Goal: Task Accomplishment & Management: Manage account settings

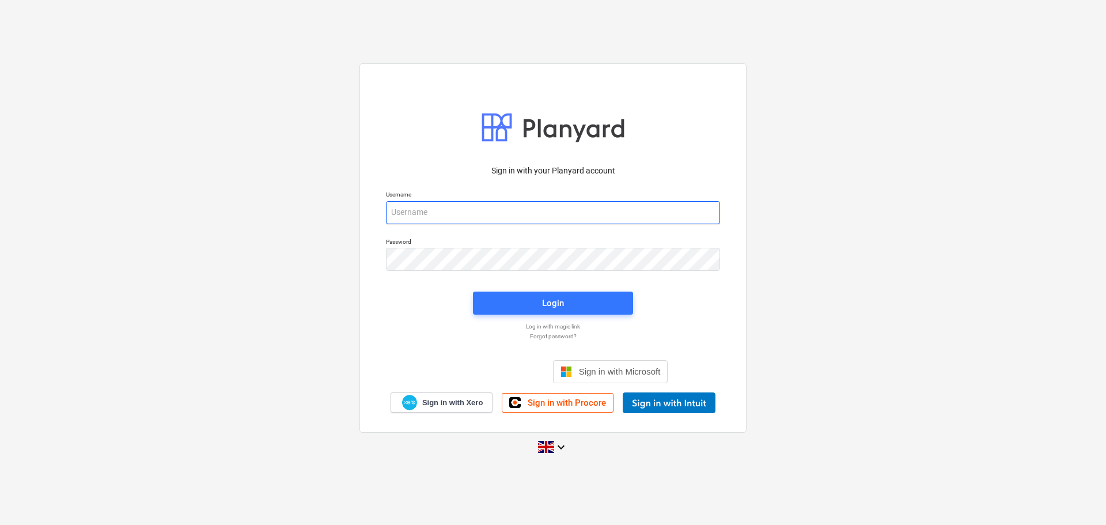
type input "Grant@SkylerContracting.co.uk"
click at [535, 318] on div "Login" at bounding box center [553, 302] width 174 height 37
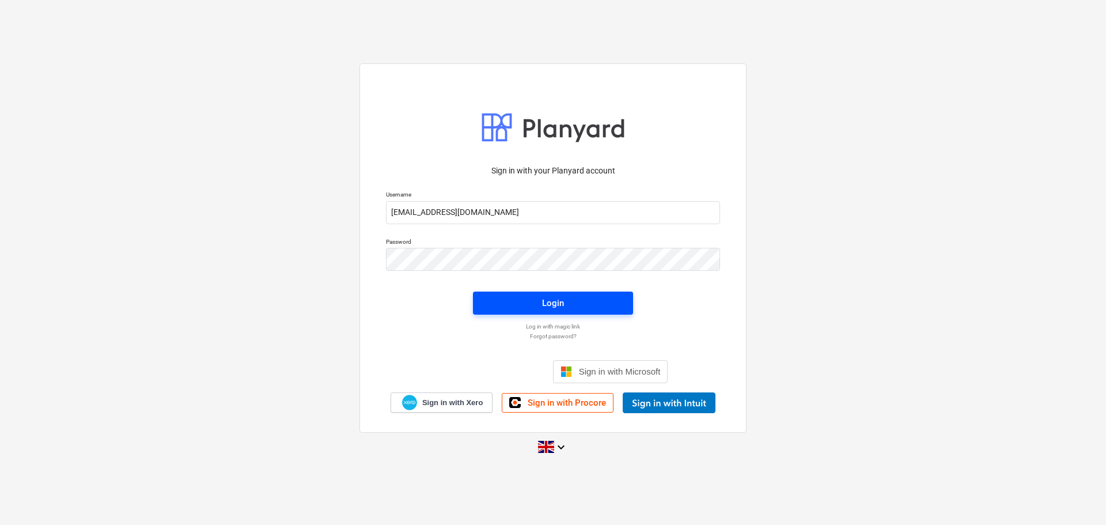
click at [538, 312] on button "Login" at bounding box center [553, 302] width 160 height 23
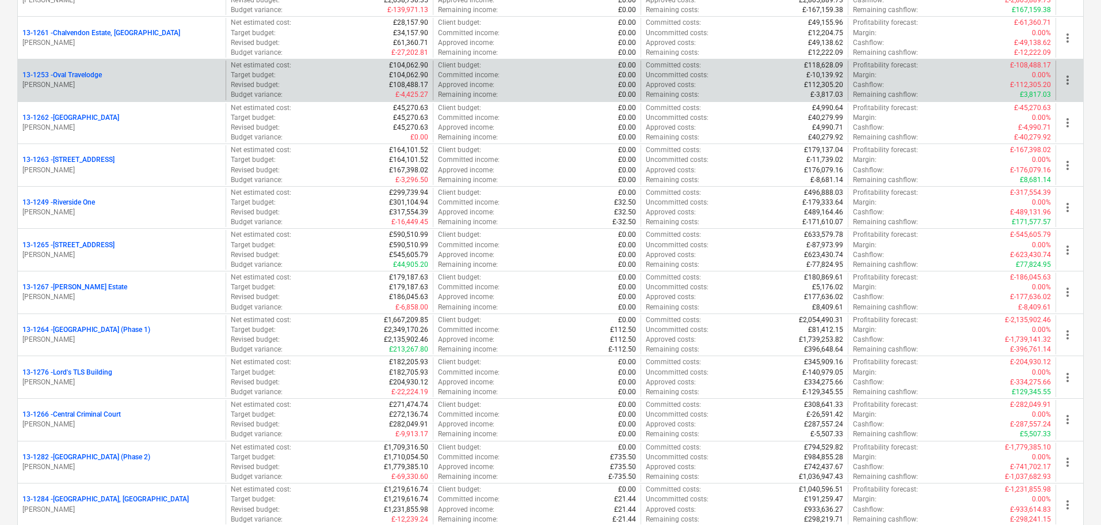
scroll to position [921, 0]
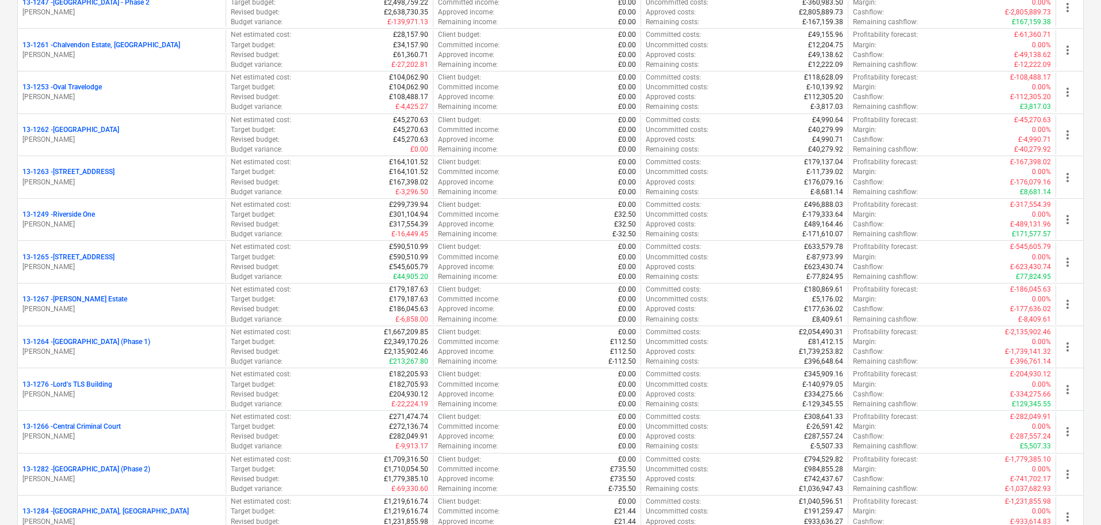
click at [150, 340] on p "13-1264 - Plumstead West Thamesmead (Phase 1)" at bounding box center [86, 342] width 128 height 10
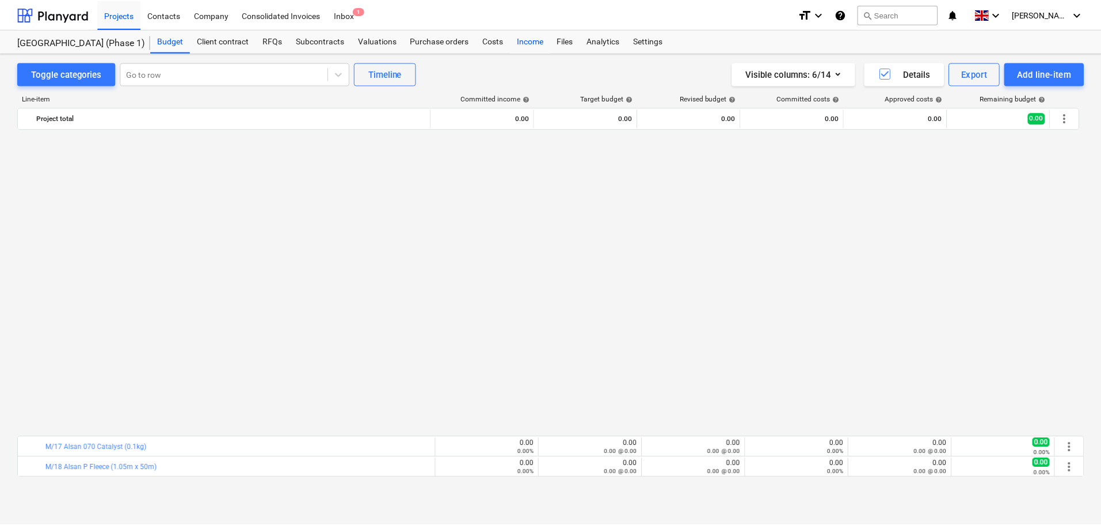
scroll to position [712, 0]
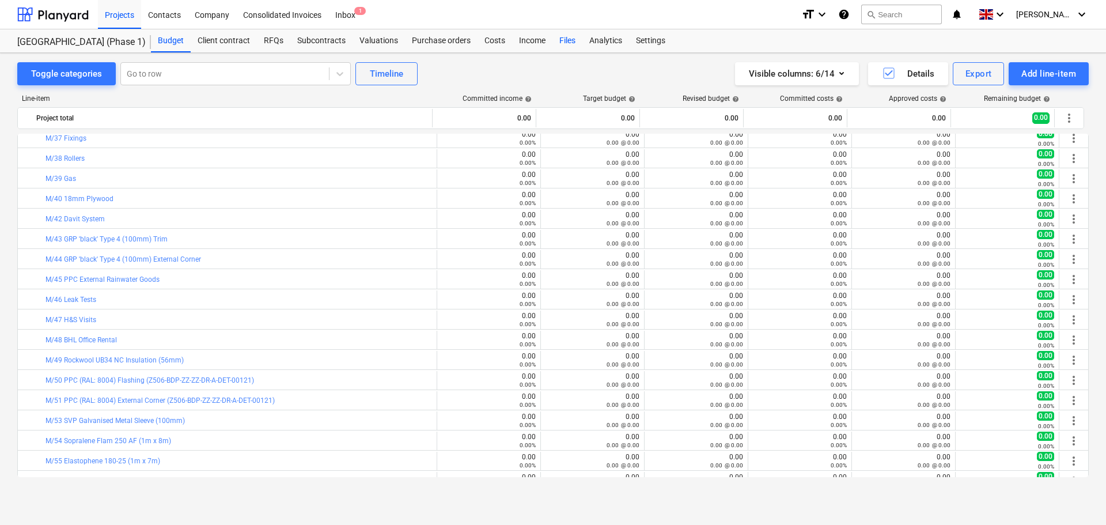
click at [557, 42] on div "Files" at bounding box center [567, 40] width 30 height 23
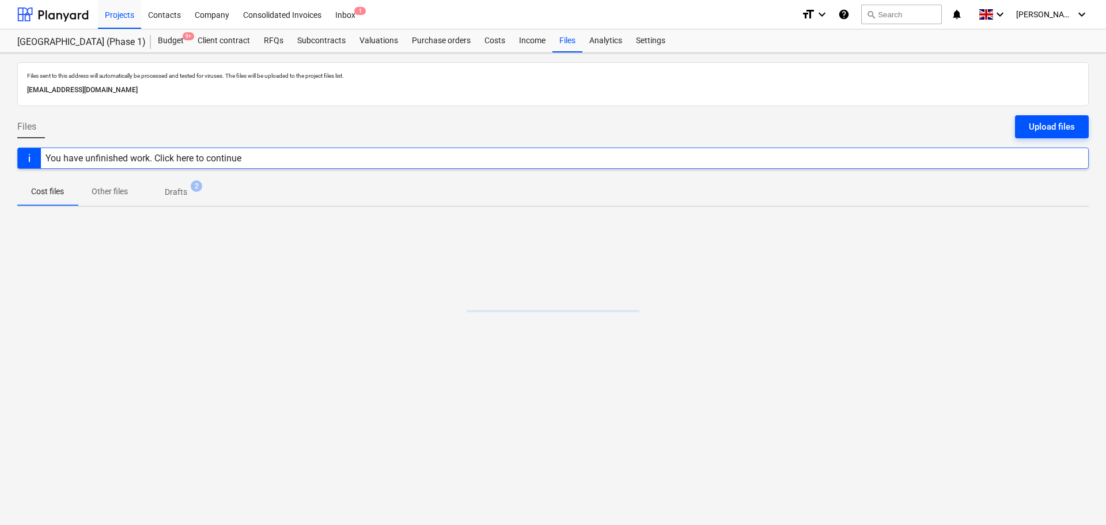
click at [1047, 129] on div "Upload files" at bounding box center [1051, 126] width 46 height 15
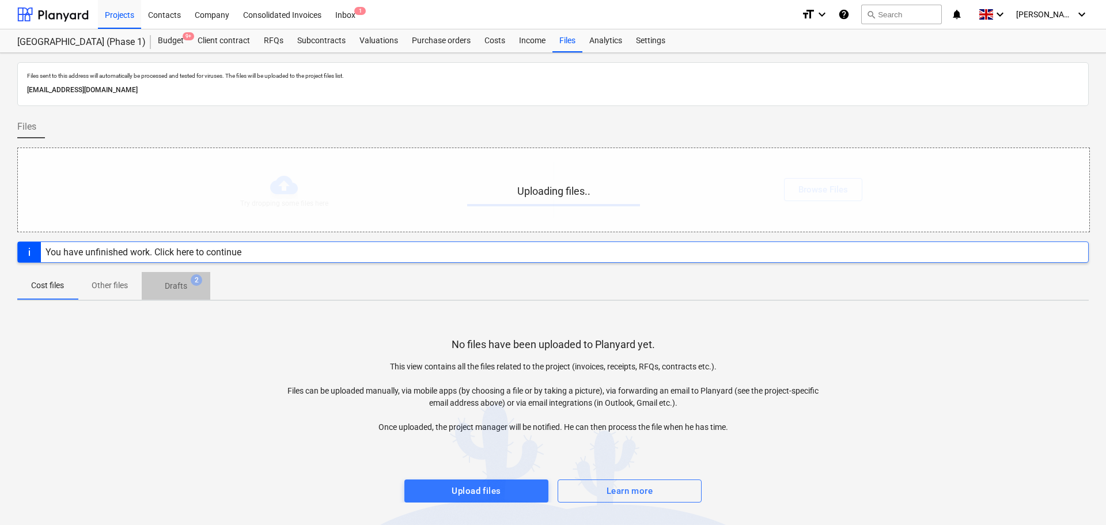
click at [175, 284] on p "Drafts" at bounding box center [176, 286] width 22 height 12
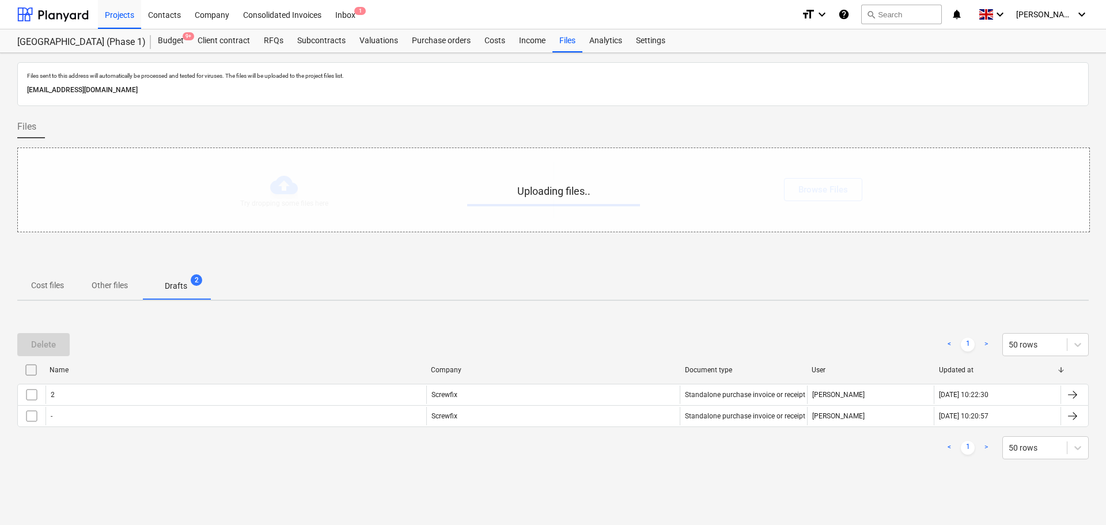
click at [28, 368] on input "checkbox" at bounding box center [31, 369] width 18 height 18
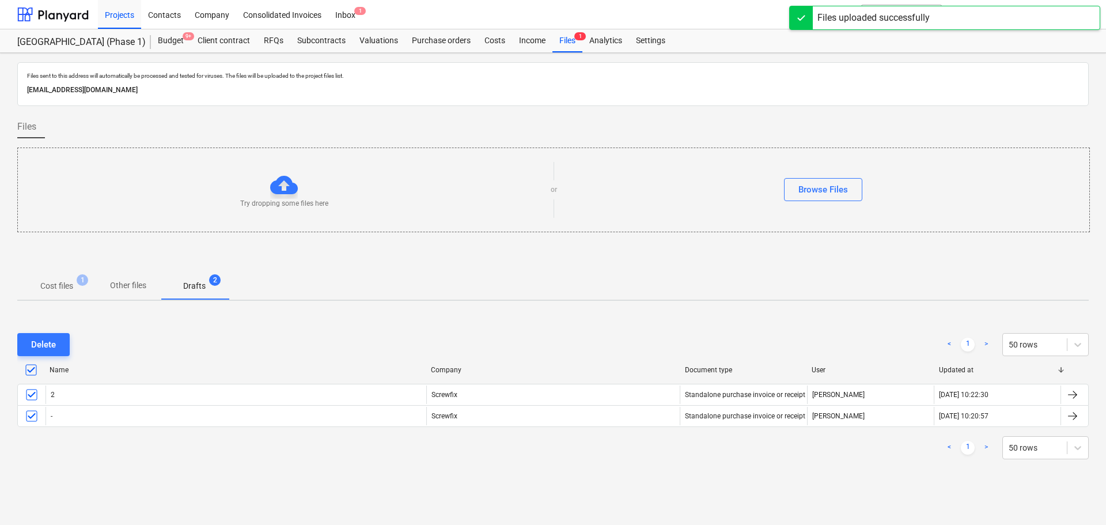
click at [56, 273] on button "Cost files 1" at bounding box center [56, 286] width 79 height 28
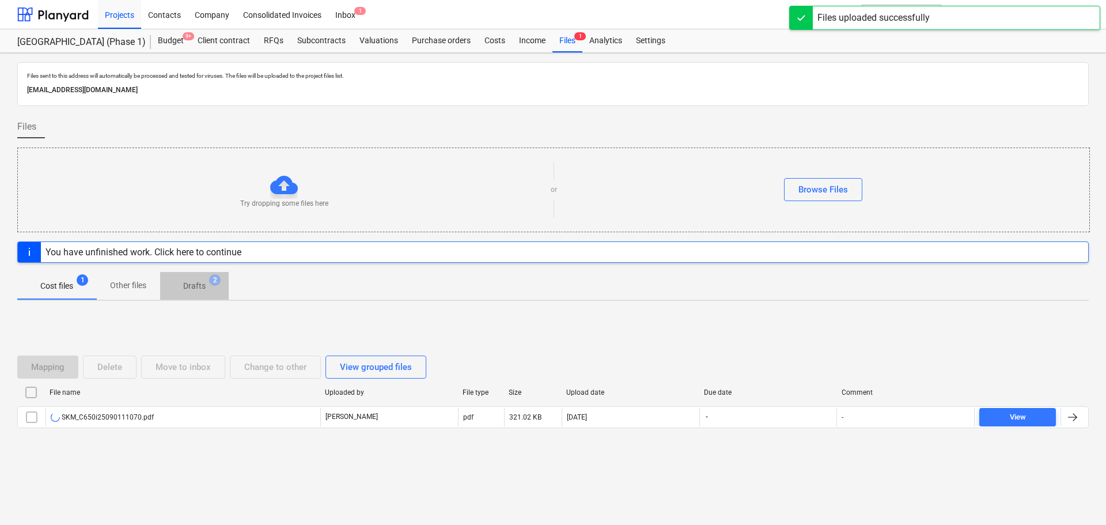
click at [200, 293] on span "Drafts 2" at bounding box center [194, 285] width 69 height 21
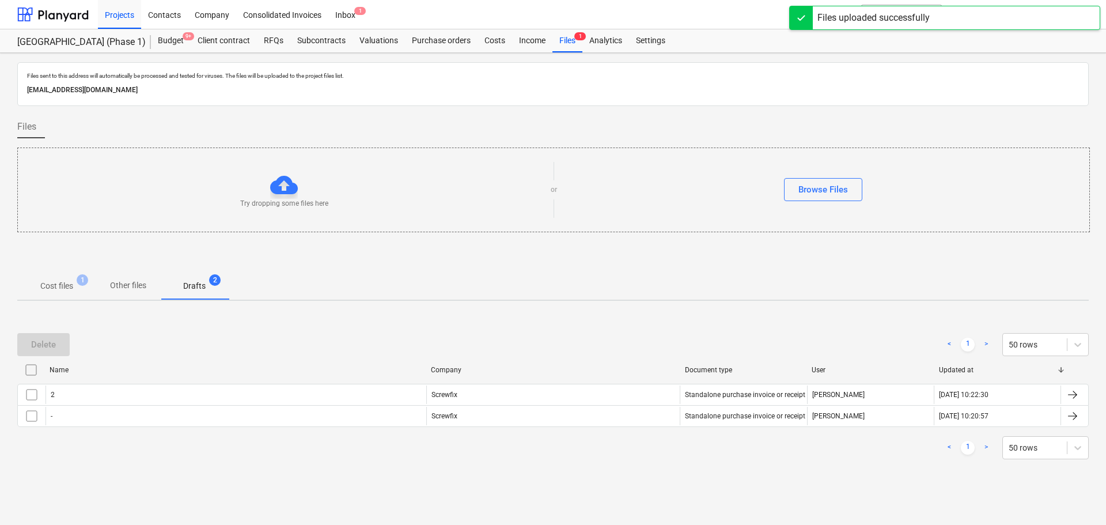
click at [56, 305] on div "Files sent to this address will automatically be processed and tested for virus…" at bounding box center [553, 289] width 1106 height 472
click at [63, 298] on button "Cost files 1" at bounding box center [56, 286] width 79 height 28
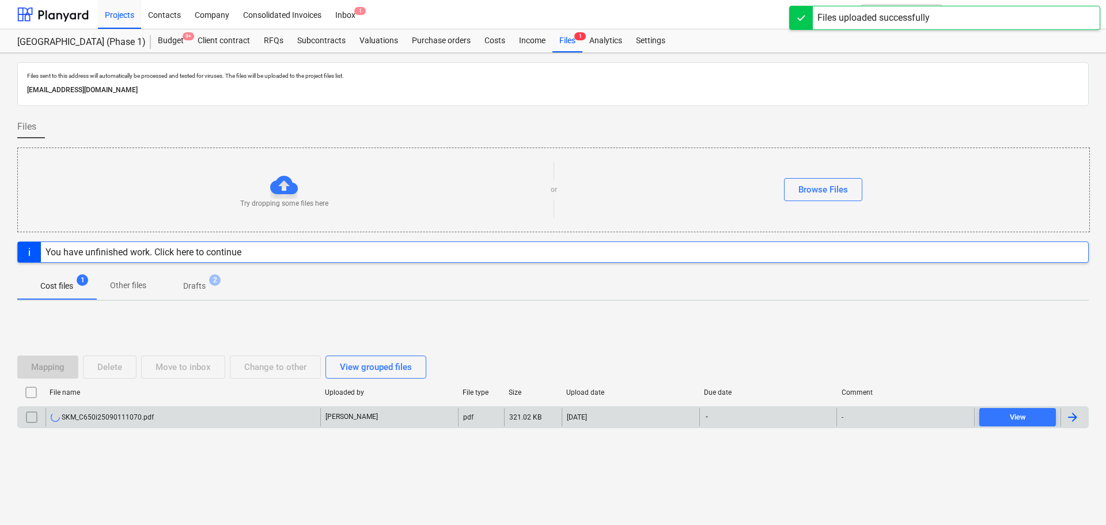
click at [444, 420] on div "[PERSON_NAME]" at bounding box center [389, 417] width 138 height 18
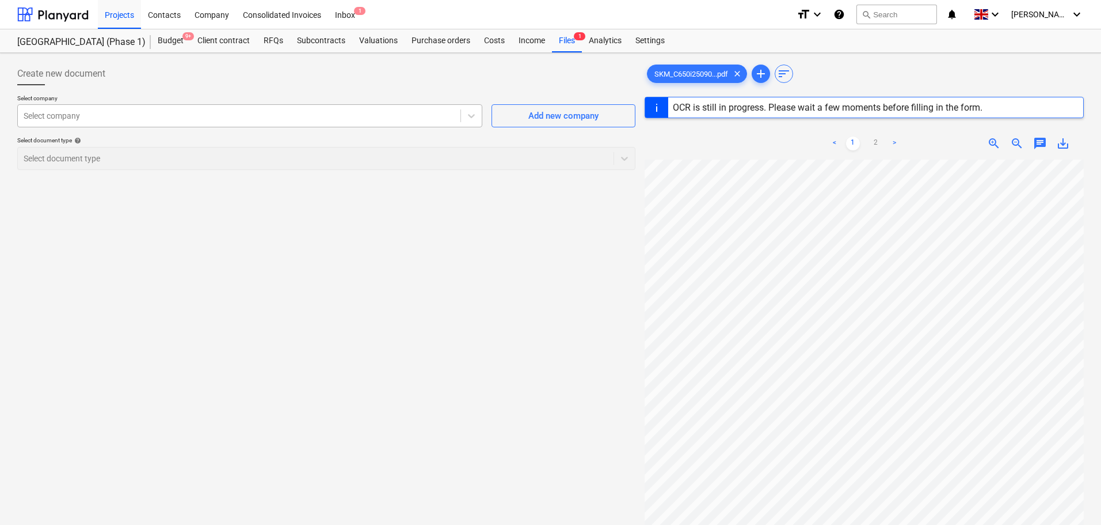
click at [185, 118] on div at bounding box center [239, 116] width 431 height 12
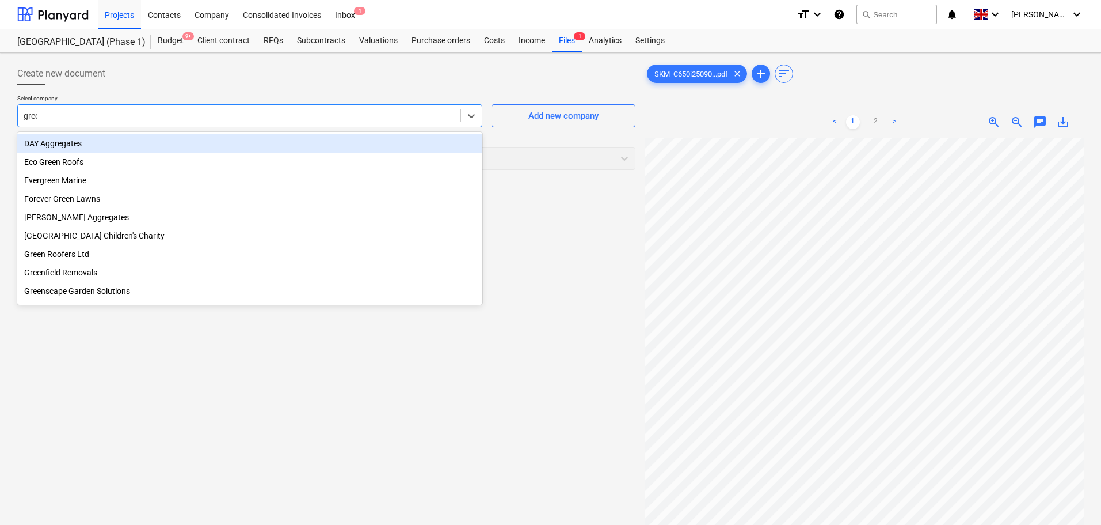
type input "green"
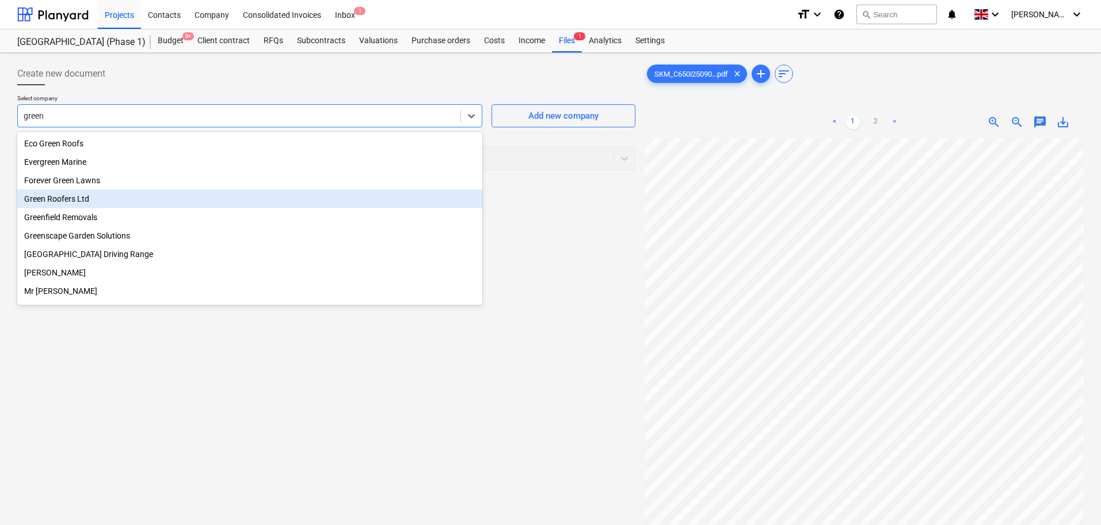
click at [122, 202] on div "Green Roofers Ltd" at bounding box center [249, 198] width 465 height 18
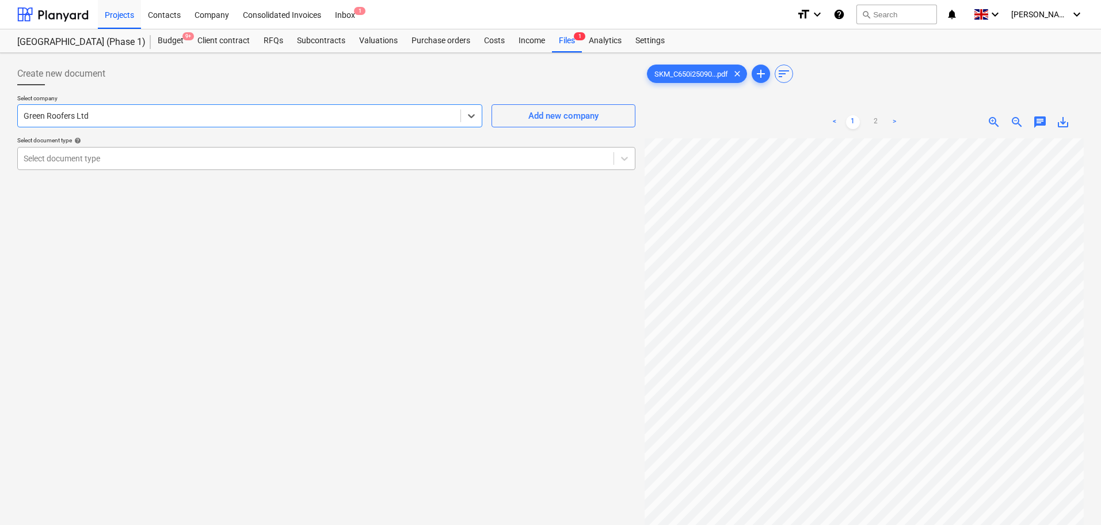
click at [125, 158] on div at bounding box center [316, 159] width 584 height 12
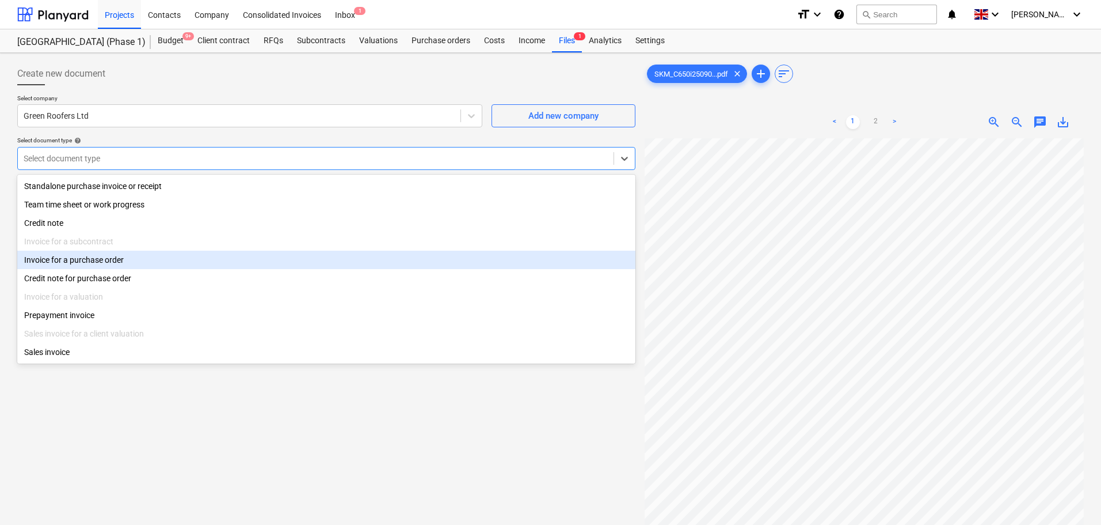
click at [101, 261] on div "Invoice for a purchase order" at bounding box center [326, 259] width 618 height 18
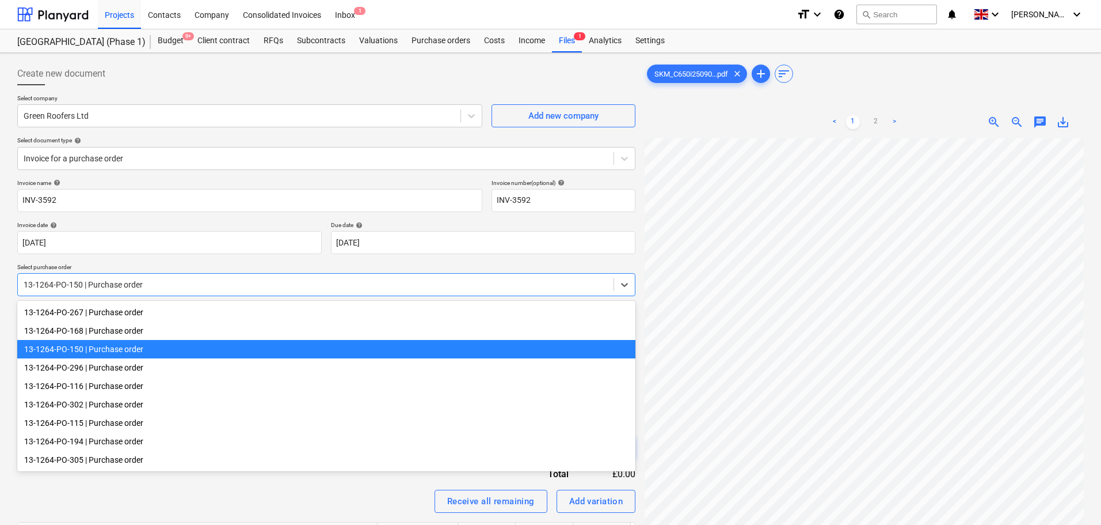
click at [95, 286] on div at bounding box center [316, 285] width 584 height 12
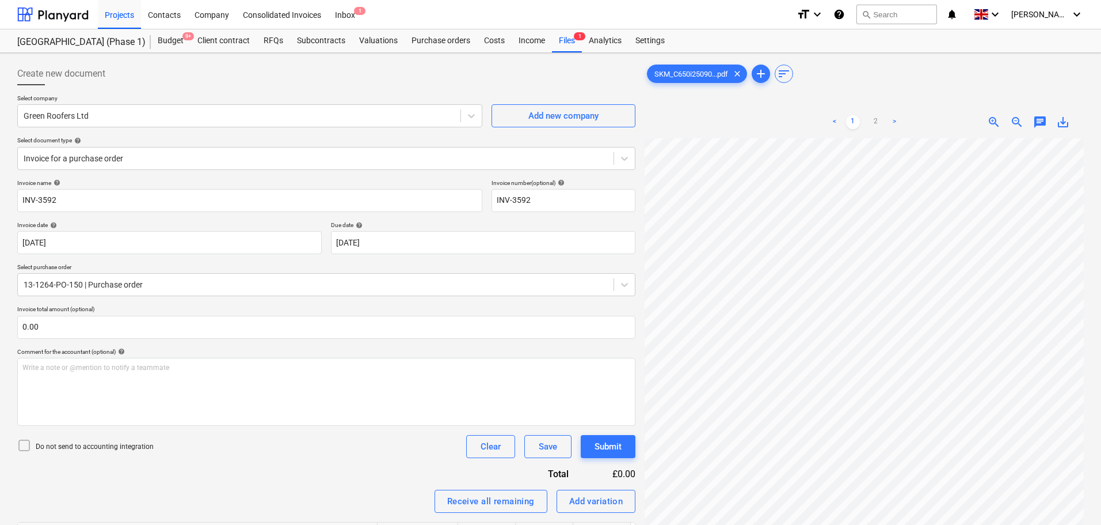
click at [112, 267] on p "Select purchase order" at bounding box center [326, 268] width 618 height 10
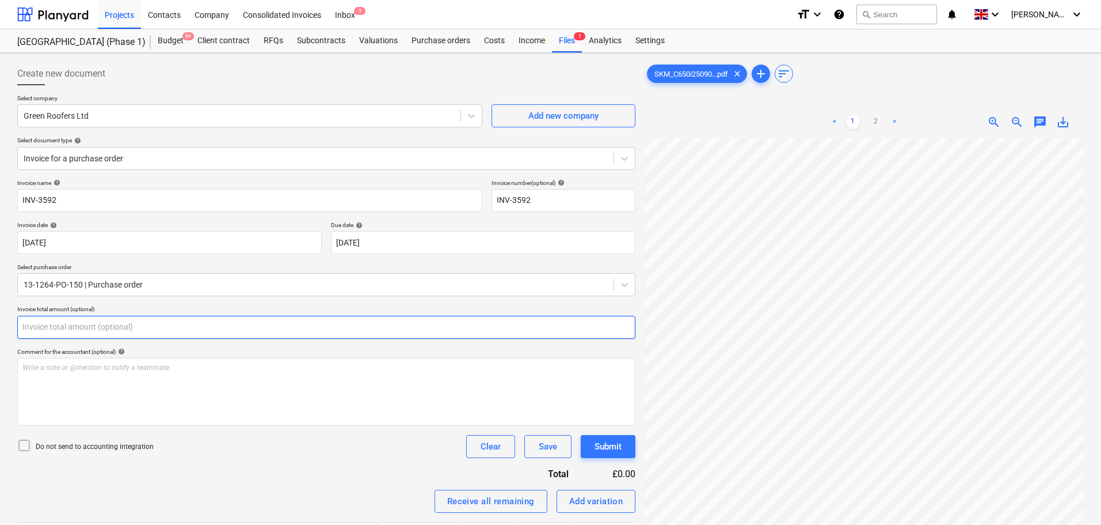
click at [66, 335] on input "text" at bounding box center [326, 327] width 618 height 23
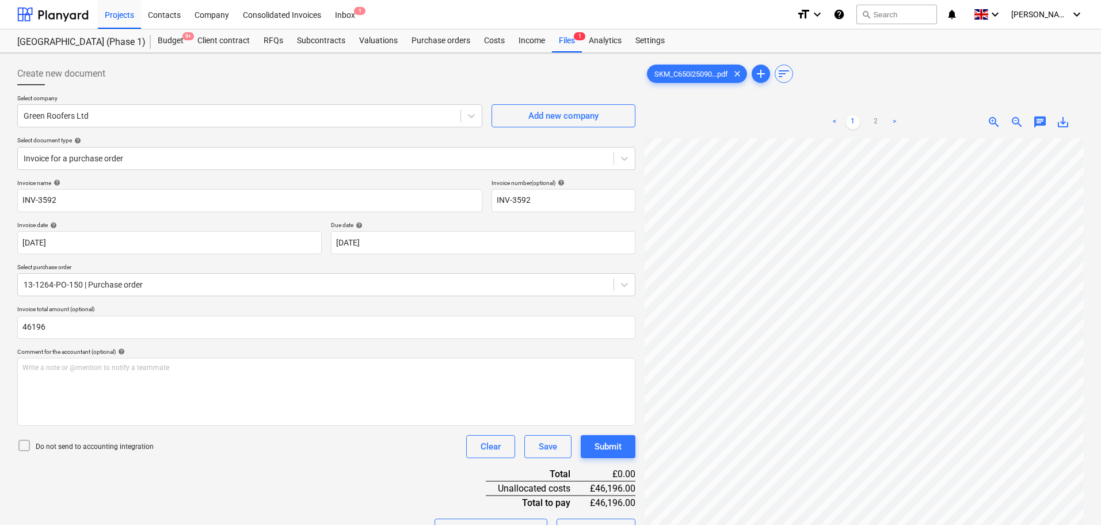
type input "46,196.00"
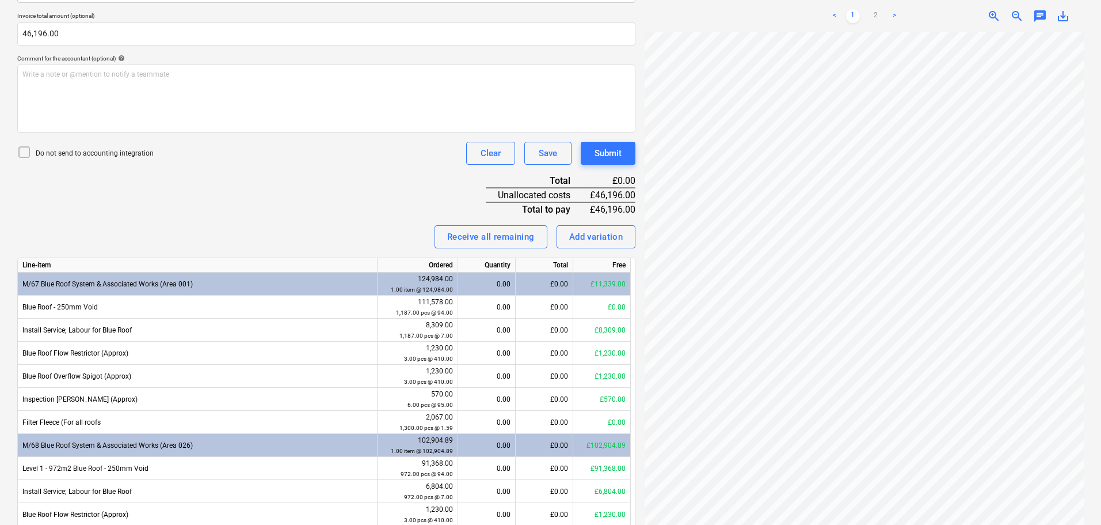
scroll to position [403, 0]
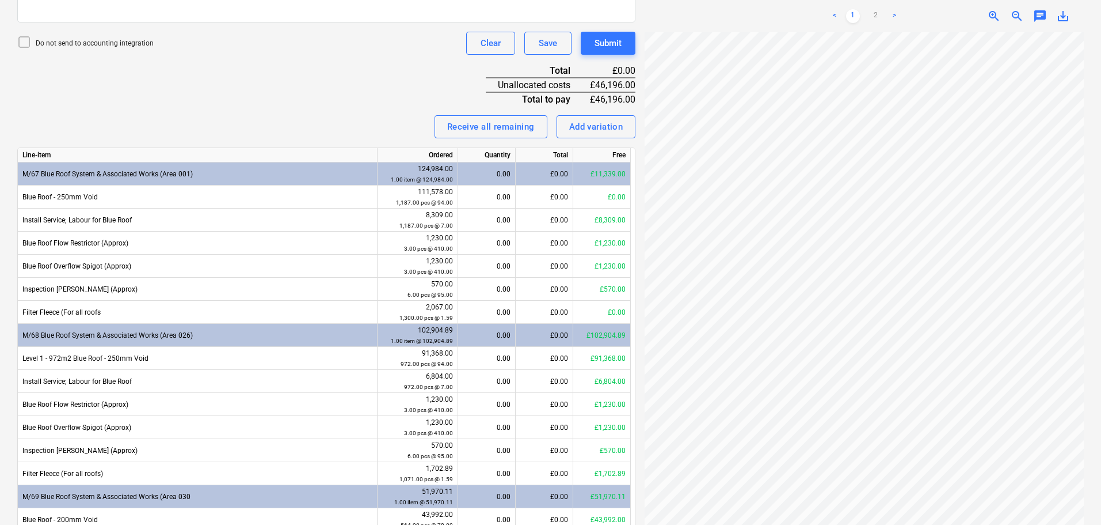
click at [219, 101] on div "Invoice name help INV-3592 Invoice number (optional) help INV-3592 Invoice date…" at bounding box center [326, 187] width 618 height 823
click at [192, 94] on div "Invoice name help INV-3592 Invoice number (optional) help INV-3592 Invoice date…" at bounding box center [326, 187] width 618 height 823
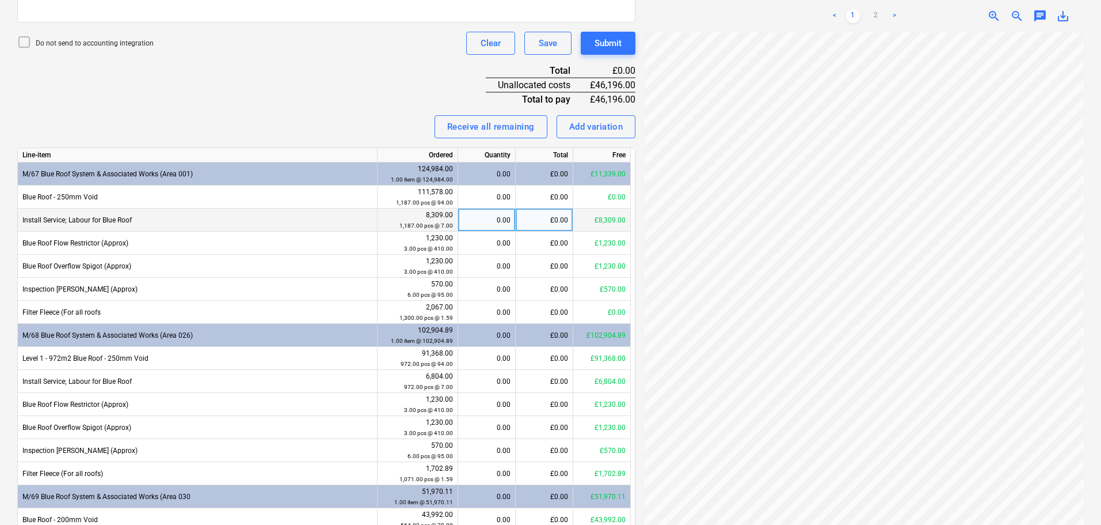
click at [533, 221] on div "£0.00" at bounding box center [545, 219] width 58 height 23
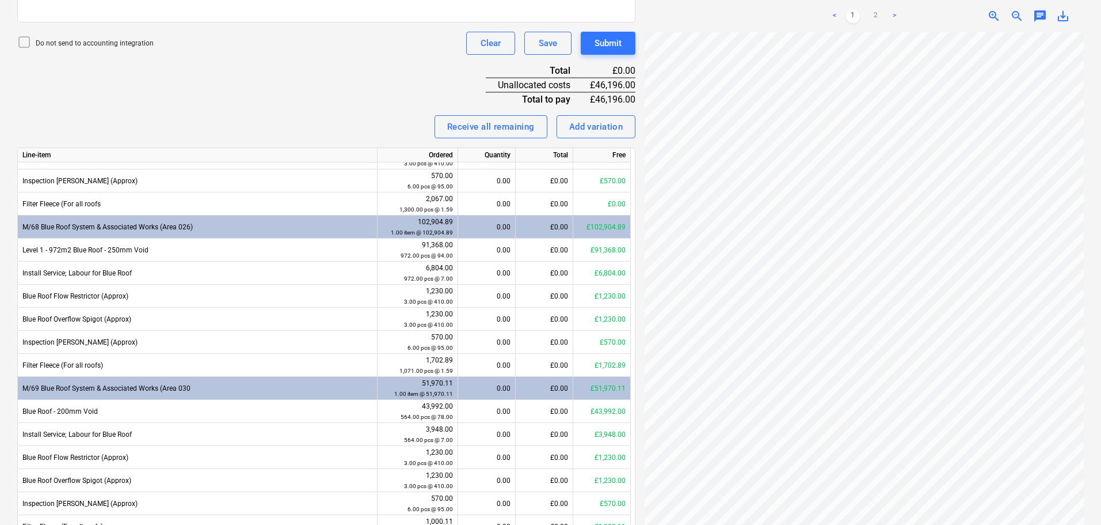
scroll to position [115, 0]
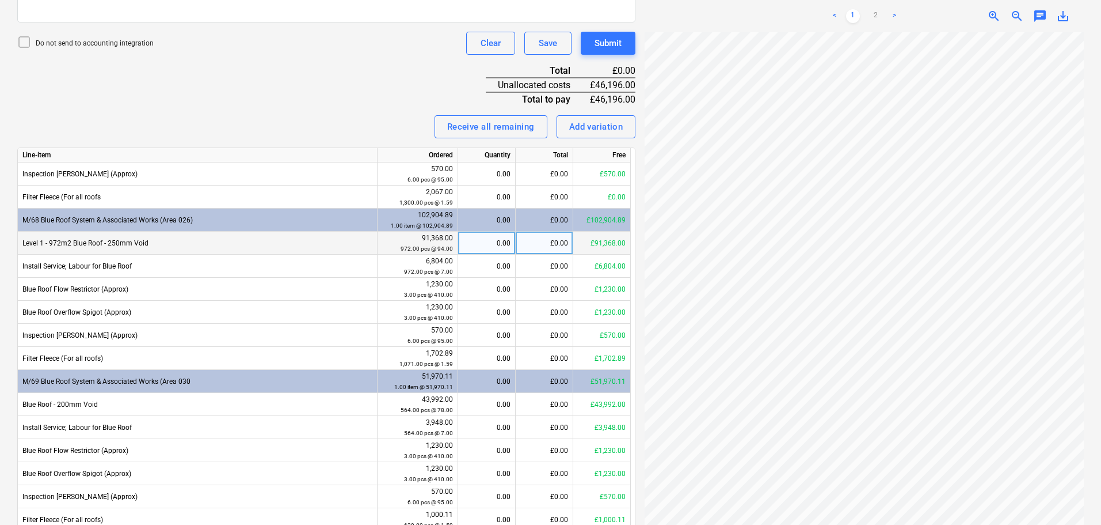
click at [545, 246] on div "£0.00" at bounding box center [545, 242] width 58 height 23
type input "45496"
click at [371, 96] on div "Invoice name help INV-3592 Invoice number (optional) help INV-3592 Invoice date…" at bounding box center [326, 187] width 618 height 823
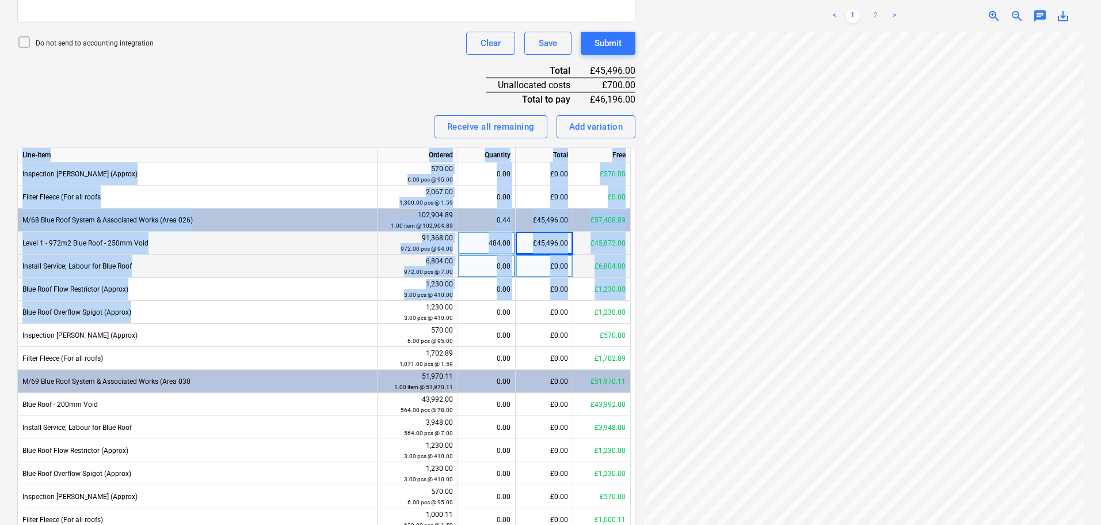
drag, startPoint x: 373, startPoint y: 92, endPoint x: 374, endPoint y: 276, distance: 184.3
click at [371, 318] on div "Invoice name help INV-3592 Invoice number (optional) help INV-3592 Invoice date…" at bounding box center [326, 187] width 618 height 823
click at [353, 102] on div "Invoice name help INV-3592 Invoice number (optional) help INV-3592 Invoice date…" at bounding box center [326, 187] width 618 height 823
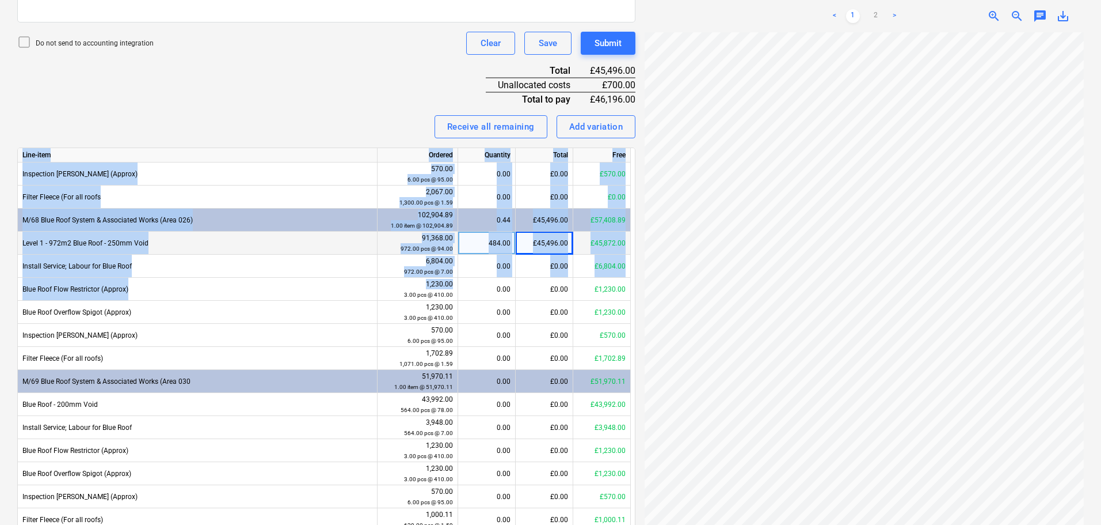
drag, startPoint x: 360, startPoint y: 86, endPoint x: 389, endPoint y: 233, distance: 149.6
click at [385, 311] on div "Invoice name help INV-3592 Invoice number (optional) help INV-3592 Invoice date…" at bounding box center [326, 187] width 618 height 823
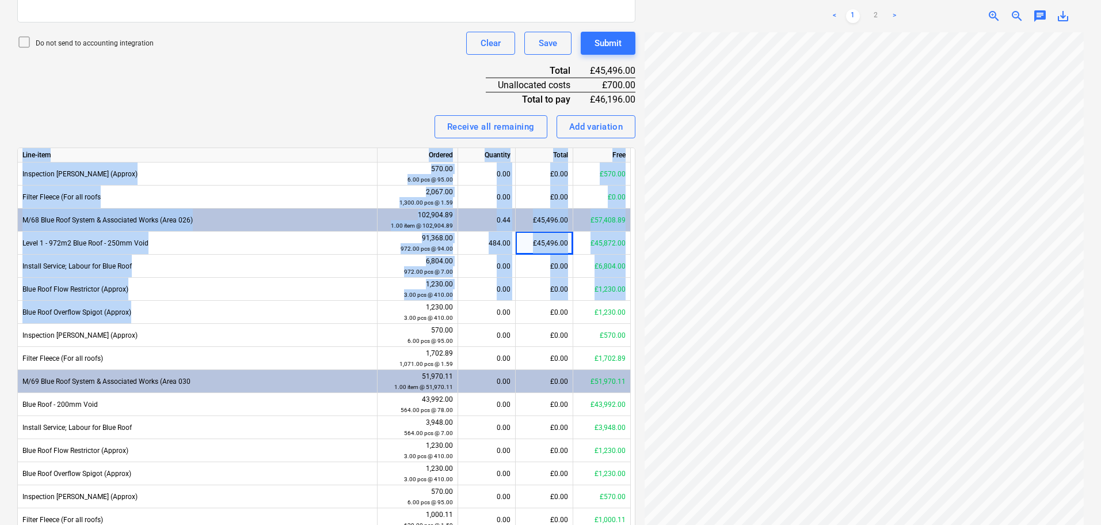
click at [386, 121] on div "Receive all remaining Add variation" at bounding box center [326, 126] width 618 height 23
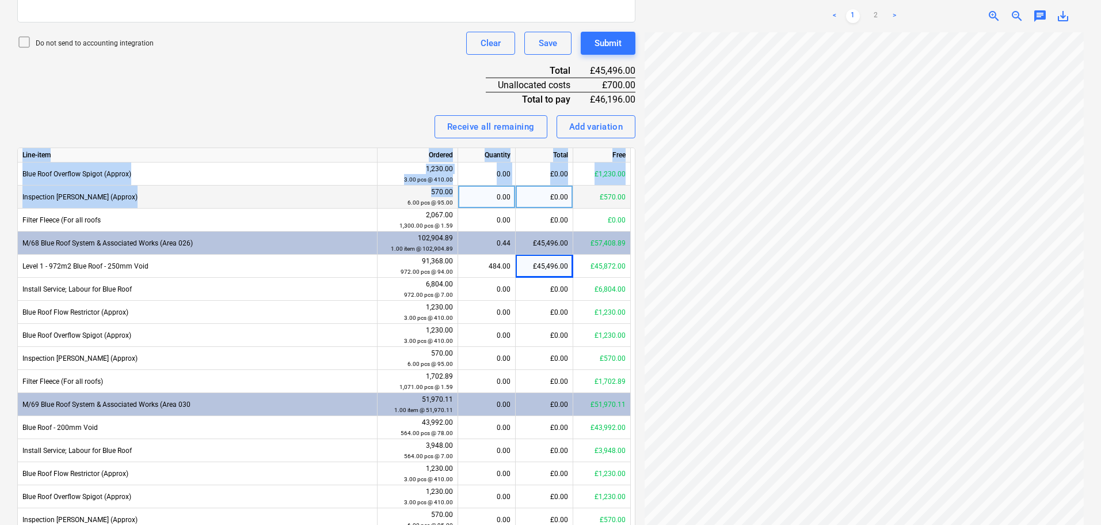
drag, startPoint x: 386, startPoint y: 94, endPoint x: 384, endPoint y: 204, distance: 110.6
click at [384, 204] on div "Invoice name help INV-3592 Invoice number (optional) help INV-3592 Invoice date…" at bounding box center [326, 187] width 618 height 823
click at [377, 120] on div "Receive all remaining Add variation" at bounding box center [326, 126] width 618 height 23
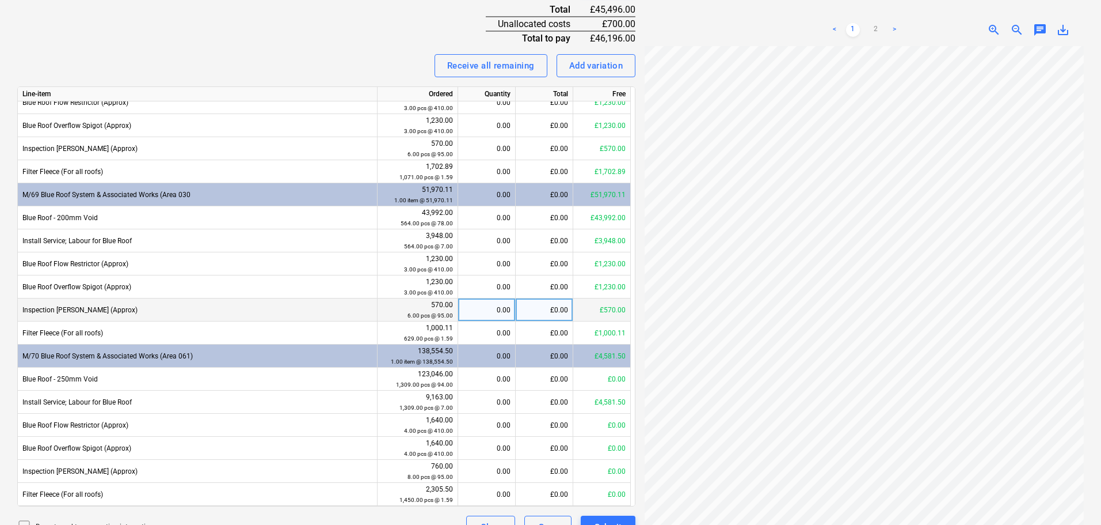
scroll to position [487, 0]
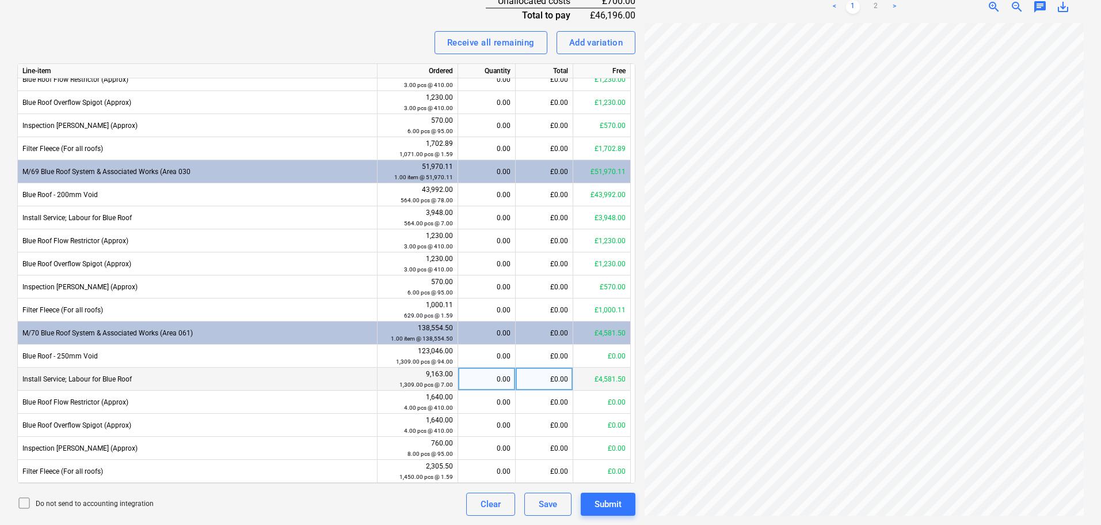
click at [546, 378] on div "£0.00" at bounding box center [545, 378] width 58 height 23
type input "700"
click at [332, 37] on div "Receive all remaining Add variation" at bounding box center [326, 42] width 618 height 23
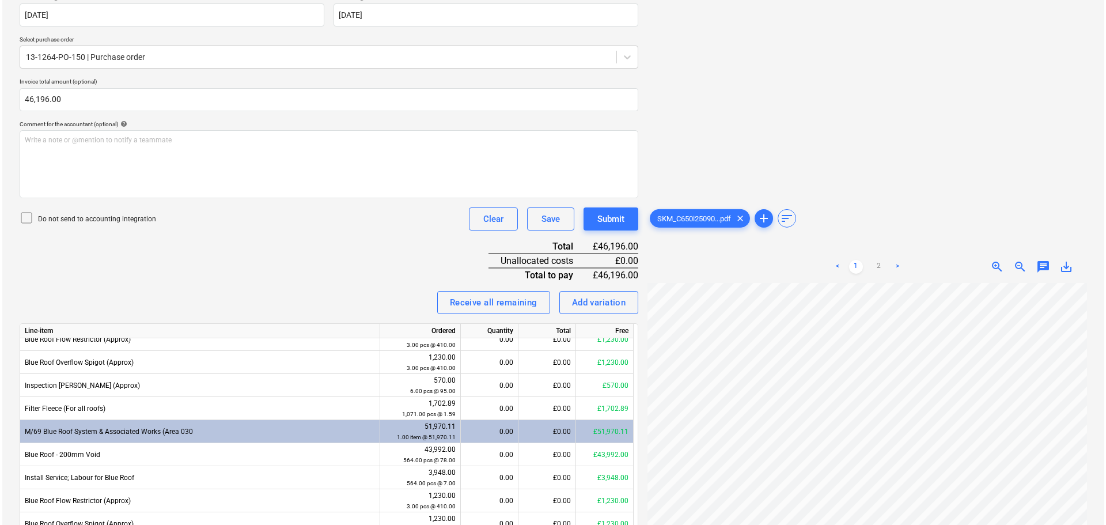
scroll to position [199, 0]
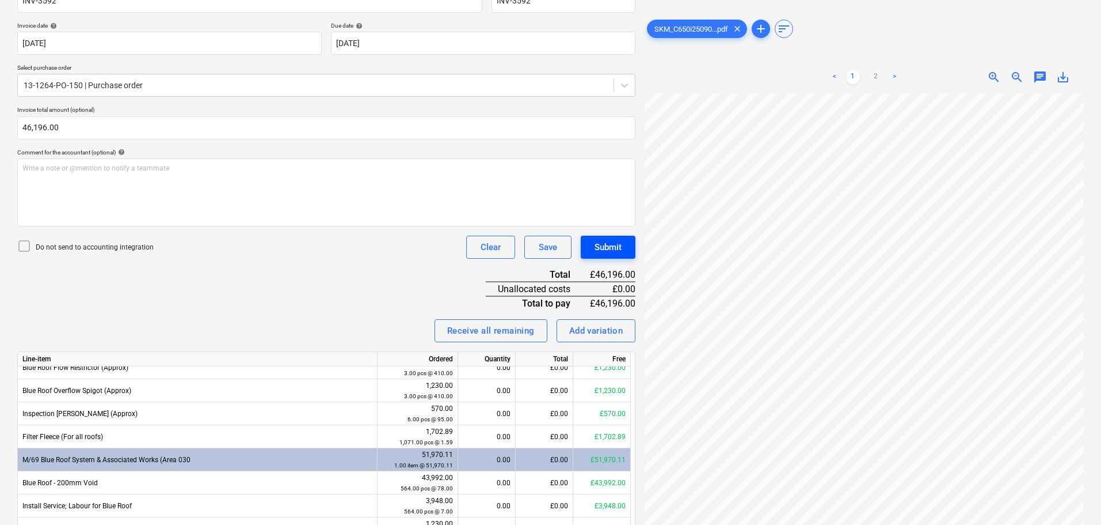
click at [616, 252] on div "Submit" at bounding box center [608, 247] width 27 height 15
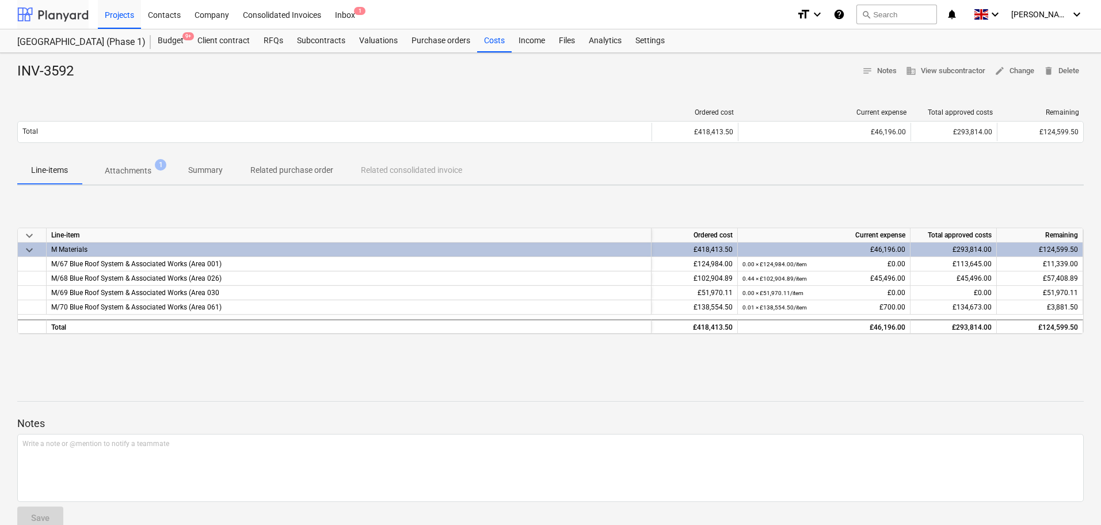
click at [60, 17] on div at bounding box center [52, 14] width 71 height 29
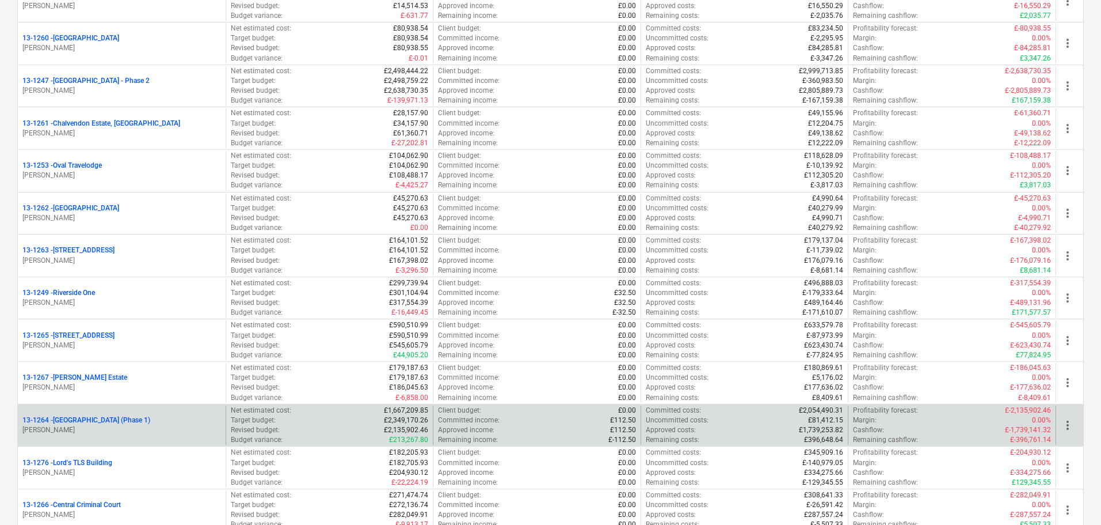
scroll to position [979, 0]
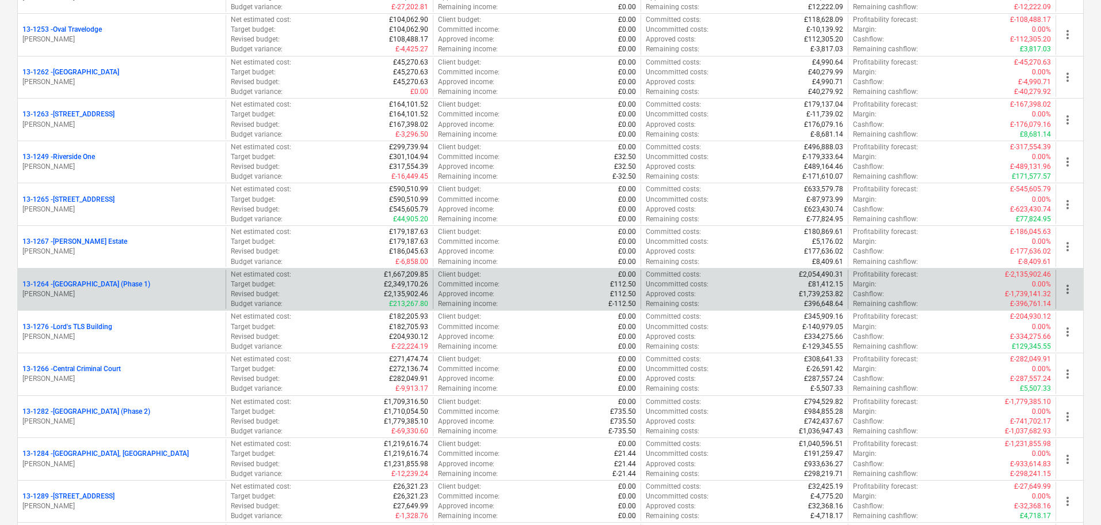
click at [150, 282] on p "13-1264 - Plumstead West Thamesmead (Phase 1)" at bounding box center [86, 284] width 128 height 10
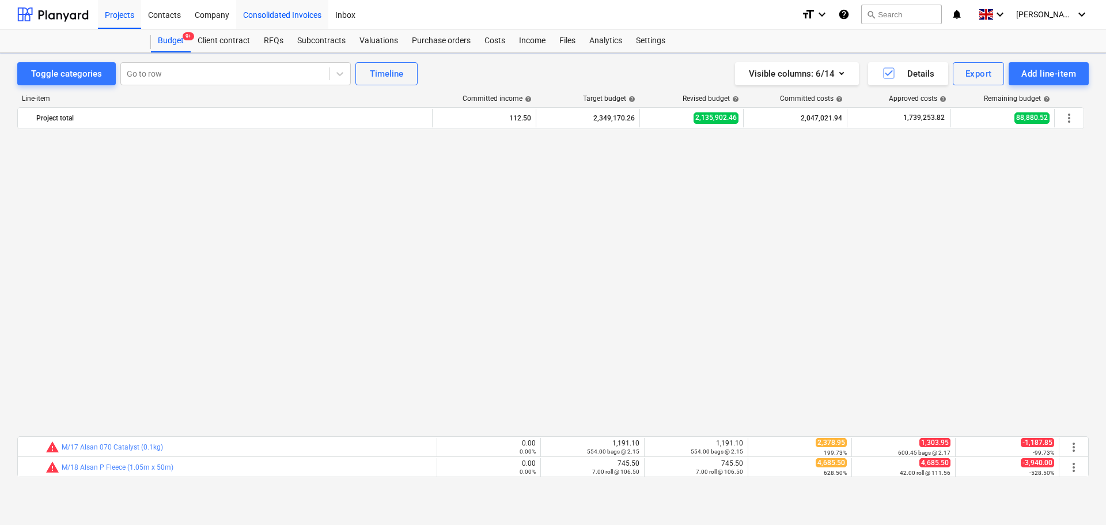
scroll to position [712, 0]
click at [919, 18] on button "search Search" at bounding box center [901, 15] width 81 height 20
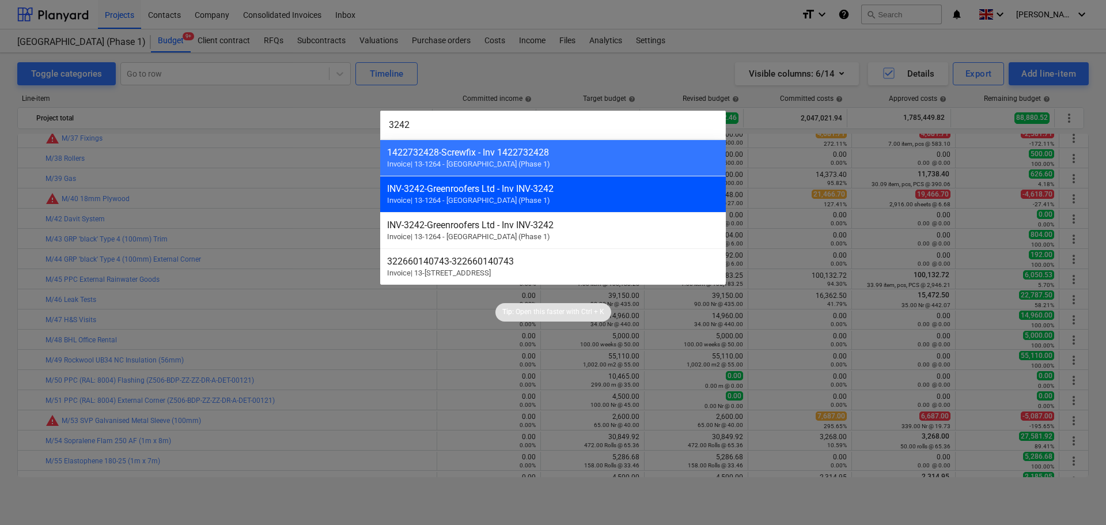
type input "3242"
click at [468, 194] on div "INV-3242 - Greenroofers Ltd - Inv INV-3242 Invoice | 13-1264 - Plumstead West T…" at bounding box center [552, 194] width 345 height 36
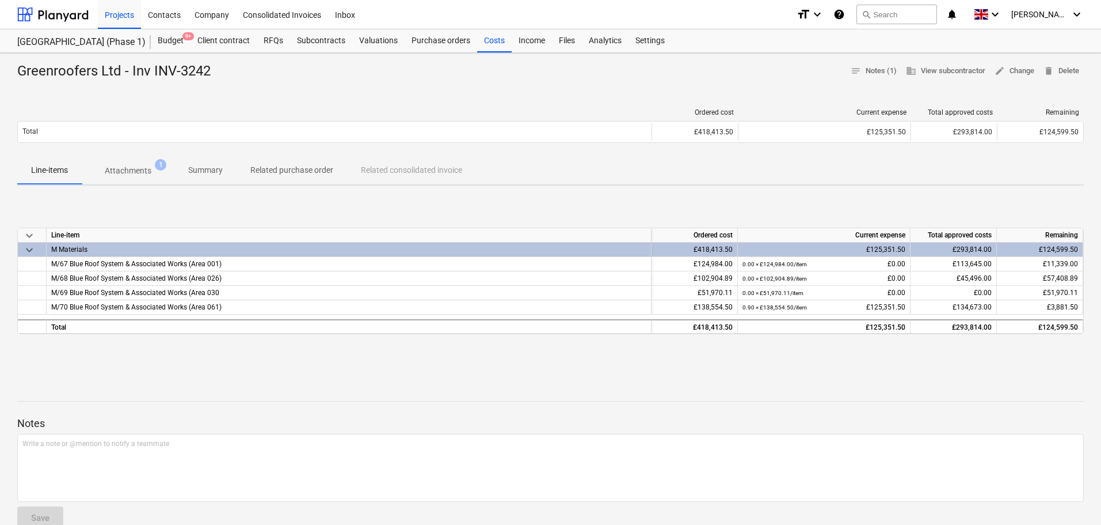
click at [195, 153] on div "Ordered cost Current expense Total approved costs Remaining Total £418,413.50 £…" at bounding box center [550, 128] width 1067 height 58
click at [199, 164] on span "Summary" at bounding box center [205, 170] width 62 height 19
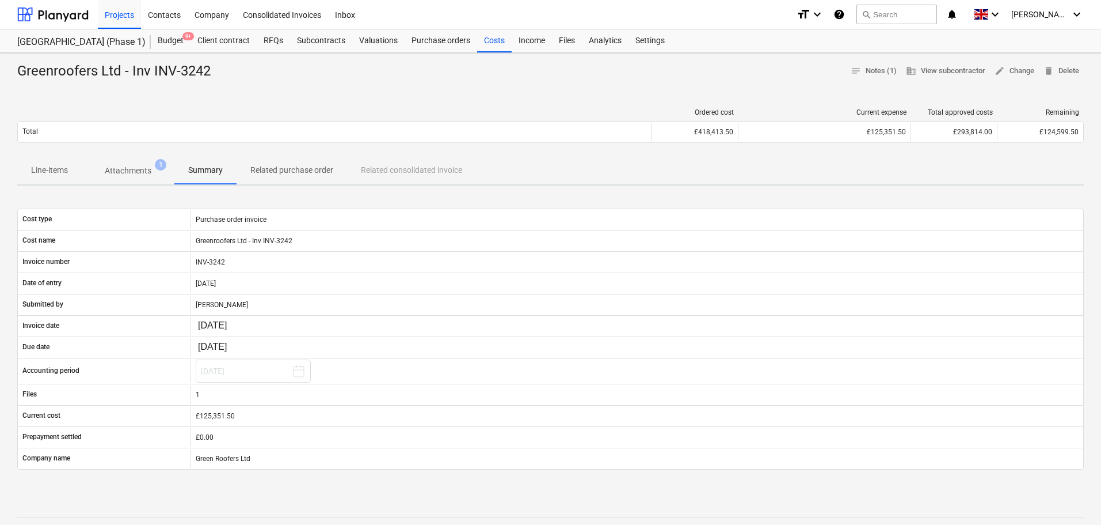
click at [277, 77] on div "Greenroofers Ltd - Inv INV-3242 notes Notes (1) business View subcontractor edi…" at bounding box center [550, 71] width 1067 height 18
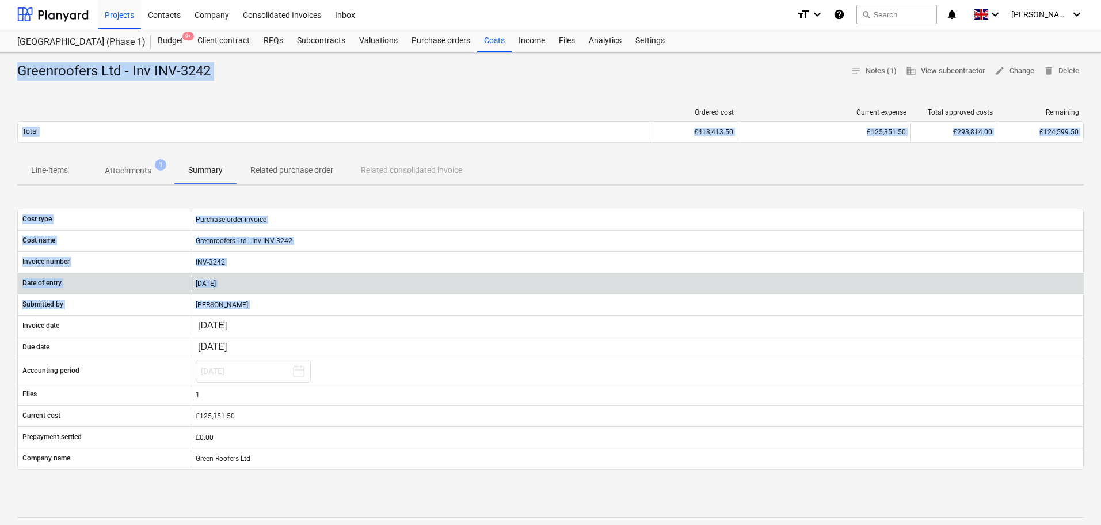
drag, startPoint x: 277, startPoint y: 77, endPoint x: 314, endPoint y: 272, distance: 198.6
click at [322, 318] on div "Greenroofers Ltd - Inv INV-3242 notes Notes (1) business View subcontractor edi…" at bounding box center [550, 421] width 1101 height 737
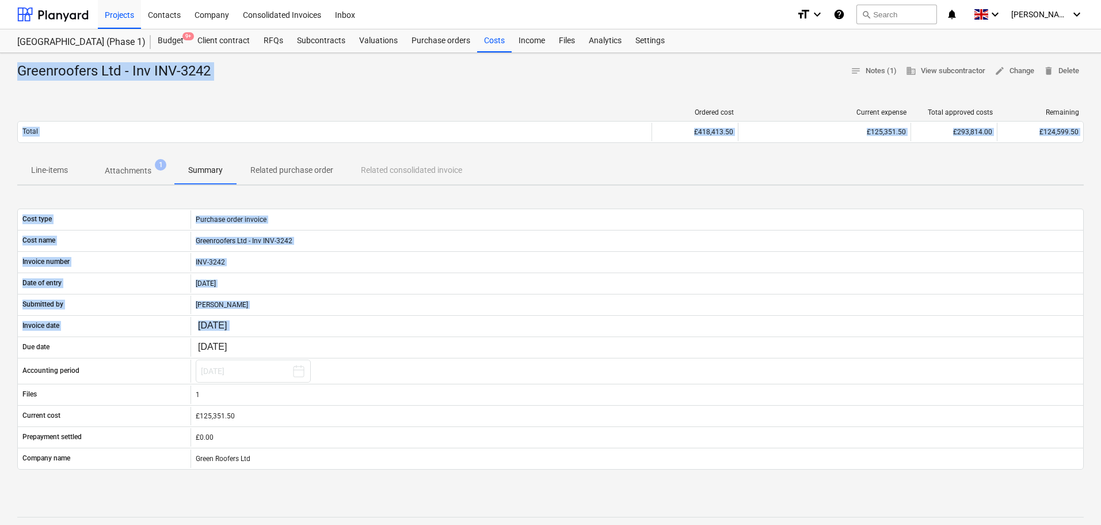
click at [267, 114] on div at bounding box center [334, 112] width 635 height 8
click at [219, 79] on div "Greenroofers Ltd - Inv INV-3242 notes Notes (1) business View subcontractor edi…" at bounding box center [550, 71] width 1067 height 18
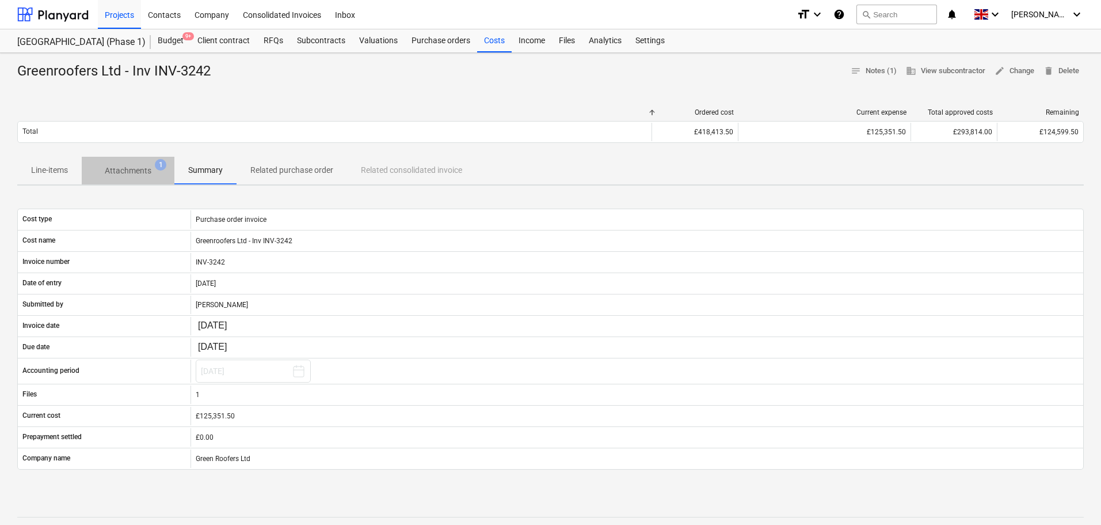
click at [130, 176] on p "Attachments" at bounding box center [128, 171] width 47 height 12
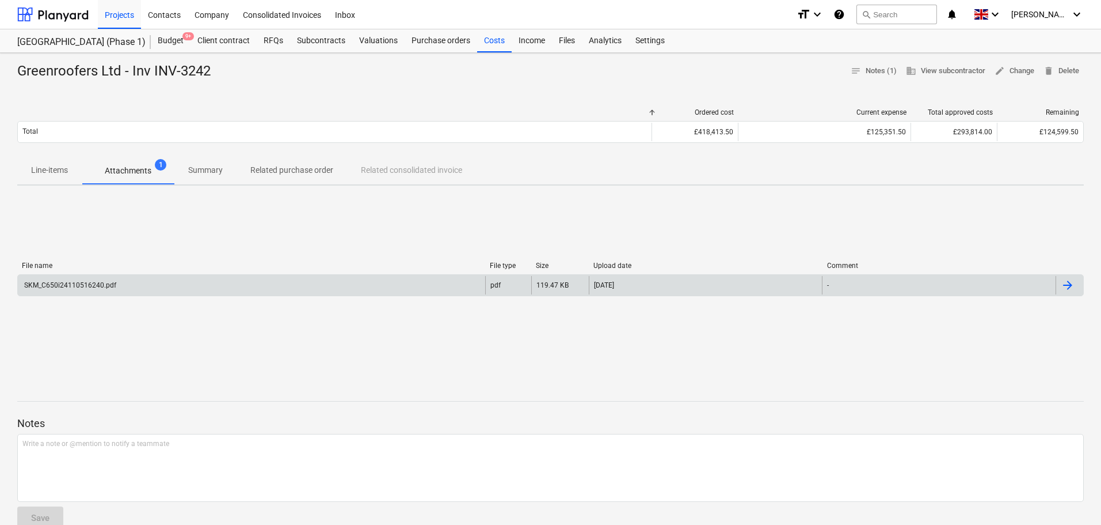
click at [171, 286] on div "SKM_C650i24110516240.pdf" at bounding box center [252, 285] width 468 height 18
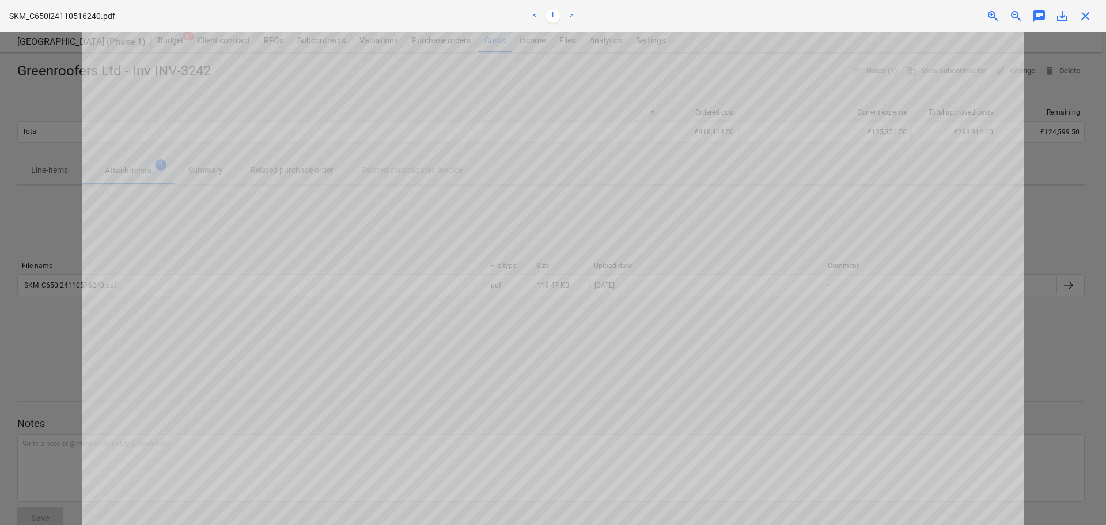
scroll to position [576, 0]
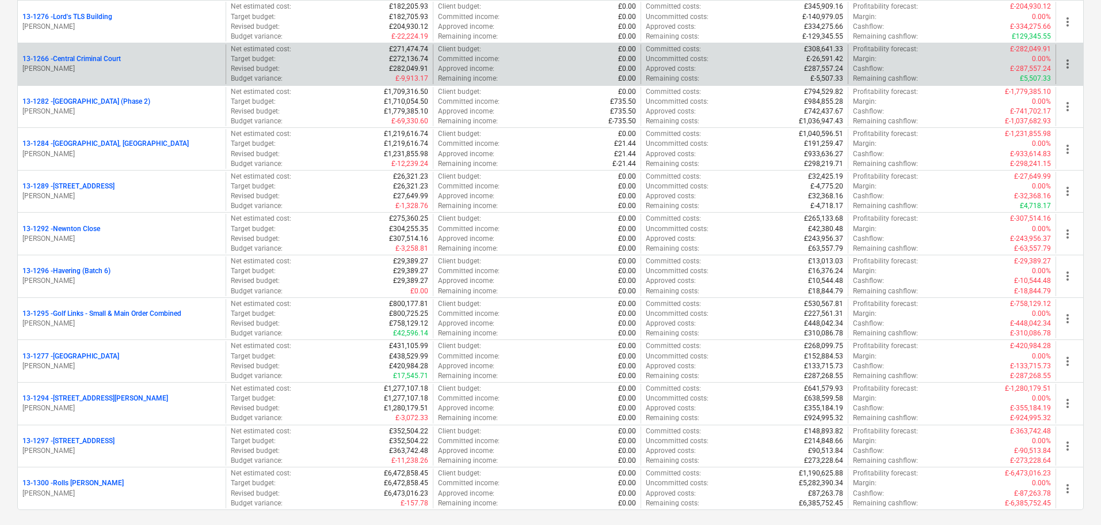
scroll to position [1209, 0]
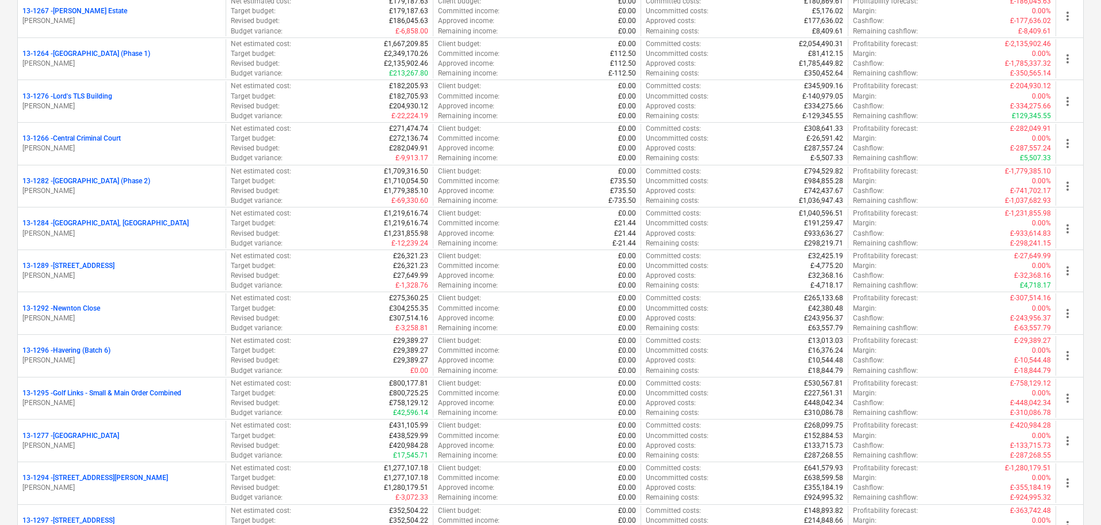
click at [199, 56] on div "13-1264 - Plumstead West Thamesmead (Phase 1)" at bounding box center [121, 54] width 199 height 10
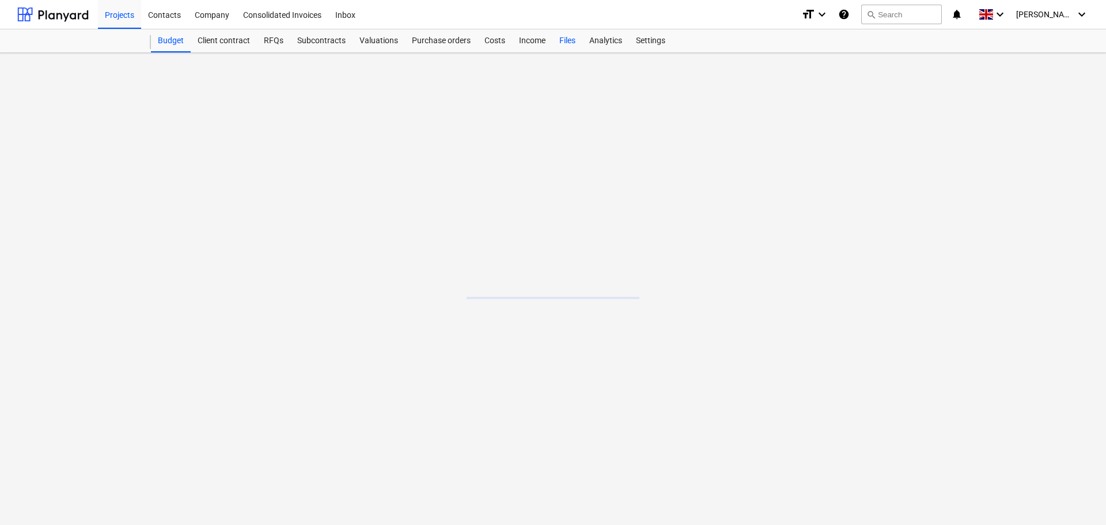
click at [561, 37] on div "Files" at bounding box center [567, 40] width 30 height 23
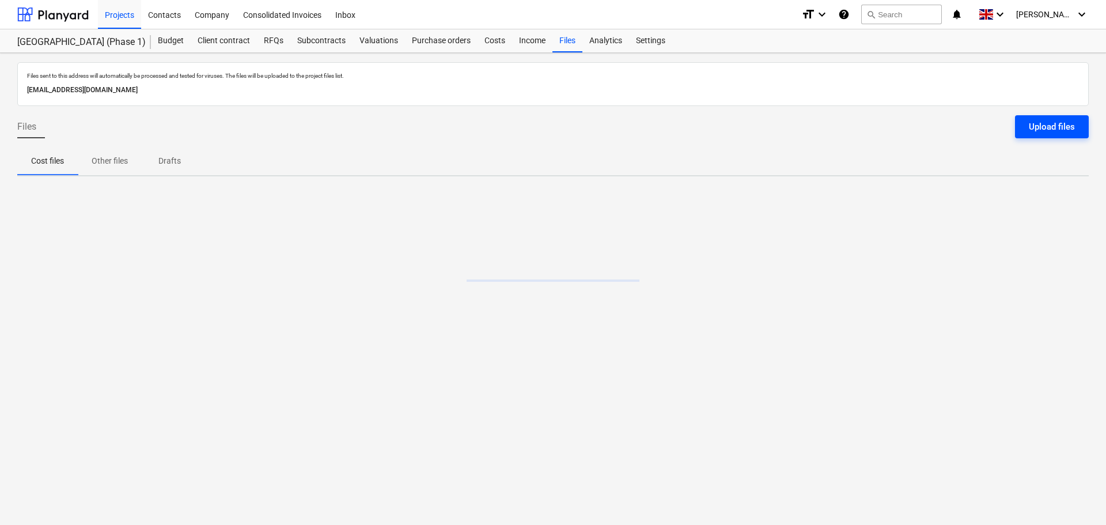
click at [1038, 123] on div "Upload files" at bounding box center [1051, 126] width 46 height 15
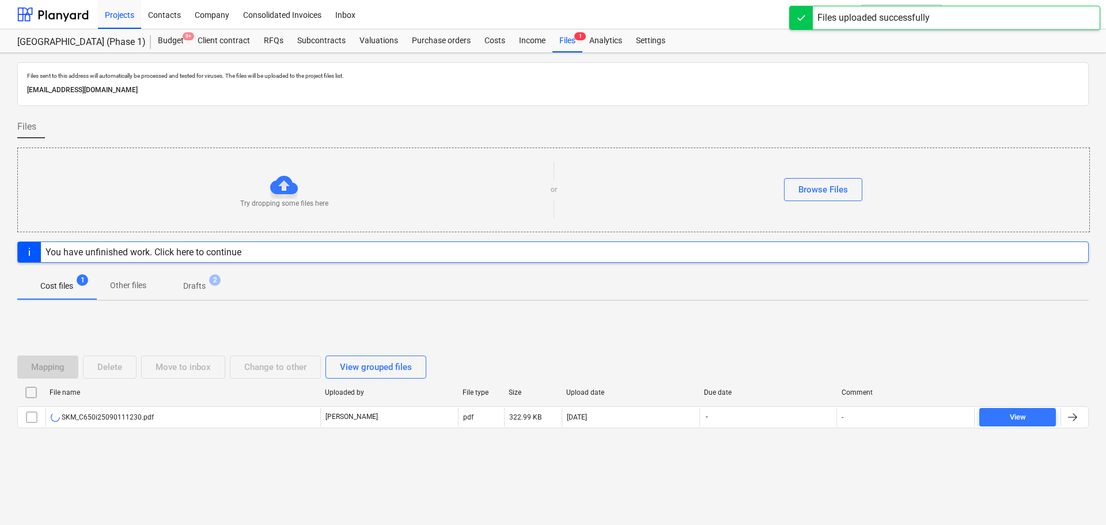
click at [504, 312] on div "Mapping Delete Move to inbox Change to other View grouped files File name Uploa…" at bounding box center [552, 396] width 1071 height 173
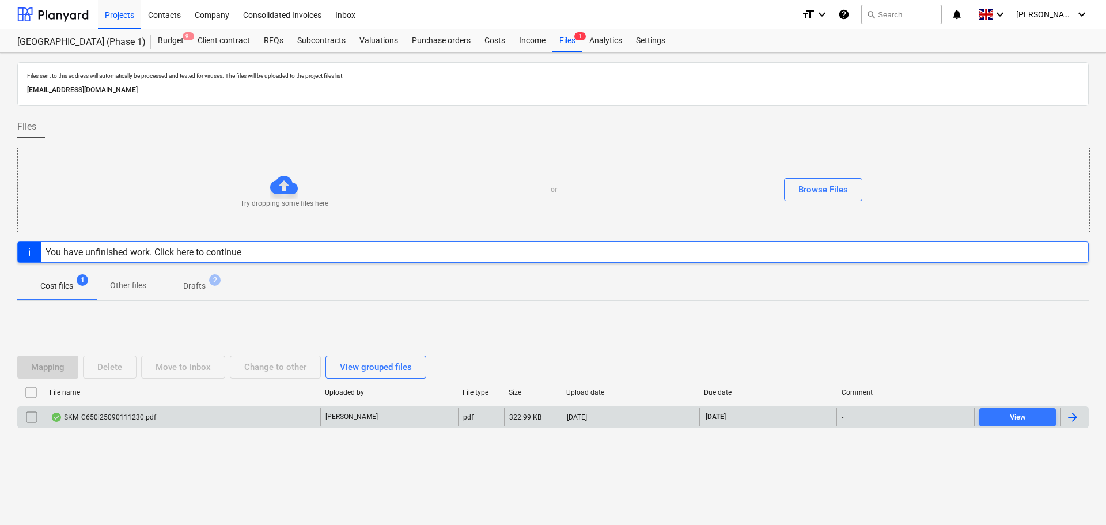
click at [402, 414] on div "[PERSON_NAME]" at bounding box center [389, 417] width 138 height 18
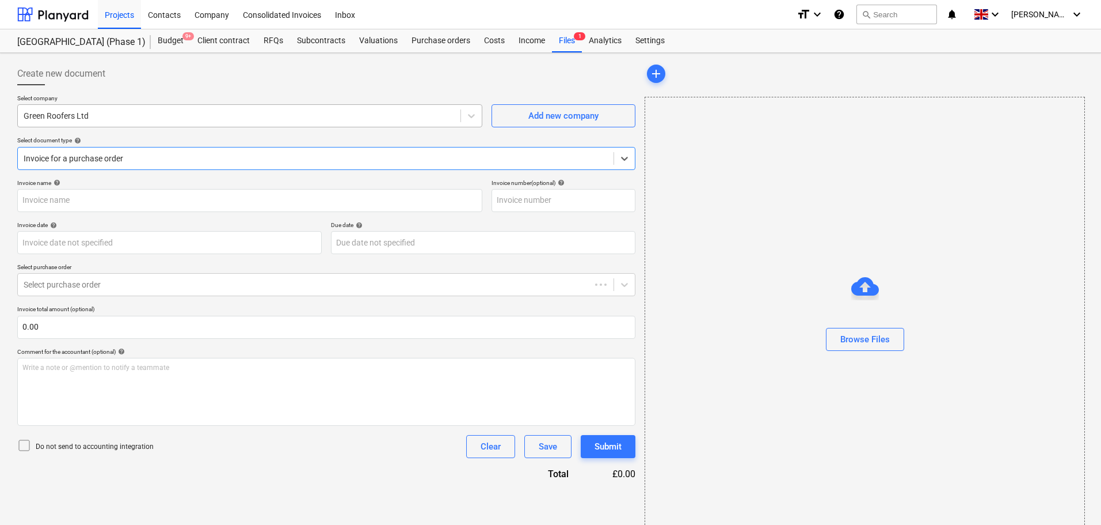
type input "INV-3574"
type input "31 Jul 2025"
type input "30 Sep 2025"
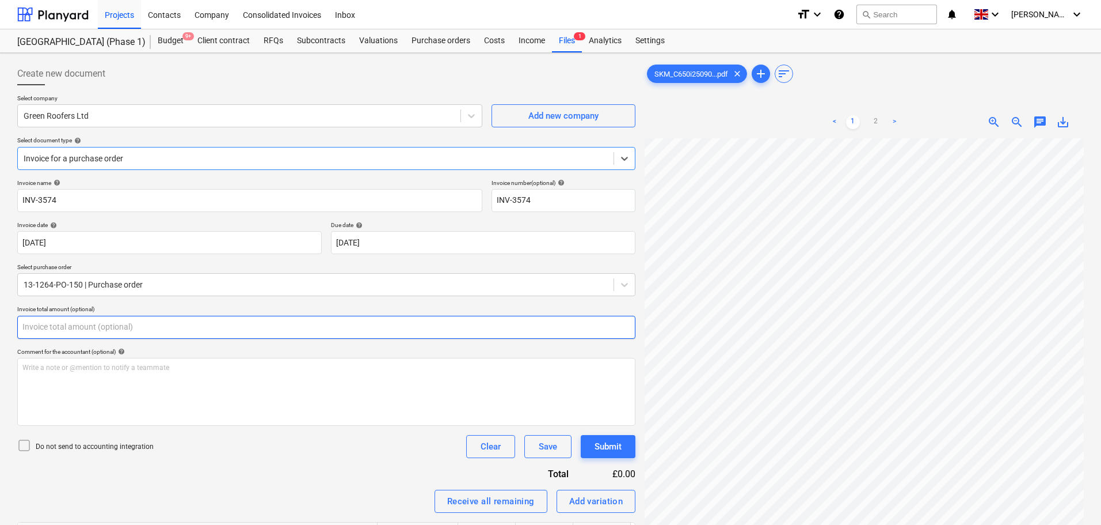
click at [123, 319] on input "text" at bounding box center [326, 327] width 618 height 23
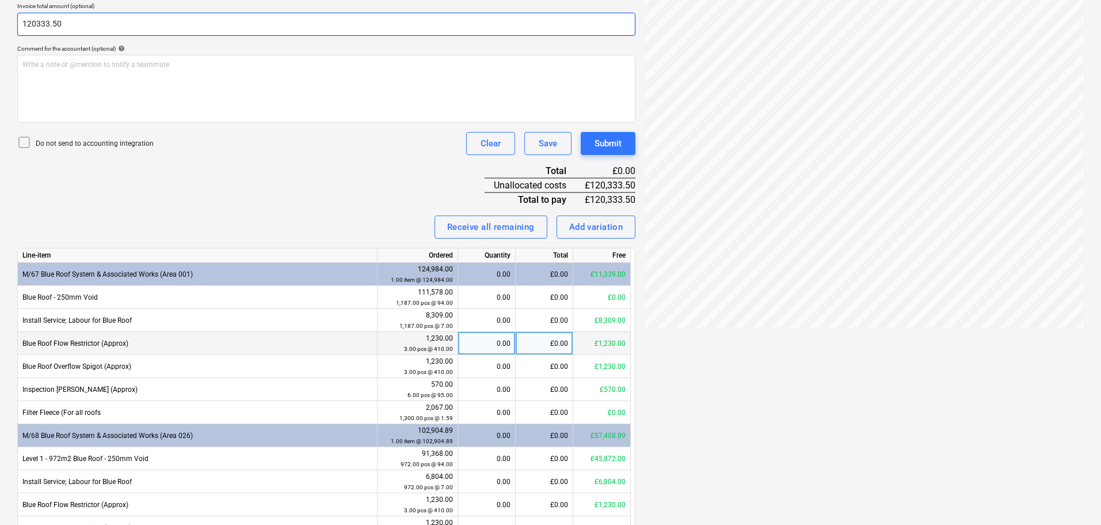
scroll to position [345, 0]
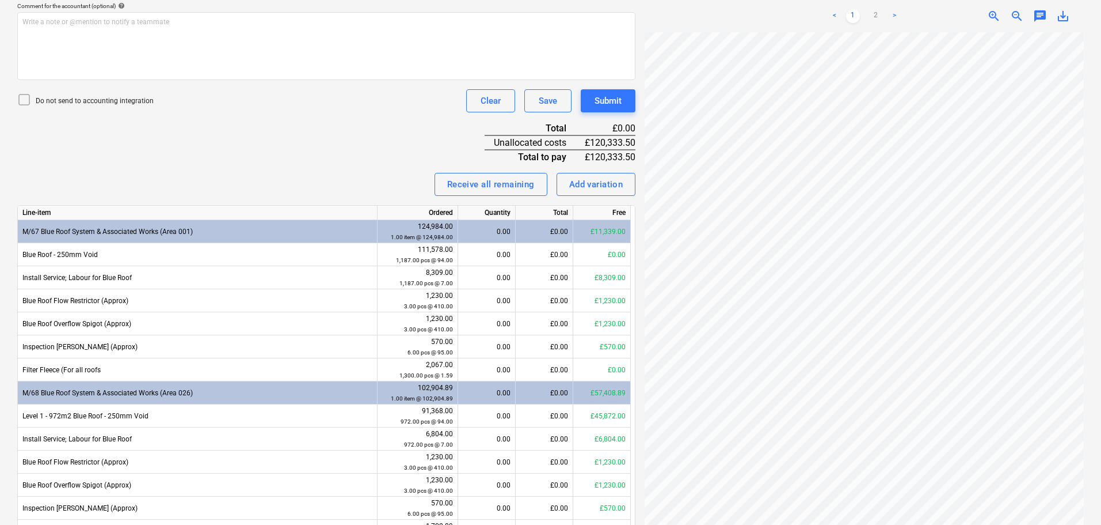
type input "120,333.50"
click at [224, 200] on div "Invoice name help INV-3574 Invoice number (optional) help INV-3574 Invoice date…" at bounding box center [326, 245] width 618 height 823
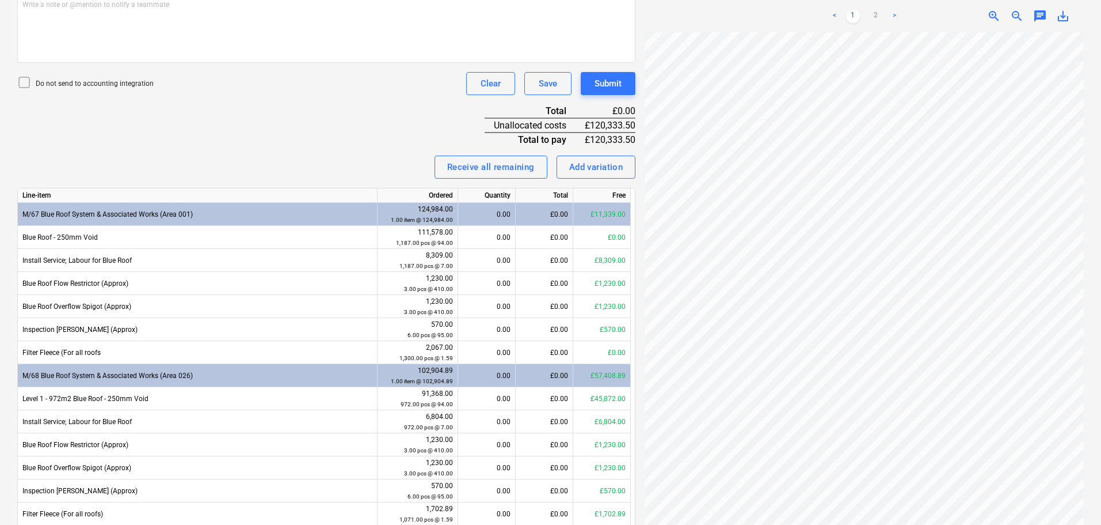
scroll to position [403, 0]
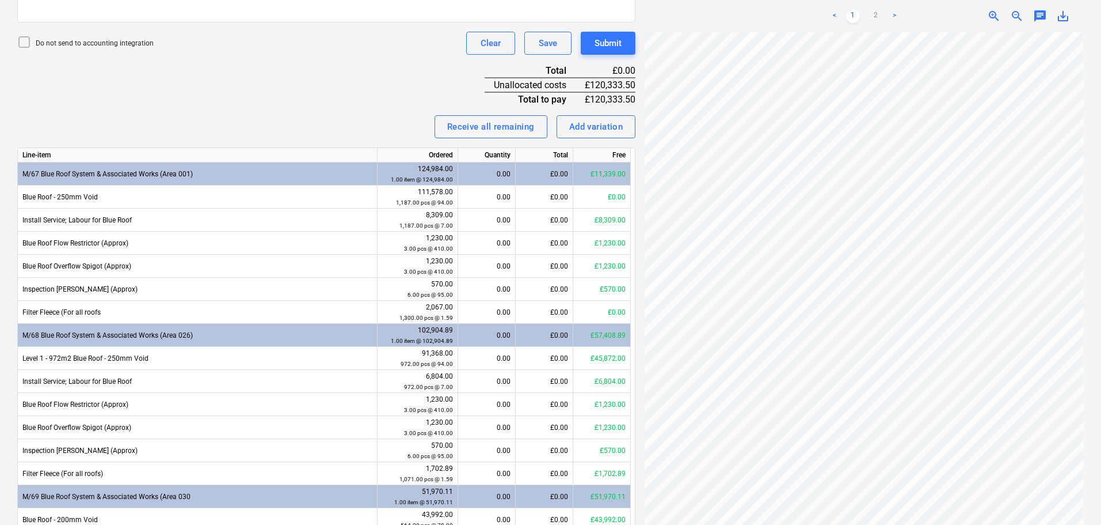
click at [316, 109] on div "Invoice name help INV-3574 Invoice number (optional) help INV-3574 Invoice date…" at bounding box center [326, 187] width 618 height 823
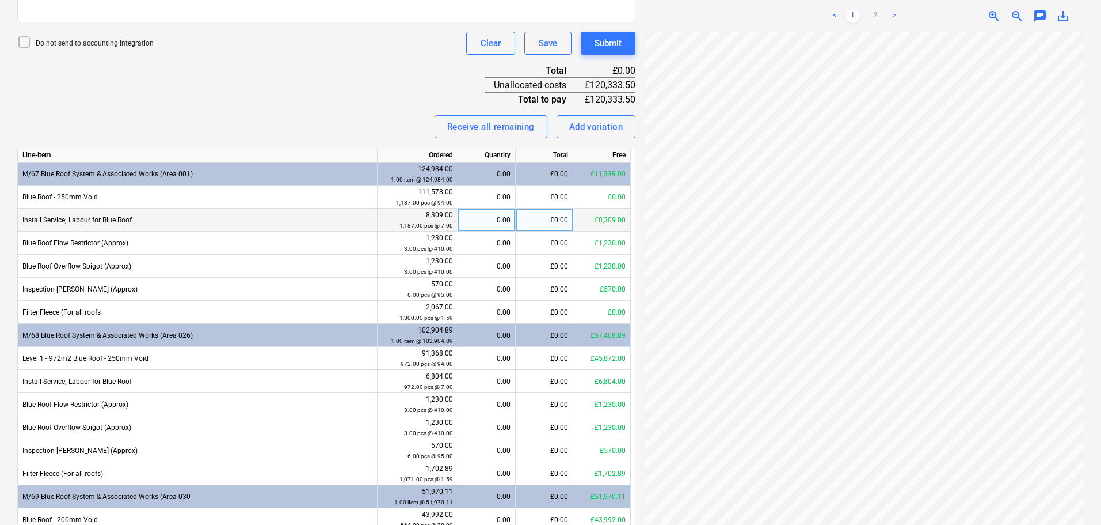
click at [552, 221] on div "£0.00" at bounding box center [545, 219] width 58 height 23
type input "6440"
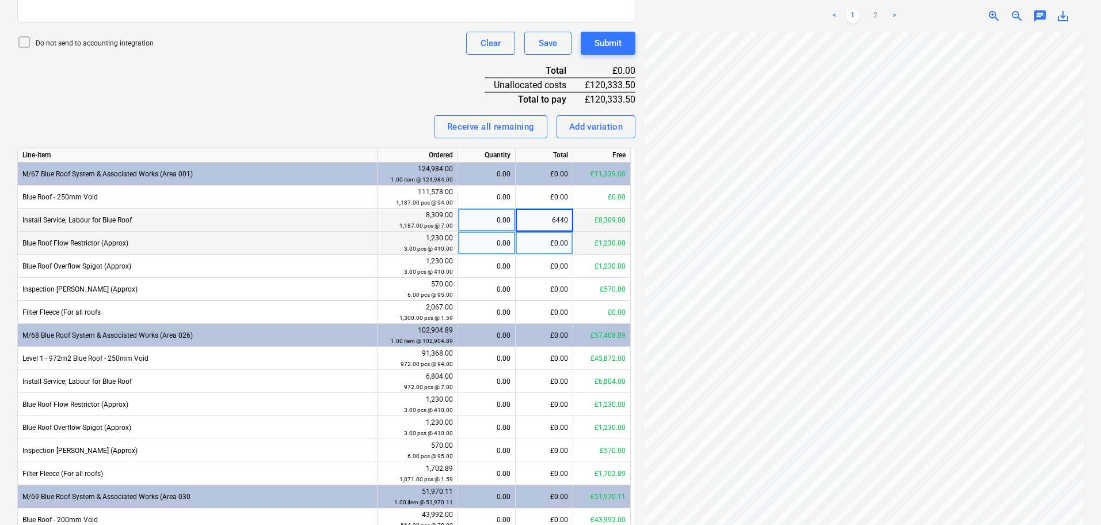
click at [553, 242] on div "£0.00" at bounding box center [545, 242] width 58 height 23
type input "1230"
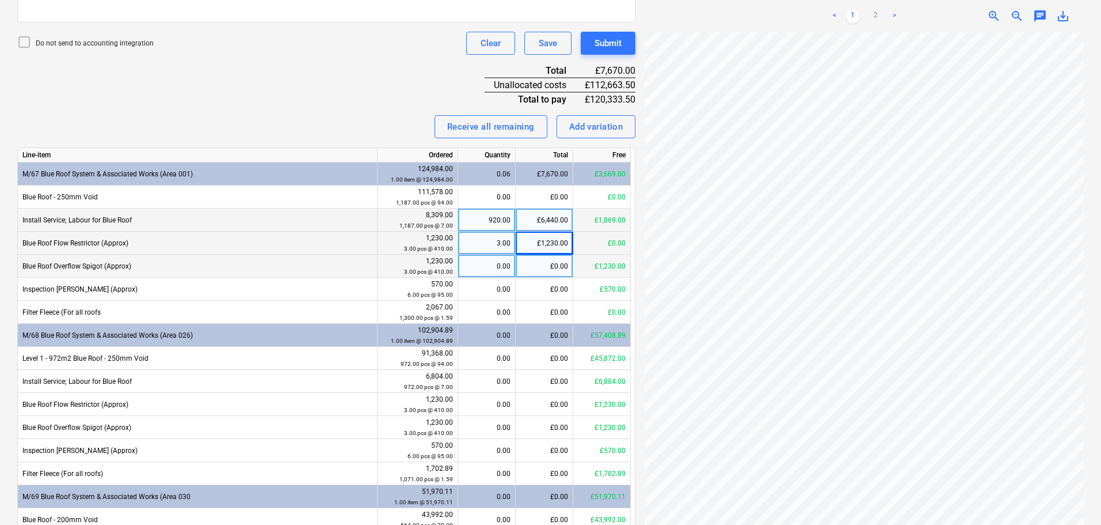
click at [551, 267] on div "£0.00" at bounding box center [545, 266] width 58 height 23
type input "1230"
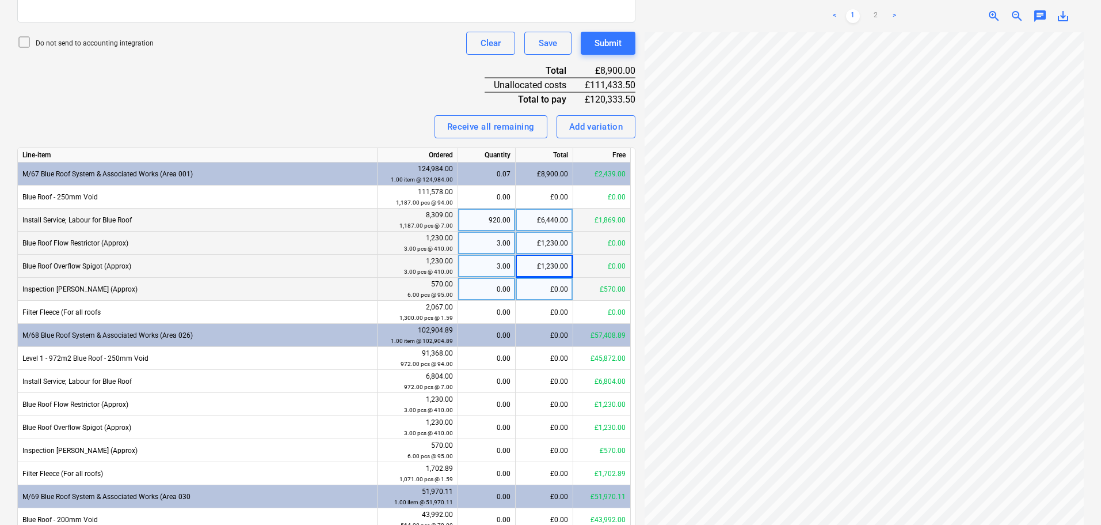
click at [542, 286] on div "£0.00" at bounding box center [545, 289] width 58 height 23
type input "570"
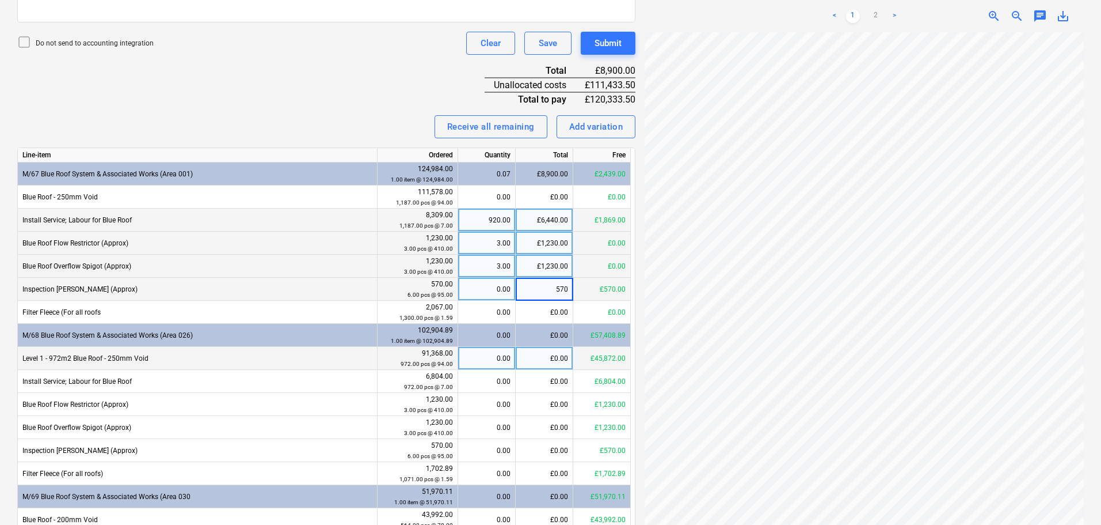
click at [544, 360] on div "£0.00" at bounding box center [545, 358] width 58 height 23
type input "98982"
click at [544, 360] on input "98982" at bounding box center [544, 358] width 57 height 22
click at [319, 117] on div "Receive all remaining Add variation" at bounding box center [326, 126] width 618 height 23
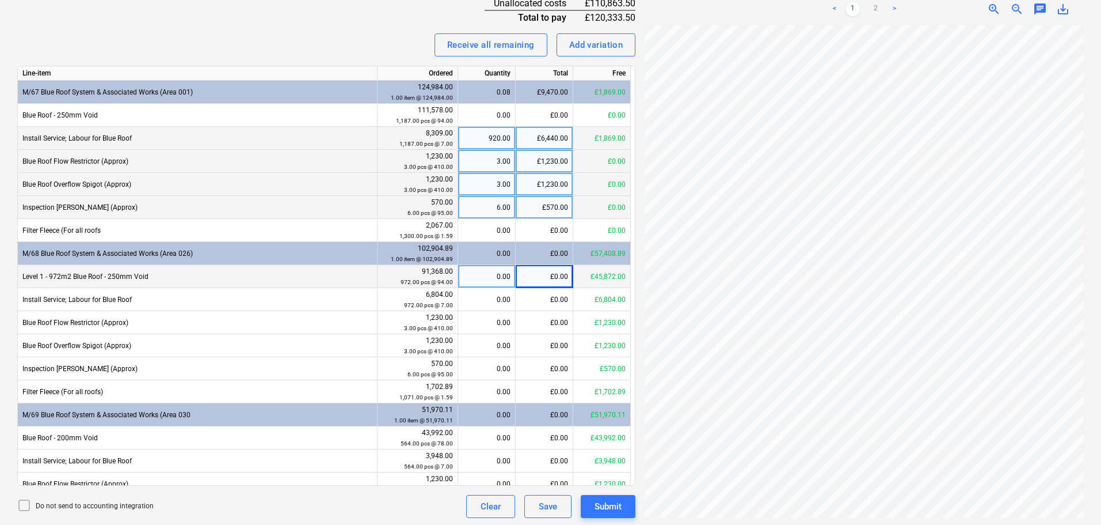
scroll to position [487, 0]
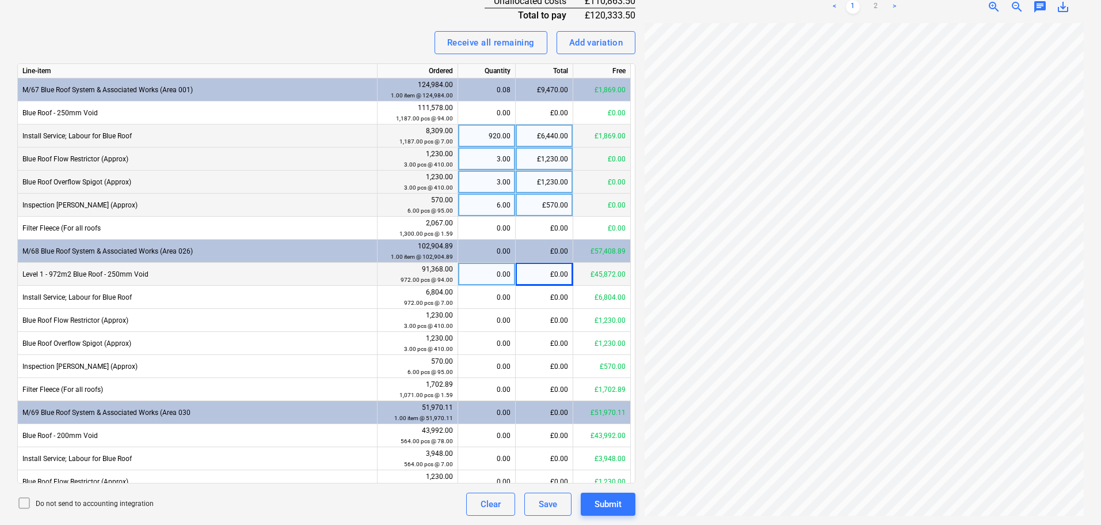
click at [546, 278] on div "£0.00" at bounding box center [545, 274] width 58 height 23
click at [388, 55] on div "Invoice name help INV-3574 Invoice number (optional) help INV-3574 Invoice date…" at bounding box center [326, 103] width 618 height 823
click at [379, 54] on div "Receive all remaining Add variation" at bounding box center [326, 42] width 618 height 23
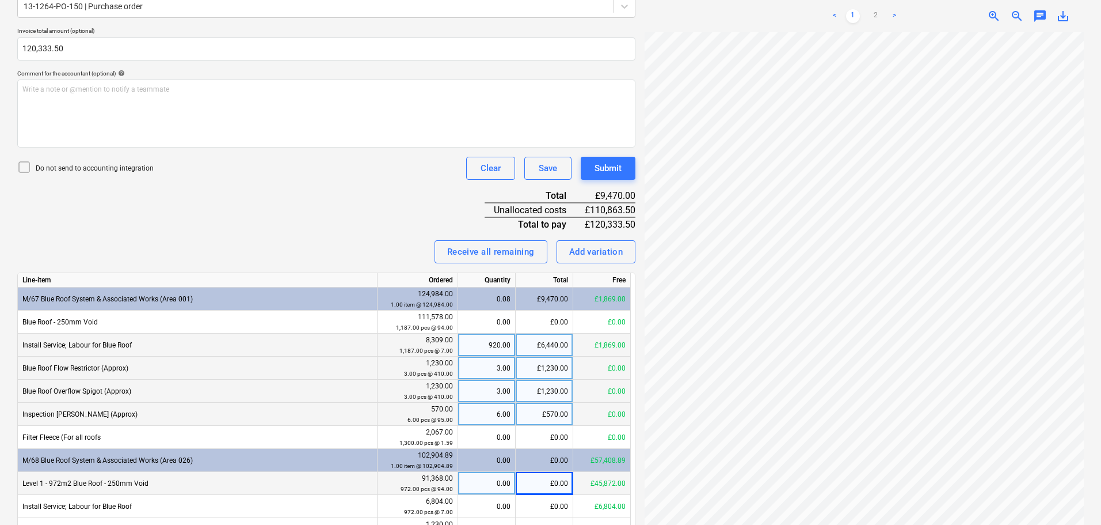
scroll to position [345, 0]
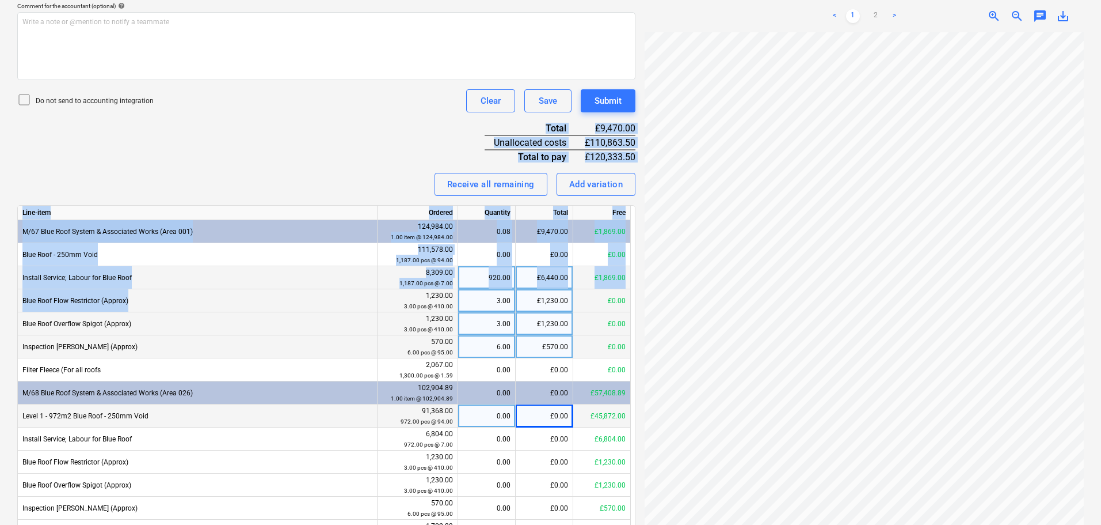
drag, startPoint x: 306, startPoint y: 124, endPoint x: 348, endPoint y: 242, distance: 124.6
click at [332, 304] on div "Invoice name help INV-3574 Invoice number (optional) help INV-3574 Invoice date…" at bounding box center [326, 245] width 618 height 823
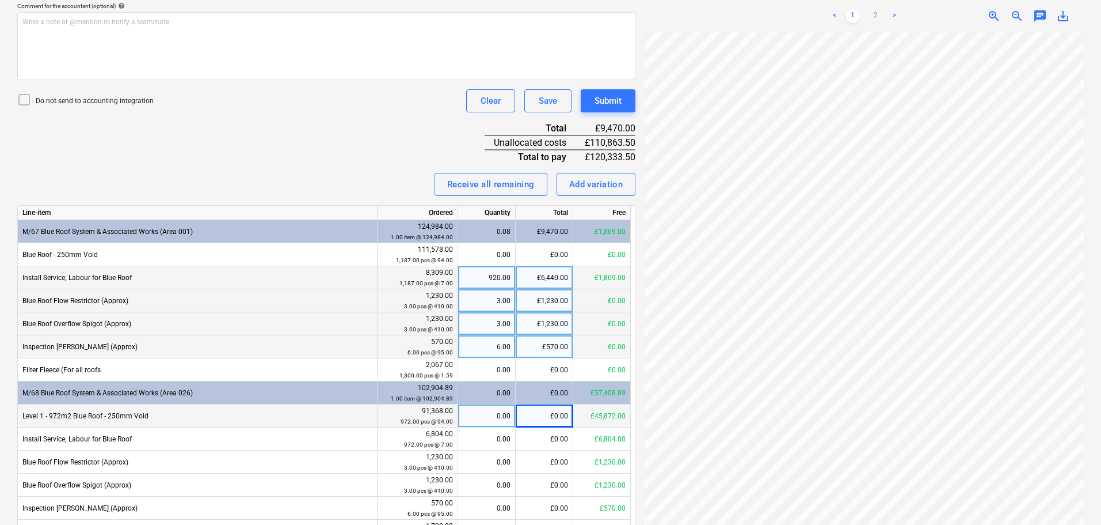
click at [339, 125] on div "Invoice name help INV-3574 Invoice number (optional) help INV-3574 Invoice date…" at bounding box center [326, 245] width 618 height 823
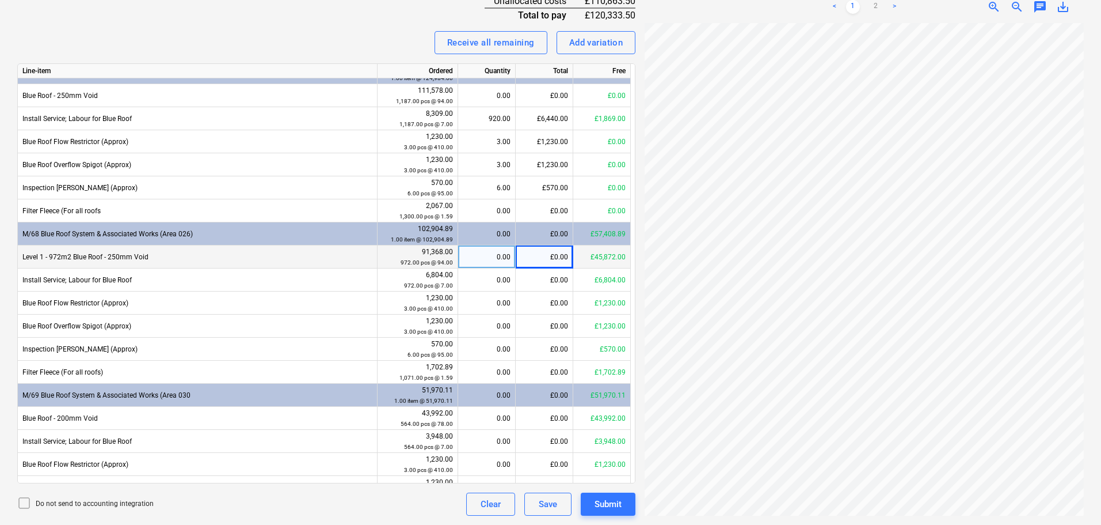
scroll to position [0, 0]
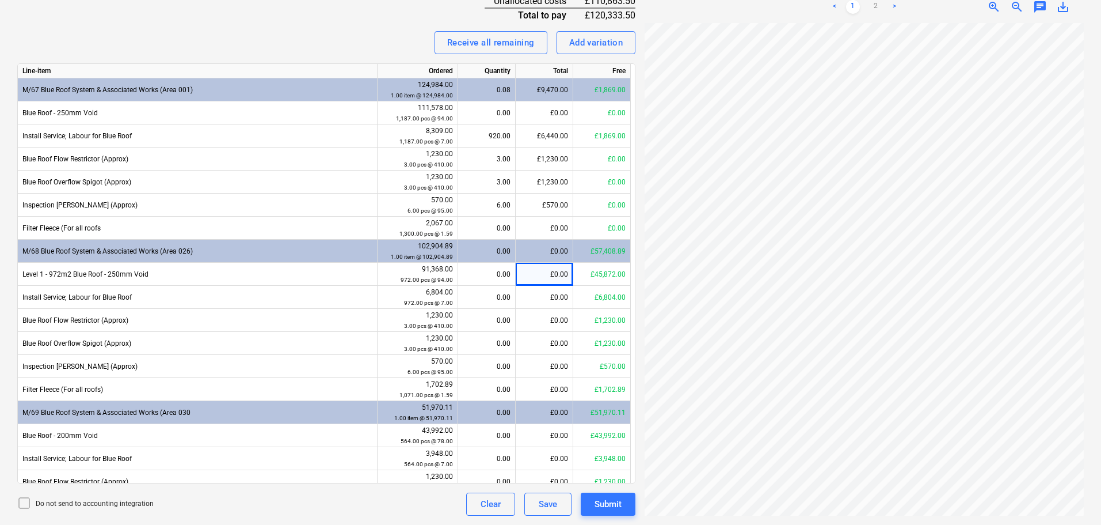
click at [355, 24] on div "Invoice name help INV-3574 Invoice number (optional) help INV-3574 Invoice date…" at bounding box center [326, 103] width 618 height 823
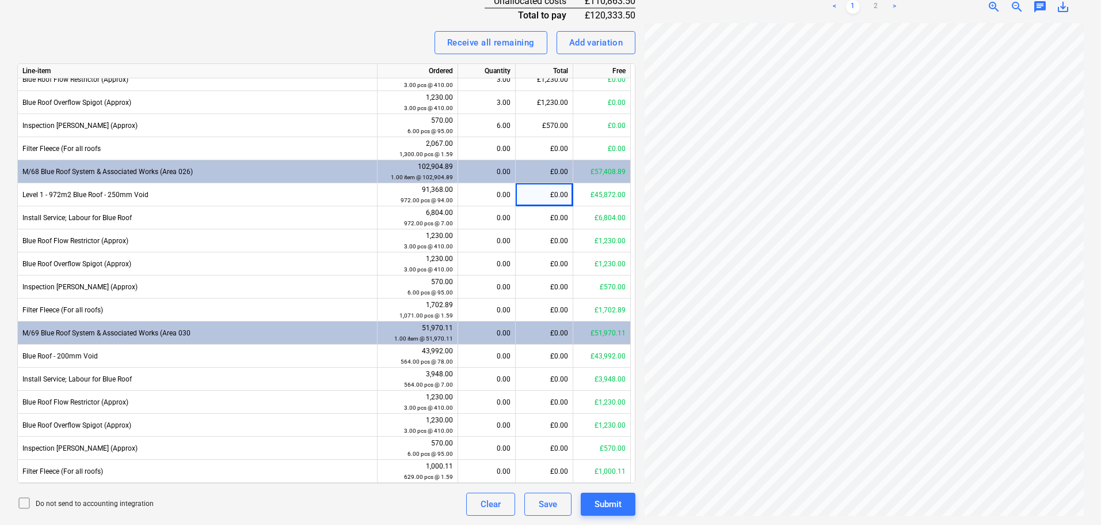
scroll to position [115, 0]
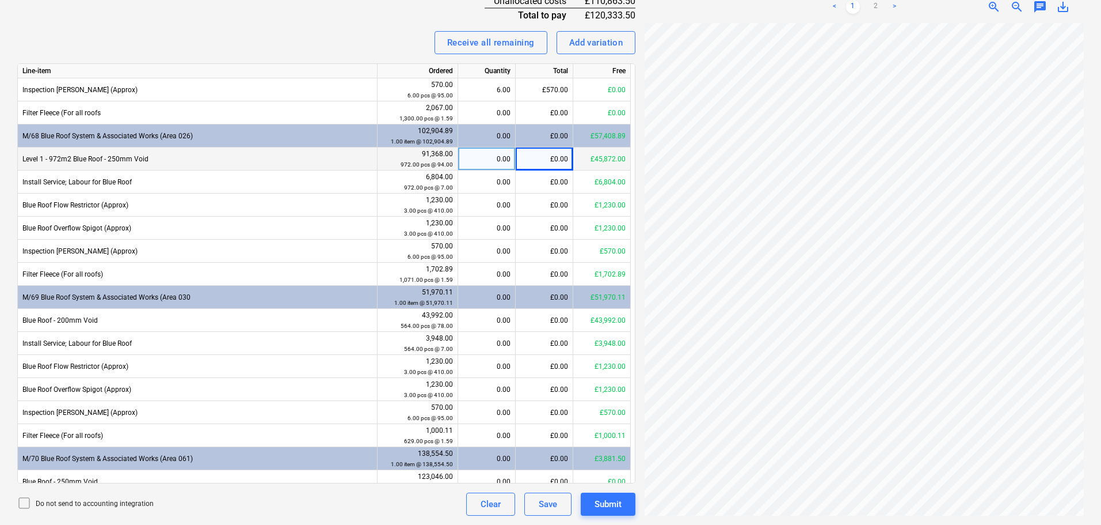
click at [314, 166] on div "Level 1 - 972m2 Blue Roof - 250mm Void" at bounding box center [198, 158] width 360 height 23
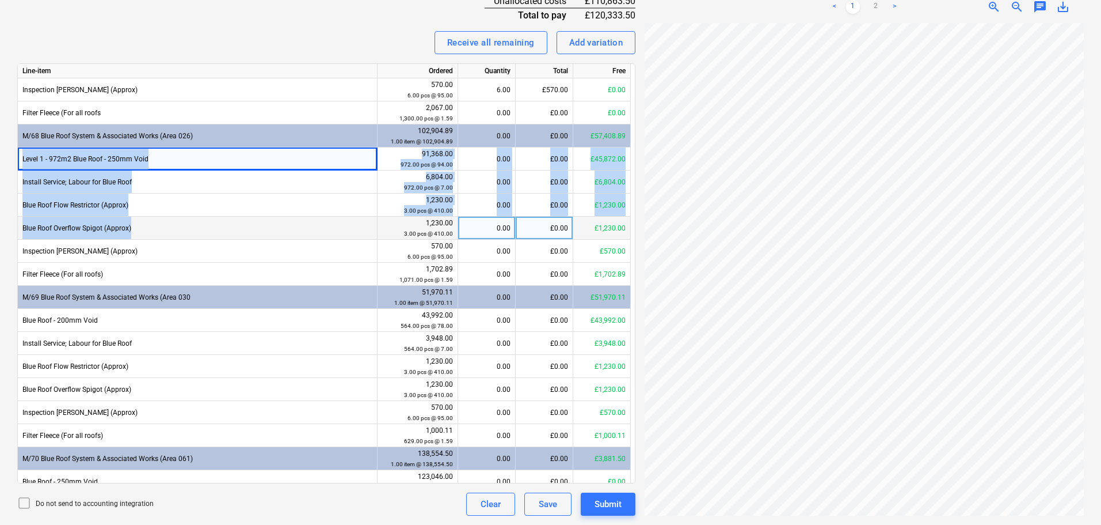
drag, startPoint x: 314, startPoint y: 166, endPoint x: 294, endPoint y: 233, distance: 69.4
click at [294, 233] on div "Line-item Ordered Quantity Total Free Blue Roof - 250mm Void 111,578.00 1,187.0…" at bounding box center [326, 273] width 618 height 420
click at [296, 203] on div "Blue Roof Flow Restrictor (Approx)" at bounding box center [198, 204] width 360 height 23
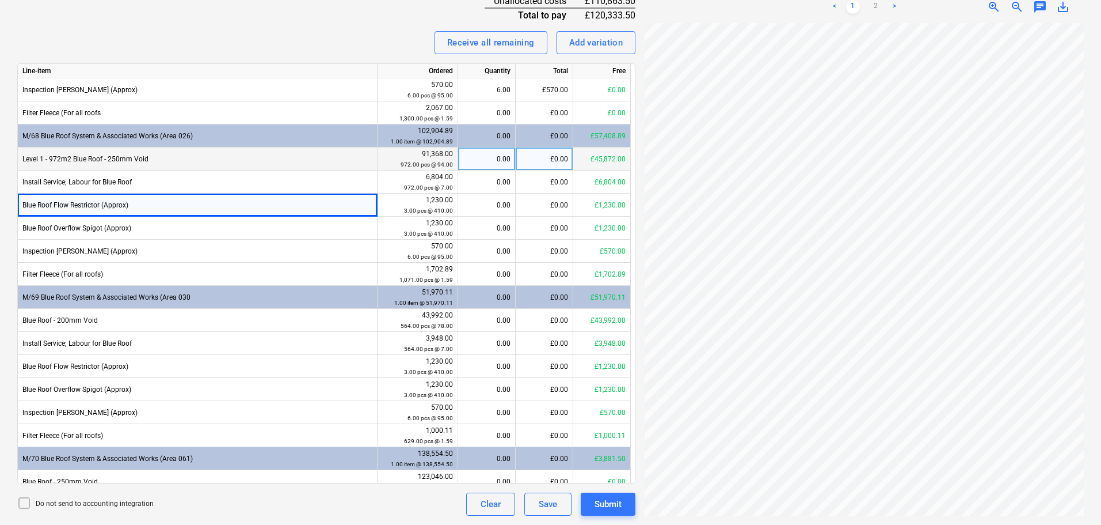
click at [313, 162] on div "Level 1 - 972m2 Blue Roof - 250mm Void" at bounding box center [198, 158] width 360 height 23
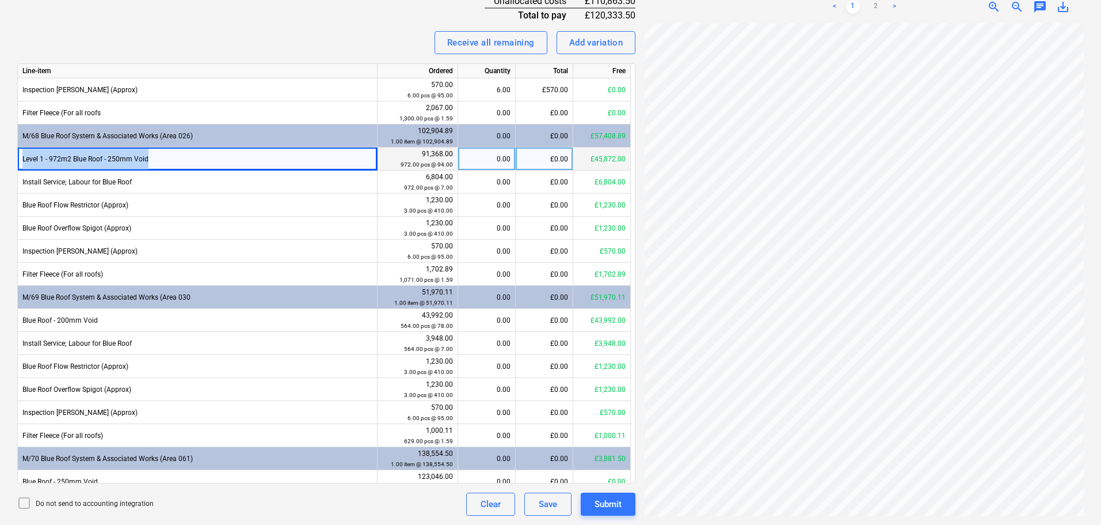
click at [313, 162] on div "Level 1 - 972m2 Blue Roof - 250mm Void" at bounding box center [198, 158] width 360 height 23
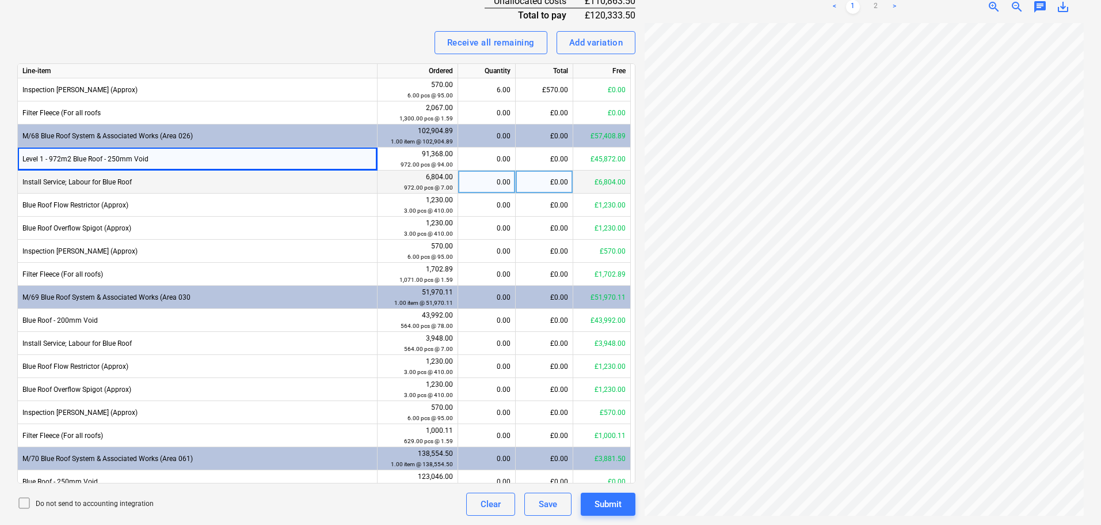
click at [305, 171] on div "Install Service; Labour for Blue Roof" at bounding box center [198, 181] width 360 height 23
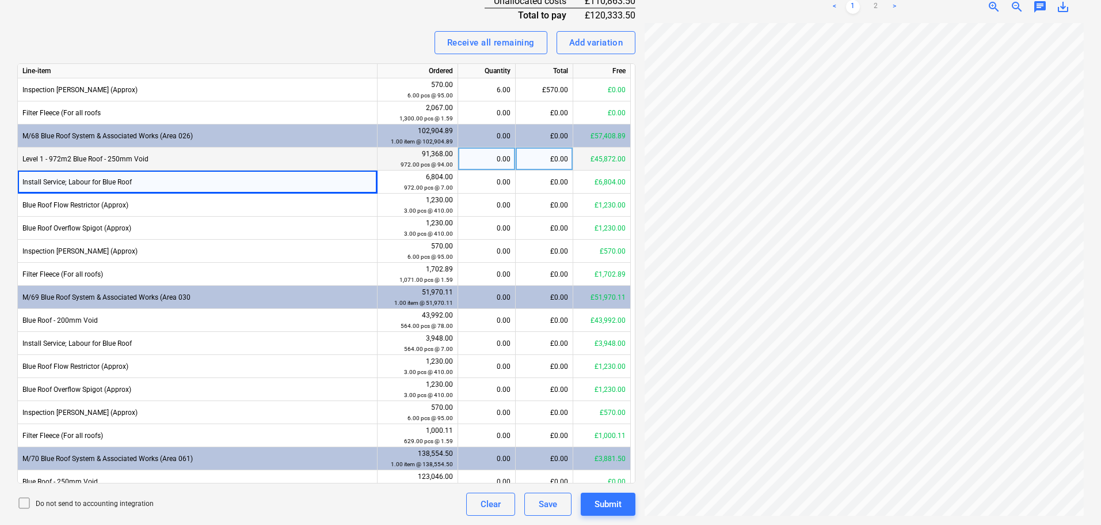
click at [546, 152] on div "£0.00" at bounding box center [545, 158] width 58 height 23
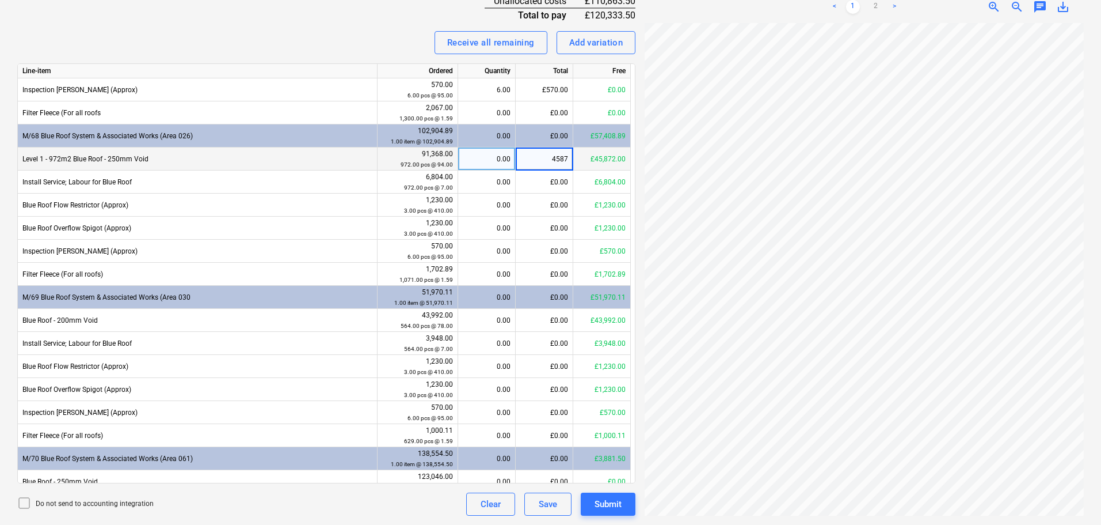
type input "45872"
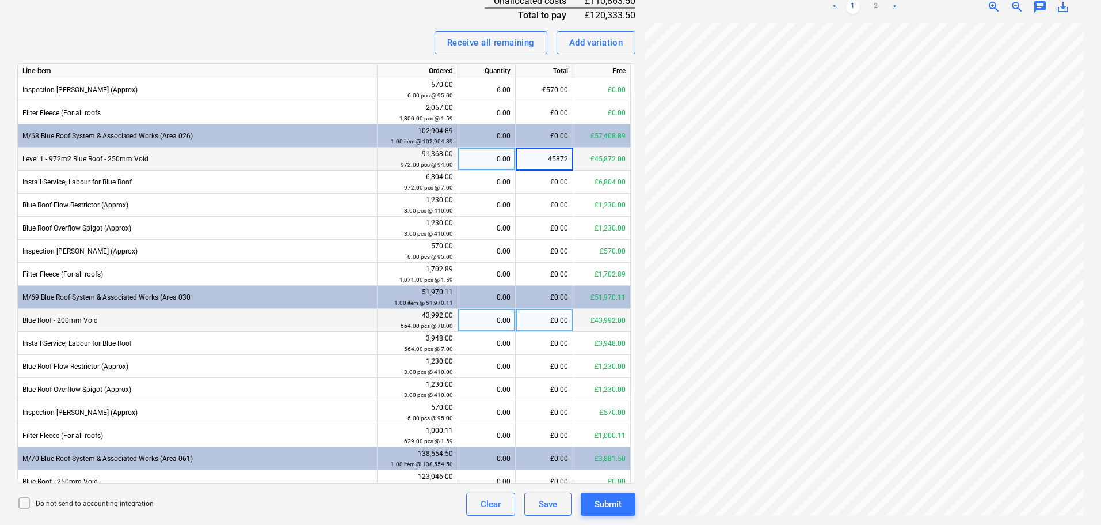
click at [538, 322] on div "£0.00" at bounding box center [545, 320] width 58 height 23
type input "53110"
click at [357, 17] on div "Invoice name help INV-3574 Invoice number (optional) help INV-3574 Invoice date…" at bounding box center [326, 103] width 618 height 823
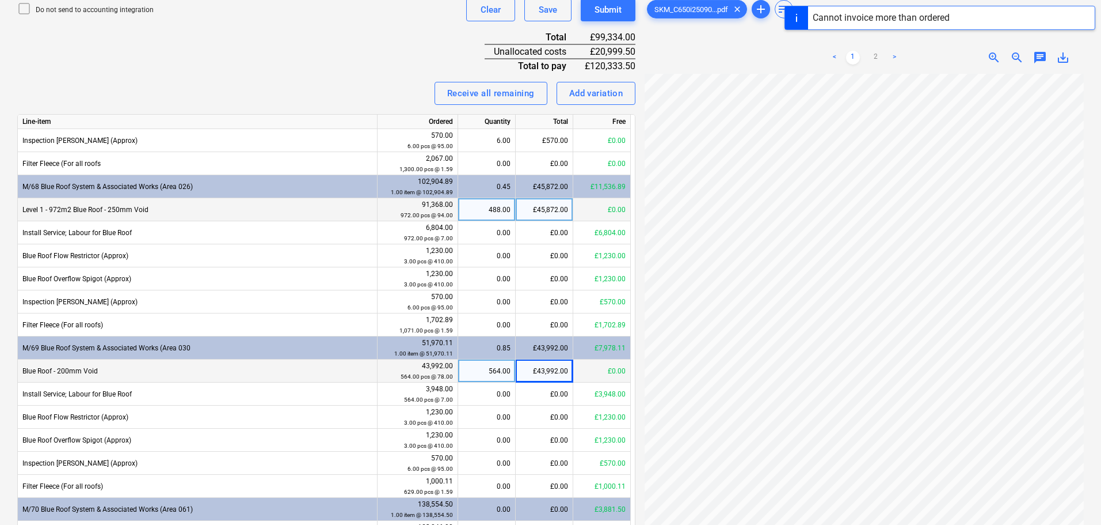
scroll to position [430, 0]
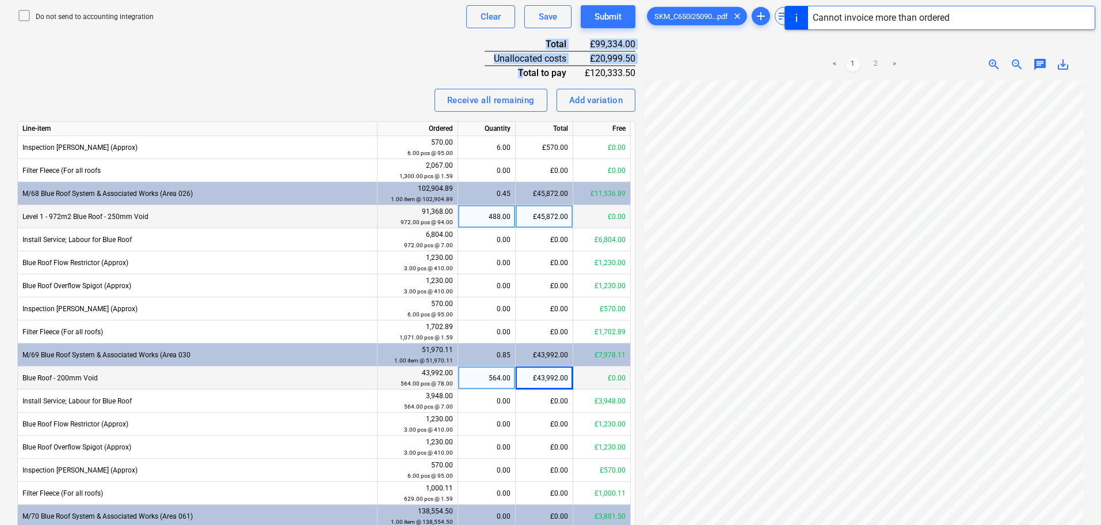
drag, startPoint x: 349, startPoint y: 49, endPoint x: 455, endPoint y: 61, distance: 107.2
click at [527, 70] on div "Invoice name help INV-3574 Invoice number (optional) help INV-3574 Invoice date…" at bounding box center [326, 161] width 618 height 823
click at [330, 56] on div "Invoice name help INV-3574 Invoice number (optional) help INV-3574 Invoice date…" at bounding box center [326, 161] width 618 height 823
click at [534, 377] on div "£43,992.00" at bounding box center [545, 377] width 58 height 23
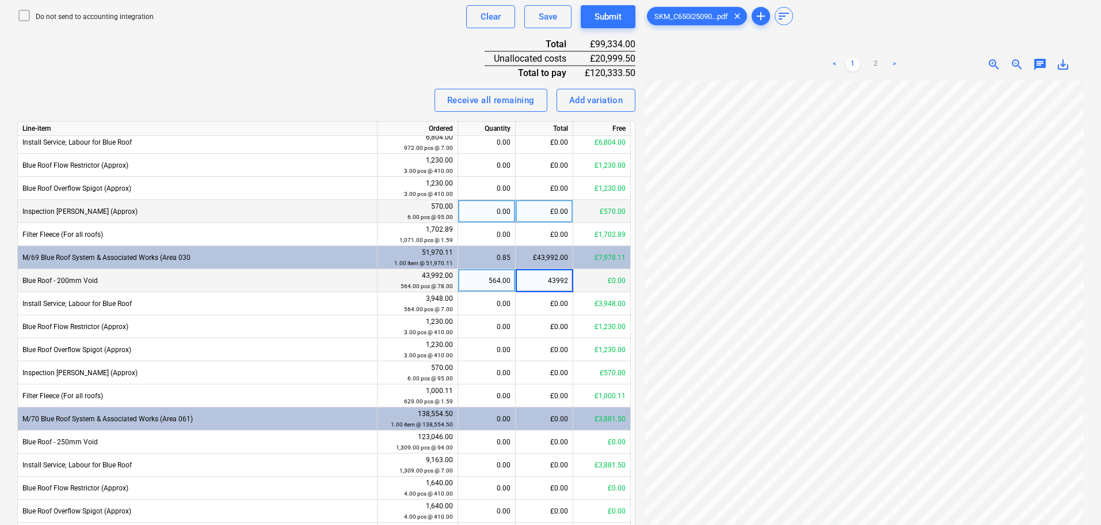
scroll to position [241, 0]
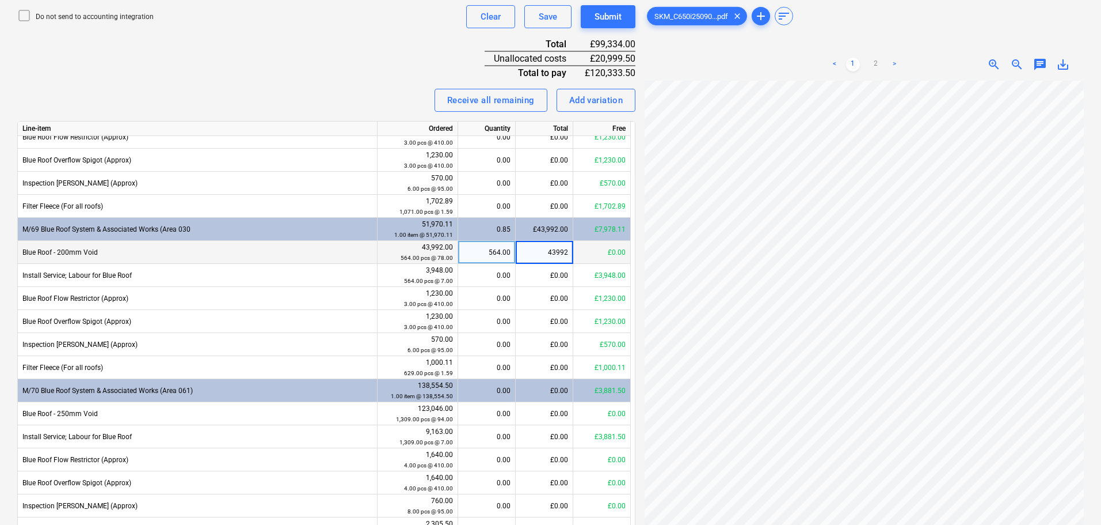
click at [312, 94] on div "Receive all remaining Add variation" at bounding box center [326, 100] width 618 height 23
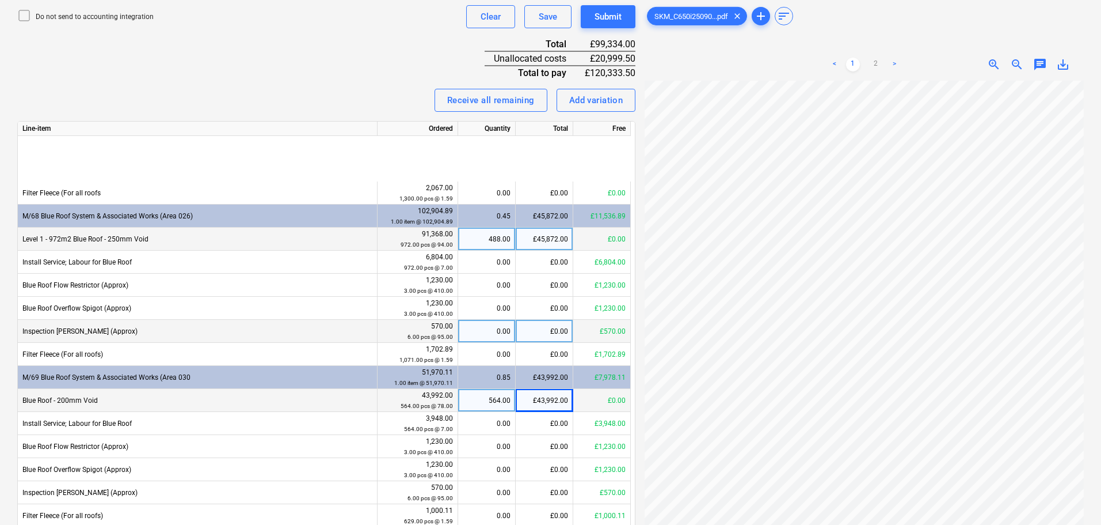
scroll to position [68, 0]
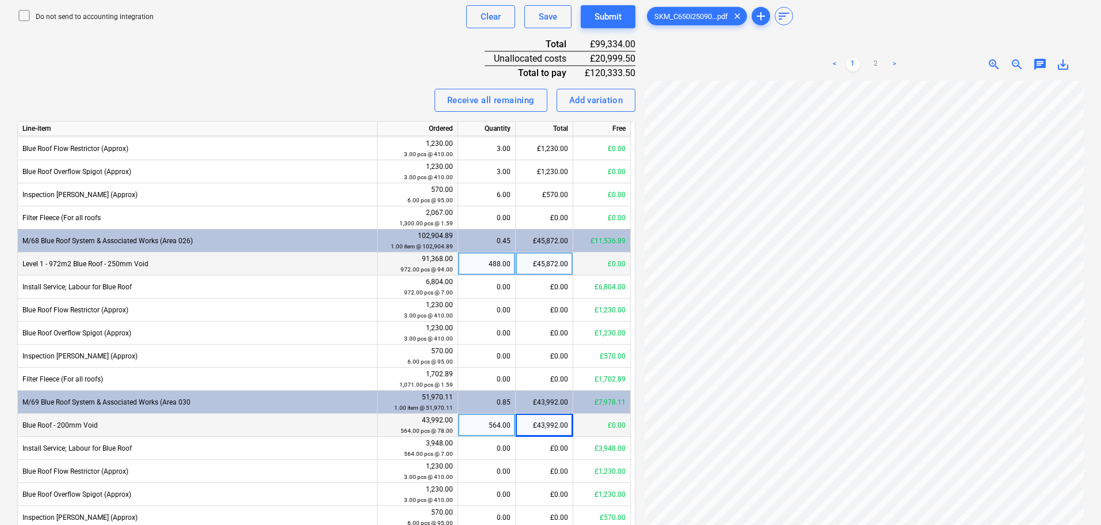
click at [522, 259] on div "£45,872.00" at bounding box center [545, 263] width 58 height 23
click at [540, 421] on div "£43,992.00" at bounding box center [545, 424] width 58 height 23
click at [298, 107] on div "Receive all remaining Add variation" at bounding box center [326, 100] width 618 height 23
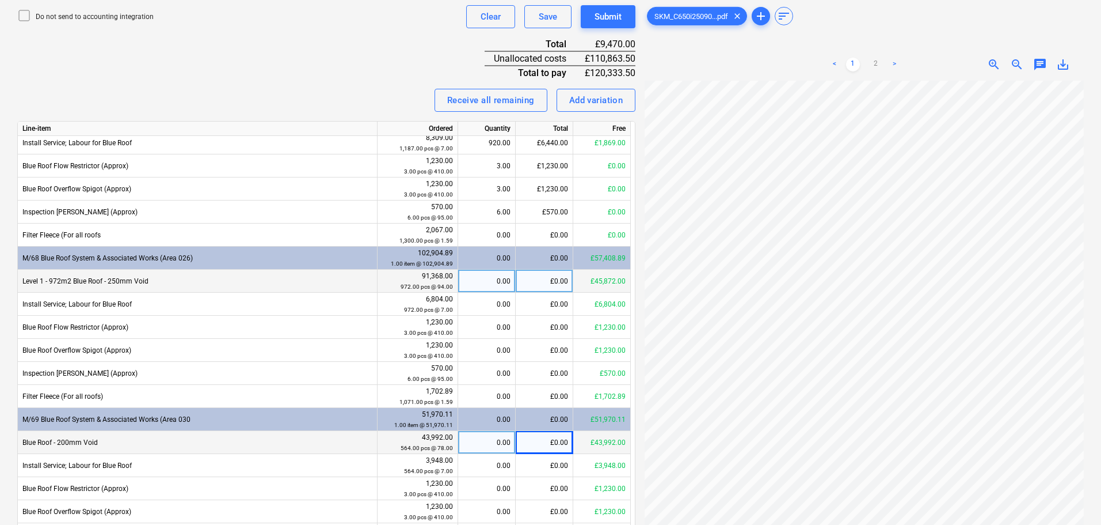
scroll to position [0, 0]
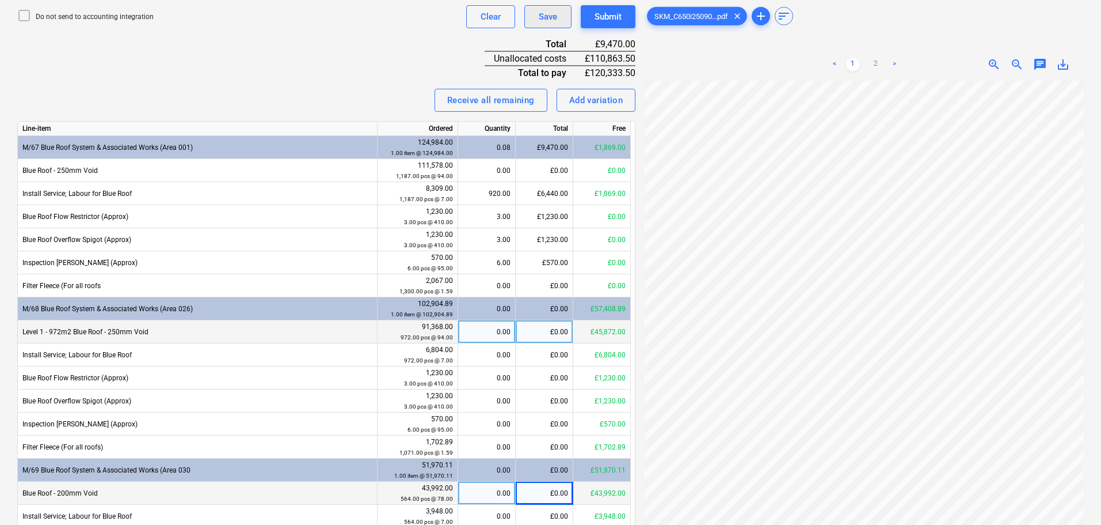
click at [548, 13] on div "Save" at bounding box center [548, 16] width 18 height 15
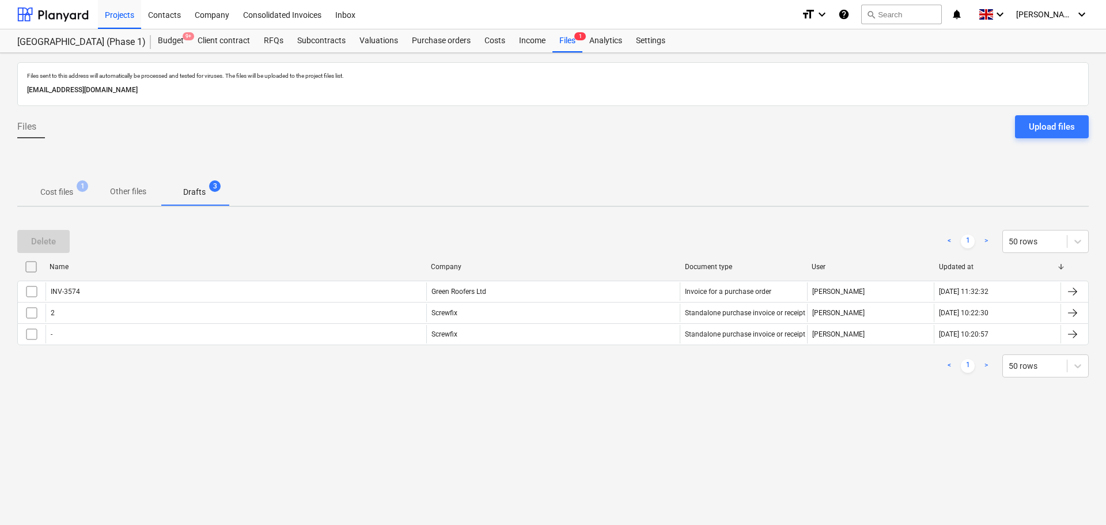
drag, startPoint x: 422, startPoint y: 41, endPoint x: 431, endPoint y: 27, distance: 17.1
click at [422, 41] on div "Purchase orders" at bounding box center [441, 40] width 73 height 23
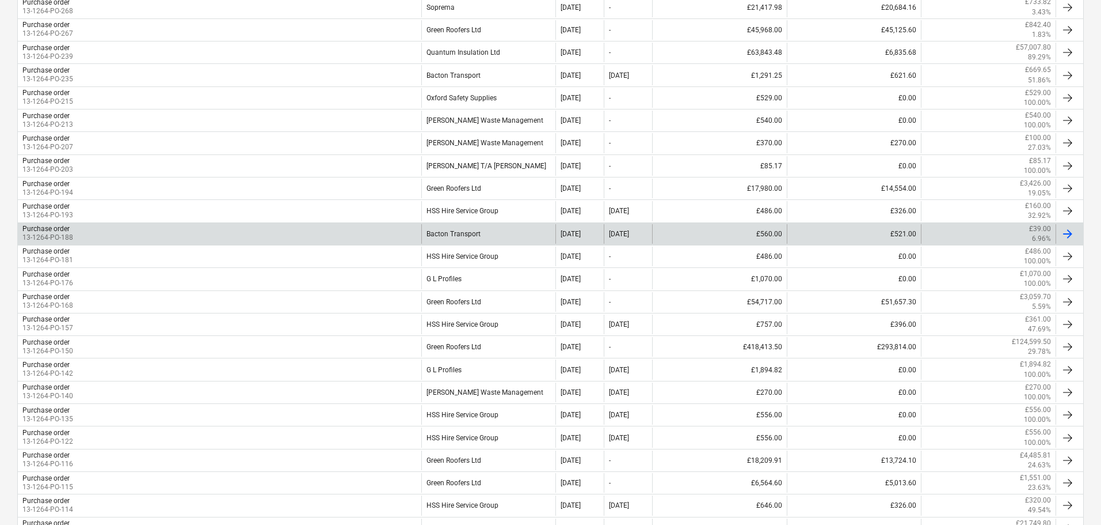
scroll to position [518, 0]
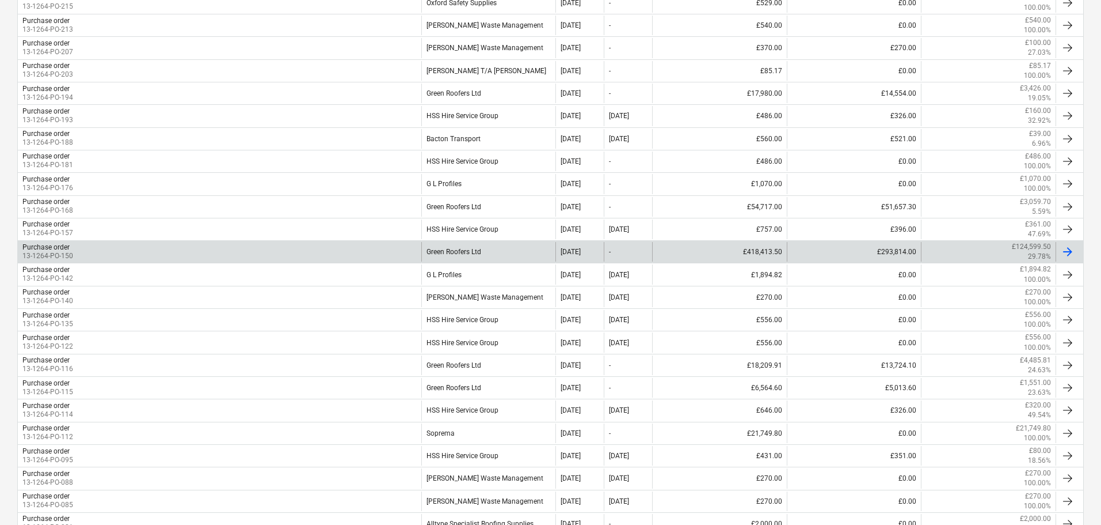
click at [82, 258] on div "Purchase order 13-1264-PO-150" at bounding box center [220, 252] width 404 height 20
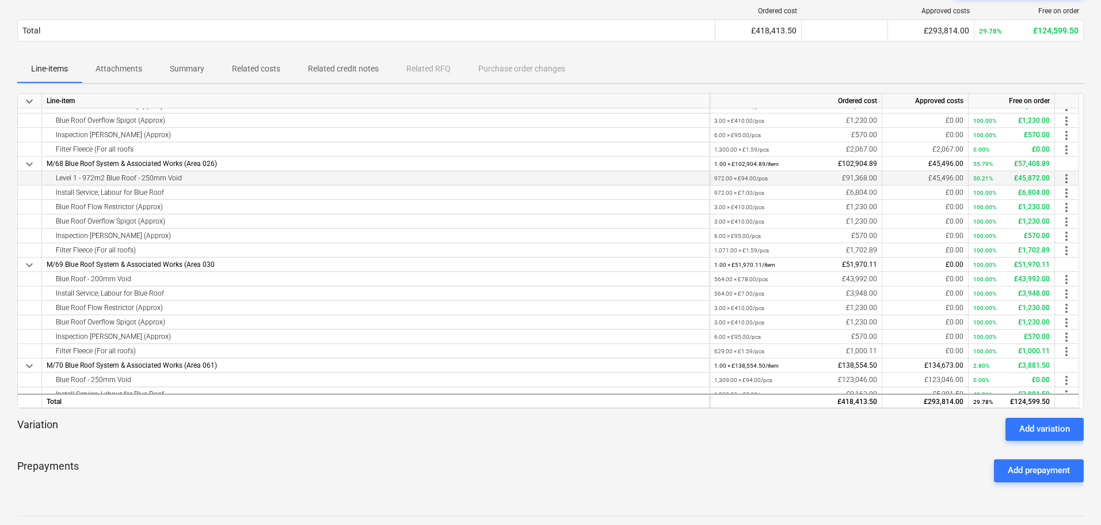
scroll to position [115, 0]
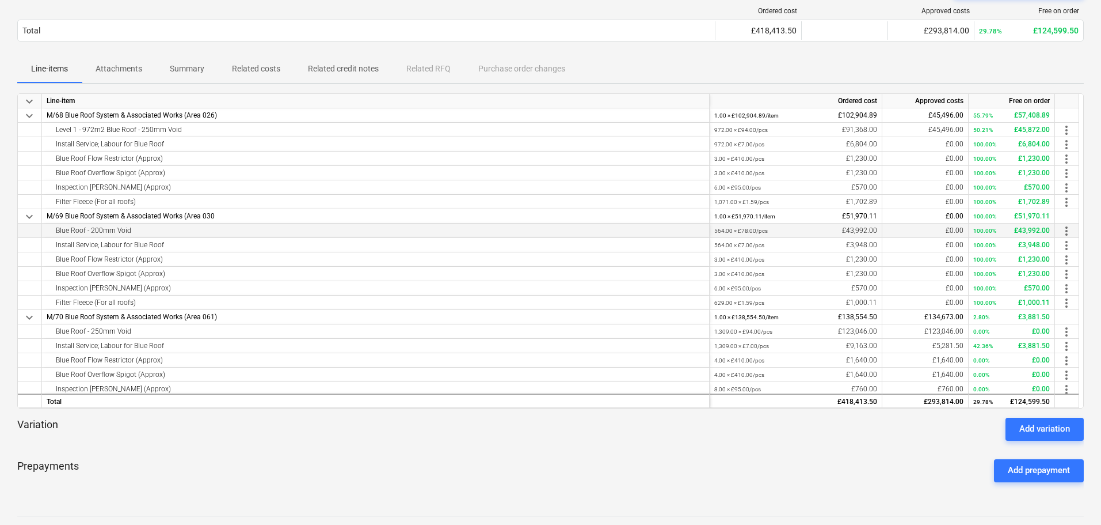
click at [1066, 227] on span "more_vert" at bounding box center [1067, 231] width 14 height 14
click at [1074, 232] on li "Edit" at bounding box center [1077, 231] width 34 height 26
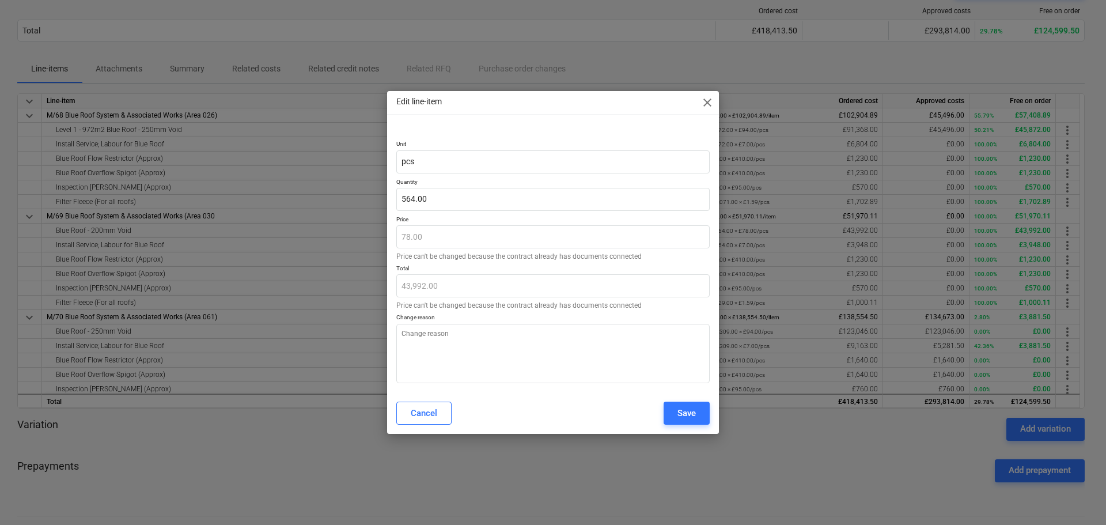
type textarea "x"
click at [707, 97] on span "close" at bounding box center [707, 103] width 14 height 14
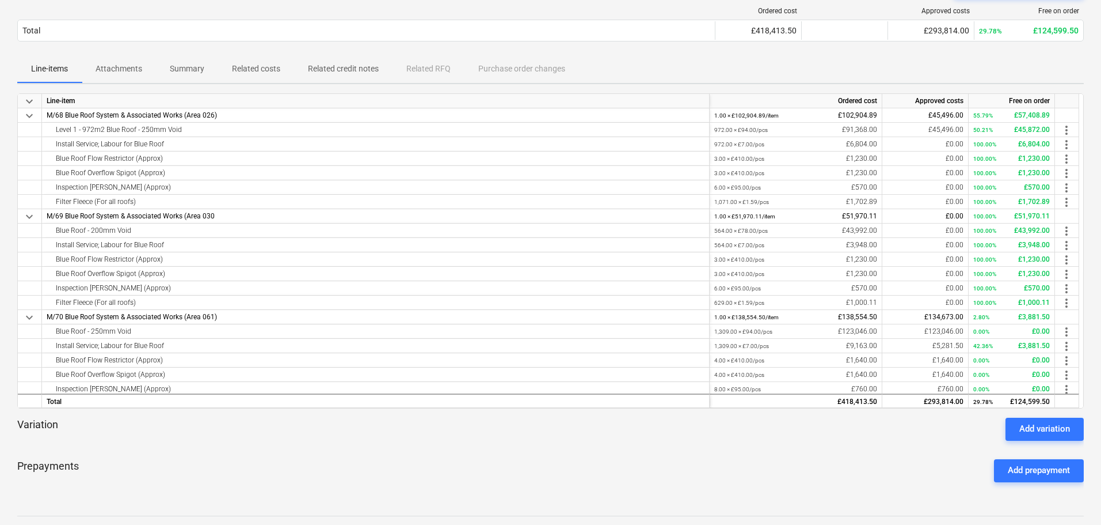
scroll to position [58, 0]
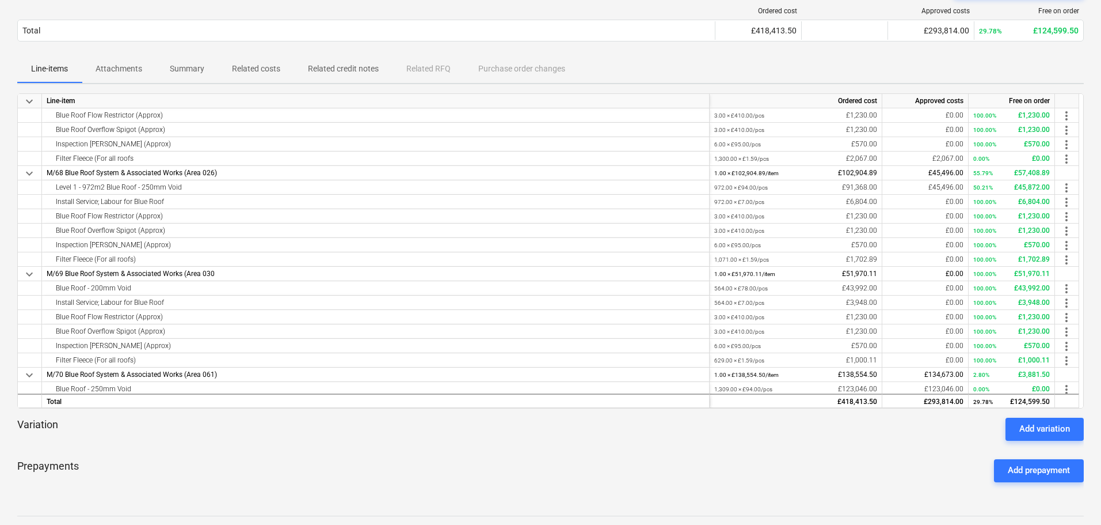
click at [702, 66] on div "Line-items Attachments Summary Related costs Related credit notes Related RFQ P…" at bounding box center [550, 69] width 1067 height 28
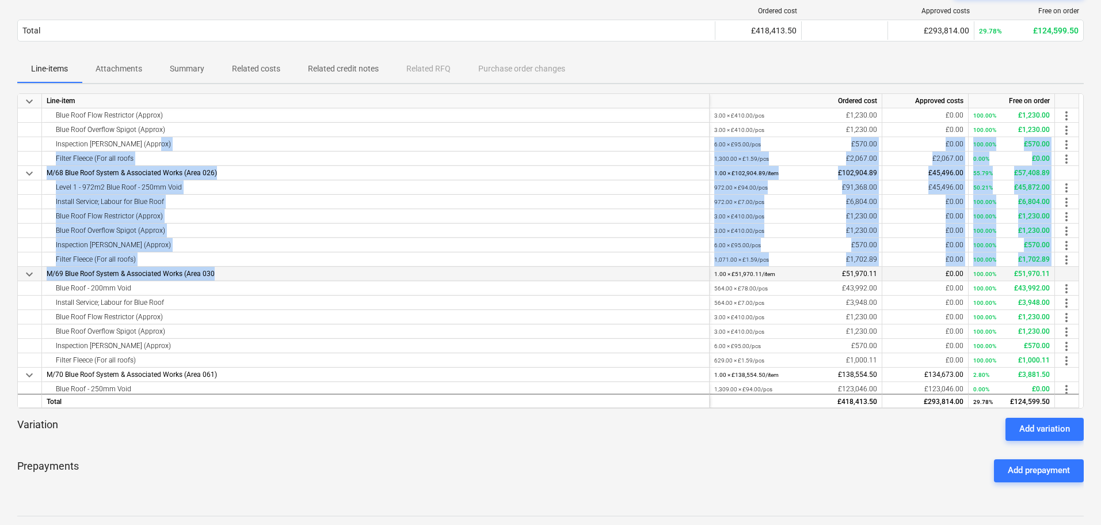
drag, startPoint x: 247, startPoint y: 138, endPoint x: 263, endPoint y: 271, distance: 133.3
click at [262, 272] on div "keyboard_arrow_down Line-item Ordered cost Approved costs Free on order keyboar…" at bounding box center [550, 250] width 1067 height 315
click at [277, 150] on div "Inspection Chambers (Approx)" at bounding box center [376, 144] width 658 height 14
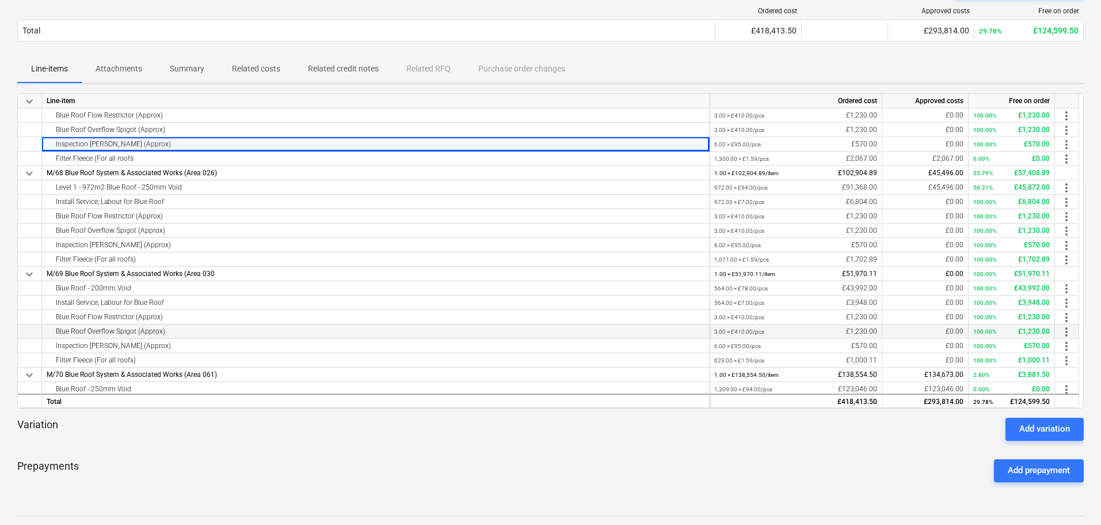
drag, startPoint x: 280, startPoint y: 121, endPoint x: 279, endPoint y: 327, distance: 206.1
click at [278, 333] on div "keyboard_arrow_down Line-item Ordered cost Approved costs Free on order keyboar…" at bounding box center [550, 250] width 1067 height 315
click at [292, 204] on div "Install Service; Labour for Blue Roof" at bounding box center [376, 202] width 658 height 14
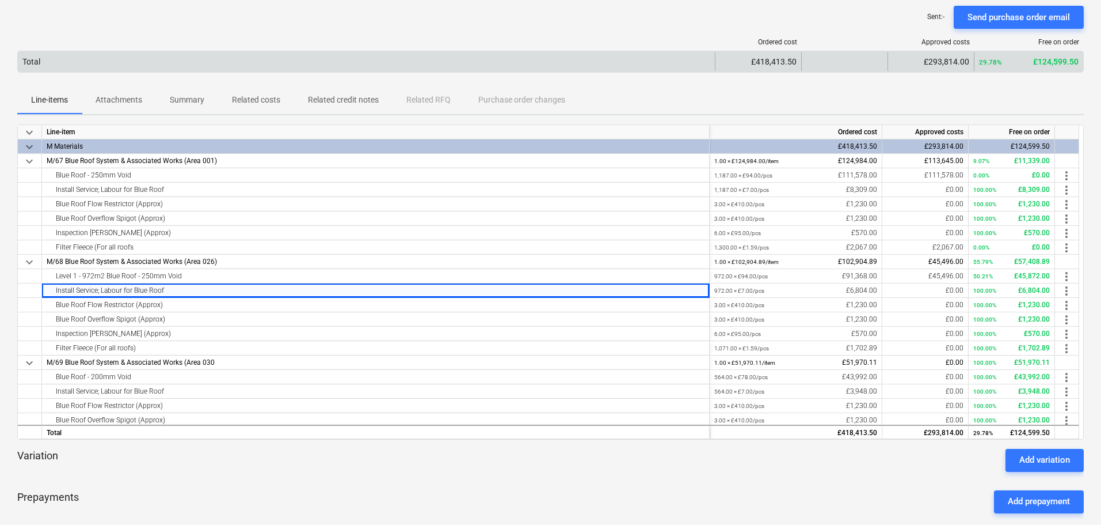
scroll to position [0, 0]
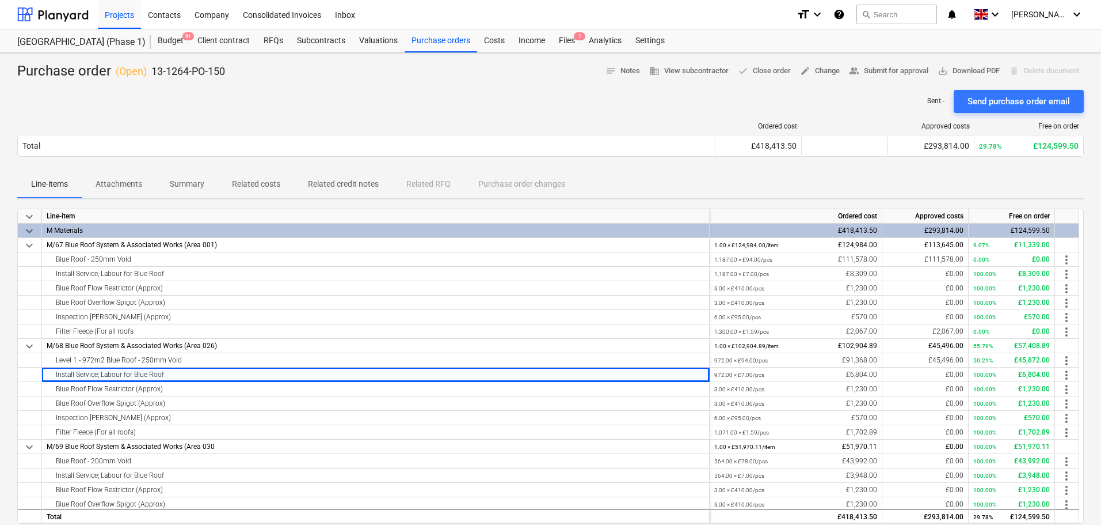
click at [189, 69] on p "13-1264-PO-150" at bounding box center [188, 71] width 74 height 14
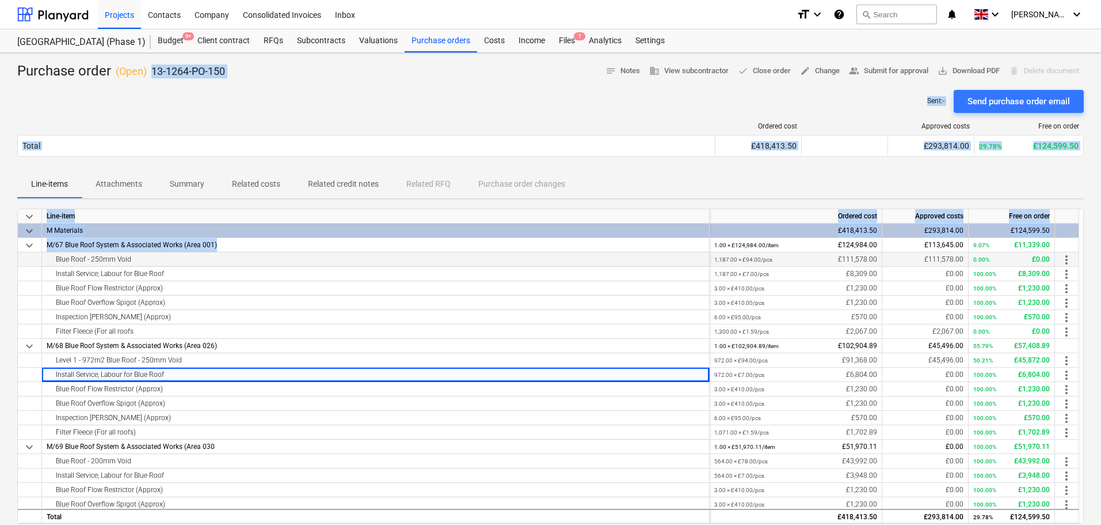
drag, startPoint x: 188, startPoint y: 69, endPoint x: 219, endPoint y: 255, distance: 187.9
click at [218, 253] on div "Purchase order ( Open ) 13-1264-PO-150 notes Notes business View subcontractor …" at bounding box center [550, 415] width 1101 height 724
click at [223, 73] on p "13-1264-PO-150" at bounding box center [188, 71] width 74 height 14
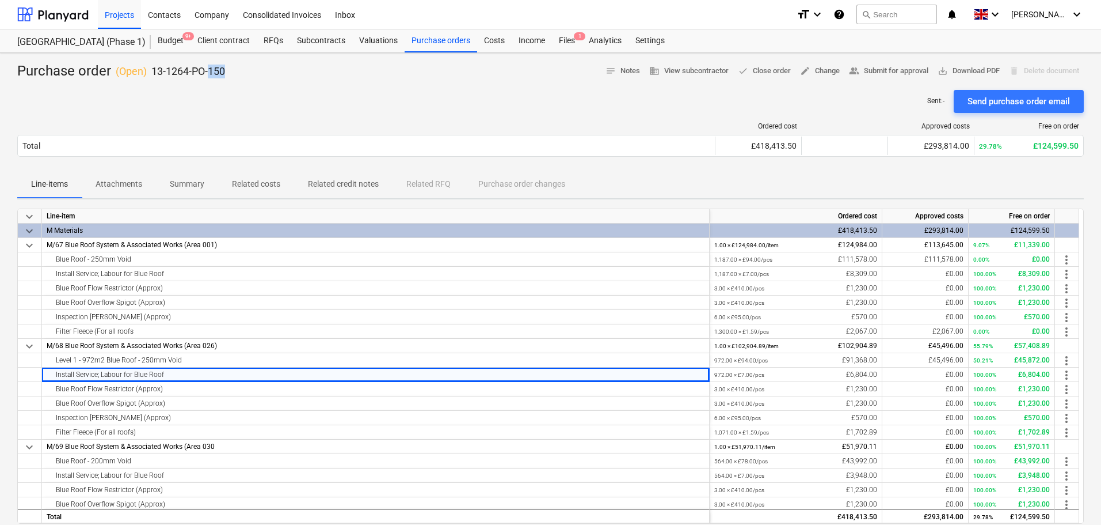
click at [223, 73] on p "13-1264-PO-150" at bounding box center [188, 71] width 74 height 14
drag, startPoint x: 223, startPoint y: 73, endPoint x: 124, endPoint y: 74, distance: 98.5
click at [124, 74] on div "Purchase order ( Open ) 13-1264-PO-150" at bounding box center [121, 71] width 208 height 18
click at [219, 74] on p "13-1264-PO-150" at bounding box center [188, 71] width 74 height 14
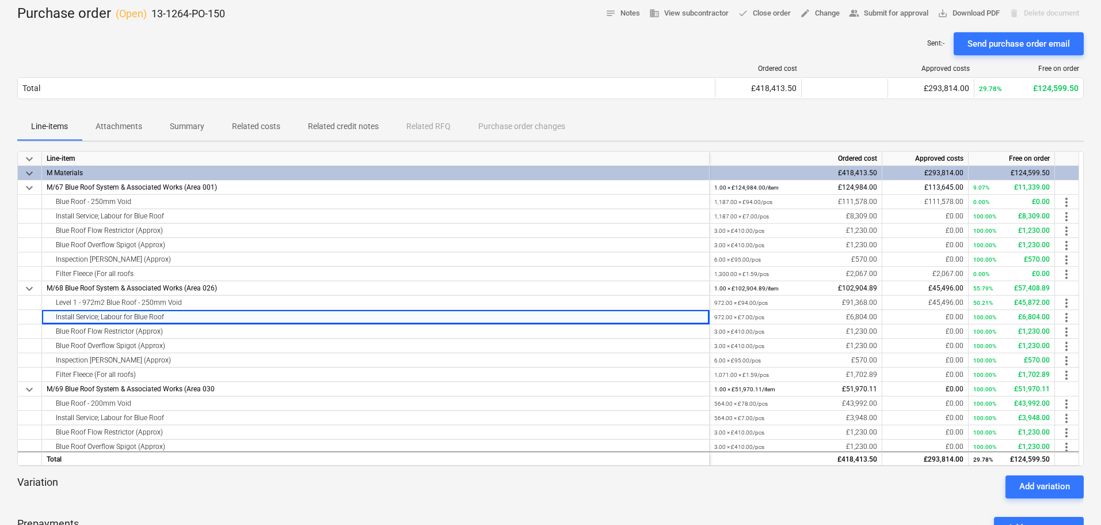
click at [210, 11] on p "13-1264-PO-150" at bounding box center [188, 14] width 74 height 14
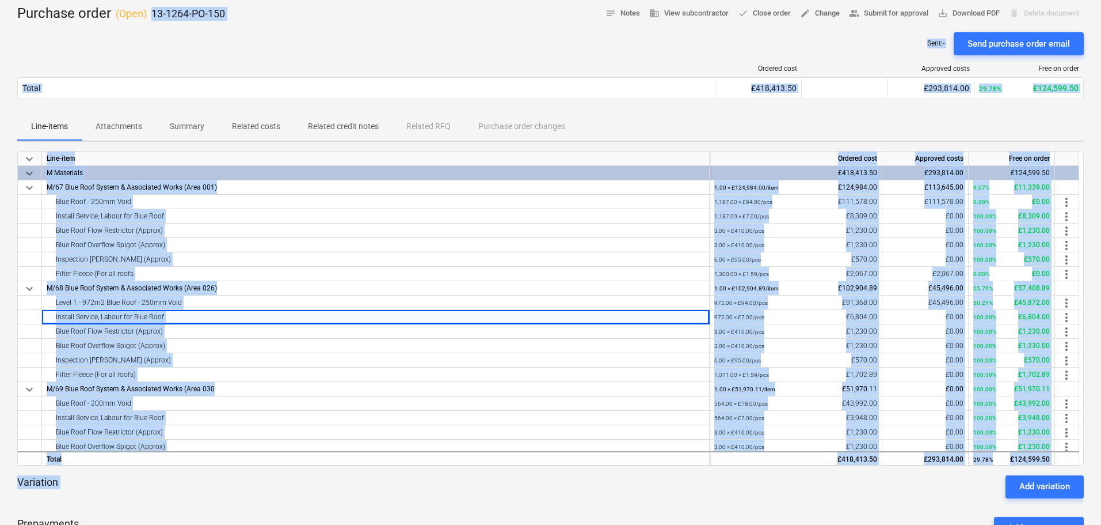
drag, startPoint x: 210, startPoint y: 11, endPoint x: 292, endPoint y: 479, distance: 475.2
click at [293, 477] on div "Purchase order ( Open ) 13-1264-PO-150 notes Notes business View subcontractor …" at bounding box center [550, 357] width 1101 height 724
click at [291, 479] on div "Variation Add variation" at bounding box center [550, 486] width 1067 height 23
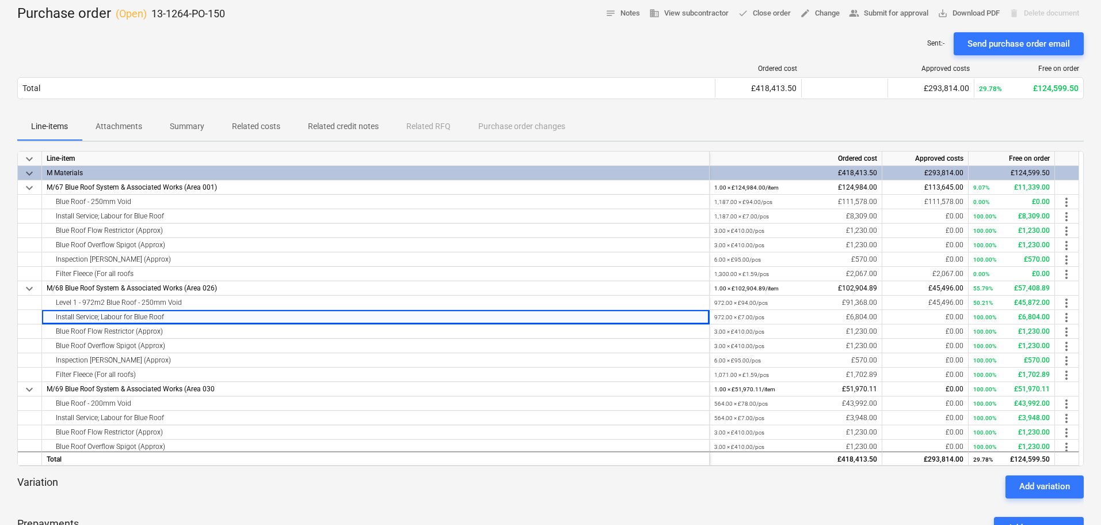
click at [291, 479] on div "Variation Add variation" at bounding box center [550, 486] width 1067 height 23
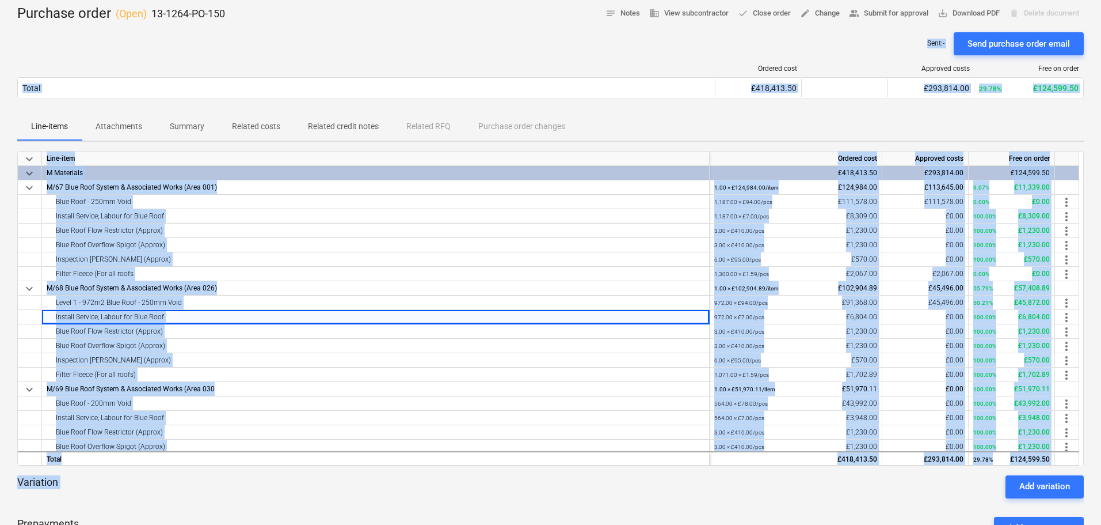
drag, startPoint x: 291, startPoint y: 479, endPoint x: 210, endPoint y: 18, distance: 468.3
click at [206, 24] on div "Purchase order ( Open ) 13-1264-PO-150 notes Notes business View subcontractor …" at bounding box center [550, 357] width 1101 height 724
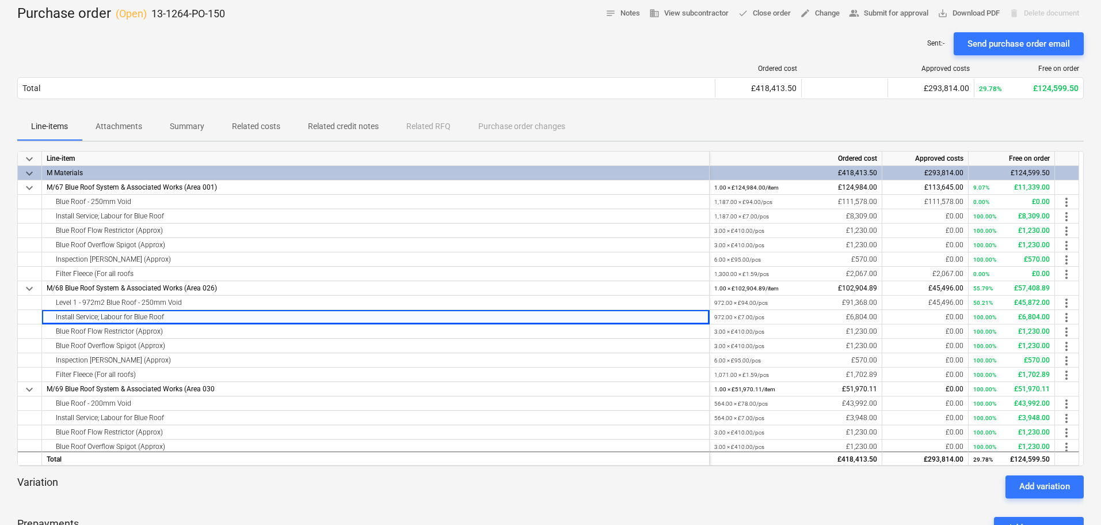
click at [213, 13] on p "13-1264-PO-150" at bounding box center [188, 14] width 74 height 14
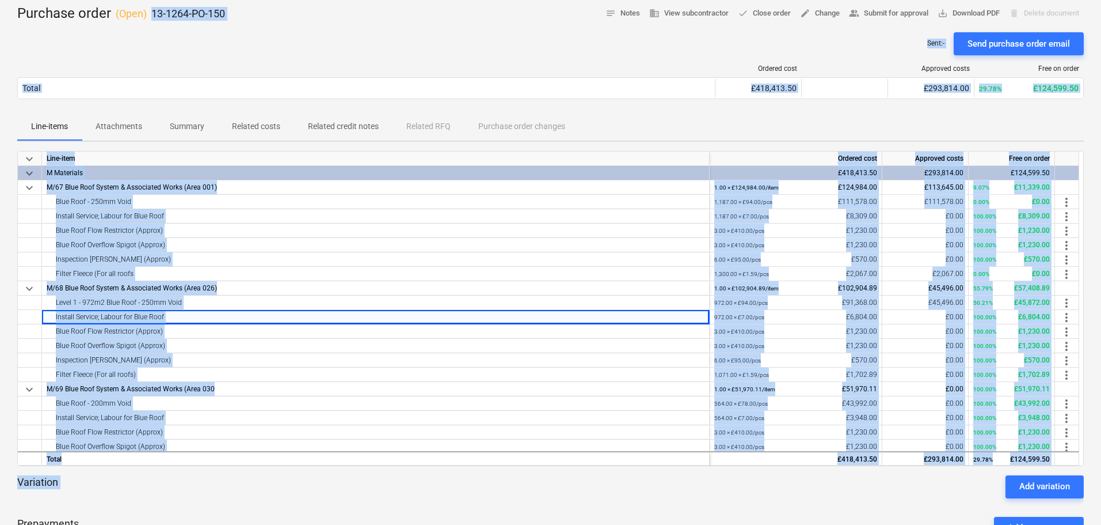
drag, startPoint x: 213, startPoint y: 13, endPoint x: 238, endPoint y: 491, distance: 479.2
click at [238, 491] on div "Purchase order ( Open ) 13-1264-PO-150 notes Notes business View subcontractor …" at bounding box center [550, 357] width 1101 height 724
click at [238, 491] on div "Variation Add variation" at bounding box center [550, 486] width 1067 height 23
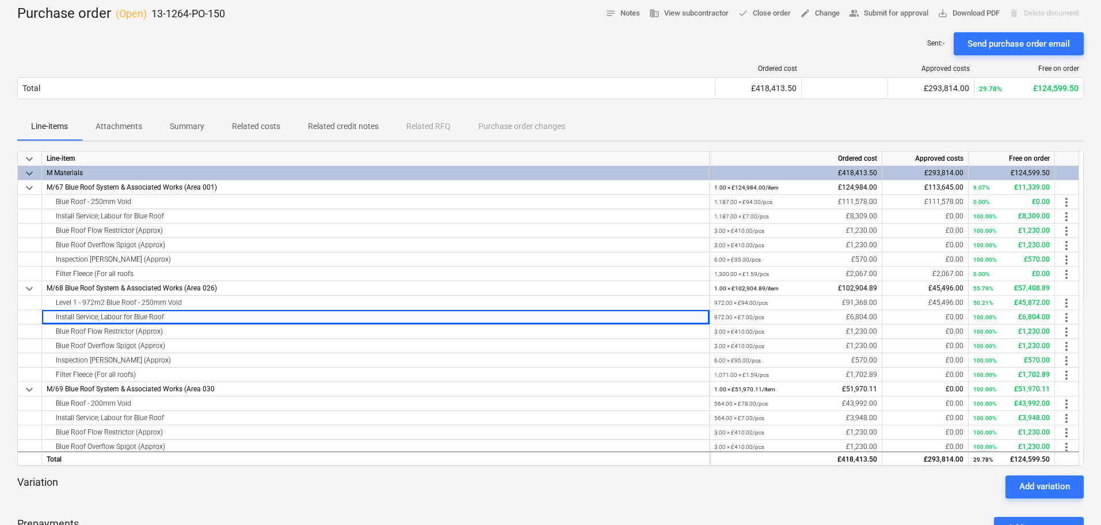
click at [238, 491] on div "Variation Add variation" at bounding box center [550, 486] width 1067 height 23
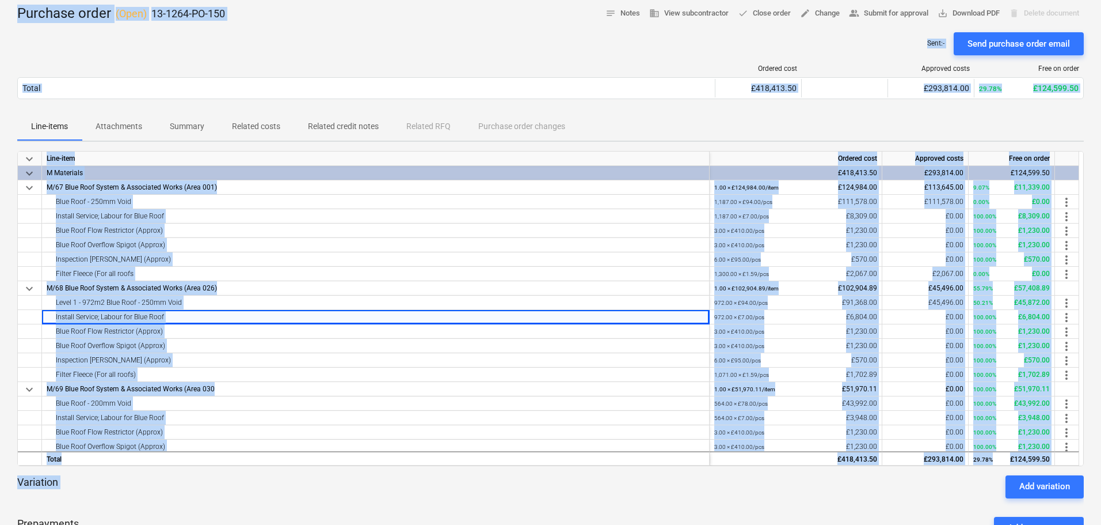
drag, startPoint x: 238, startPoint y: 491, endPoint x: 18, endPoint y: 19, distance: 521.1
click at [18, 19] on div "Purchase order ( Open ) 13-1264-PO-150 notes Notes business View subcontractor …" at bounding box center [550, 357] width 1101 height 724
click at [18, 17] on div "Purchase order ( Open ) 13-1264-PO-150" at bounding box center [121, 14] width 208 height 18
drag, startPoint x: 18, startPoint y: 17, endPoint x: 233, endPoint y: 512, distance: 540.3
click at [233, 512] on div "Purchase order ( Open ) 13-1264-PO-150 notes Notes business View subcontractor …" at bounding box center [550, 357] width 1101 height 724
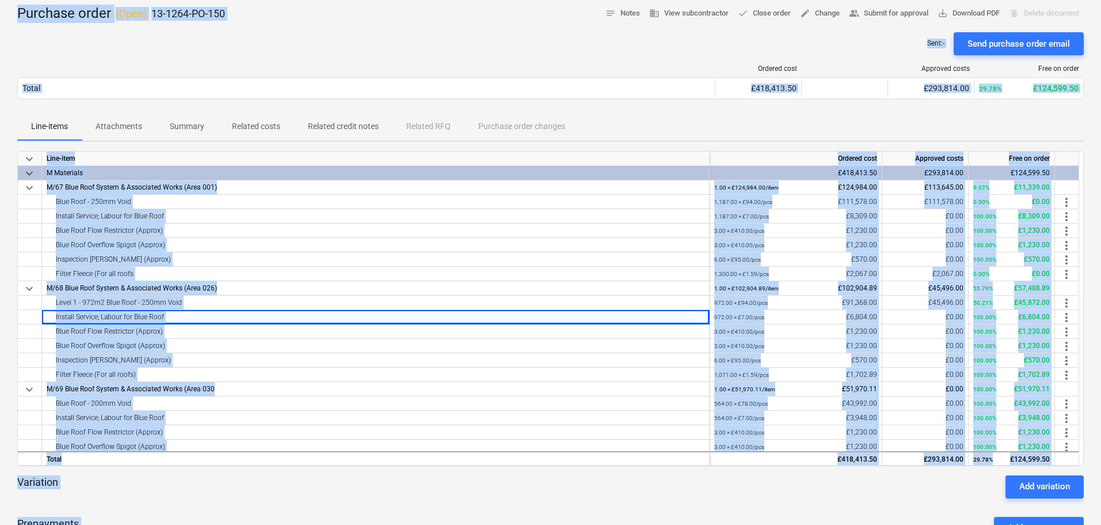
click at [233, 512] on div "Prepayments Add prepayment" at bounding box center [550, 527] width 1067 height 41
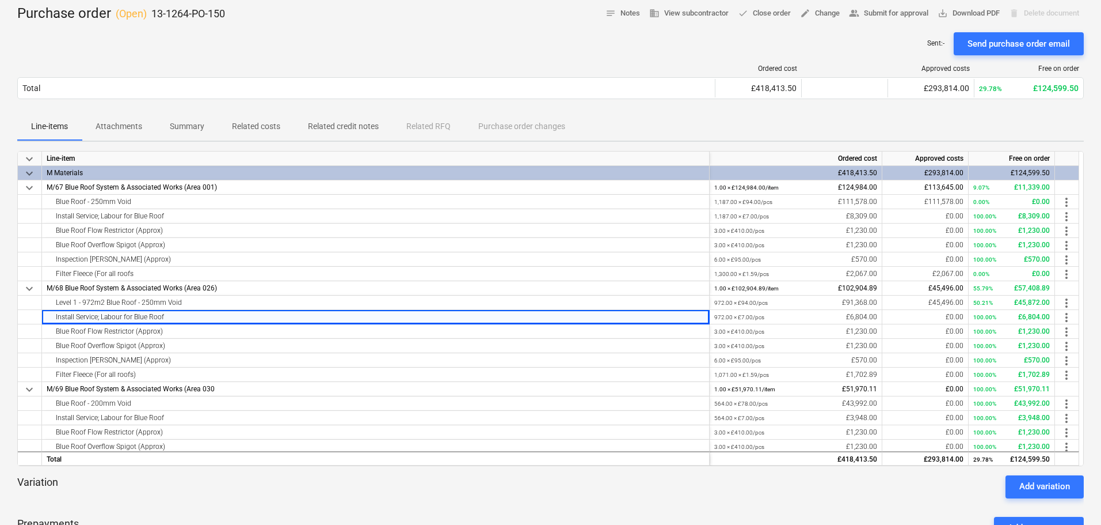
click at [233, 512] on div "Prepayments Add prepayment" at bounding box center [550, 527] width 1067 height 41
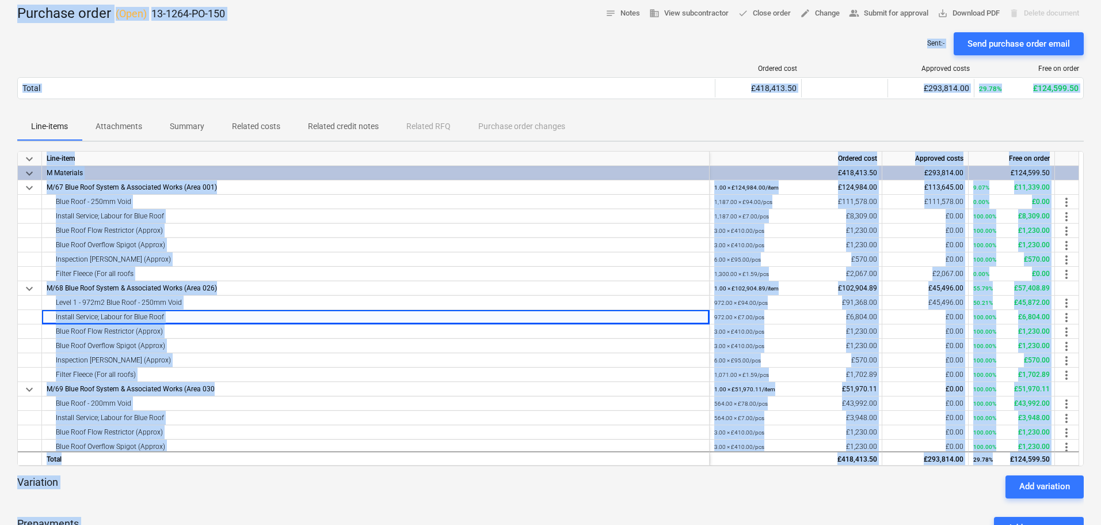
drag, startPoint x: 233, startPoint y: 512, endPoint x: 16, endPoint y: 19, distance: 539.1
click at [16, 19] on div "Purchase order ( Open ) 13-1264-PO-150 notes Notes business View subcontractor …" at bounding box center [550, 357] width 1101 height 724
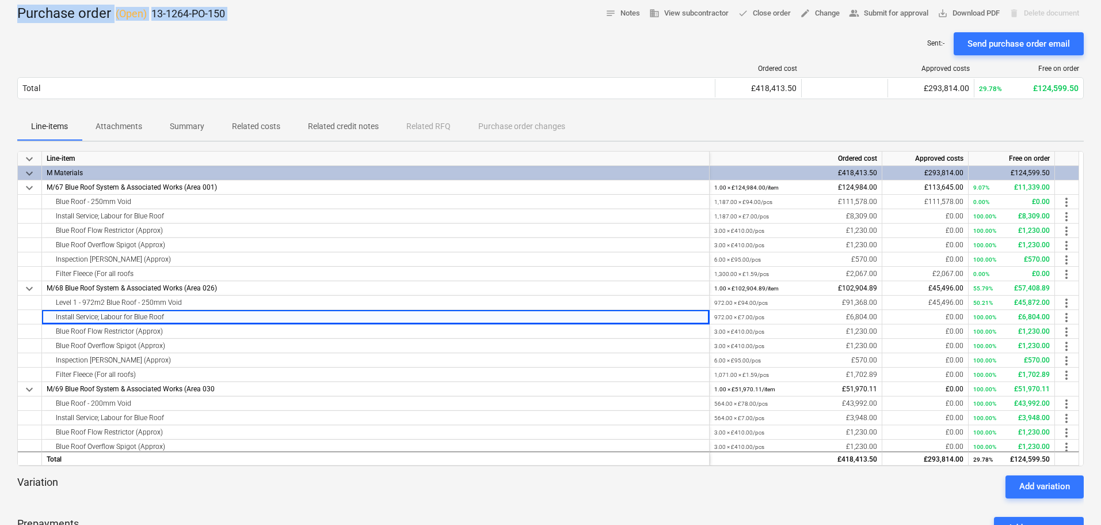
drag, startPoint x: 16, startPoint y: 19, endPoint x: 283, endPoint y: 17, distance: 267.2
click at [283, 17] on div "Purchase order ( Open ) 13-1264-PO-150 notes Notes business View subcontractor …" at bounding box center [550, 357] width 1101 height 724
click at [283, 17] on div "Purchase order ( Open ) 13-1264-PO-150 notes Notes business View subcontractor …" at bounding box center [550, 14] width 1067 height 18
drag, startPoint x: 283, startPoint y: 17, endPoint x: 68, endPoint y: 14, distance: 214.8
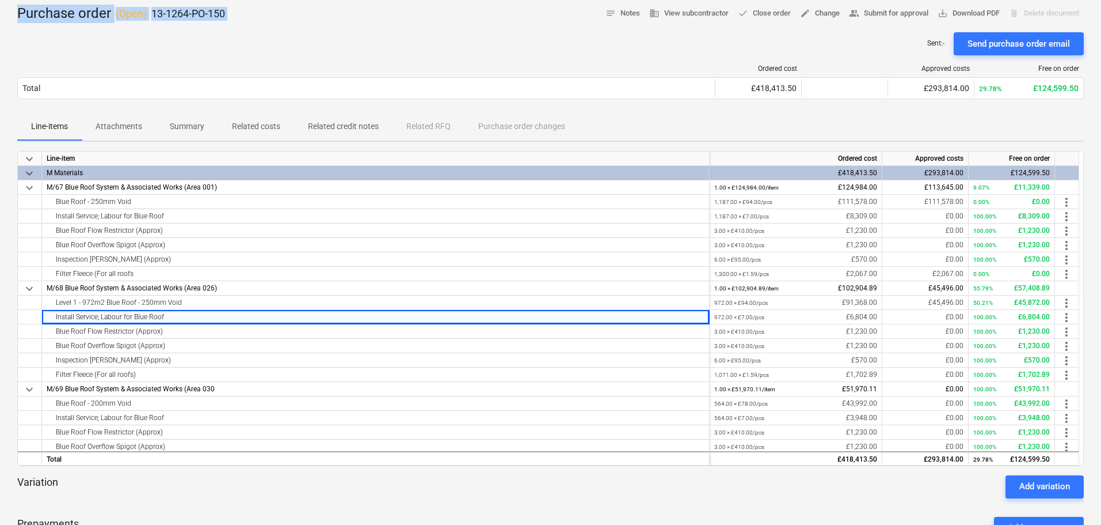
click at [69, 14] on div "Purchase order ( Open ) 13-1264-PO-150 notes Notes business View subcontractor …" at bounding box center [550, 14] width 1067 height 18
click at [68, 14] on div "Purchase order ( Open ) 13-1264-PO-150" at bounding box center [121, 14] width 208 height 18
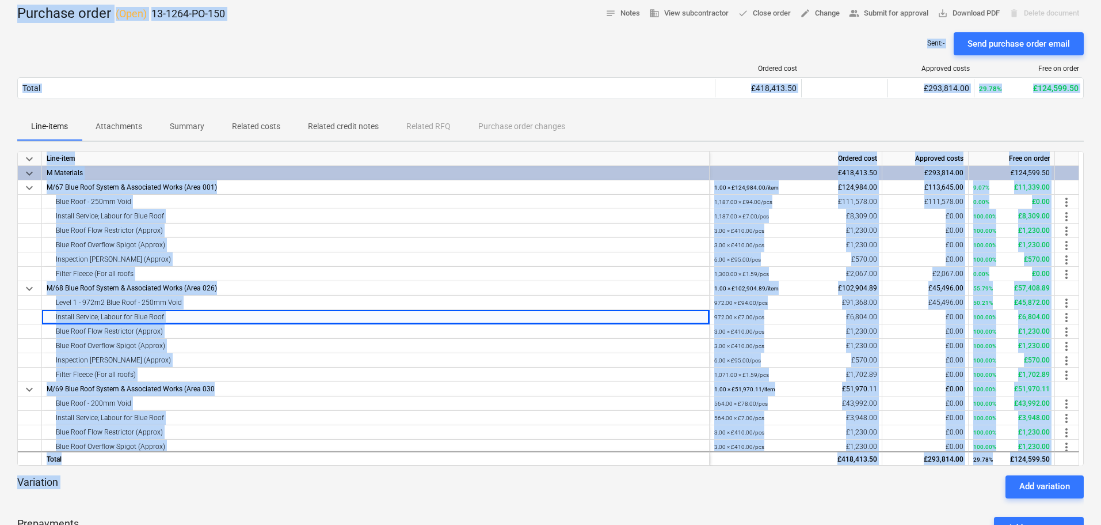
drag, startPoint x: 68, startPoint y: 14, endPoint x: 209, endPoint y: 506, distance: 512.1
click at [209, 506] on div "Purchase order ( Open ) 13-1264-PO-150 notes Notes business View subcontractor …" at bounding box center [550, 357] width 1101 height 724
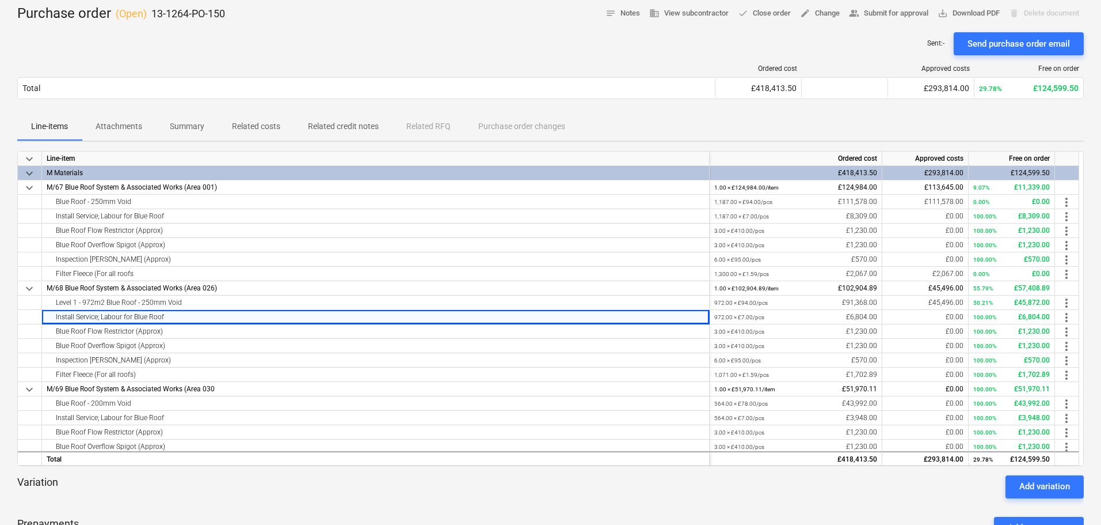
click at [208, 512] on div "Prepayments Add prepayment" at bounding box center [550, 527] width 1067 height 41
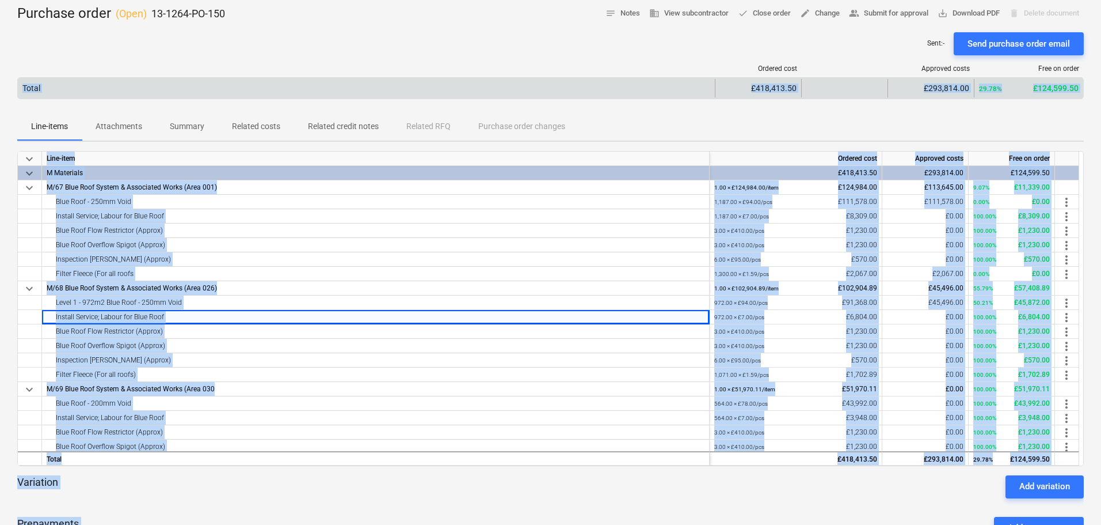
drag, startPoint x: 208, startPoint y: 512, endPoint x: 278, endPoint y: 78, distance: 439.7
click at [271, 96] on div "Purchase order ( Open ) 13-1264-PO-150 notes Notes business View subcontractor …" at bounding box center [550, 357] width 1101 height 724
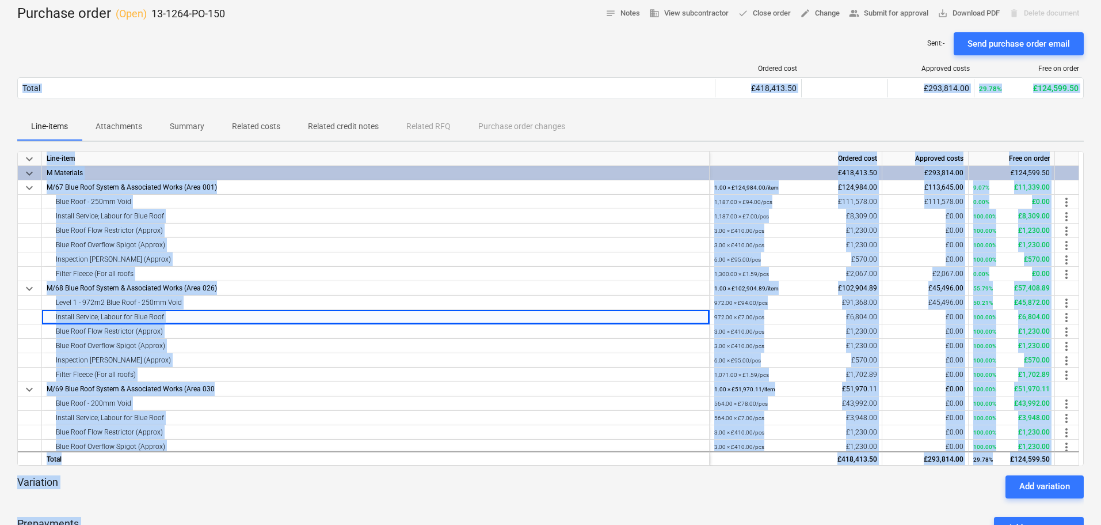
click at [282, 71] on div at bounding box center [366, 68] width 698 height 8
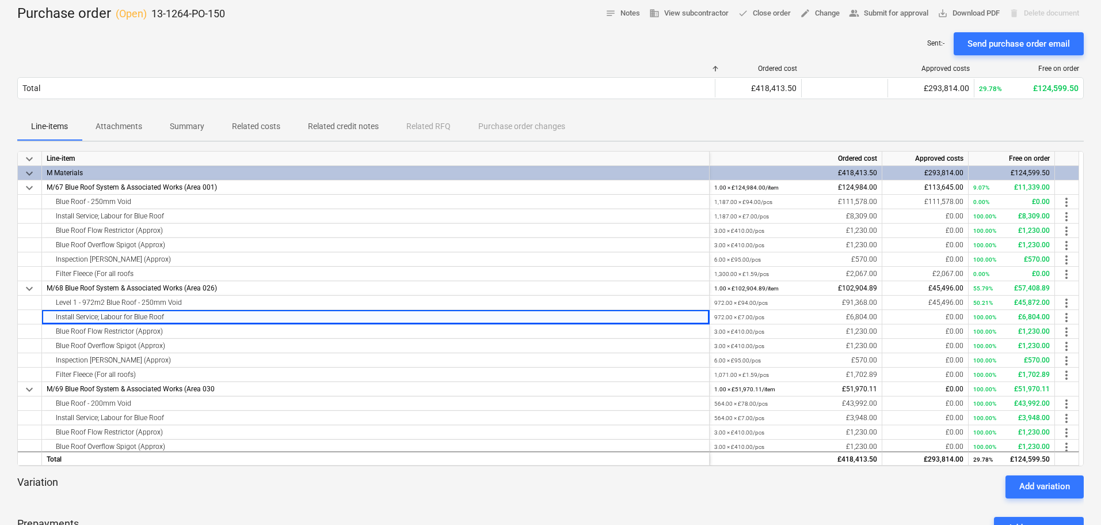
click at [291, 39] on div "Sent : - Send purchase order email" at bounding box center [550, 43] width 1067 height 23
click at [212, 10] on p "13-1264-PO-150" at bounding box center [188, 14] width 74 height 14
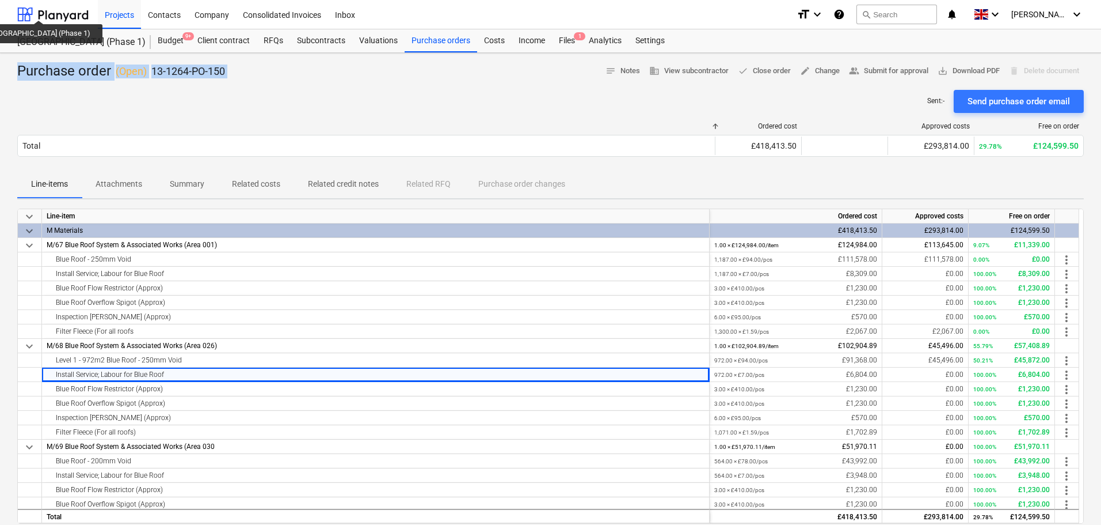
drag, startPoint x: 212, startPoint y: 10, endPoint x: 26, endPoint y: 54, distance: 191.1
click at [31, 43] on div "Projects Contacts Company Consolidated Invoices Inbox format_size keyboard_arro…" at bounding box center [550, 388] width 1101 height 777
click at [28, 69] on div "Purchase order ( Open ) 13-1264-PO-150" at bounding box center [121, 71] width 208 height 18
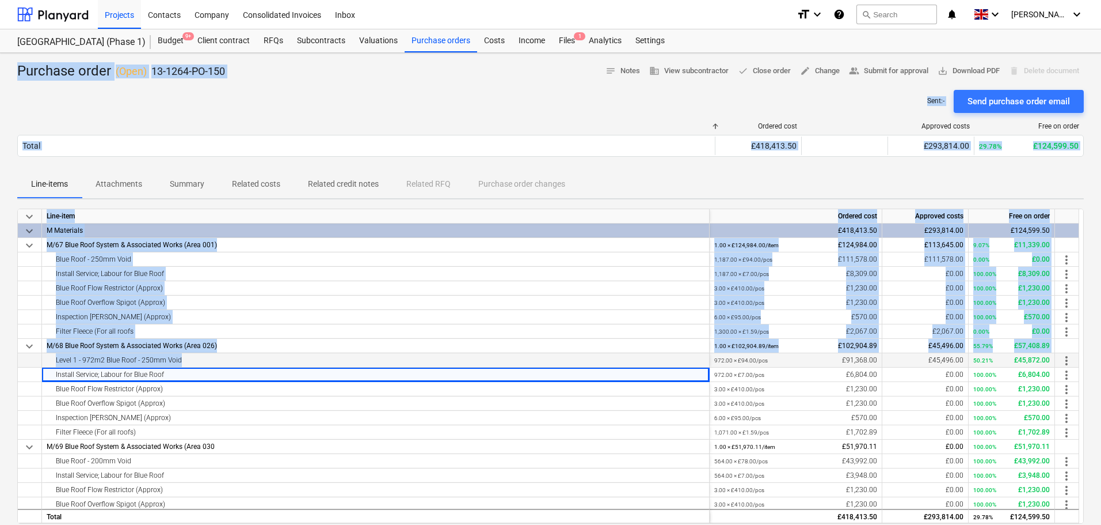
drag, startPoint x: 28, startPoint y: 69, endPoint x: 303, endPoint y: 359, distance: 399.5
click at [303, 359] on div "Purchase order ( Open ) 13-1264-PO-150 notes Notes business View subcontractor …" at bounding box center [550, 415] width 1101 height 724
click at [274, 84] on div at bounding box center [550, 85] width 1067 height 9
click at [276, 82] on div at bounding box center [550, 85] width 1067 height 9
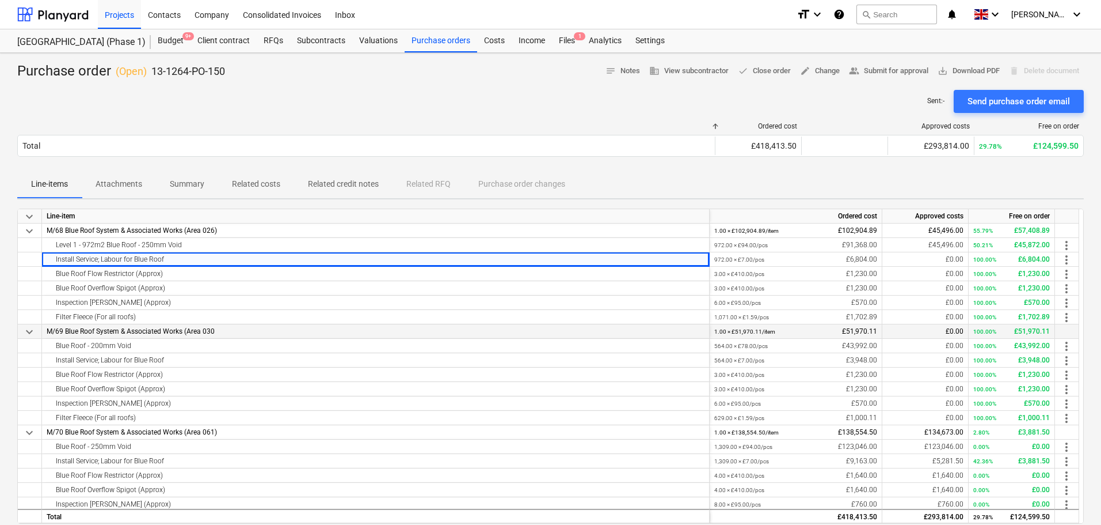
scroll to position [58, 0]
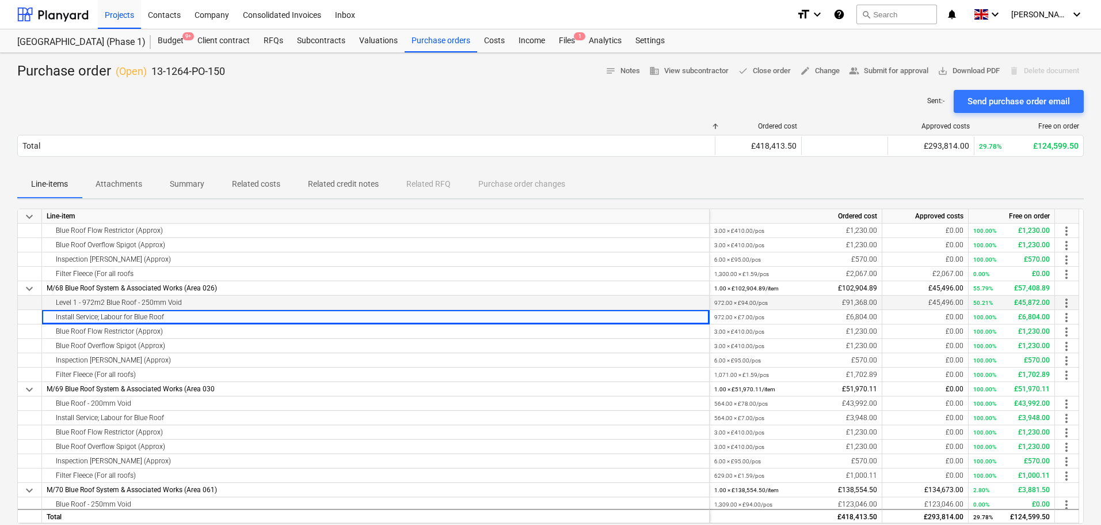
click at [126, 304] on div "Level 1 - 972m2 Blue Roof - 250mm Void" at bounding box center [376, 302] width 658 height 14
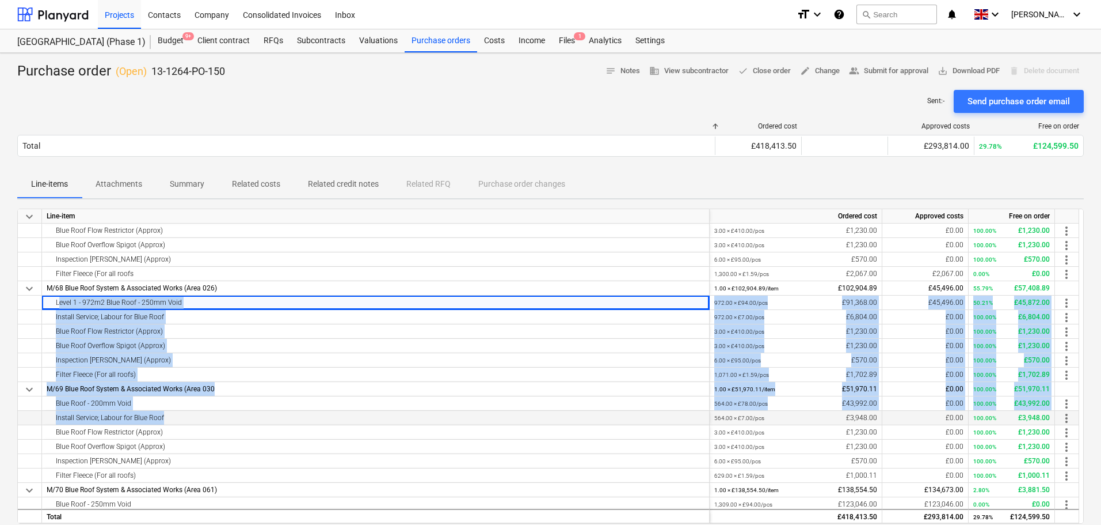
drag, startPoint x: 126, startPoint y: 304, endPoint x: 200, endPoint y: 412, distance: 131.3
click at [200, 412] on div "keyboard_arrow_down Line-item Ordered cost Approved costs Free on order keyboar…" at bounding box center [550, 365] width 1067 height 315
click at [222, 340] on div "Blue Roof Overflow Spigot (Approx)" at bounding box center [376, 346] width 658 height 14
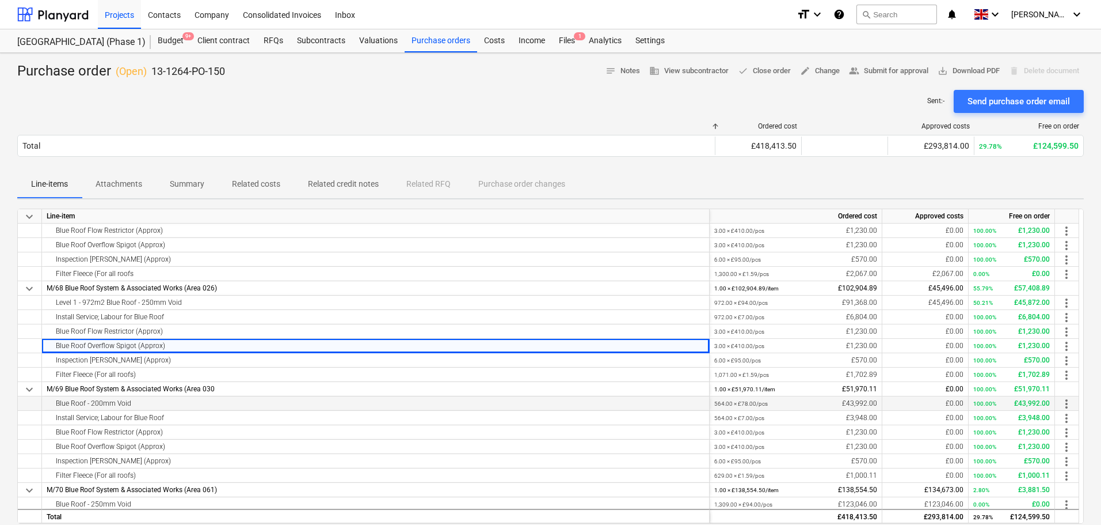
click at [183, 399] on div "Blue Roof - 200mm Void" at bounding box center [376, 403] width 658 height 14
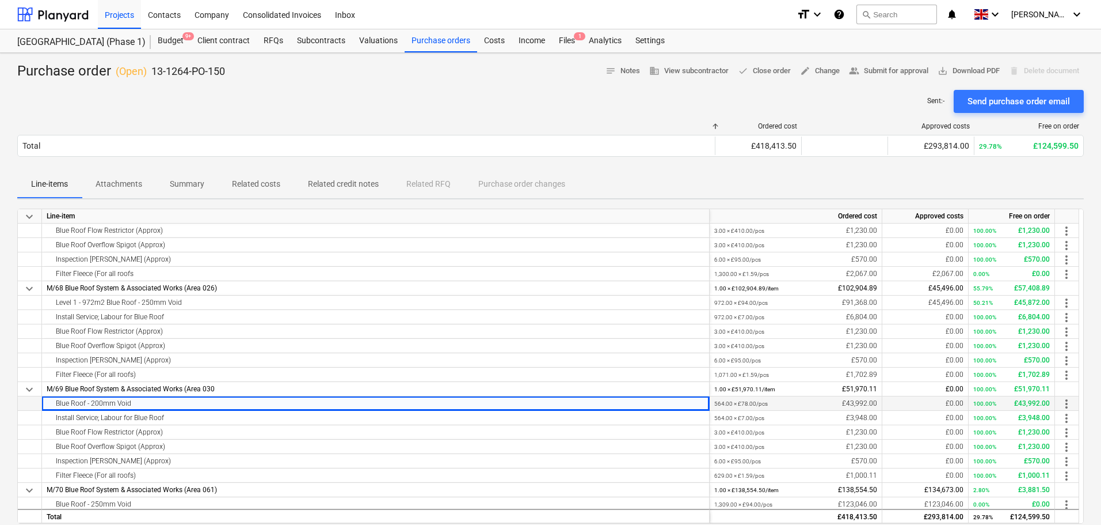
click at [183, 399] on div "Blue Roof - 200mm Void" at bounding box center [376, 403] width 658 height 14
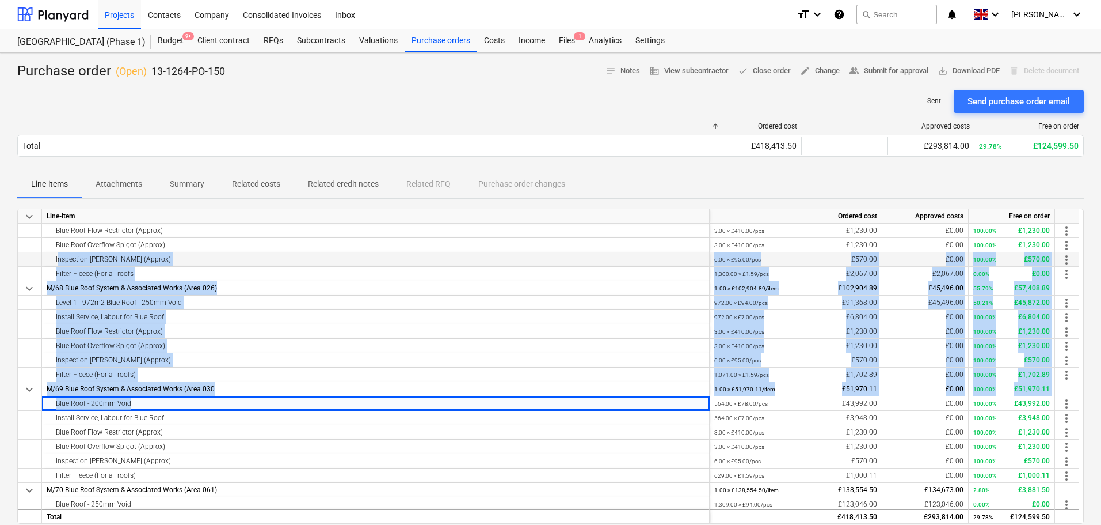
drag, startPoint x: 183, startPoint y: 399, endPoint x: 251, endPoint y: 255, distance: 159.9
click at [245, 263] on div "keyboard_arrow_down Line-item Ordered cost Approved costs Free on order keyboar…" at bounding box center [550, 365] width 1067 height 315
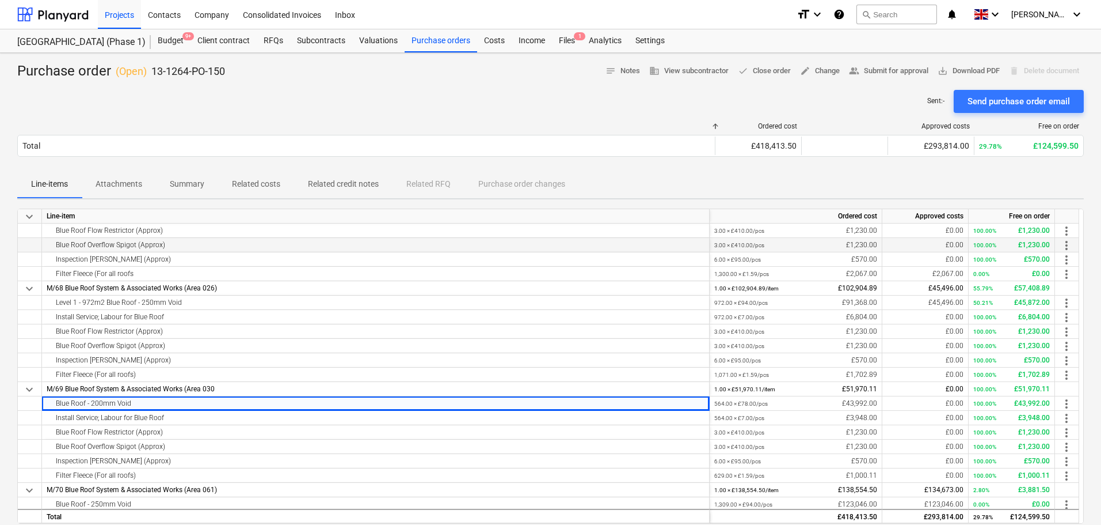
click at [267, 238] on div "Blue Roof Overflow Spigot (Approx)" at bounding box center [376, 245] width 658 height 14
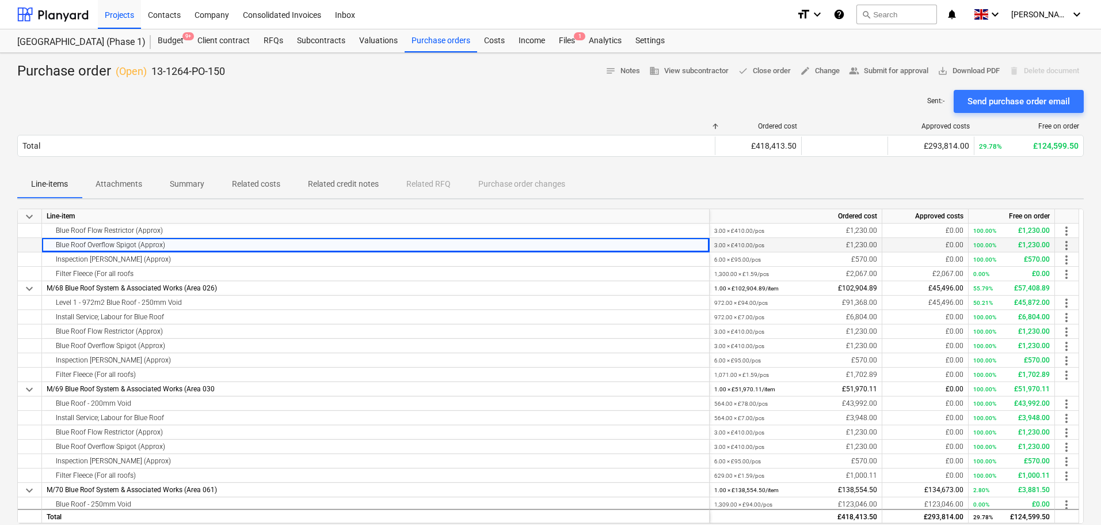
click at [267, 238] on div "Blue Roof Overflow Spigot (Approx)" at bounding box center [376, 245] width 658 height 14
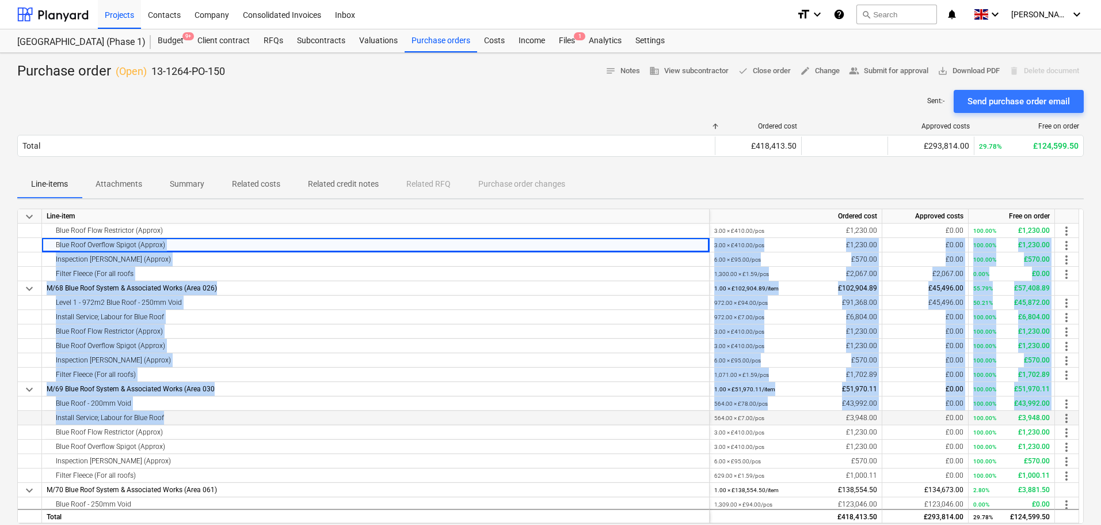
drag, startPoint x: 267, startPoint y: 238, endPoint x: 304, endPoint y: 412, distance: 177.9
click at [304, 412] on div "keyboard_arrow_down Line-item Ordered cost Approved costs Free on order keyboar…" at bounding box center [550, 365] width 1067 height 315
click at [322, 345] on div "Blue Roof Overflow Spigot (Approx)" at bounding box center [376, 346] width 658 height 14
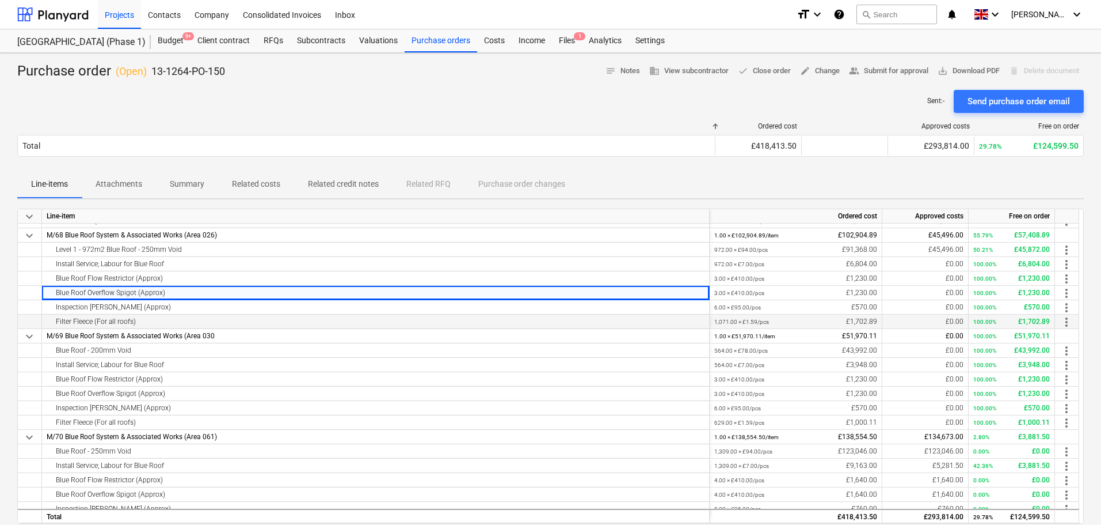
scroll to position [115, 0]
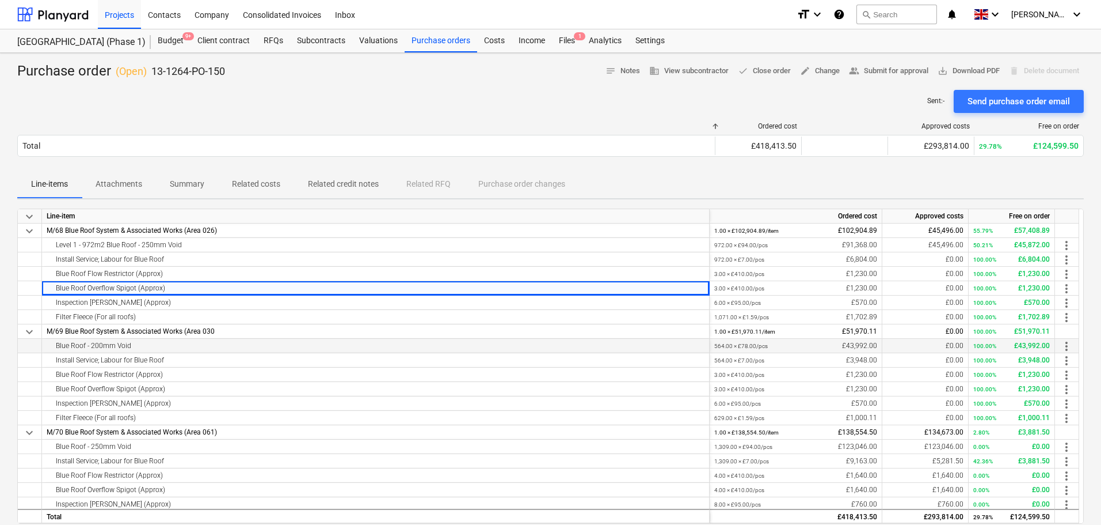
click at [320, 339] on div "Blue Roof - 200mm Void" at bounding box center [376, 346] width 658 height 14
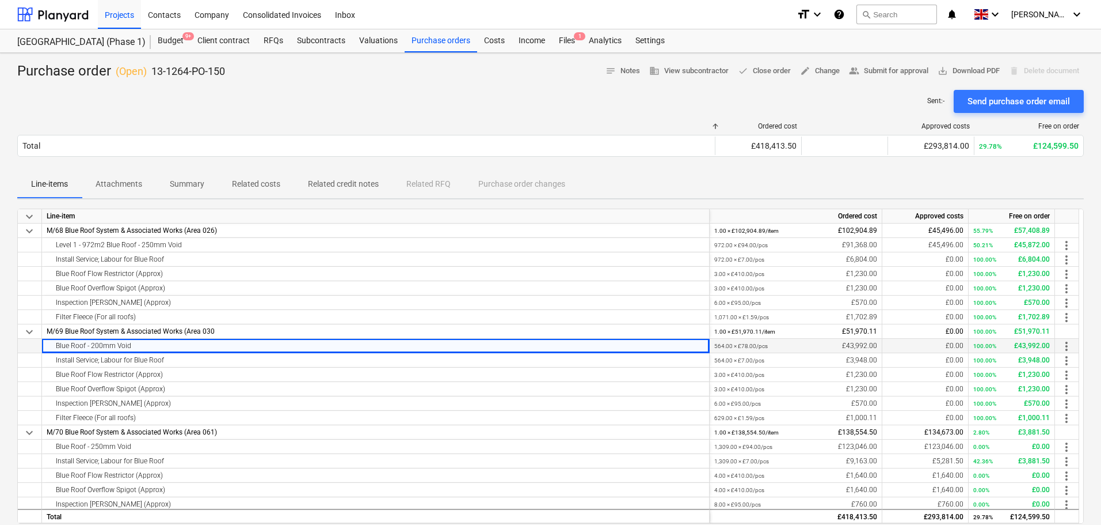
click at [320, 339] on div "Blue Roof - 200mm Void" at bounding box center [376, 346] width 658 height 14
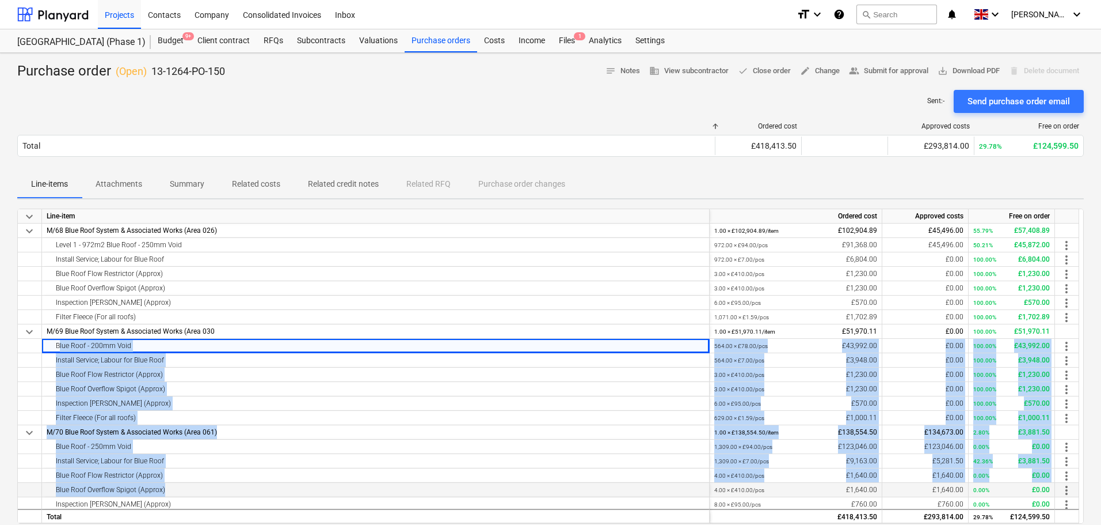
drag, startPoint x: 320, startPoint y: 339, endPoint x: 313, endPoint y: 495, distance: 155.6
click at [313, 495] on div "keyboard_arrow_down Line-item Ordered cost Approved costs Free on order Blue Ro…" at bounding box center [550, 365] width 1067 height 315
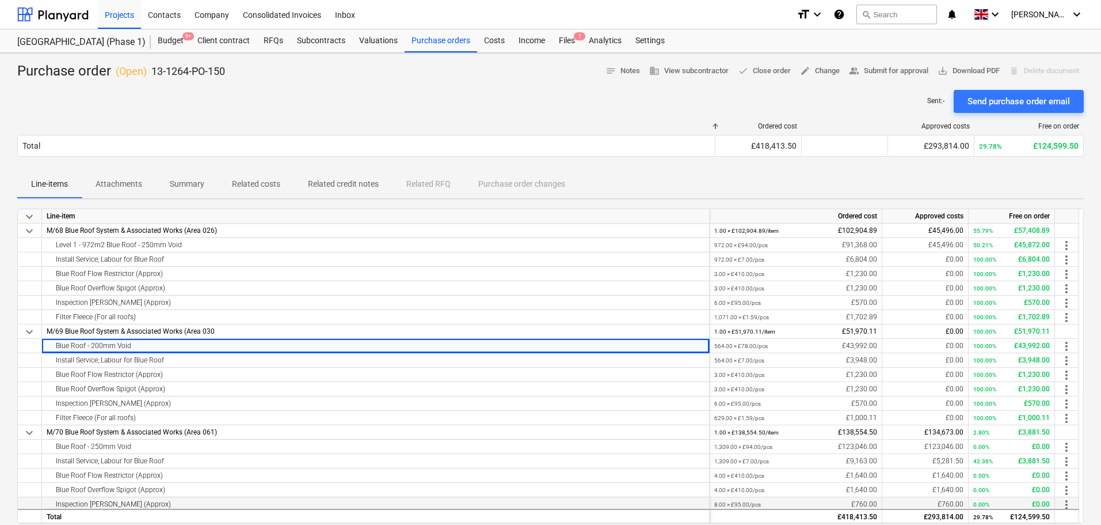
click at [311, 502] on div "Inspection Chambers (Approx)" at bounding box center [376, 504] width 658 height 14
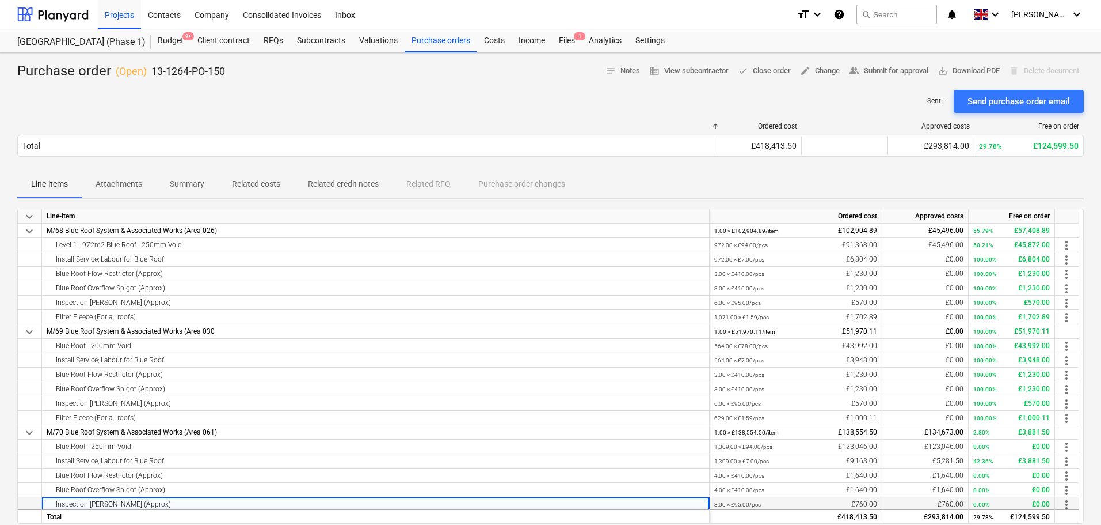
scroll to position [118, 0]
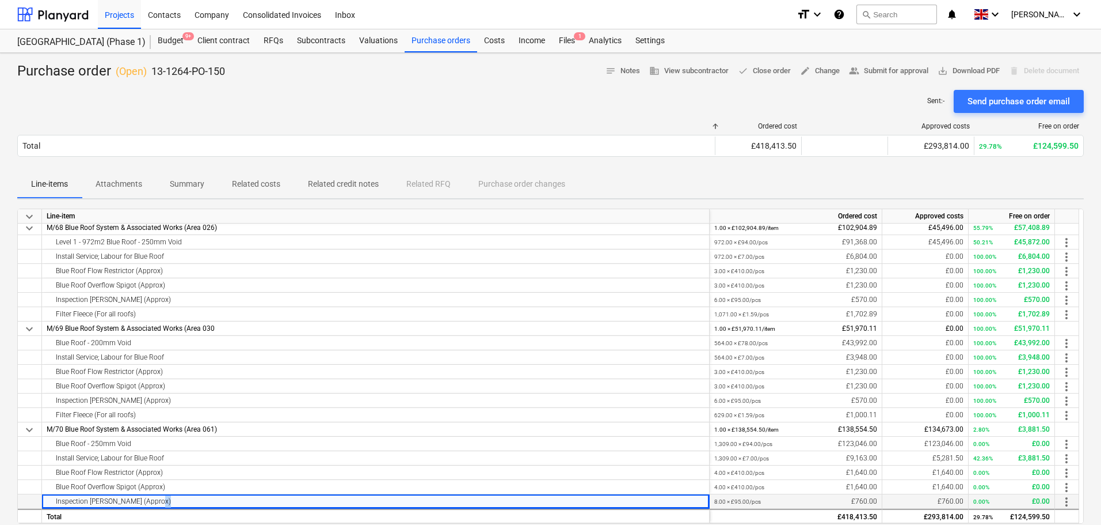
click at [311, 503] on div "Inspection Chambers (Approx)" at bounding box center [376, 501] width 658 height 14
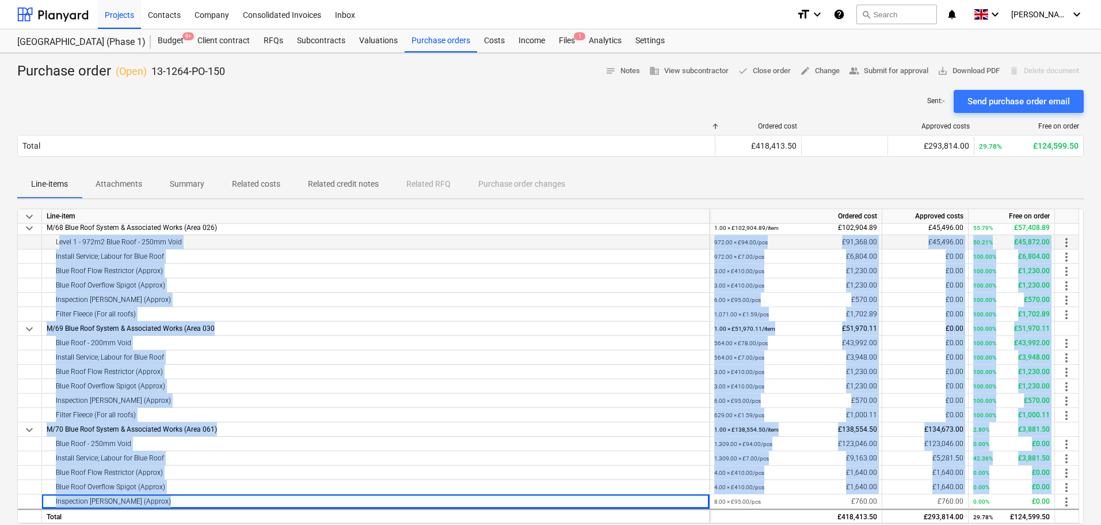
drag, startPoint x: 311, startPoint y: 503, endPoint x: 297, endPoint y: 242, distance: 261.2
click at [297, 242] on div "keyboard_arrow_down Line-item Ordered cost Approved costs Free on order Blue Ro…" at bounding box center [550, 365] width 1067 height 315
click at [299, 238] on div "Level 1 - 972m2 Blue Roof - 250mm Void" at bounding box center [376, 242] width 658 height 14
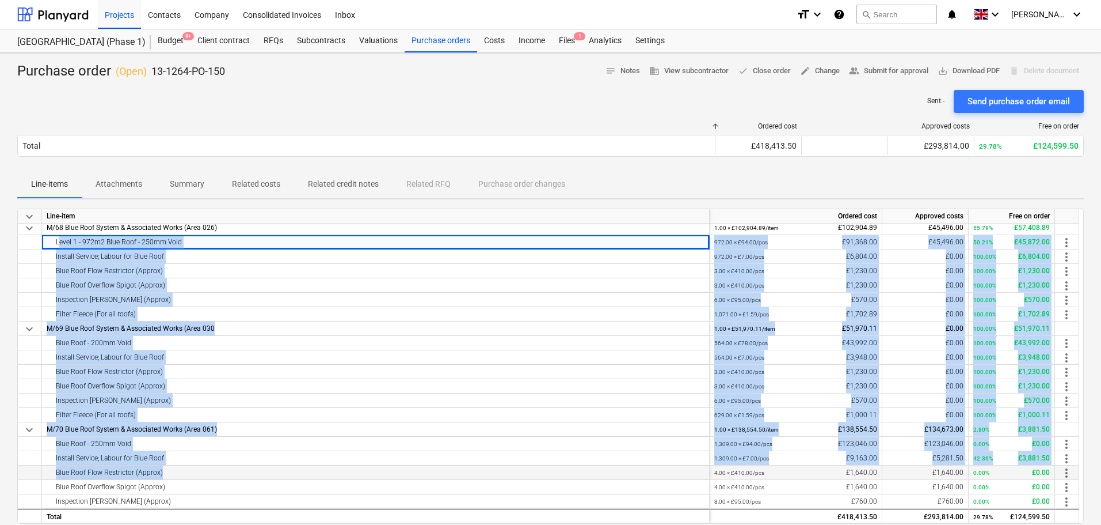
drag, startPoint x: 299, startPoint y: 238, endPoint x: 287, endPoint y: 474, distance: 236.4
click at [287, 474] on div "keyboard_arrow_down Line-item Ordered cost Approved costs Free on order Blue Ro…" at bounding box center [550, 365] width 1067 height 315
click at [287, 474] on div "Blue Roof Flow Restrictor (Approx)" at bounding box center [376, 472] width 658 height 14
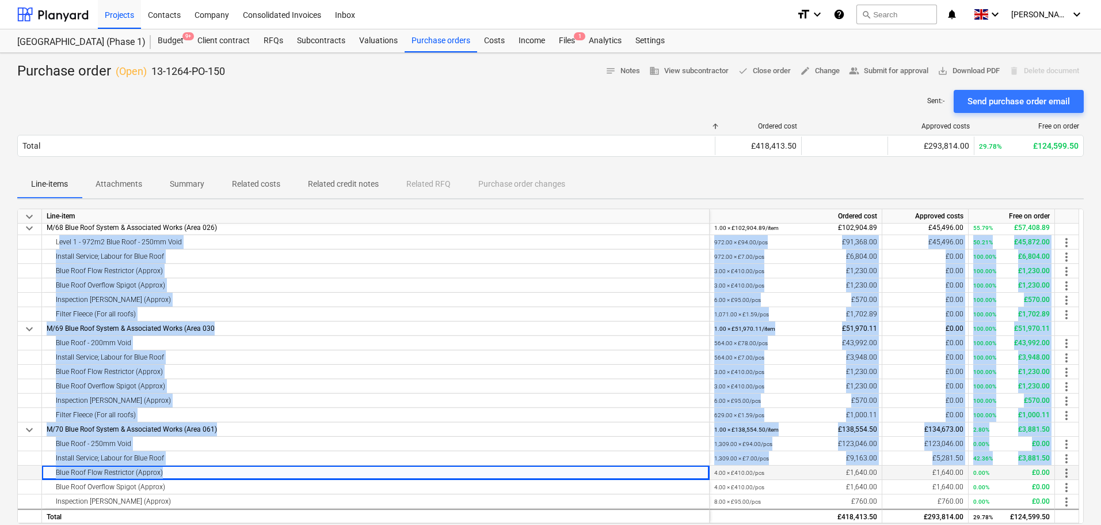
click at [287, 474] on div "Blue Roof Flow Restrictor (Approx)" at bounding box center [376, 472] width 658 height 14
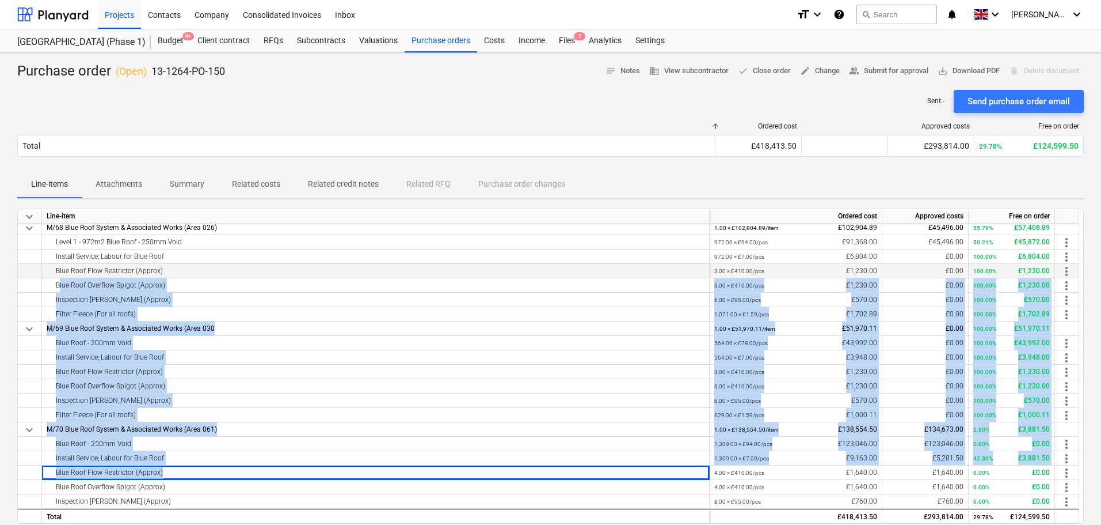
drag, startPoint x: 287, startPoint y: 474, endPoint x: 275, endPoint y: 270, distance: 204.8
click at [272, 288] on div "keyboard_arrow_down Line-item Ordered cost Approved costs Free on order Blue Ro…" at bounding box center [550, 365] width 1067 height 315
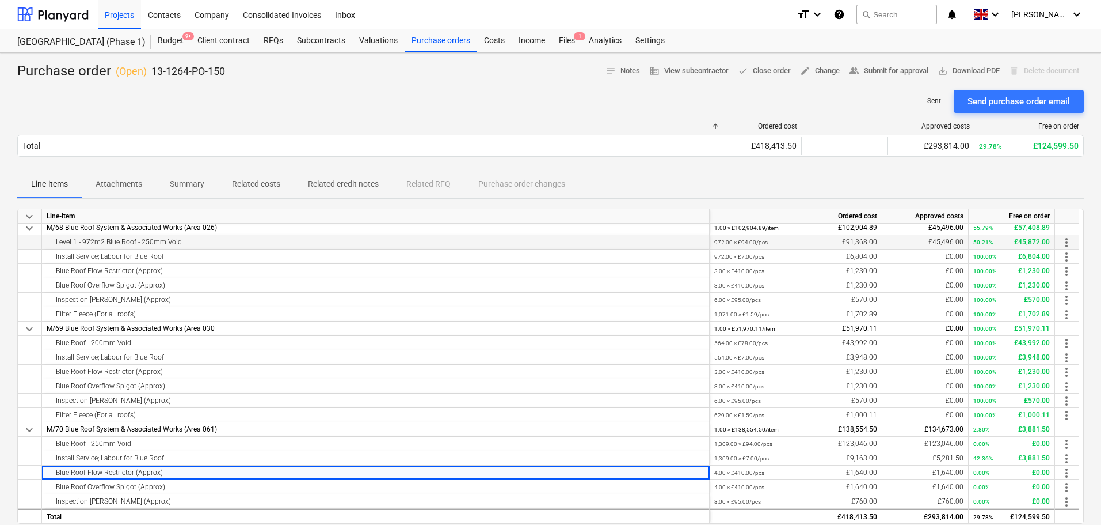
click at [286, 243] on div "Level 1 - 972m2 Blue Roof - 250mm Void" at bounding box center [376, 242] width 658 height 14
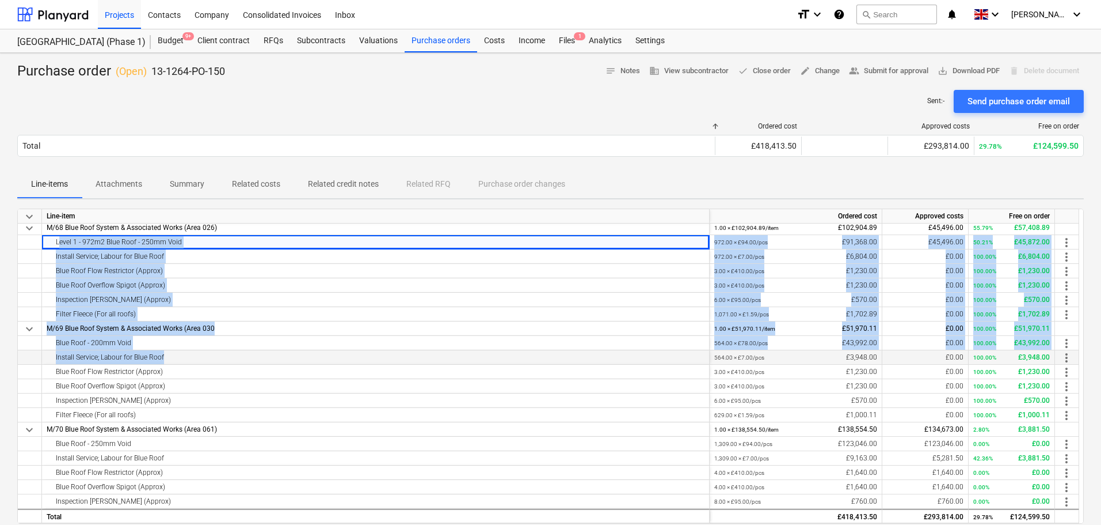
drag, startPoint x: 286, startPoint y: 243, endPoint x: 272, endPoint y: 360, distance: 117.7
click at [272, 360] on div "keyboard_arrow_down Line-item Ordered cost Approved costs Free on order Blue Ro…" at bounding box center [550, 365] width 1067 height 315
click at [272, 360] on div "Install Service; Labour for Blue Roof" at bounding box center [376, 357] width 658 height 14
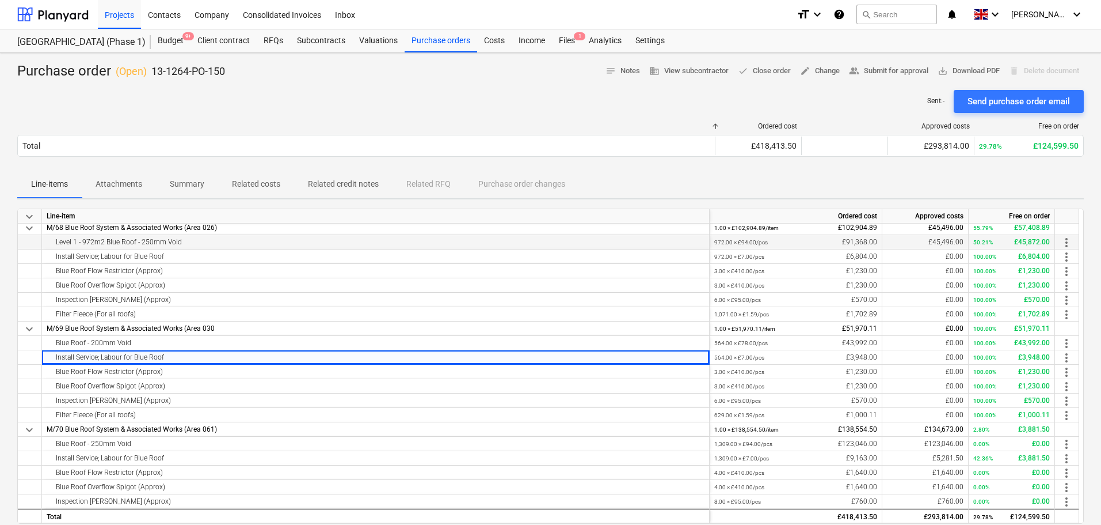
click at [282, 241] on div "Level 1 - 972m2 Blue Roof - 250mm Void" at bounding box center [376, 242] width 658 height 14
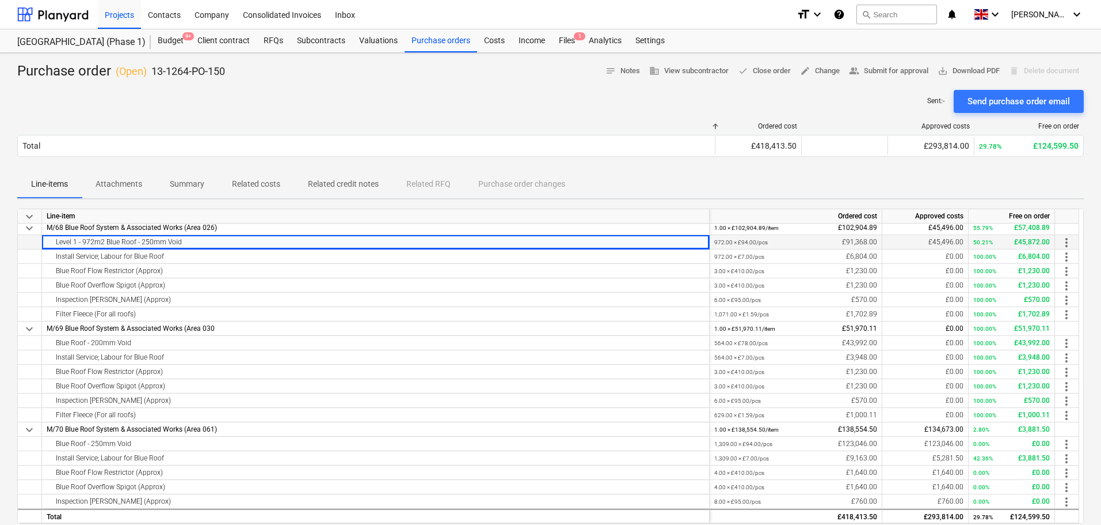
click at [282, 241] on div "Level 1 - 972m2 Blue Roof - 250mm Void" at bounding box center [376, 242] width 658 height 14
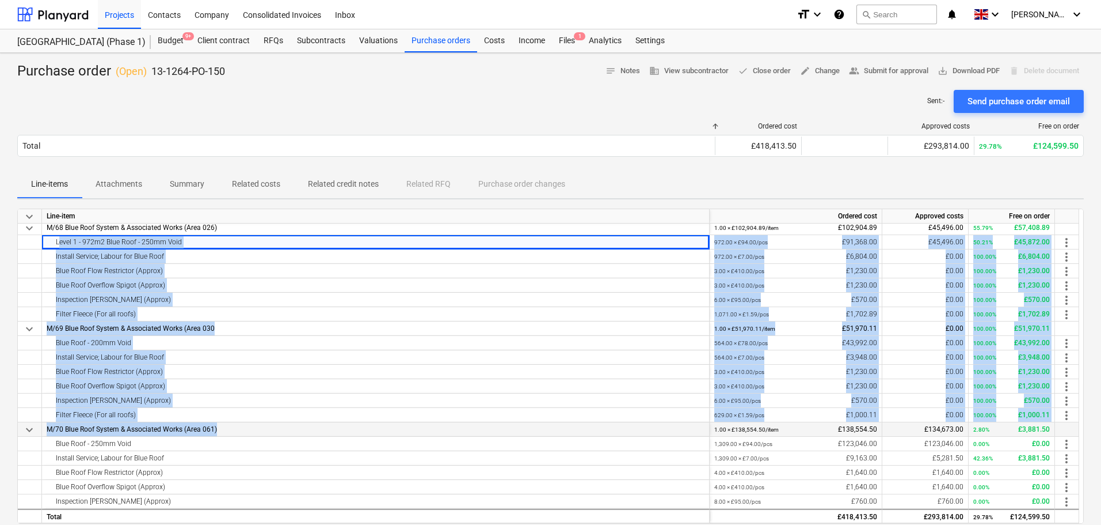
drag, startPoint x: 282, startPoint y: 241, endPoint x: 290, endPoint y: 423, distance: 182.1
click at [290, 423] on div "keyboard_arrow_down Line-item Ordered cost Approved costs Free on order Blue Ro…" at bounding box center [550, 365] width 1067 height 315
click at [283, 377] on div "Blue Roof Flow Restrictor (Approx)" at bounding box center [376, 371] width 658 height 14
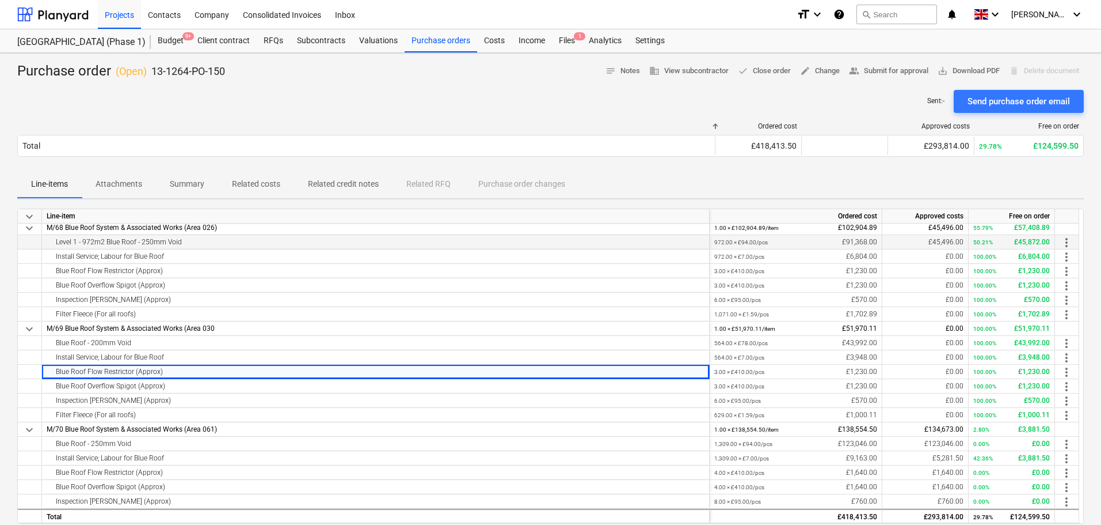
click at [246, 249] on div "Level 1 - 972m2 Blue Roof - 250mm Void" at bounding box center [376, 242] width 668 height 14
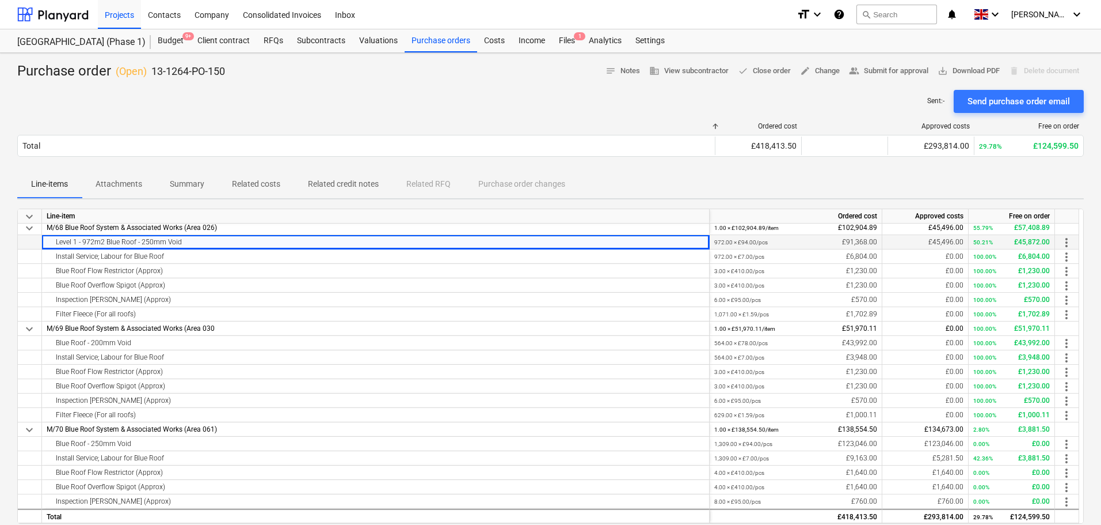
click at [246, 249] on div "Level 1 - 972m2 Blue Roof - 250mm Void" at bounding box center [376, 242] width 668 height 14
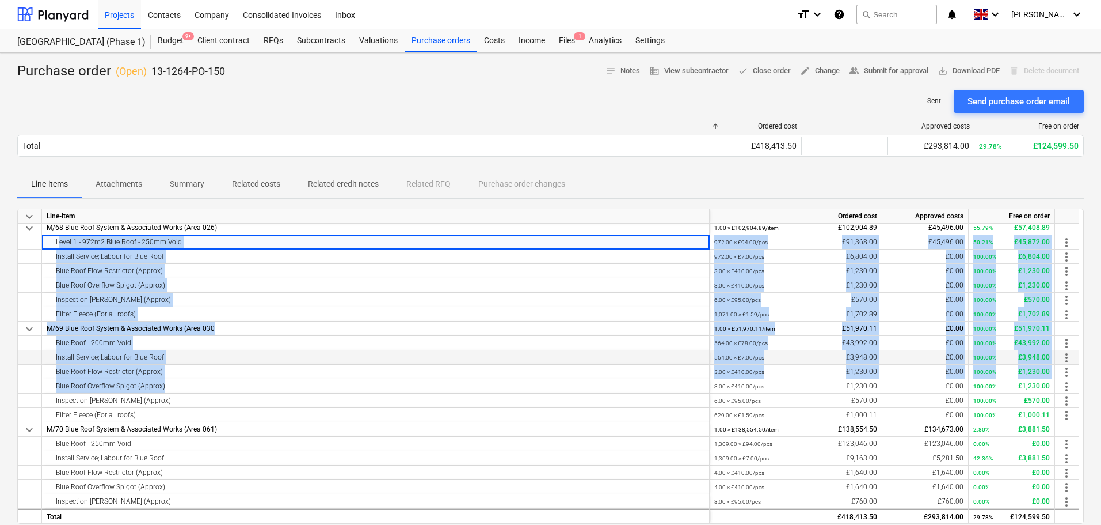
drag, startPoint x: 246, startPoint y: 249, endPoint x: 264, endPoint y: 359, distance: 112.1
click at [254, 379] on div "keyboard_arrow_down Line-item Ordered cost Approved costs Free on order Blue Ro…" at bounding box center [550, 365] width 1067 height 315
click at [295, 291] on div "Blue Roof Overflow Spigot (Approx)" at bounding box center [376, 285] width 658 height 14
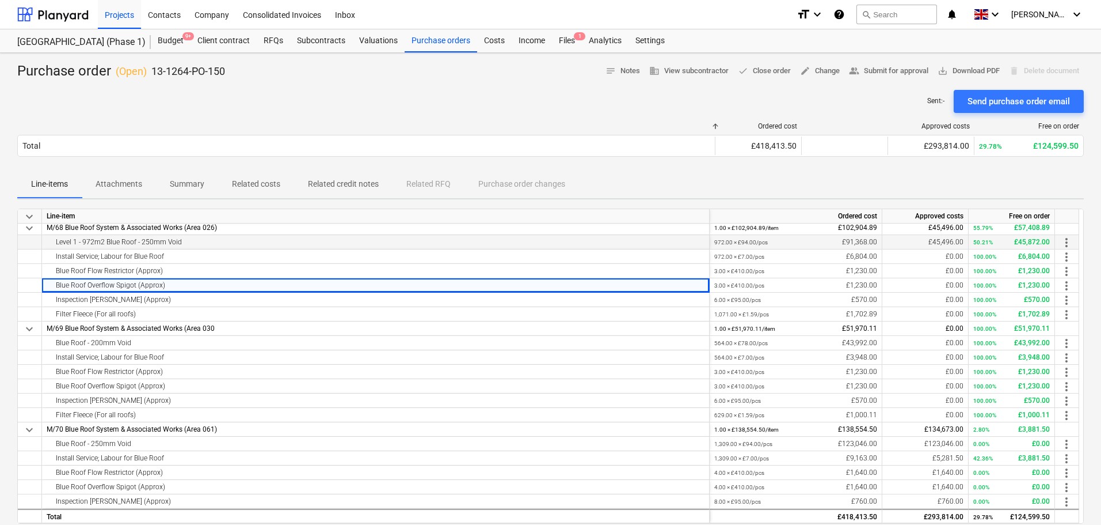
click at [712, 240] on div "972.00 × £94.00 / pcs £91,368.00" at bounding box center [796, 242] width 173 height 14
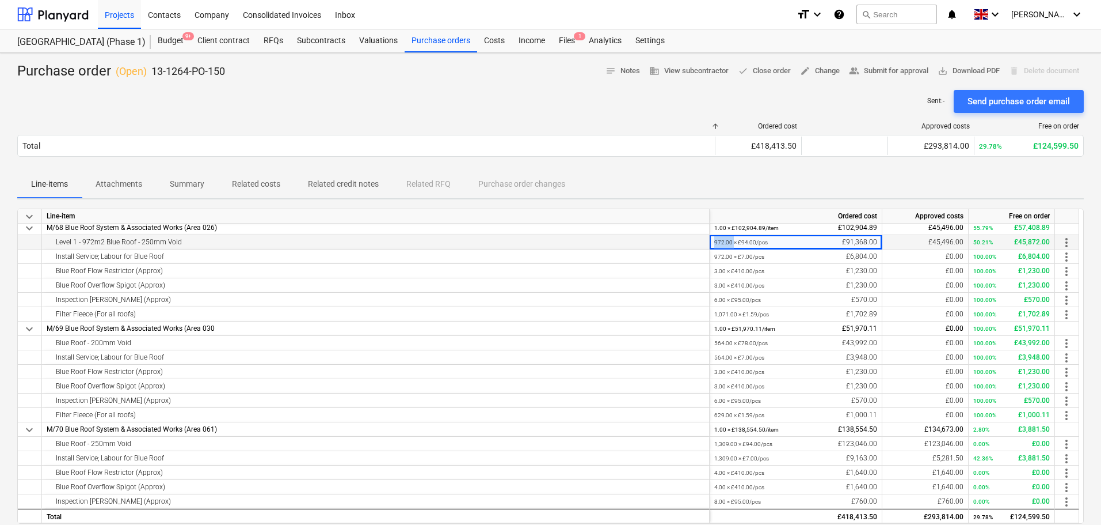
click at [712, 240] on div "972.00 × £94.00 / pcs £91,368.00" at bounding box center [796, 242] width 173 height 14
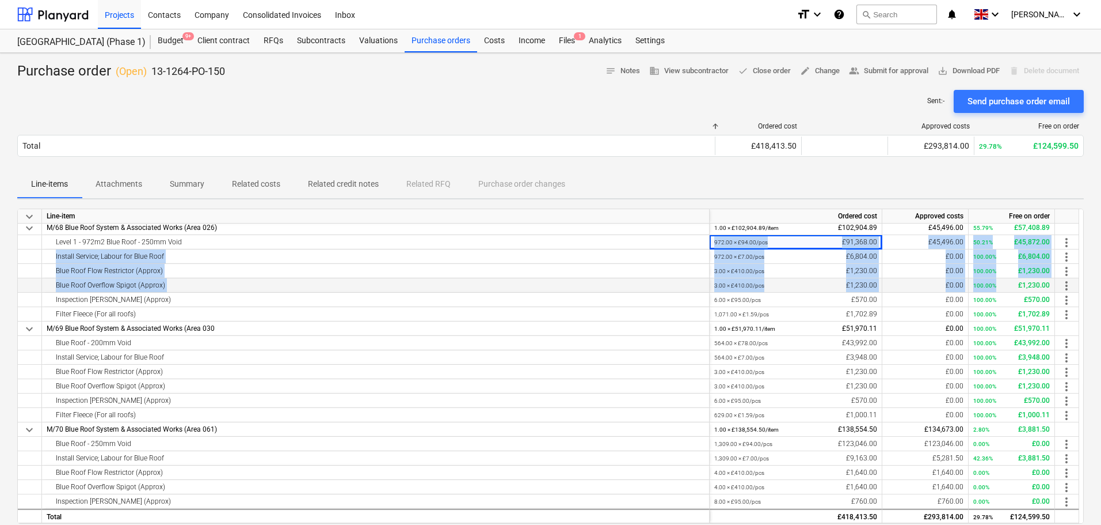
drag, startPoint x: 712, startPoint y: 240, endPoint x: 961, endPoint y: 287, distance: 253.1
click at [983, 282] on div "keyboard_arrow_down Line-item Ordered cost Approved costs Free on order Blue Ro…" at bounding box center [550, 365] width 1067 height 315
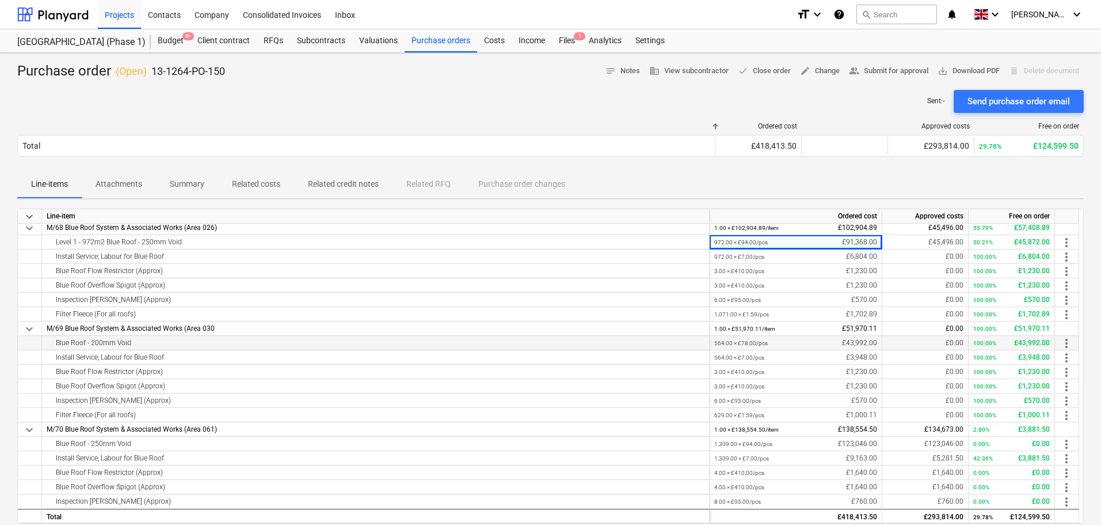
click at [221, 348] on div "Blue Roof - 200mm Void" at bounding box center [376, 343] width 658 height 14
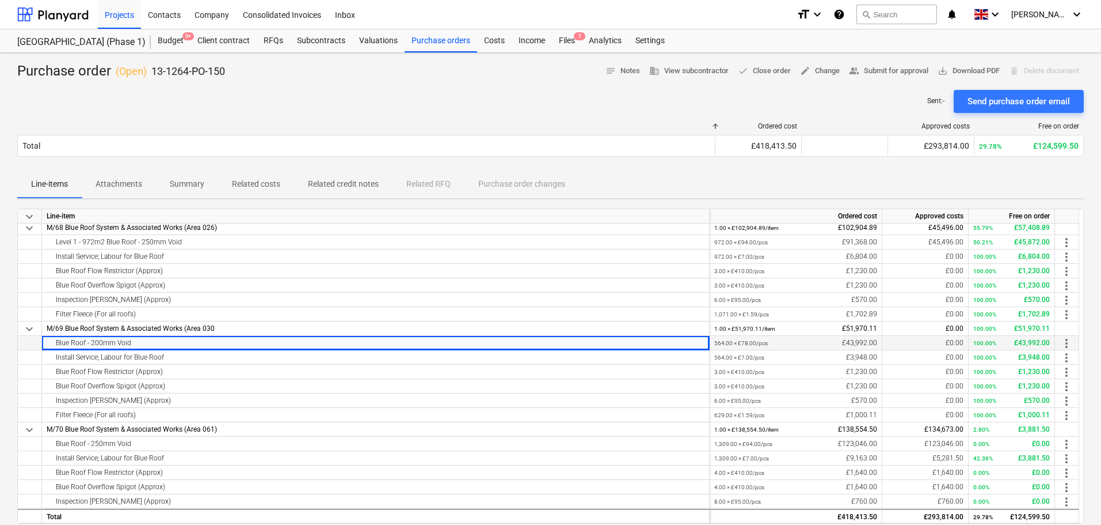
click at [221, 348] on div "Blue Roof - 200mm Void" at bounding box center [376, 343] width 658 height 14
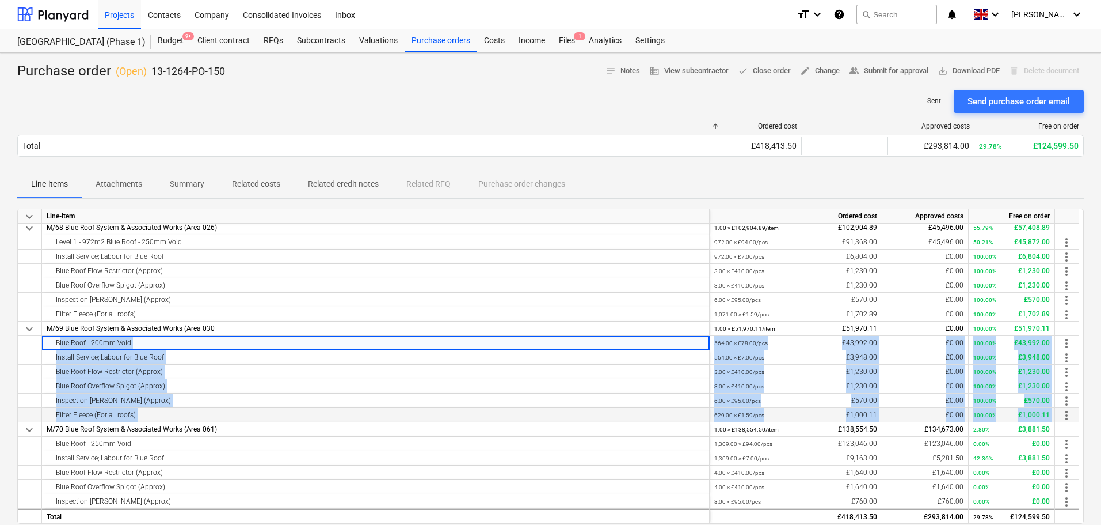
drag, startPoint x: 221, startPoint y: 348, endPoint x: 1047, endPoint y: 413, distance: 828.8
click at [1047, 413] on div "keyboard_arrow_down Line-item Ordered cost Approved costs Free on order Blue Ro…" at bounding box center [550, 365] width 1067 height 315
click at [1047, 413] on div "100.00% £1,000.11" at bounding box center [1012, 415] width 77 height 14
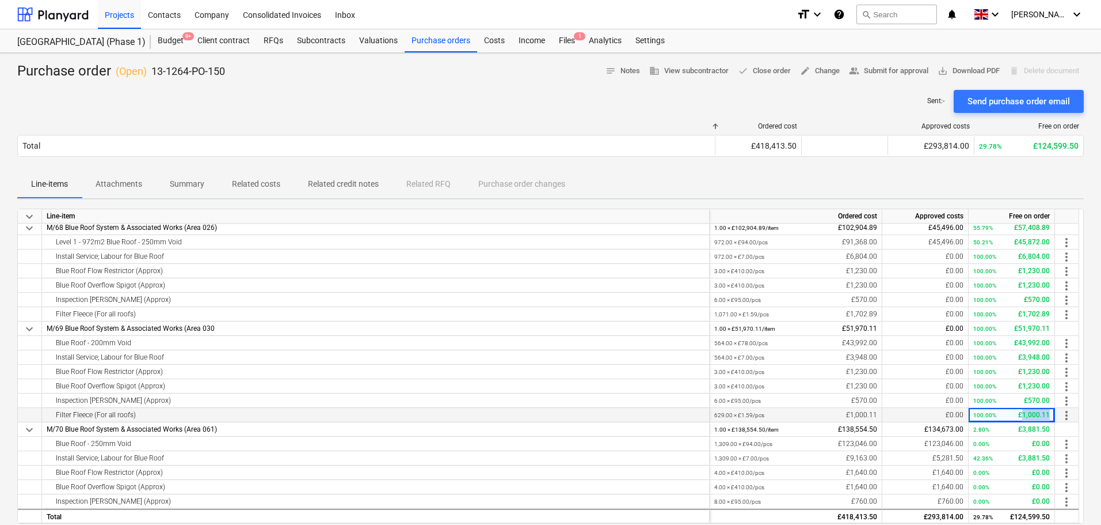
click at [1047, 413] on div "100.00% £1,000.11" at bounding box center [1012, 415] width 77 height 14
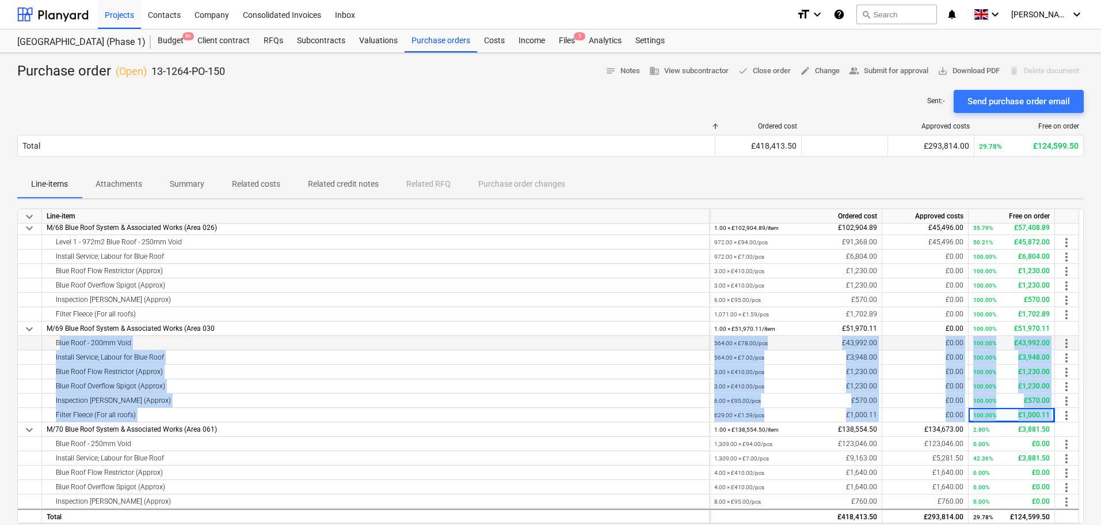
drag, startPoint x: 1047, startPoint y: 413, endPoint x: 105, endPoint y: 341, distance: 944.1
click at [105, 343] on div "keyboard_arrow_down Line-item Ordered cost Approved costs Free on order Blue Ro…" at bounding box center [550, 365] width 1067 height 315
click at [105, 341] on div "Blue Roof - 200mm Void" at bounding box center [376, 343] width 658 height 14
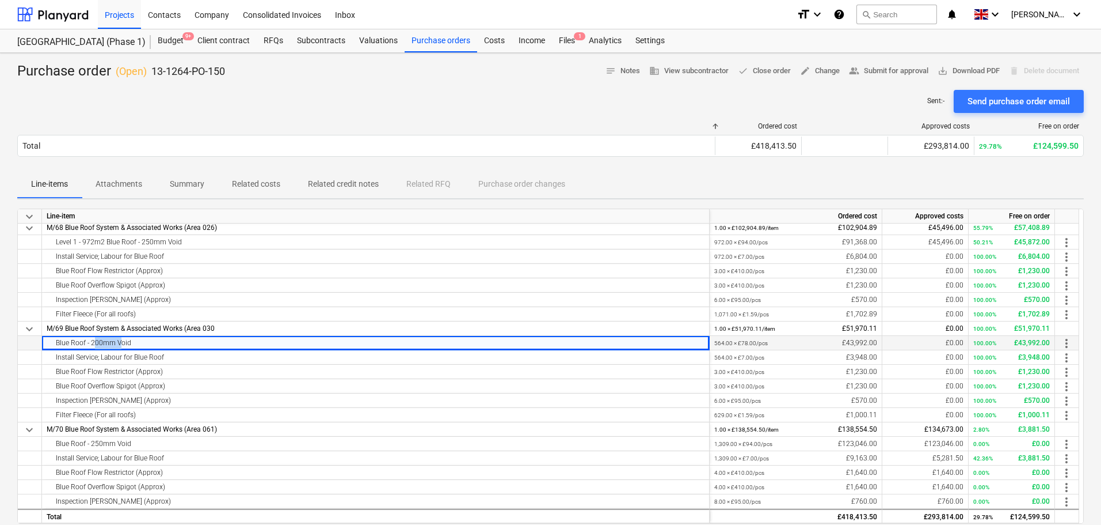
click at [105, 341] on div "Blue Roof - 200mm Void" at bounding box center [376, 343] width 658 height 14
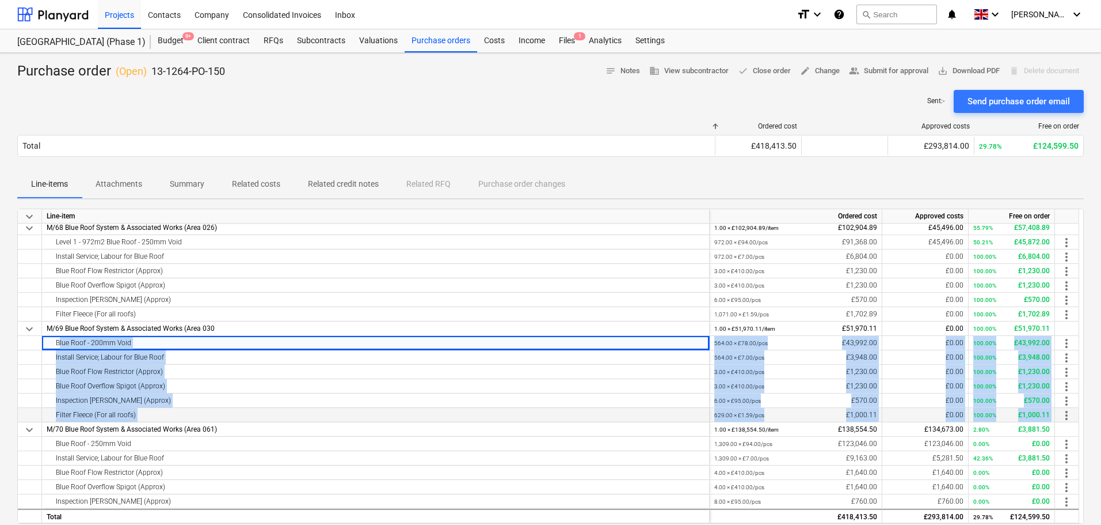
drag, startPoint x: 105, startPoint y: 341, endPoint x: 1032, endPoint y: 414, distance: 929.3
click at [1032, 414] on div "keyboard_arrow_down Line-item Ordered cost Approved costs Free on order Blue Ro…" at bounding box center [550, 365] width 1067 height 315
click at [1032, 414] on div "100.00% £1,000.11" at bounding box center [1012, 415] width 77 height 14
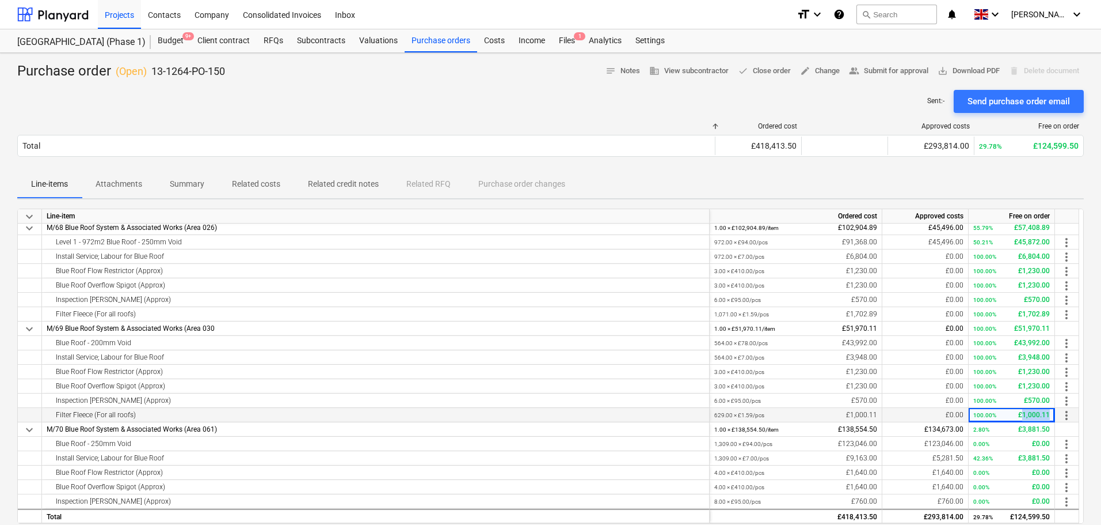
click at [1032, 414] on div "100.00% £1,000.11" at bounding box center [1012, 415] width 77 height 14
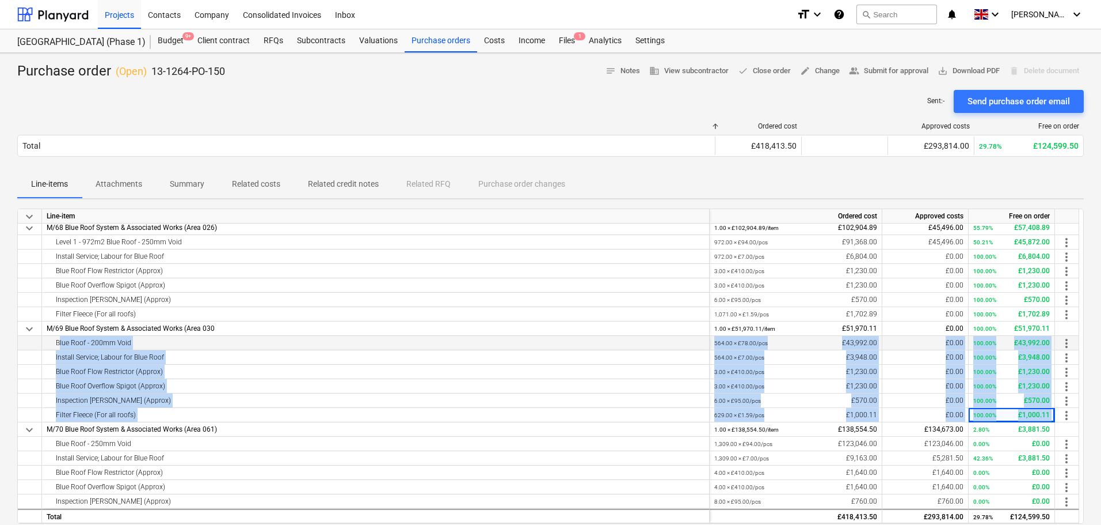
drag, startPoint x: 1032, startPoint y: 414, endPoint x: 116, endPoint y: 339, distance: 919.2
click at [116, 339] on div "keyboard_arrow_down Line-item Ordered cost Approved costs Free on order Blue Ro…" at bounding box center [550, 365] width 1067 height 315
click at [116, 339] on div "Blue Roof - 200mm Void" at bounding box center [376, 343] width 658 height 14
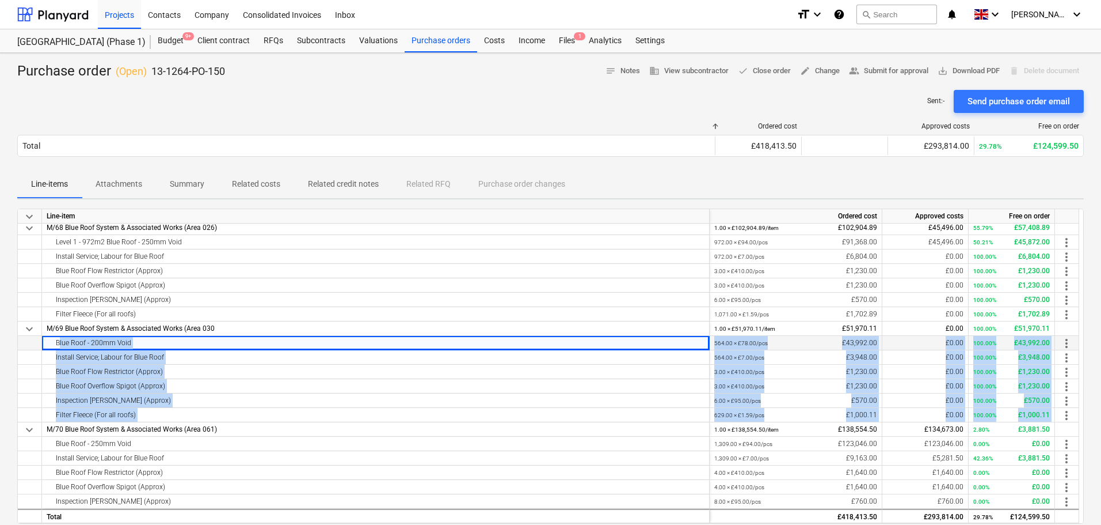
click at [116, 339] on div "Blue Roof - 200mm Void" at bounding box center [376, 343] width 658 height 14
drag, startPoint x: 116, startPoint y: 339, endPoint x: 1042, endPoint y: 416, distance: 929.7
click at [1042, 416] on div "keyboard_arrow_down Line-item Ordered cost Approved costs Free on order Blue Ro…" at bounding box center [550, 365] width 1067 height 315
click at [1042, 416] on div "100.00% £1,000.11" at bounding box center [1012, 415] width 77 height 14
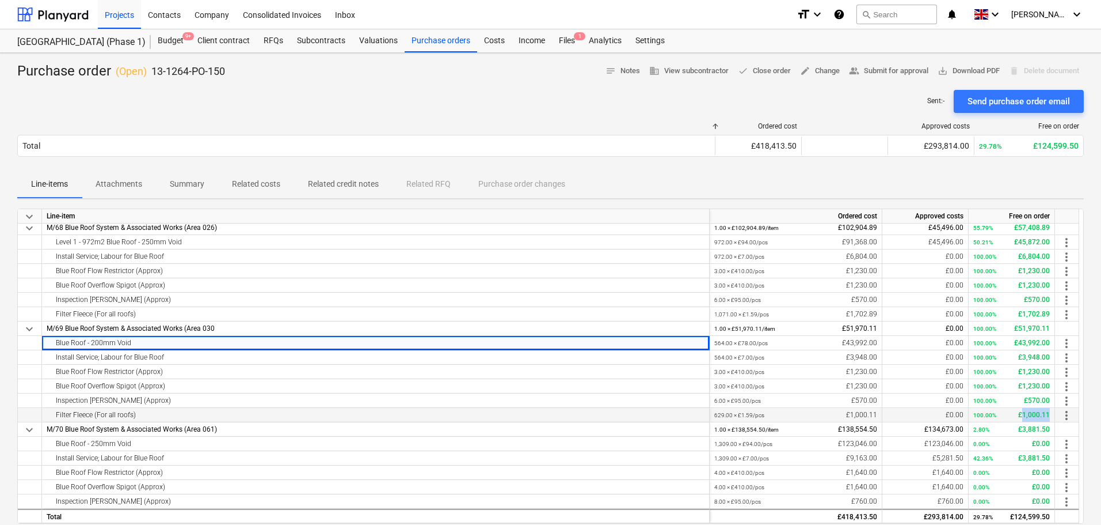
click at [1042, 416] on div "100.00% £1,000.11" at bounding box center [1012, 415] width 77 height 14
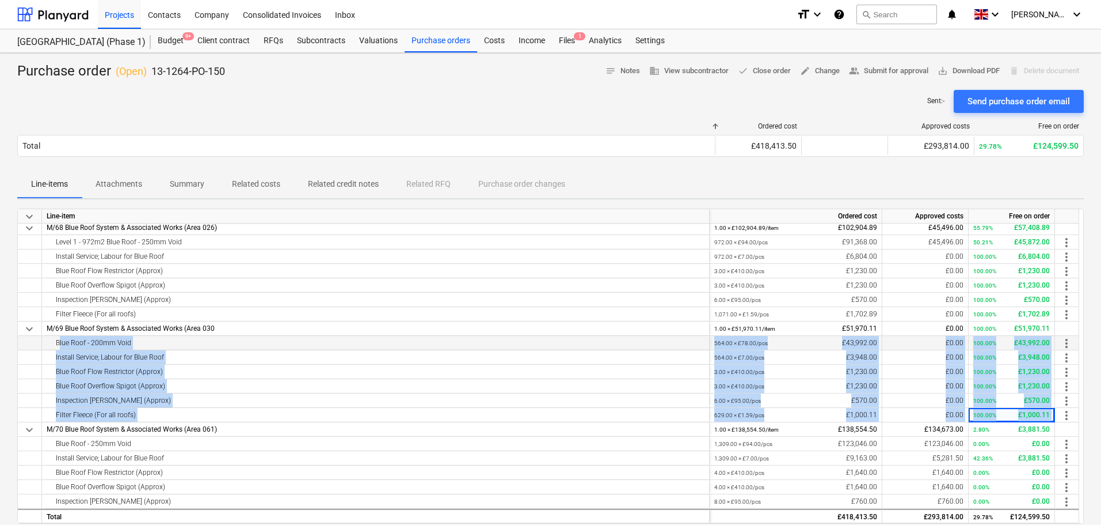
drag, startPoint x: 1042, startPoint y: 416, endPoint x: 338, endPoint y: 347, distance: 707.6
click at [338, 347] on div "keyboard_arrow_down Line-item Ordered cost Approved costs Free on order Blue Ro…" at bounding box center [550, 365] width 1067 height 315
click at [338, 347] on div "Blue Roof - 200mm Void" at bounding box center [376, 343] width 658 height 14
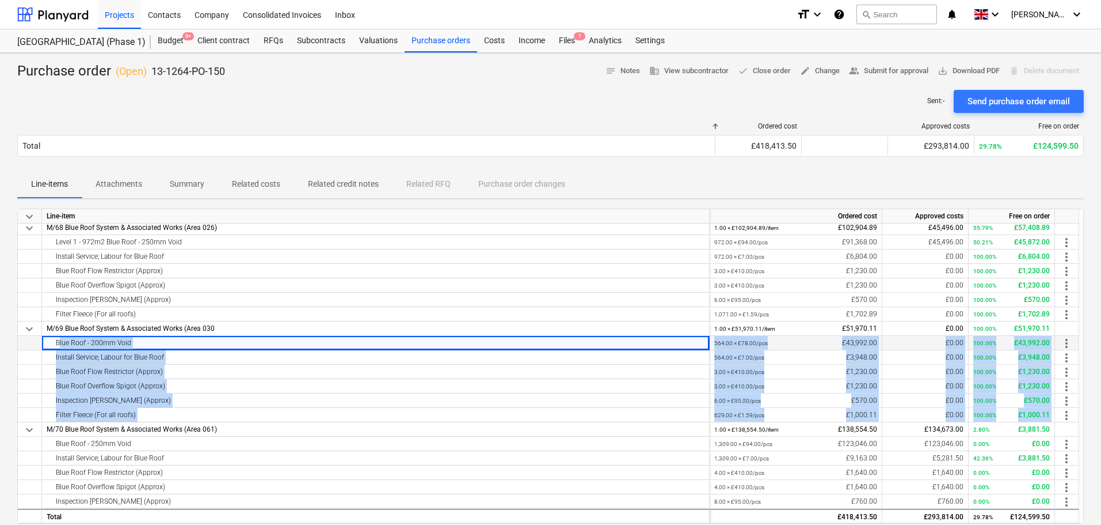
click at [338, 347] on div "Blue Roof - 200mm Void" at bounding box center [376, 343] width 658 height 14
drag, startPoint x: 338, startPoint y: 347, endPoint x: 1046, endPoint y: 418, distance: 711.8
click at [1046, 418] on div "keyboard_arrow_down Line-item Ordered cost Approved costs Free on order Blue Ro…" at bounding box center [550, 365] width 1067 height 315
click at [1037, 415] on div "100.00% £1,000.11" at bounding box center [1012, 415] width 77 height 14
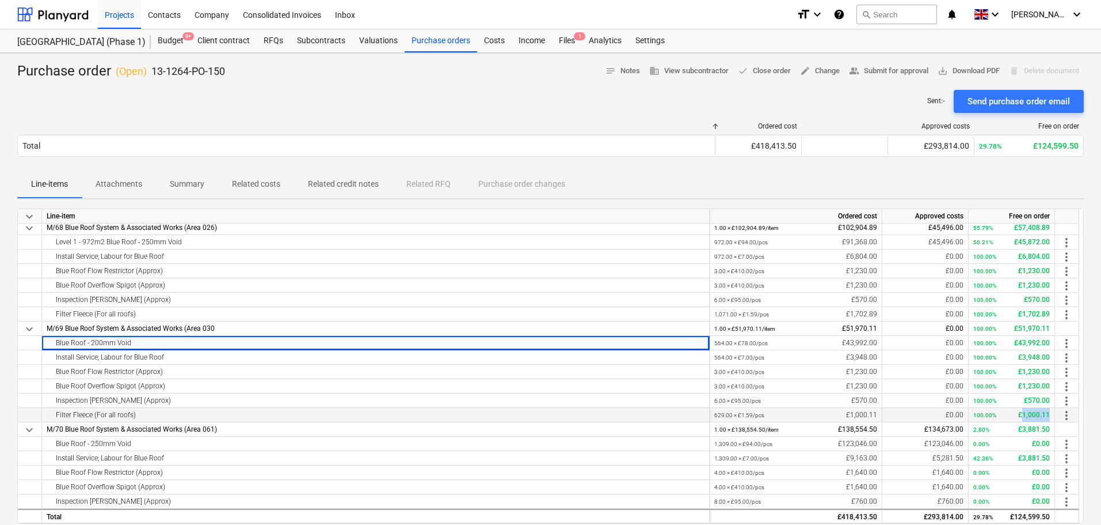
click at [1037, 415] on div "100.00% £1,000.11" at bounding box center [1012, 415] width 77 height 14
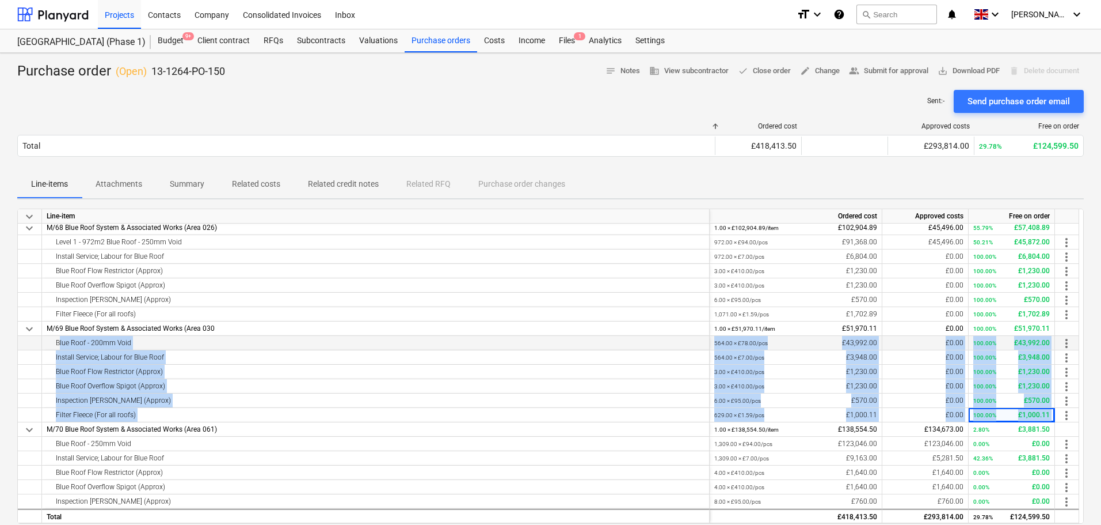
drag, startPoint x: 1037, startPoint y: 415, endPoint x: 123, endPoint y: 342, distance: 916.7
click at [123, 342] on div "keyboard_arrow_down Line-item Ordered cost Approved costs Free on order Blue Ro…" at bounding box center [550, 365] width 1067 height 315
click at [123, 342] on div "Blue Roof - 200mm Void" at bounding box center [376, 343] width 658 height 14
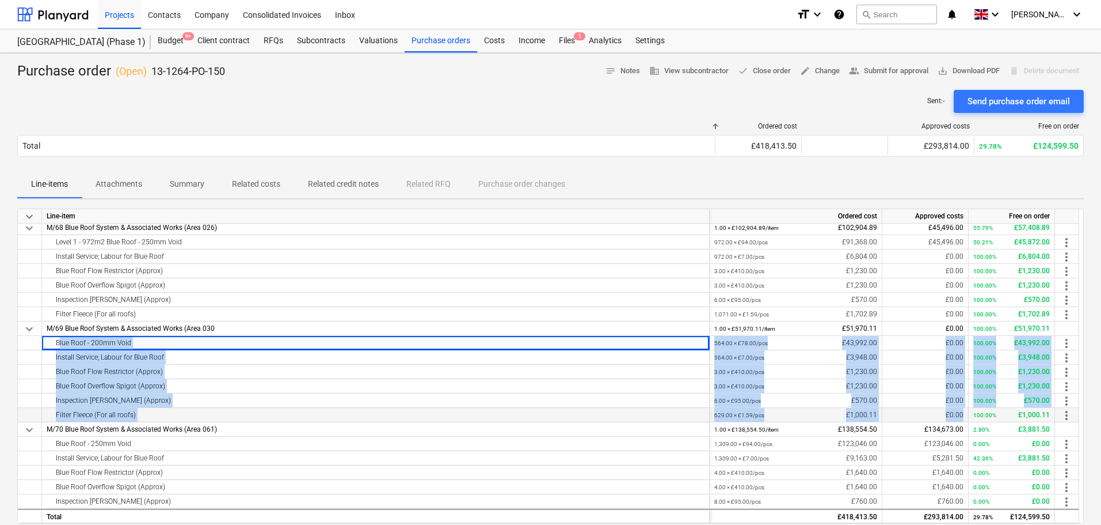
drag, startPoint x: 123, startPoint y: 342, endPoint x: 931, endPoint y: 414, distance: 811.0
click at [931, 414] on div "keyboard_arrow_down Line-item Ordered cost Approved costs Free on order Blue Ro…" at bounding box center [550, 365] width 1067 height 315
click at [931, 414] on div "£0.00" at bounding box center [925, 415] width 77 height 14
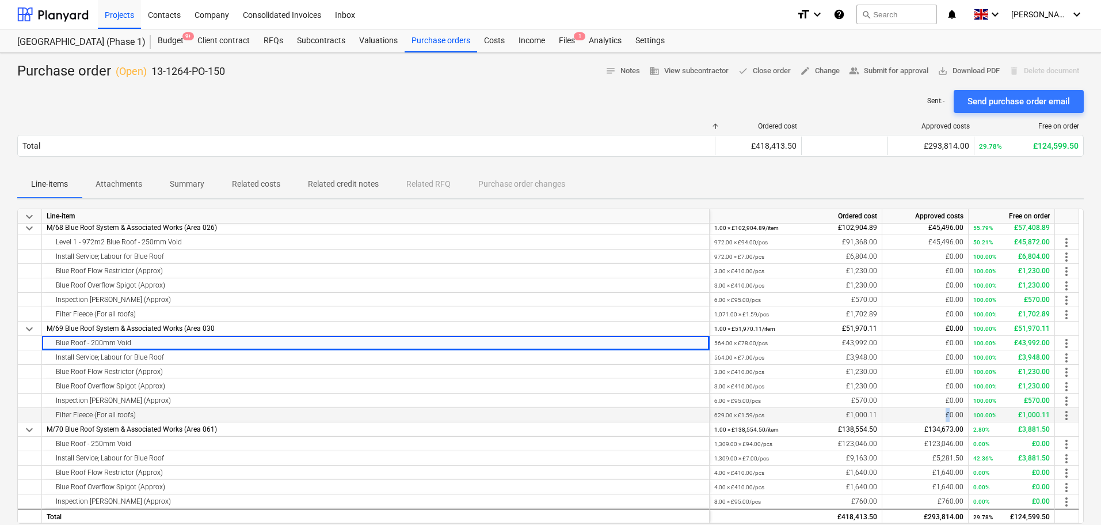
click at [931, 414] on div "£0.00" at bounding box center [925, 415] width 77 height 14
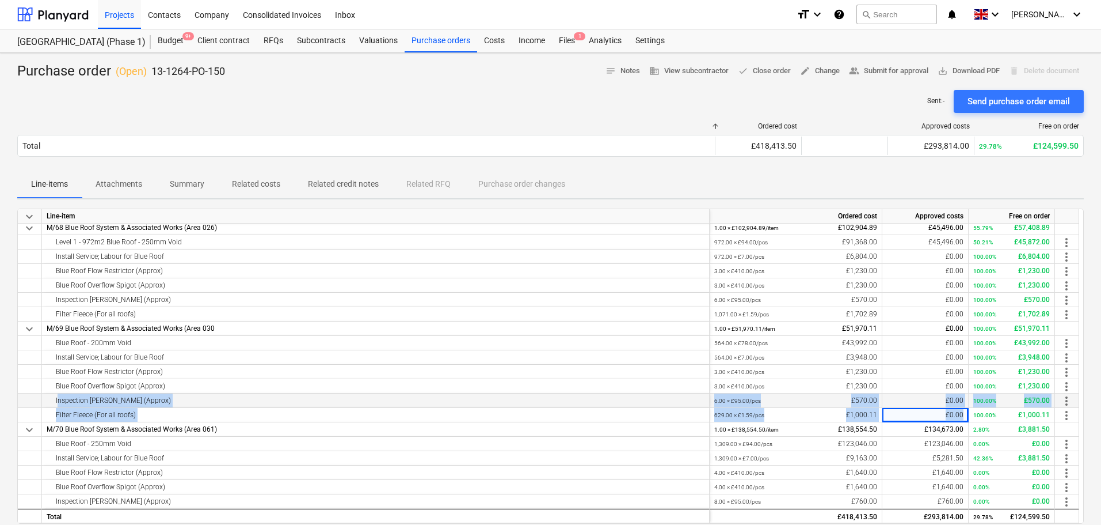
drag, startPoint x: 931, startPoint y: 414, endPoint x: 293, endPoint y: 394, distance: 638.9
click at [294, 394] on div "keyboard_arrow_down Line-item Ordered cost Approved costs Free on order Blue Ro…" at bounding box center [550, 365] width 1067 height 315
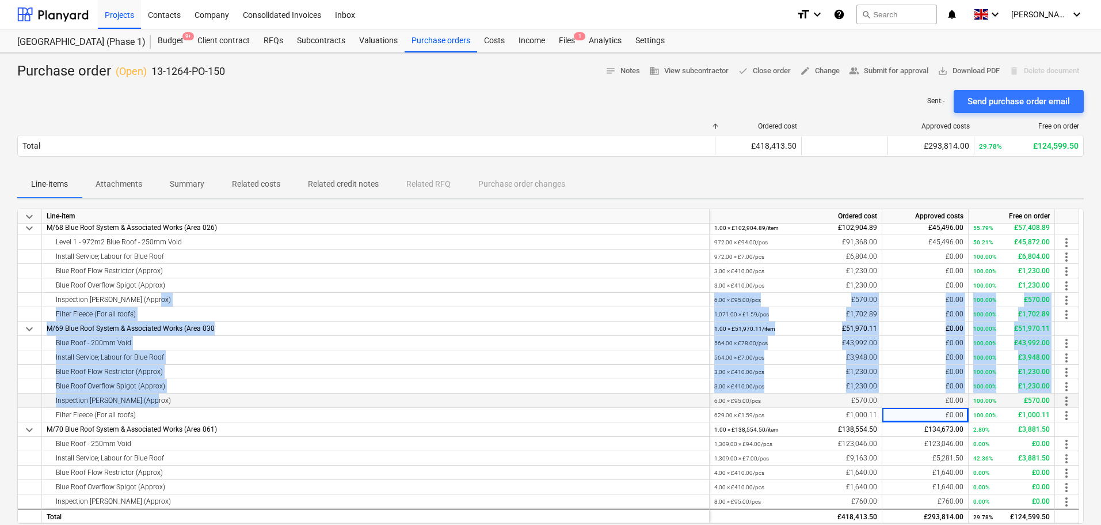
drag, startPoint x: 229, startPoint y: 297, endPoint x: 254, endPoint y: 397, distance: 103.8
click at [254, 397] on div "keyboard_arrow_down Line-item Ordered cost Approved costs Free on order Blue Ro…" at bounding box center [550, 365] width 1067 height 315
click at [255, 397] on div "Inspection Chambers (Approx)" at bounding box center [376, 400] width 658 height 14
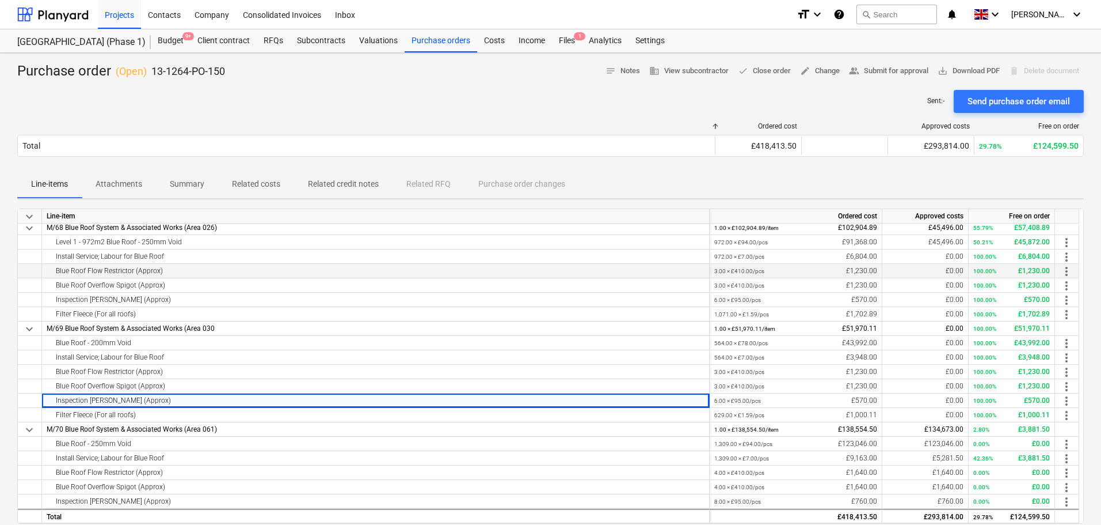
click at [150, 277] on div "Blue Roof Flow Restrictor (Approx)" at bounding box center [376, 271] width 658 height 14
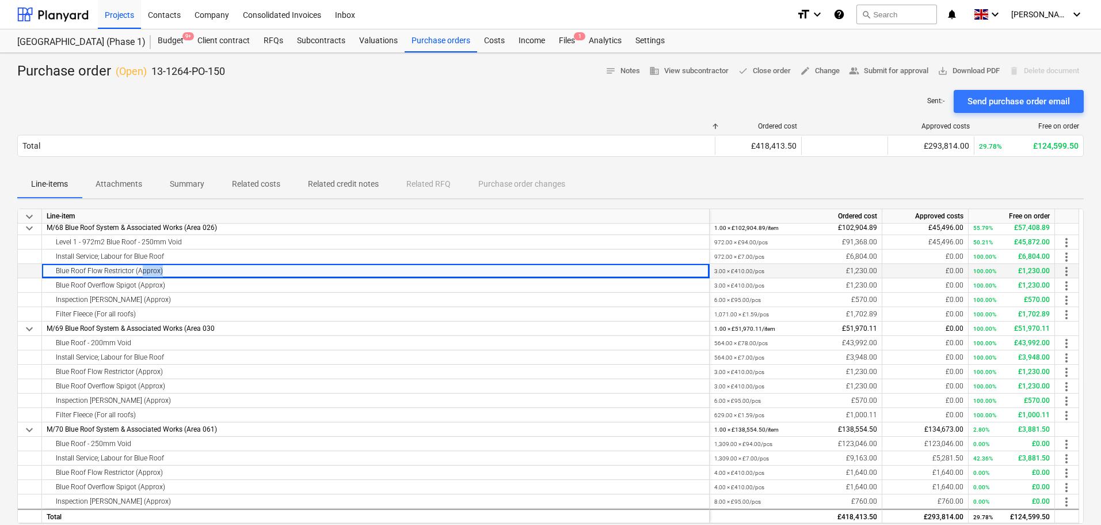
click at [150, 277] on div "Blue Roof Flow Restrictor (Approx)" at bounding box center [376, 271] width 658 height 14
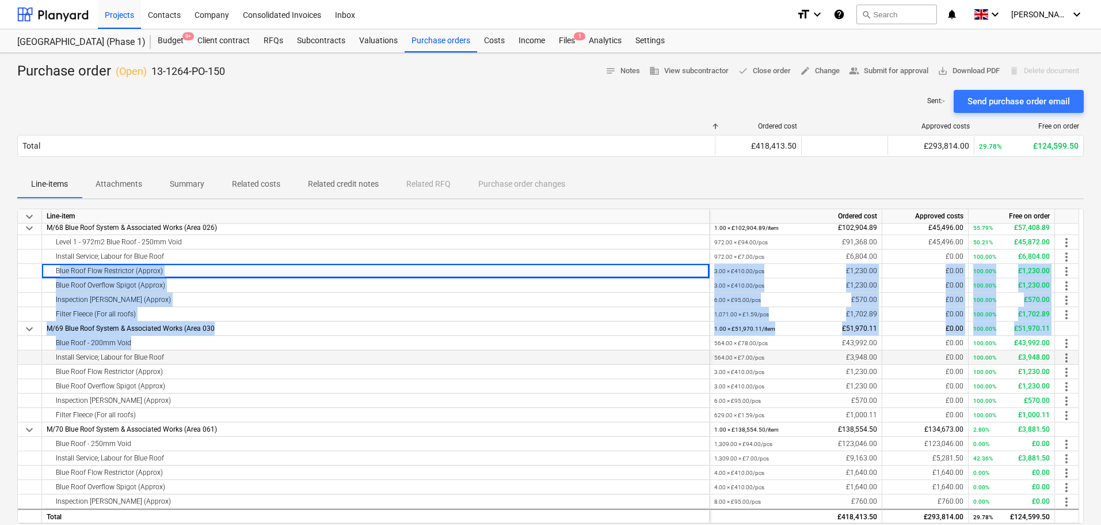
drag, startPoint x: 150, startPoint y: 277, endPoint x: 204, endPoint y: 359, distance: 98.5
click at [202, 358] on div "keyboard_arrow_down Line-item Ordered cost Approved costs Free on order Blue Ro…" at bounding box center [550, 365] width 1067 height 315
click at [204, 359] on div "Install Service; Labour for Blue Roof" at bounding box center [376, 357] width 658 height 14
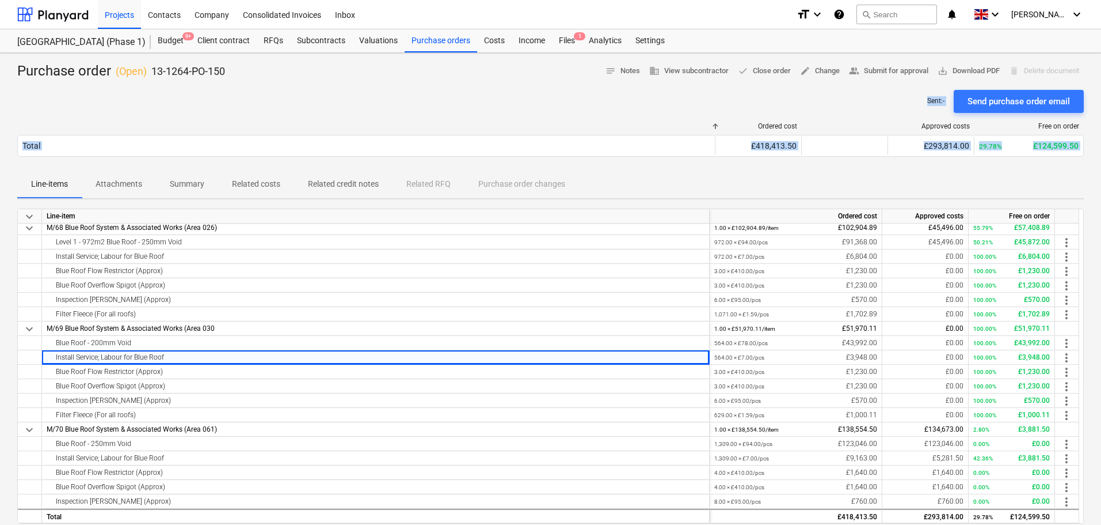
drag, startPoint x: 222, startPoint y: 106, endPoint x: 250, endPoint y: 191, distance: 89.9
click at [250, 191] on div "Purchase order ( Open ) 13-1264-PO-150 notes Notes business View subcontractor …" at bounding box center [550, 415] width 1101 height 724
click at [282, 61] on div "Purchase order ( Open ) 13-1264-PO-150 notes Notes business View subcontractor …" at bounding box center [550, 415] width 1101 height 724
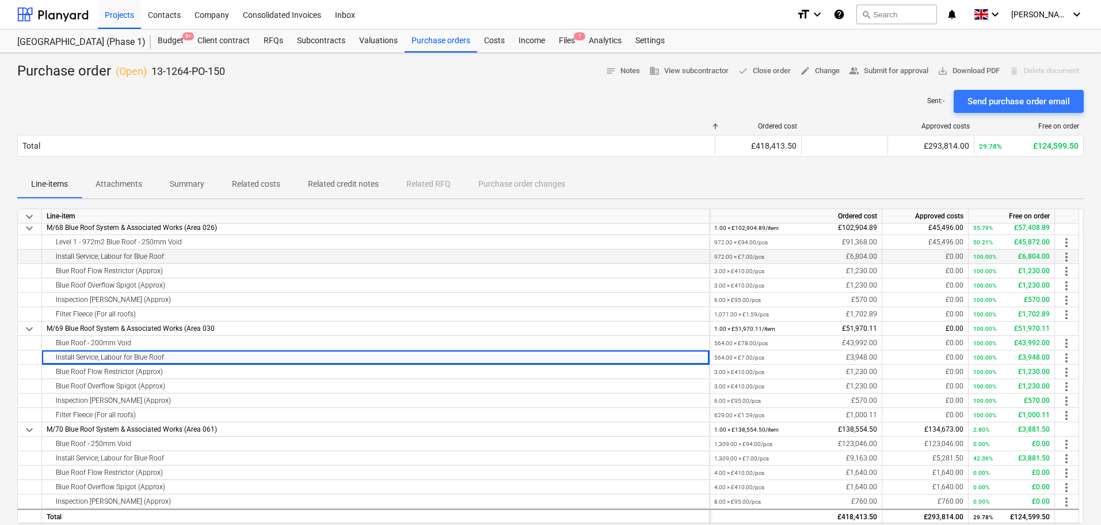
click at [149, 257] on div "Install Service; Labour for Blue Roof" at bounding box center [376, 256] width 658 height 14
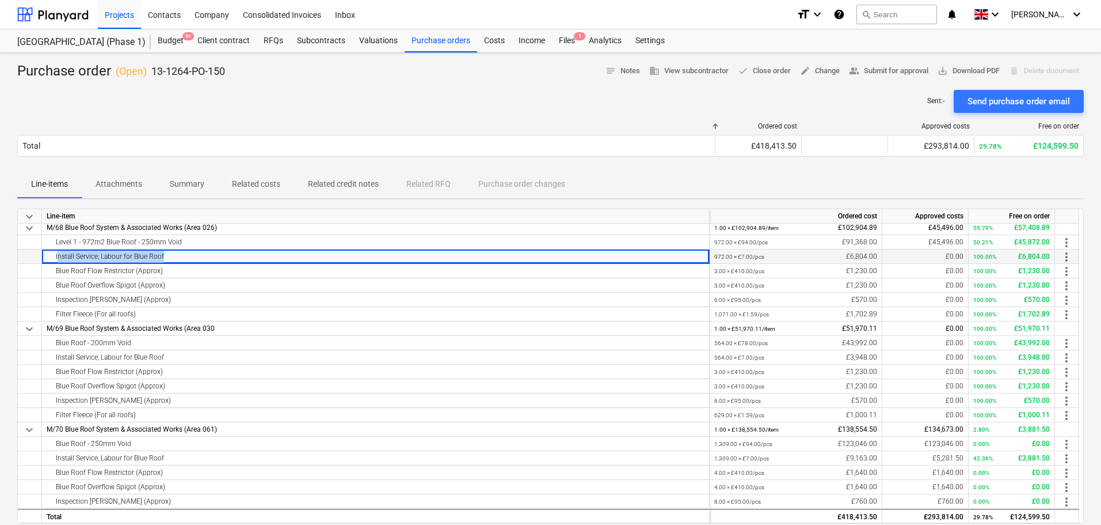
click at [149, 257] on div "Install Service; Labour for Blue Roof" at bounding box center [376, 256] width 658 height 14
click at [301, 110] on div "Sent : - Send purchase order email" at bounding box center [550, 101] width 1067 height 23
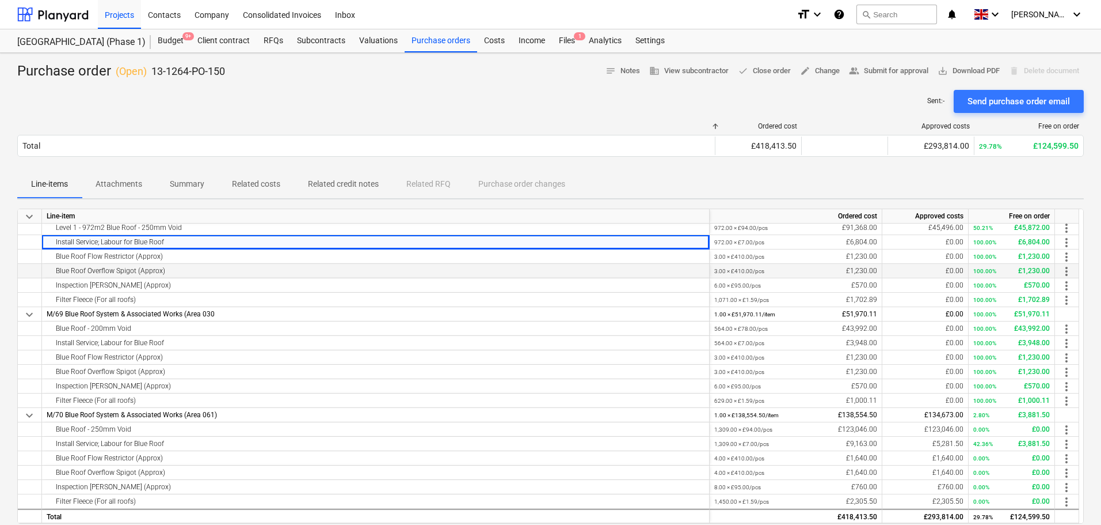
scroll to position [75, 0]
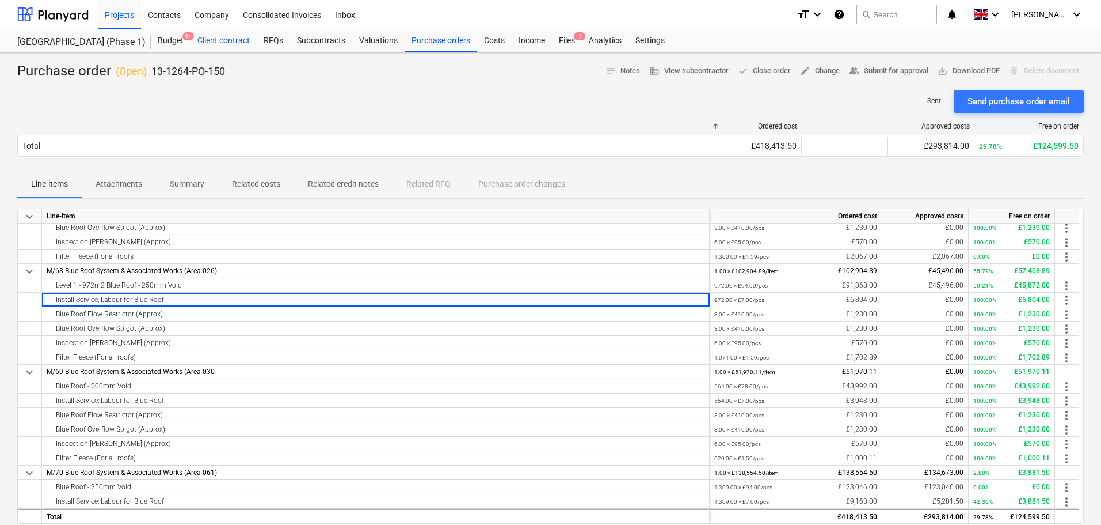
drag, startPoint x: 256, startPoint y: 104, endPoint x: 245, endPoint y: 38, distance: 66.6
click at [256, 104] on div "Sent : - Send purchase order email" at bounding box center [550, 101] width 1067 height 23
click at [848, 284] on div "972.00 × £94.00 / pcs £91,368.00" at bounding box center [796, 285] width 163 height 14
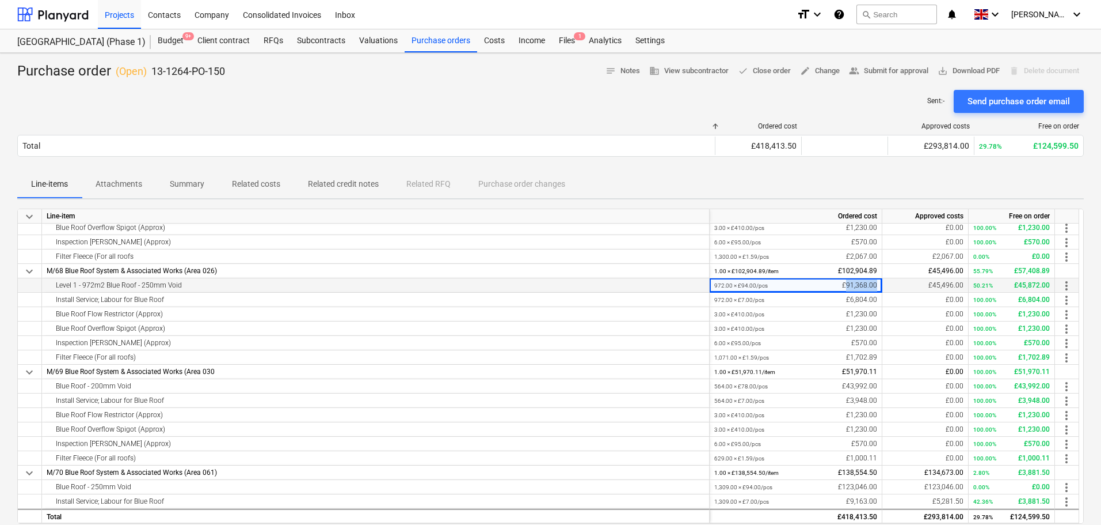
click at [848, 284] on div "972.00 × £94.00 / pcs £91,368.00" at bounding box center [796, 285] width 163 height 14
click at [854, 388] on div "564.00 × £78.00 / pcs £43,992.00" at bounding box center [796, 386] width 163 height 14
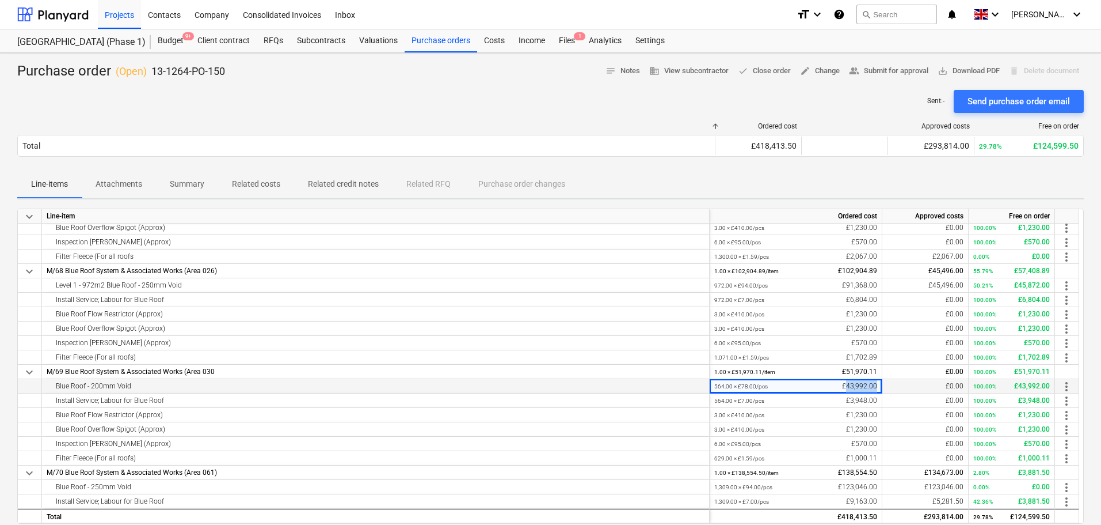
click at [854, 388] on div "564.00 × £78.00 / pcs £43,992.00" at bounding box center [796, 386] width 163 height 14
click at [974, 78] on button "save_alt Download PDF" at bounding box center [968, 71] width 71 height 18
click at [856, 287] on div "972.00 × £94.00 / pcs £91,368.00" at bounding box center [796, 285] width 163 height 14
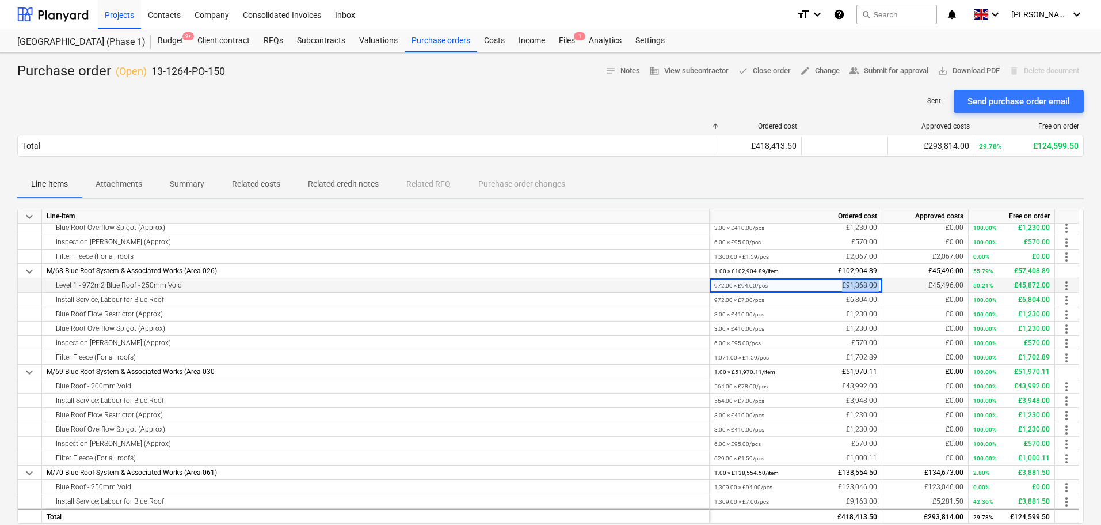
click at [856, 287] on div "972.00 × £94.00 / pcs £91,368.00" at bounding box center [796, 285] width 163 height 14
click at [860, 389] on div "564.00 × £78.00 / pcs £43,992.00" at bounding box center [796, 386] width 163 height 14
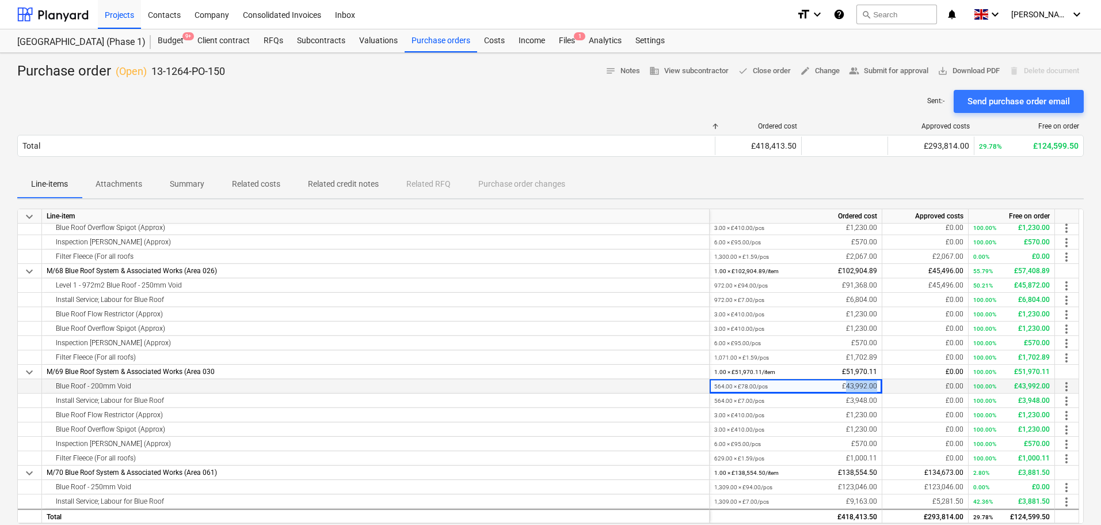
click at [860, 389] on div "564.00 × £78.00 / pcs £43,992.00" at bounding box center [796, 386] width 163 height 14
click at [570, 48] on div "Files 1" at bounding box center [567, 40] width 30 height 23
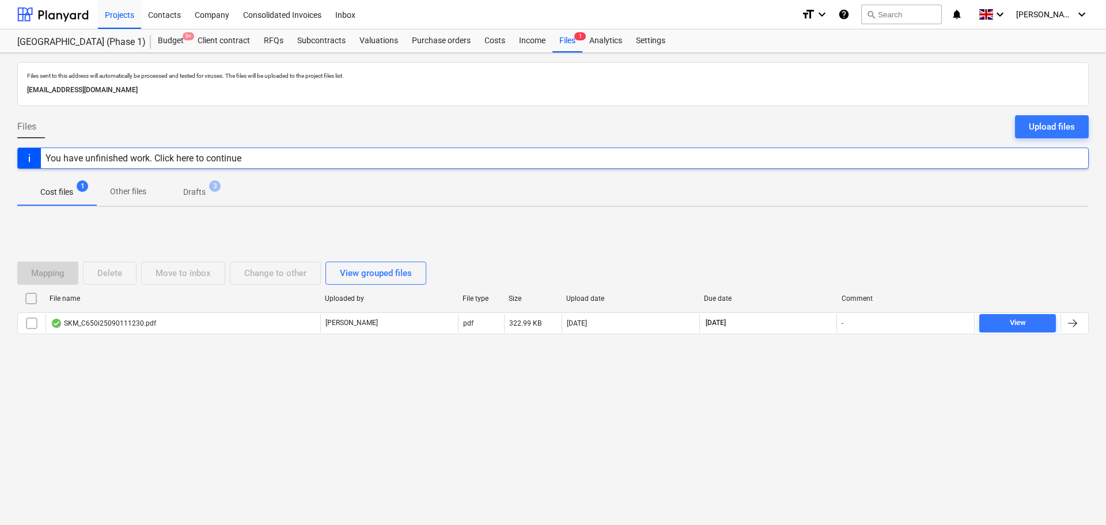
click at [93, 80] on div "Files sent to this address will automatically be processed and tested for virus…" at bounding box center [553, 76] width 1056 height 12
click at [93, 84] on div "Files sent to this address will automatically be processed and tested for virus…" at bounding box center [553, 84] width 1056 height 29
click at [93, 84] on p "726da1d2-ea49-4968-a474-5ad2b70e7423@projects.planyard.com" at bounding box center [552, 90] width 1051 height 12
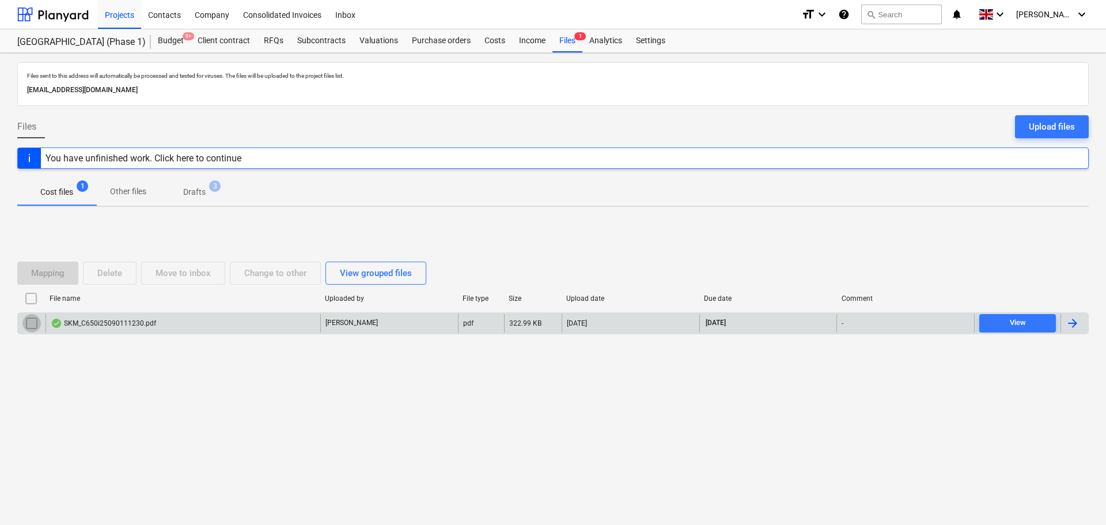
click at [36, 325] on input "checkbox" at bounding box center [31, 323] width 18 height 18
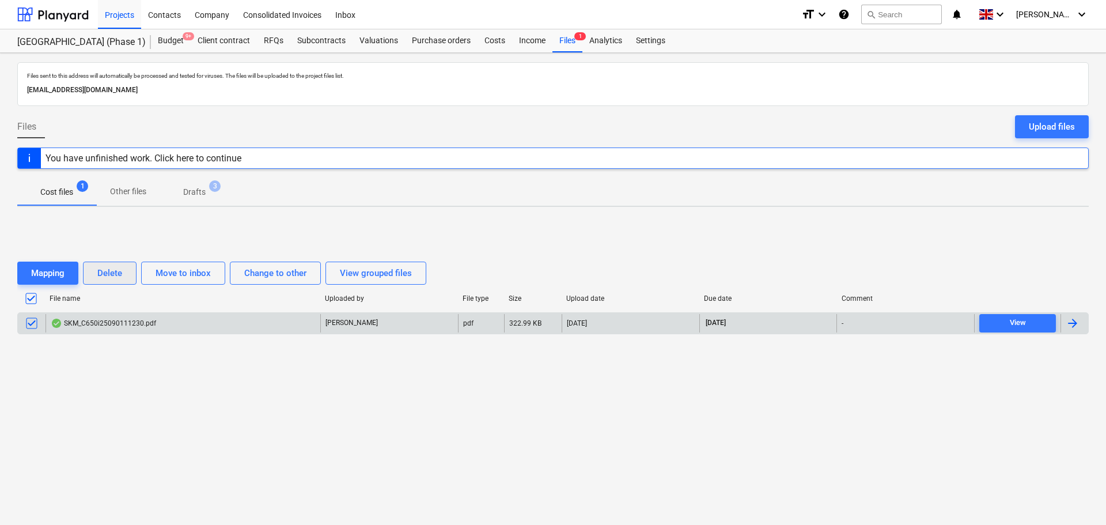
click at [100, 271] on div "Delete" at bounding box center [109, 272] width 25 height 15
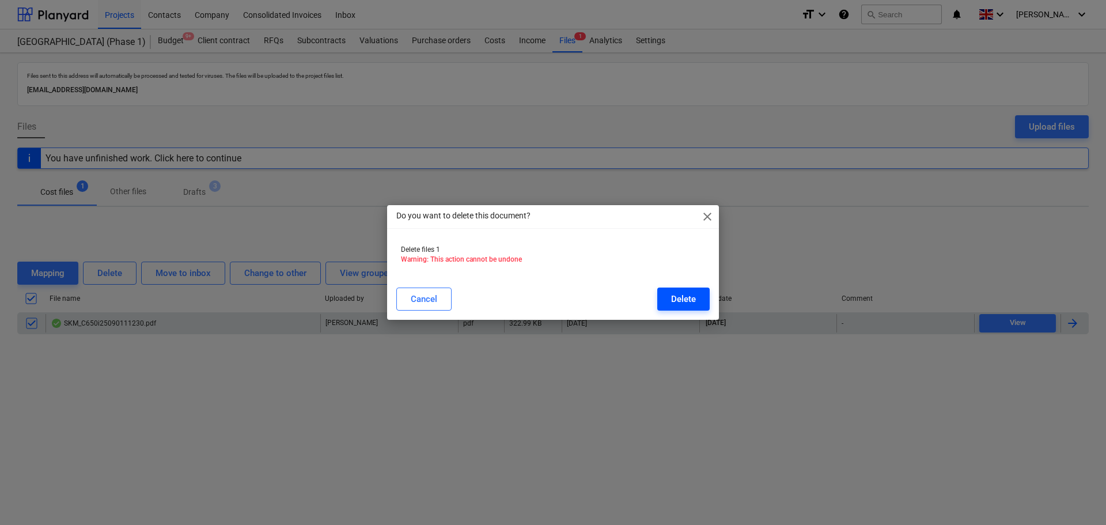
click at [691, 293] on div "Delete" at bounding box center [683, 298] width 25 height 15
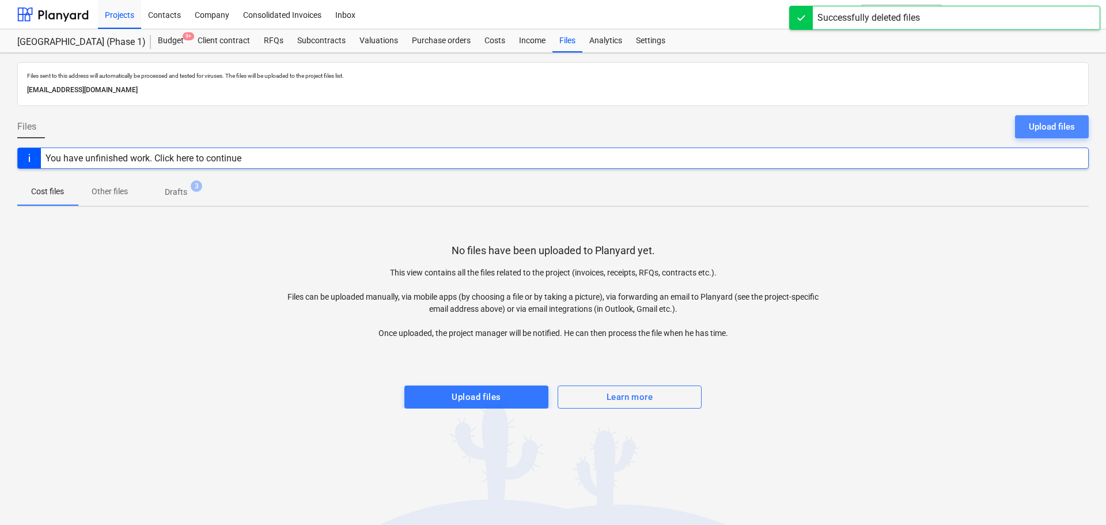
click at [1036, 127] on div "Upload files" at bounding box center [1051, 126] width 46 height 15
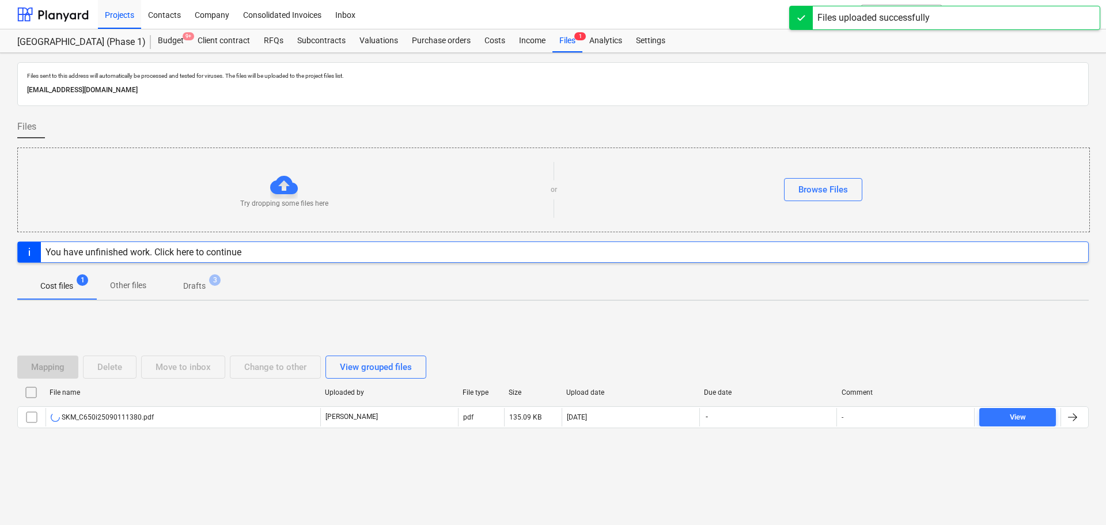
click at [193, 283] on p "Drafts" at bounding box center [194, 286] width 22 height 12
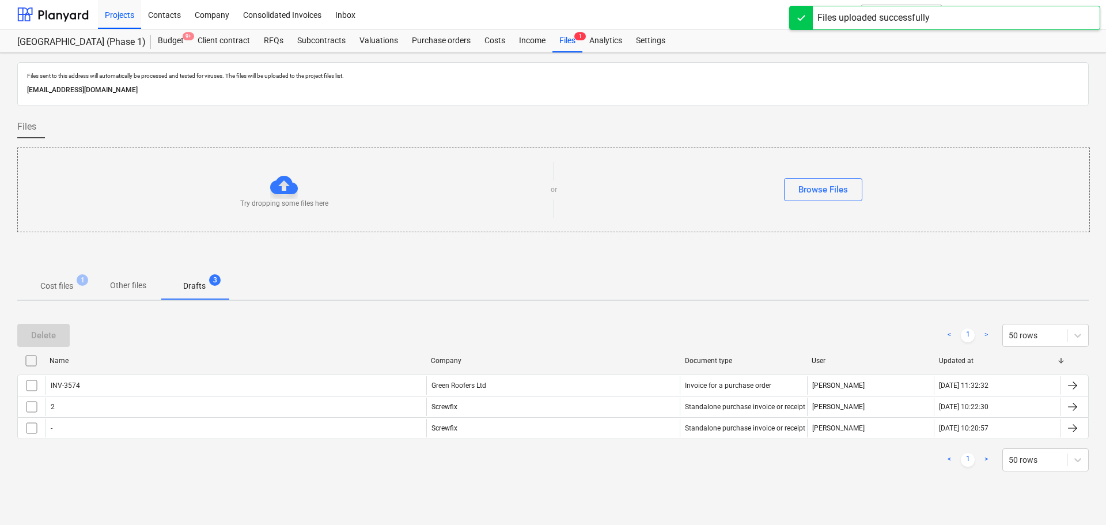
click at [50, 294] on span "Cost files 1" at bounding box center [56, 285] width 79 height 21
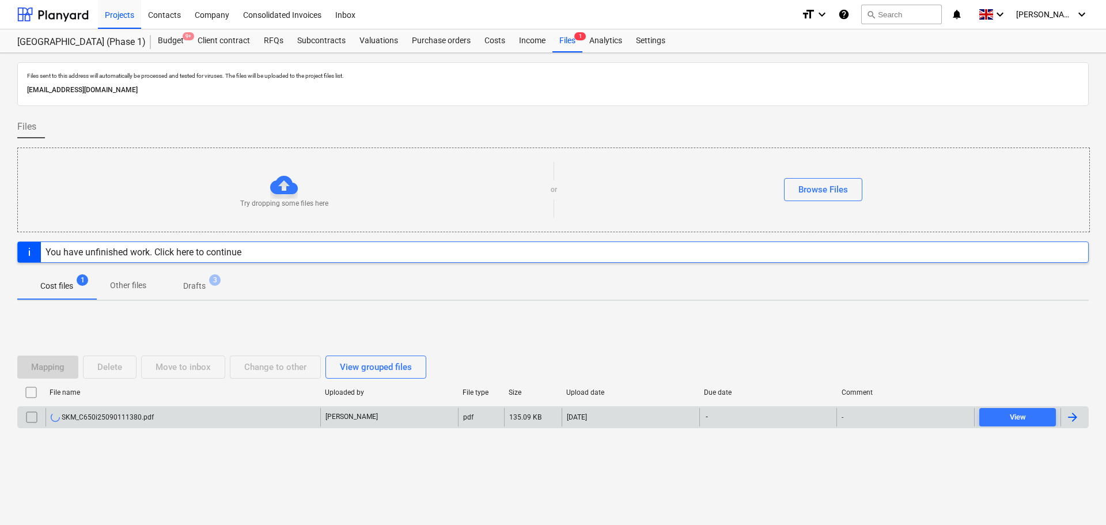
click at [311, 416] on div "SKM_C650i25090111380.pdf" at bounding box center [182, 417] width 275 height 18
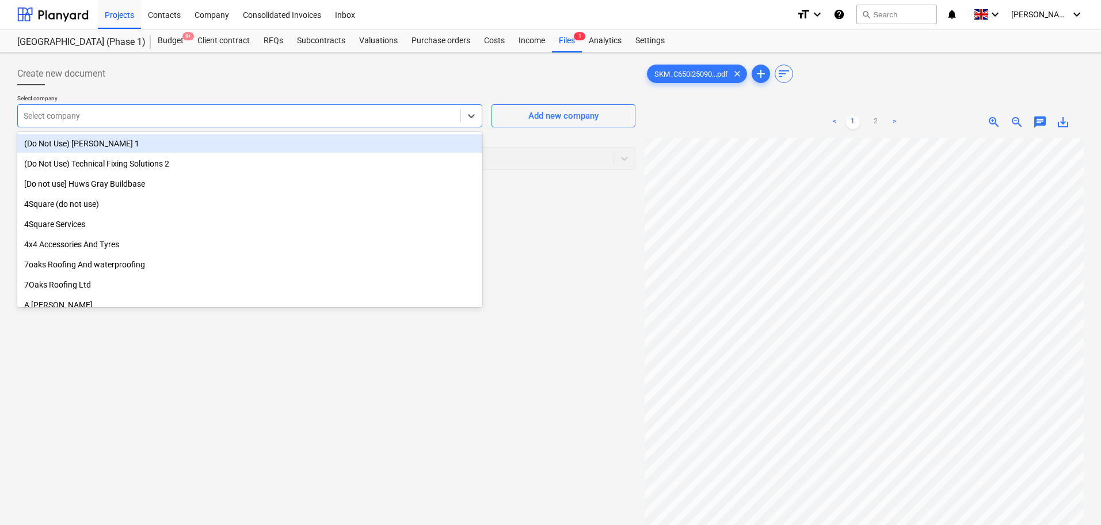
click at [244, 113] on div at bounding box center [239, 116] width 431 height 12
click at [253, 77] on div "Create new document" at bounding box center [326, 73] width 618 height 23
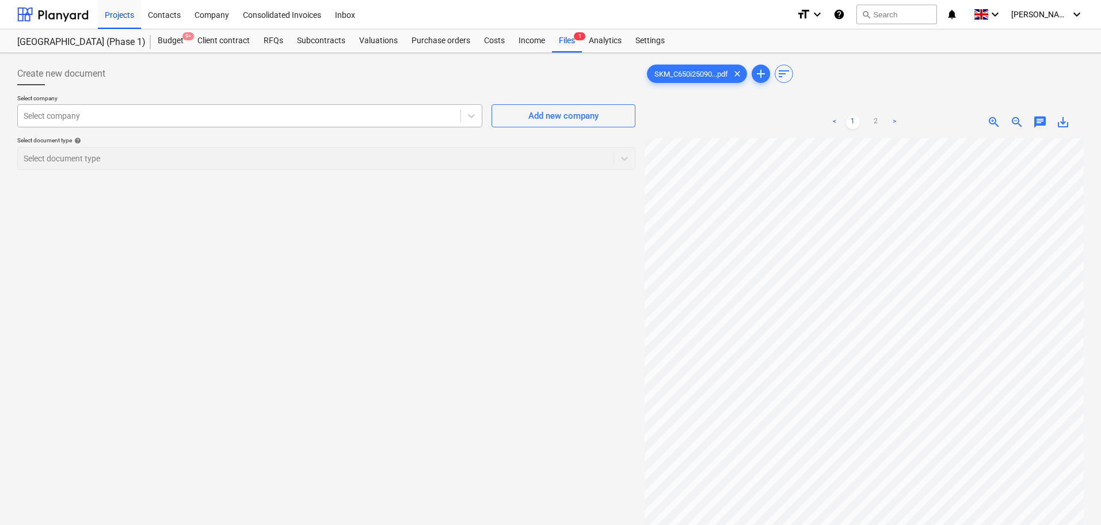
click at [239, 120] on div at bounding box center [239, 116] width 431 height 12
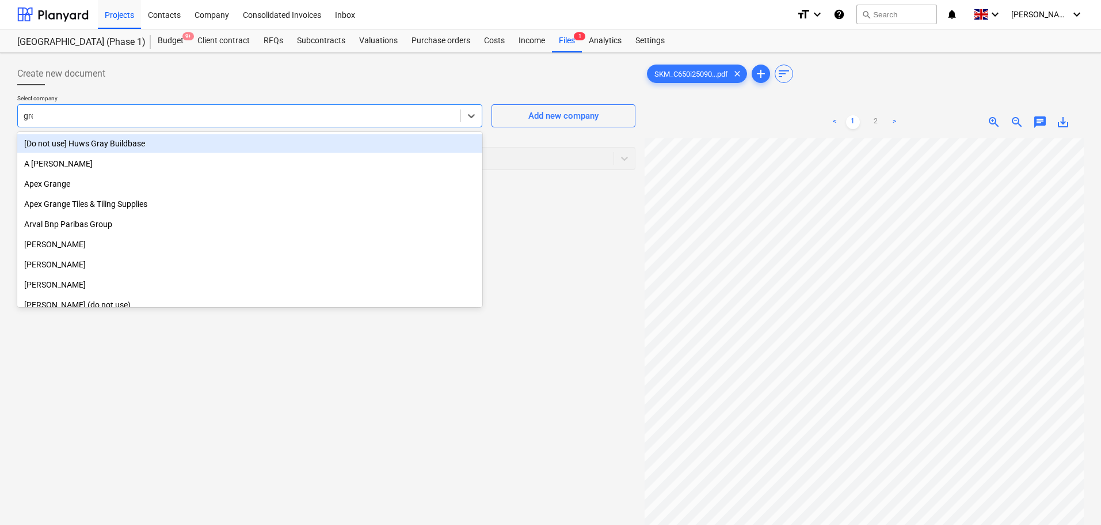
type input "green"
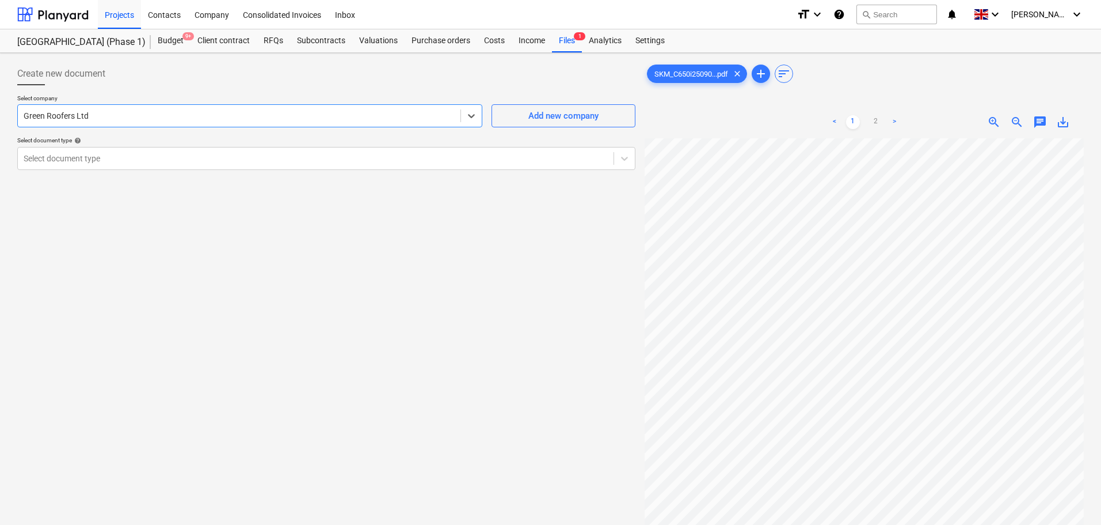
click at [212, 178] on div "Select company option Green Roofers Ltd , selected. Select is focused ,type to …" at bounding box center [326, 136] width 618 height 85
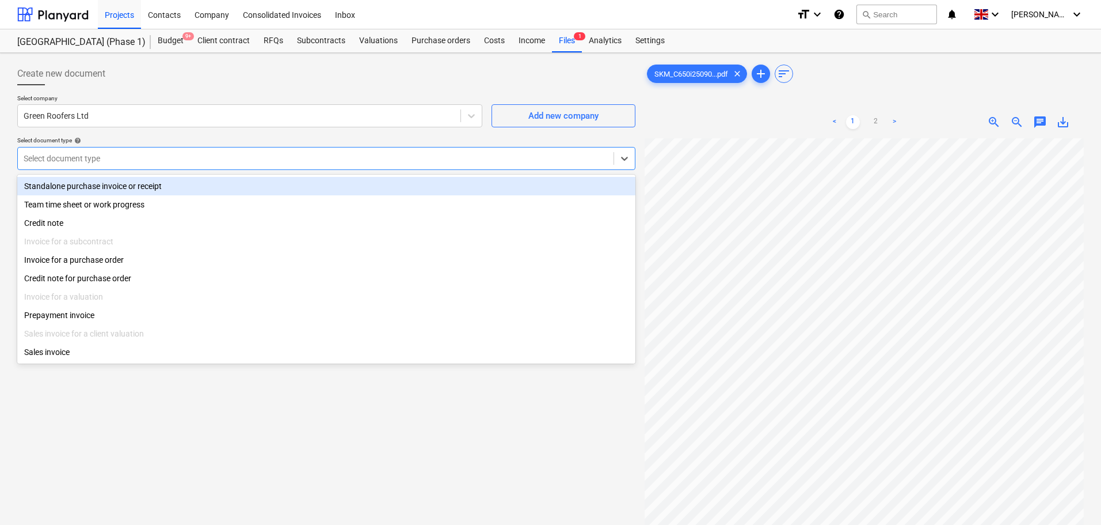
click at [215, 167] on div "Select document type" at bounding box center [326, 158] width 618 height 23
click at [214, 180] on div "Standalone purchase invoice or receipt" at bounding box center [326, 186] width 618 height 18
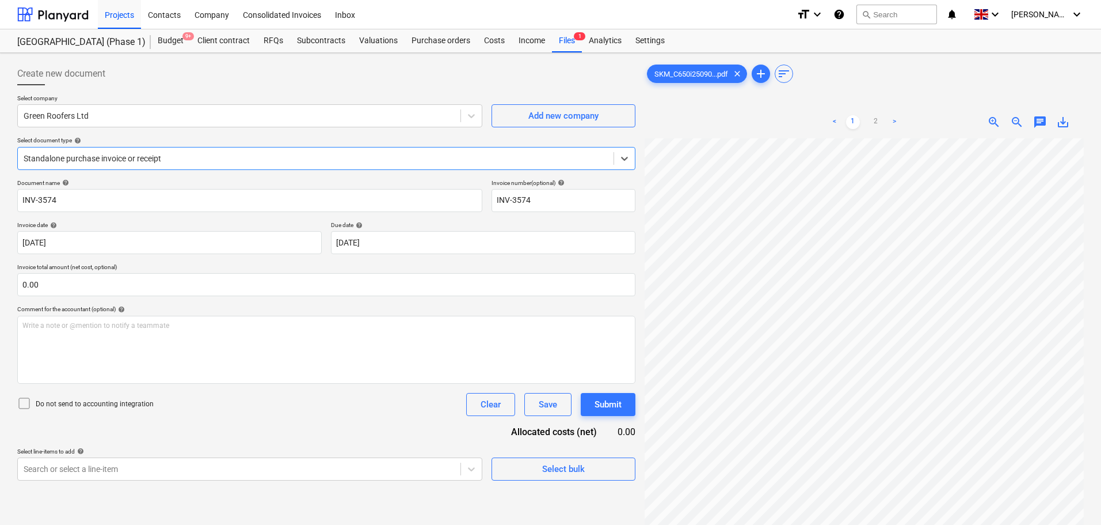
click at [276, 83] on div "Create new document" at bounding box center [326, 73] width 618 height 23
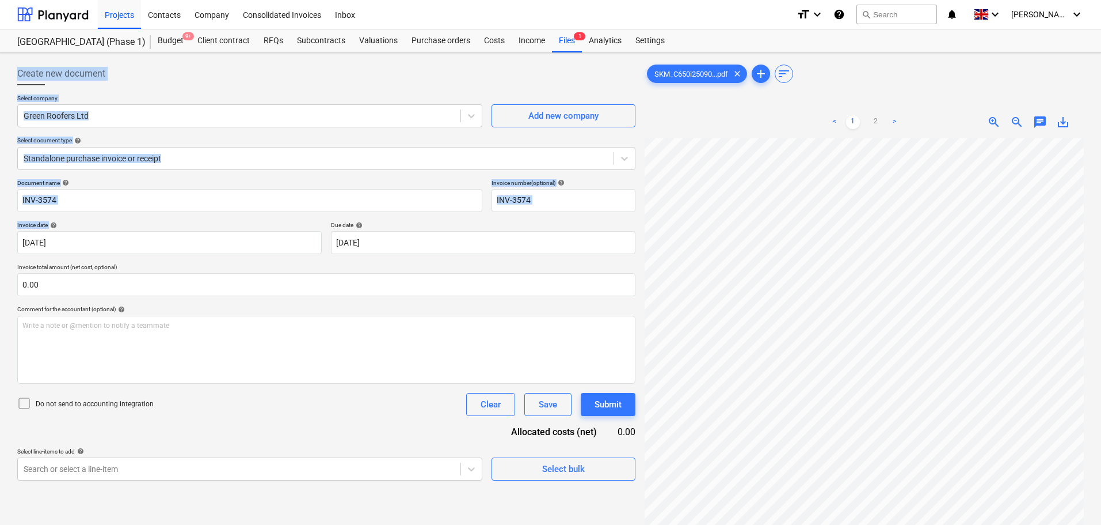
drag, startPoint x: 276, startPoint y: 83, endPoint x: 265, endPoint y: 227, distance: 144.4
click at [268, 226] on div "Create new document Select company Green Roofers Ltd Add new company Select doc…" at bounding box center [326, 271] width 618 height 418
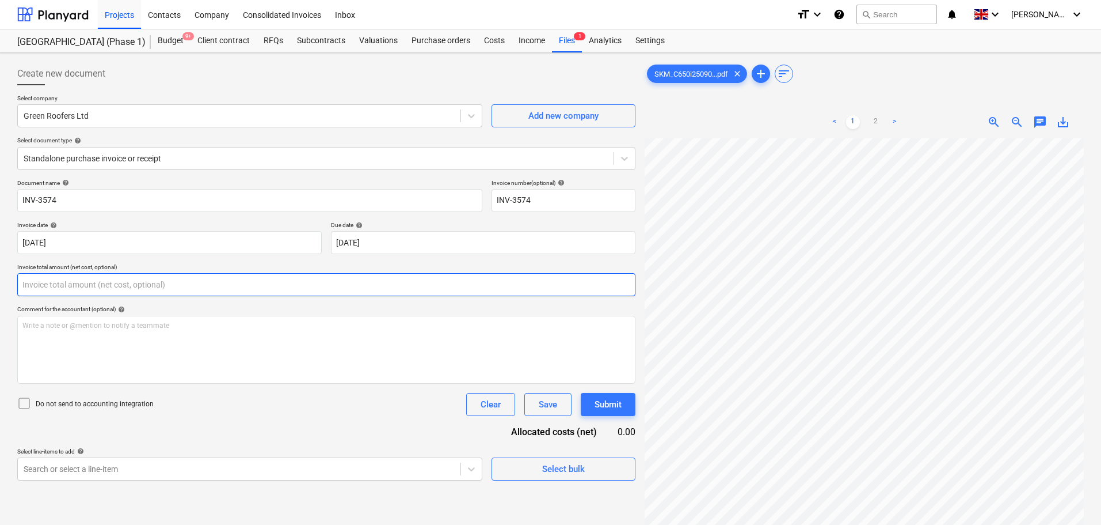
click at [187, 276] on input "text" at bounding box center [326, 284] width 618 height 23
type input "0.00"
click at [147, 165] on div "Standalone purchase invoice or receipt" at bounding box center [316, 158] width 596 height 16
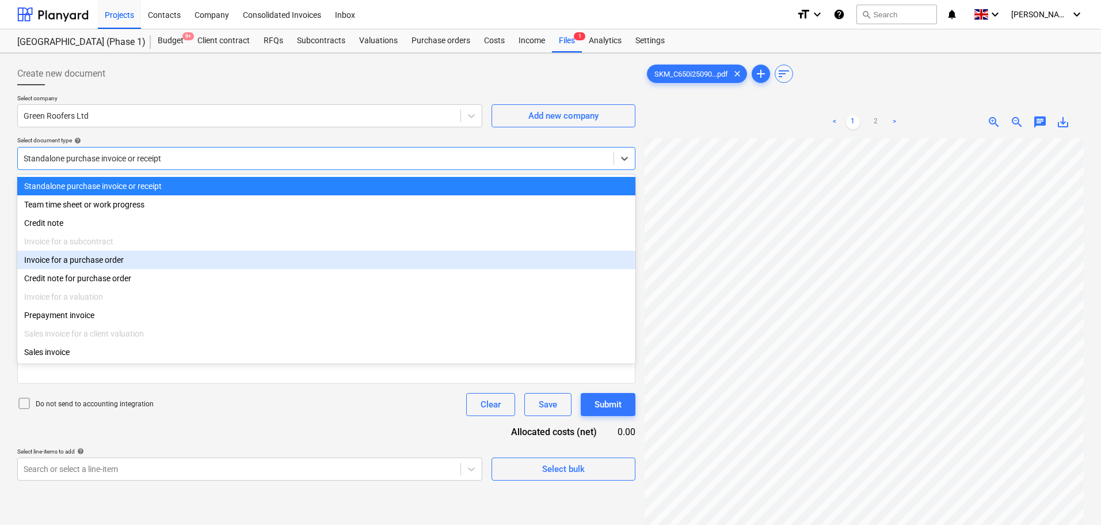
click at [129, 266] on div "Invoice for a purchase order" at bounding box center [326, 259] width 618 height 18
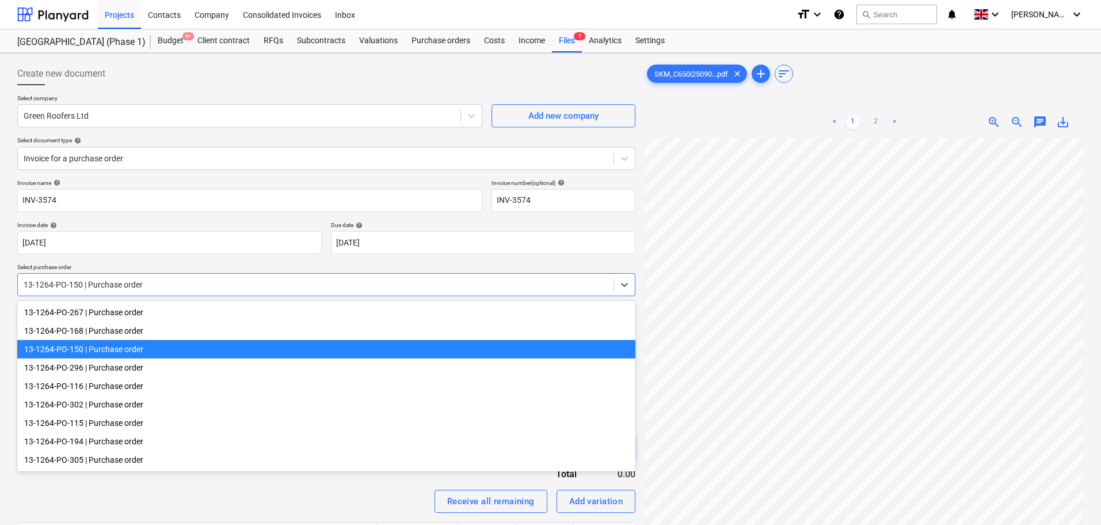
click at [132, 283] on div at bounding box center [316, 285] width 584 height 12
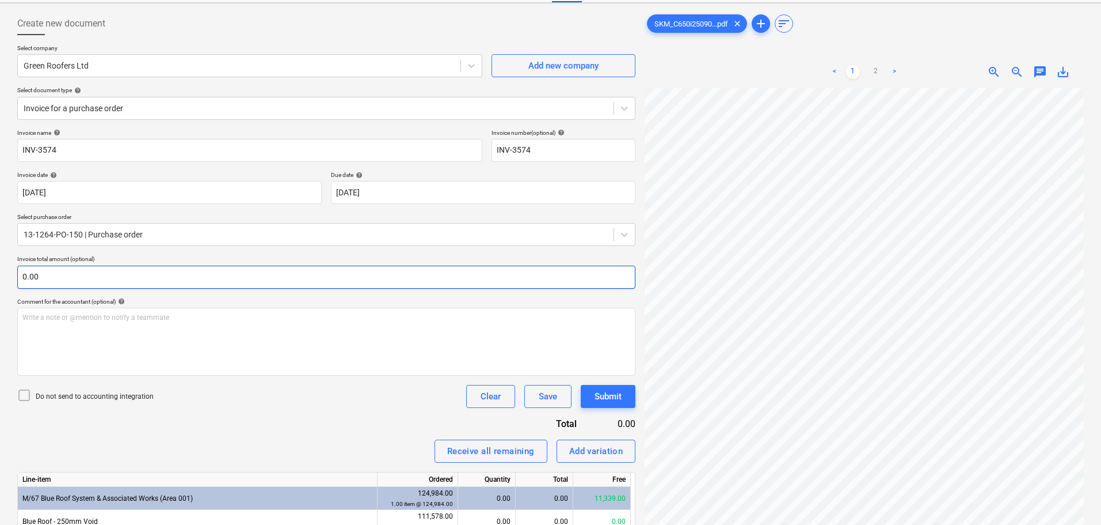
scroll to position [58, 0]
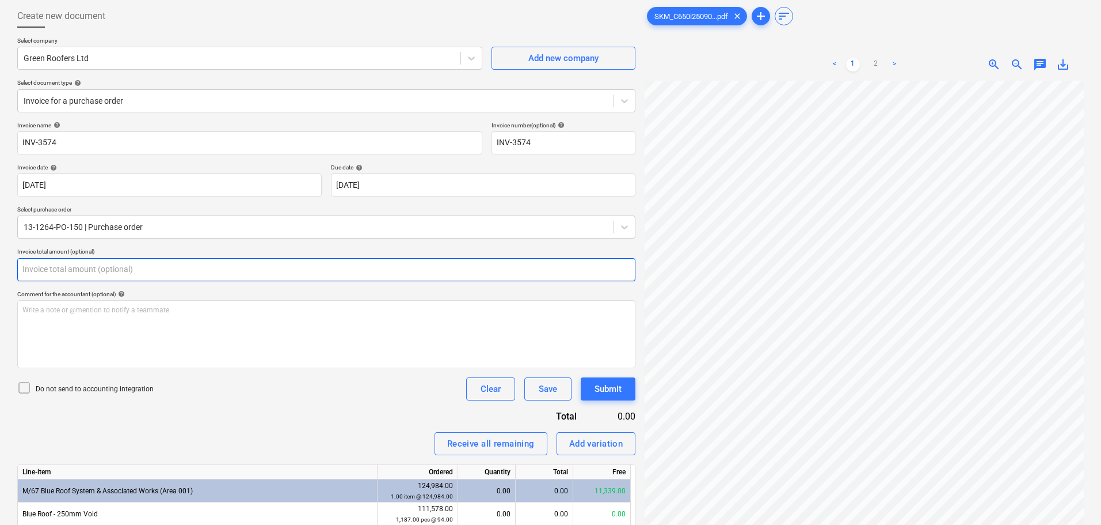
click at [99, 275] on input "text" at bounding box center [326, 269] width 618 height 23
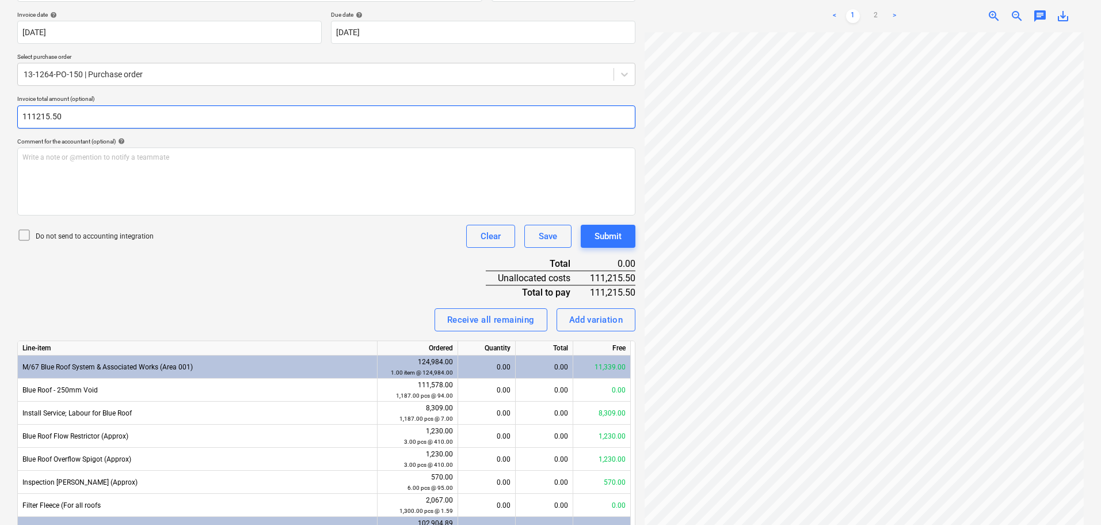
scroll to position [345, 0]
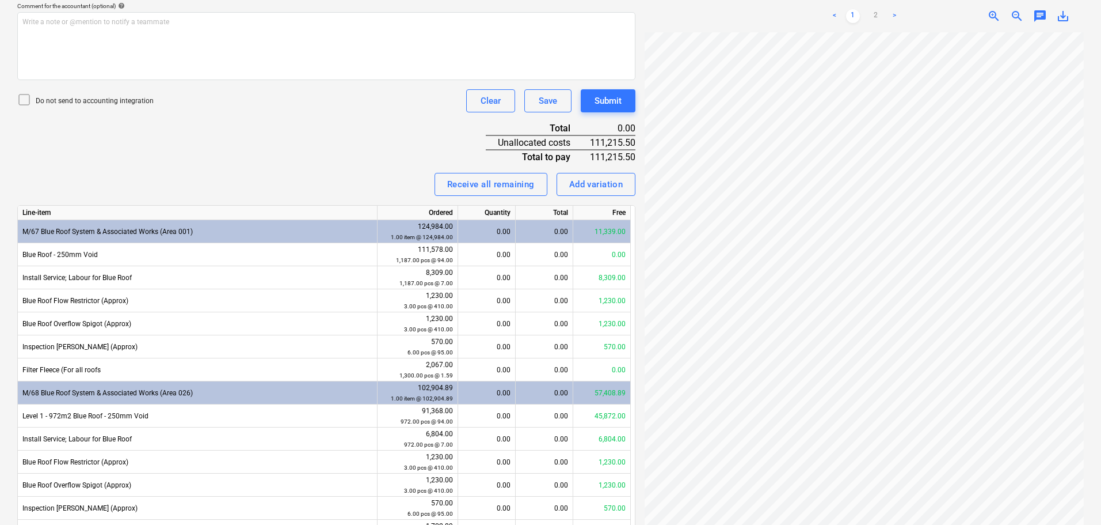
type input "111,215.50"
click at [182, 120] on div "Invoice name help INV-3574 Invoice number (optional) help INV-3574 Invoice date…" at bounding box center [326, 245] width 618 height 823
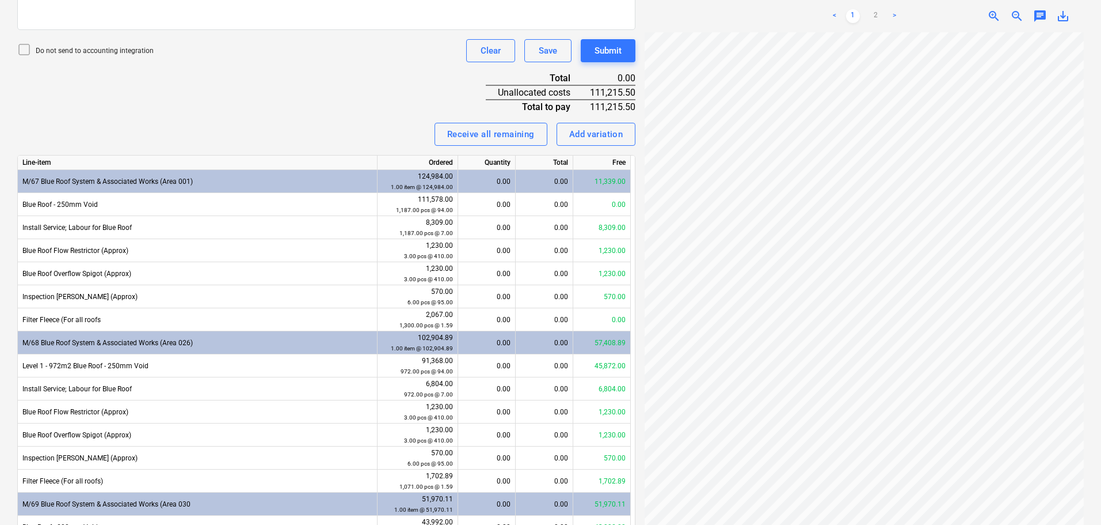
scroll to position [403, 0]
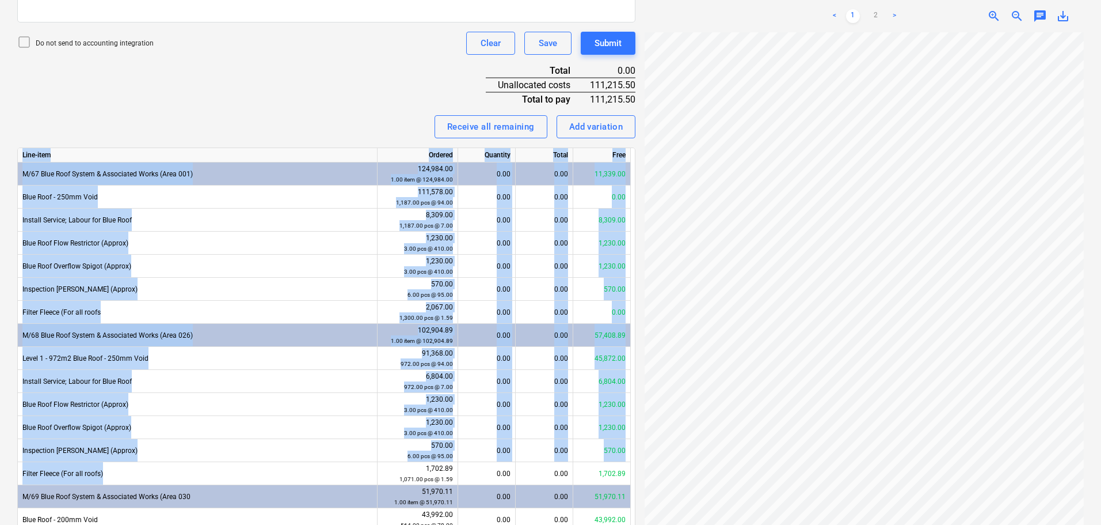
drag, startPoint x: 235, startPoint y: 111, endPoint x: 229, endPoint y: 497, distance: 387.0
click at [230, 493] on div "Invoice name help INV-3574 Invoice number (optional) help INV-3574 Invoice date…" at bounding box center [326, 187] width 618 height 823
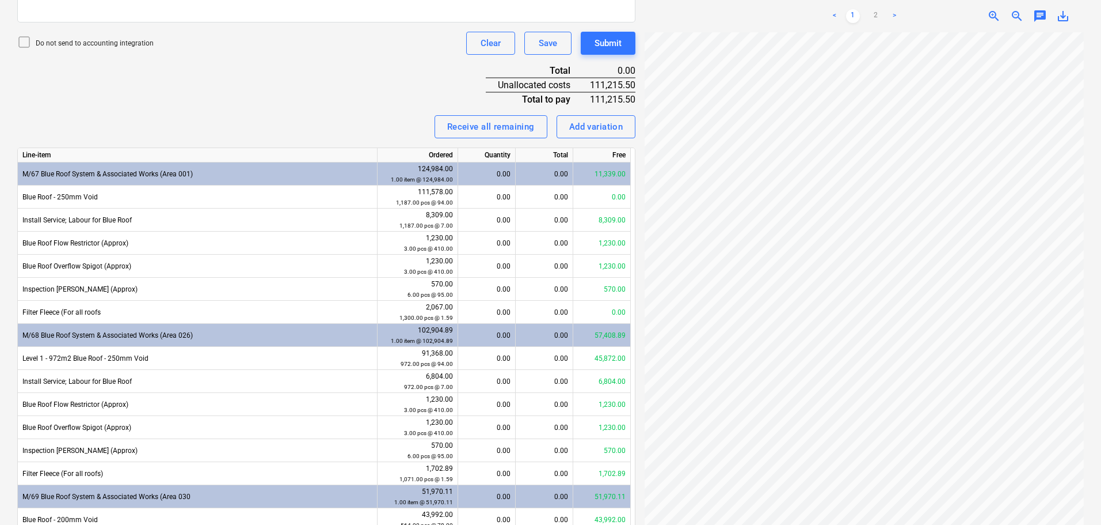
click at [268, 79] on div "Invoice name help INV-3574 Invoice number (optional) help INV-3574 Invoice date…" at bounding box center [326, 187] width 618 height 823
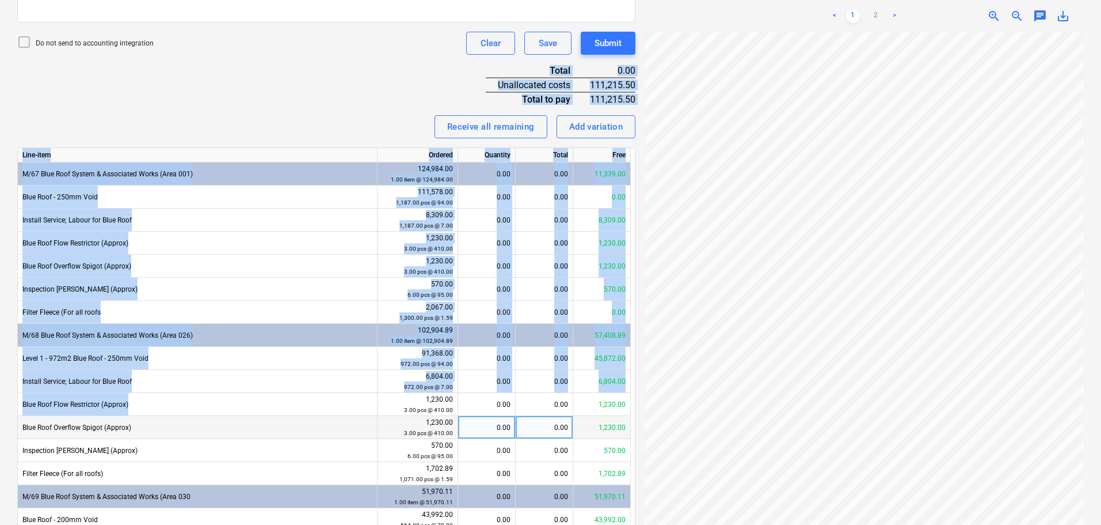
drag, startPoint x: 288, startPoint y: 70, endPoint x: 416, endPoint y: 431, distance: 383.2
click at [416, 420] on div "Invoice name help INV-3574 Invoice number (optional) help INV-3574 Invoice date…" at bounding box center [326, 187] width 618 height 823
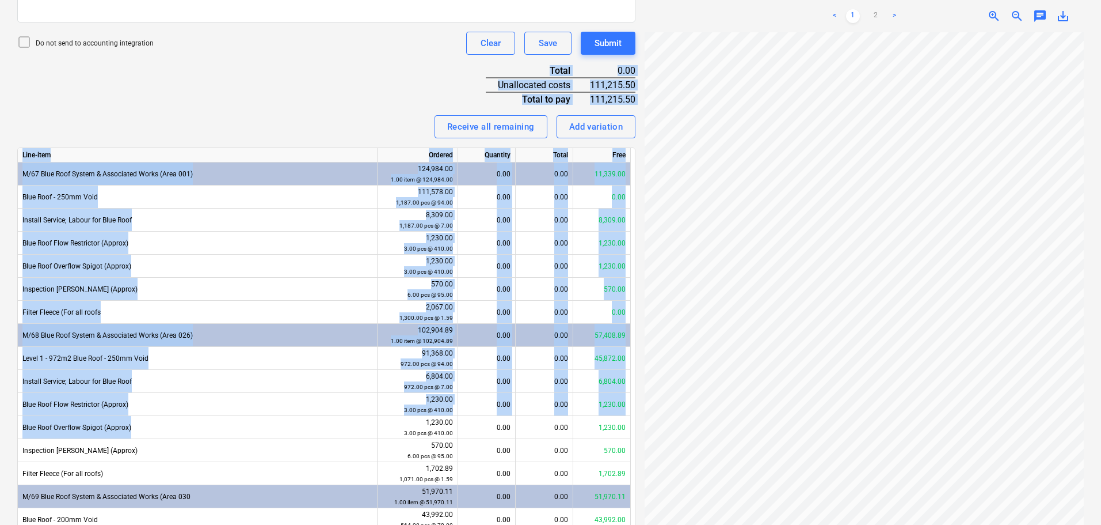
click at [374, 98] on div "Invoice name help INV-3574 Invoice number (optional) help INV-3574 Invoice date…" at bounding box center [326, 187] width 618 height 823
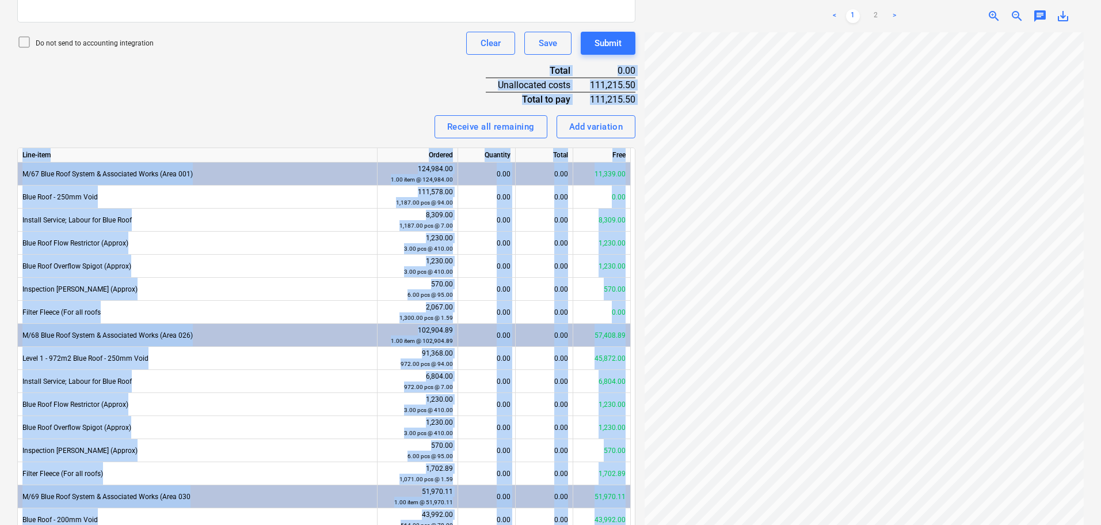
click at [697, 376] on div "Create new document Select company Green Roofers Ltd Add new company Select doc…" at bounding box center [551, 129] width 1076 height 949
click at [432, 104] on div "Invoice name help INV-3574 Invoice number (optional) help INV-3574 Invoice date…" at bounding box center [326, 187] width 618 height 823
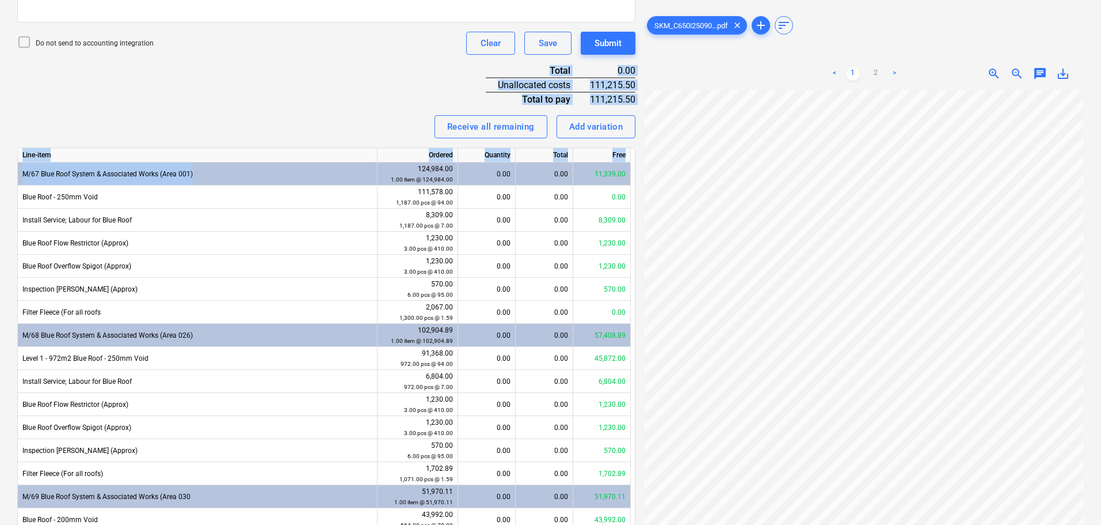
drag, startPoint x: 308, startPoint y: 67, endPoint x: 305, endPoint y: 165, distance: 97.4
click at [305, 165] on div "Invoice name help INV-3574 Invoice number (optional) help INV-3574 Invoice date…" at bounding box center [326, 187] width 618 height 823
click at [298, 96] on div "Invoice name help INV-3574 Invoice number (optional) help INV-3574 Invoice date…" at bounding box center [326, 187] width 618 height 823
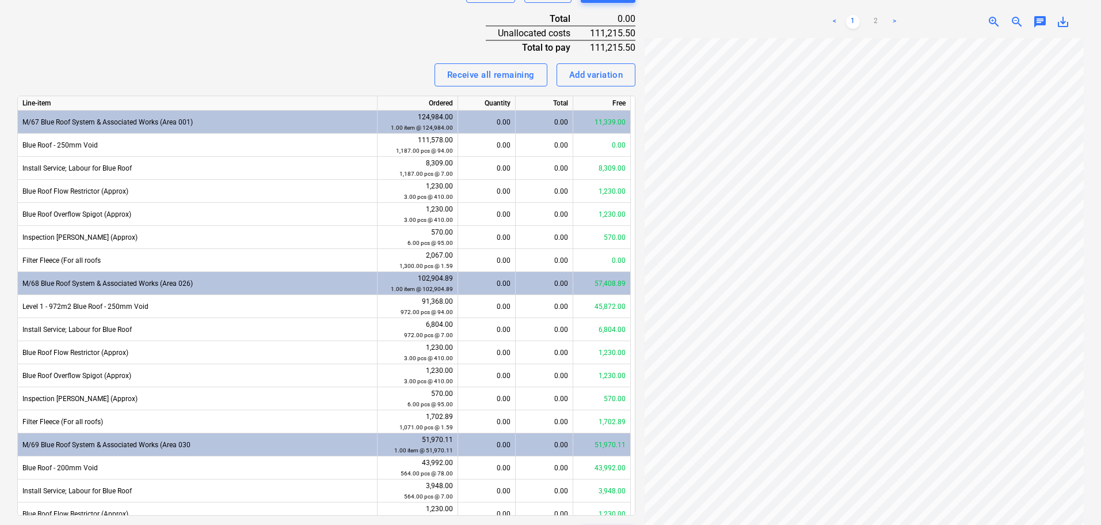
scroll to position [461, 0]
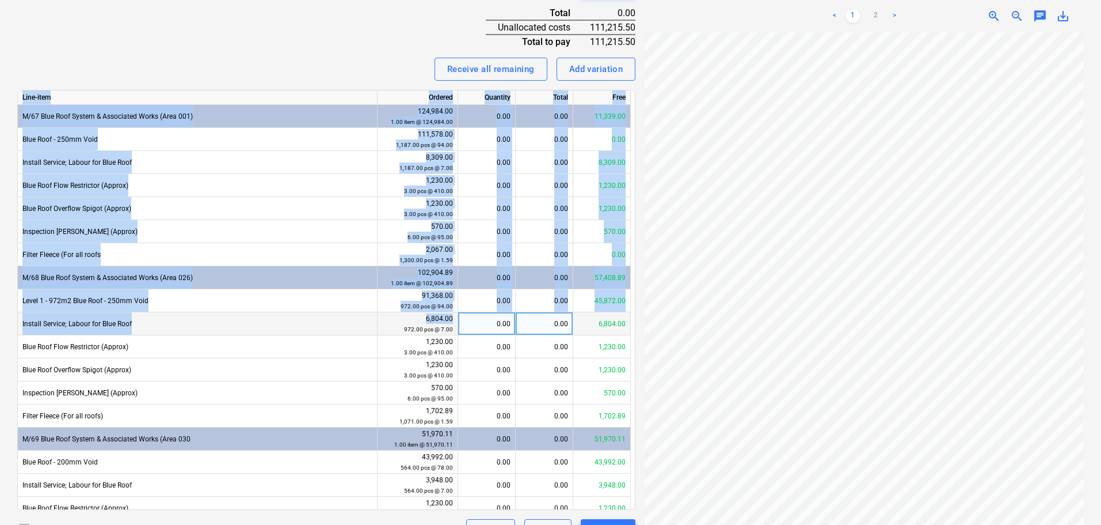
drag, startPoint x: 324, startPoint y: 30, endPoint x: 396, endPoint y: 313, distance: 292.3
click at [396, 331] on div "Invoice name help INV-3574 Invoice number (optional) help INV-3574 Invoice date…" at bounding box center [326, 129] width 618 height 823
click at [375, 40] on div "Invoice name help INV-3574 Invoice number (optional) help INV-3574 Invoice date…" at bounding box center [326, 129] width 618 height 823
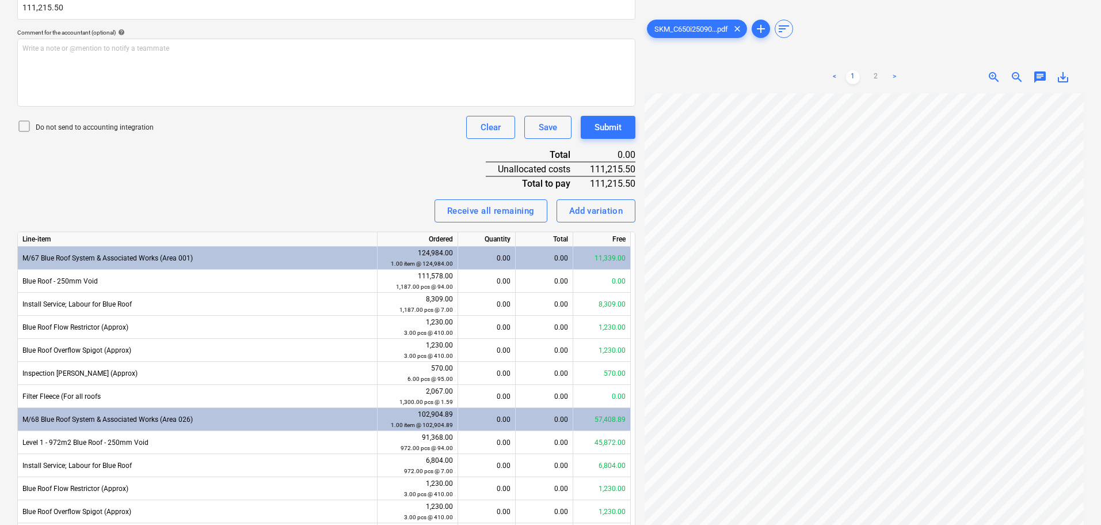
scroll to position [288, 0]
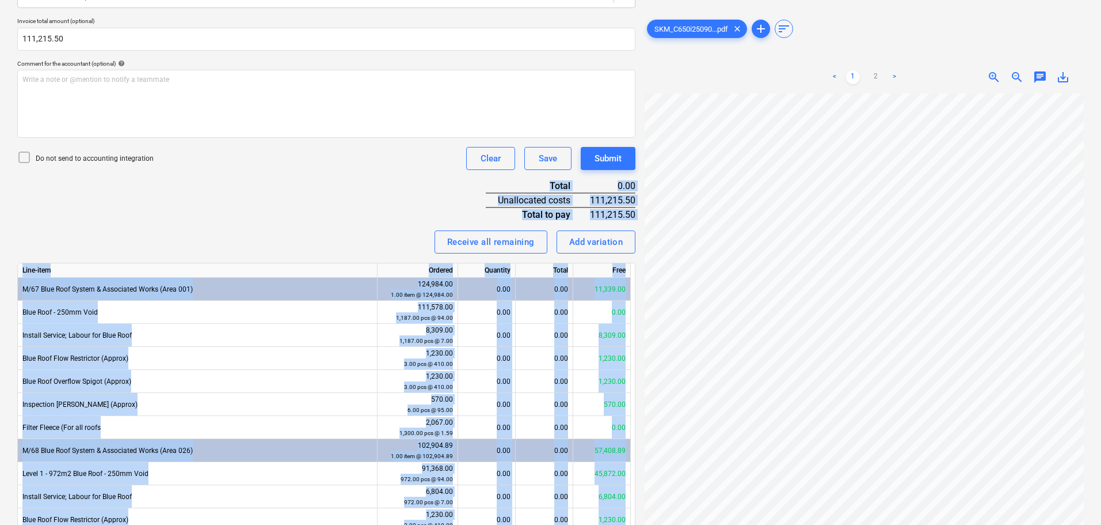
click at [685, 406] on div "Create new document Select company Green Roofers Ltd Add new company Select doc…" at bounding box center [551, 244] width 1076 height 949
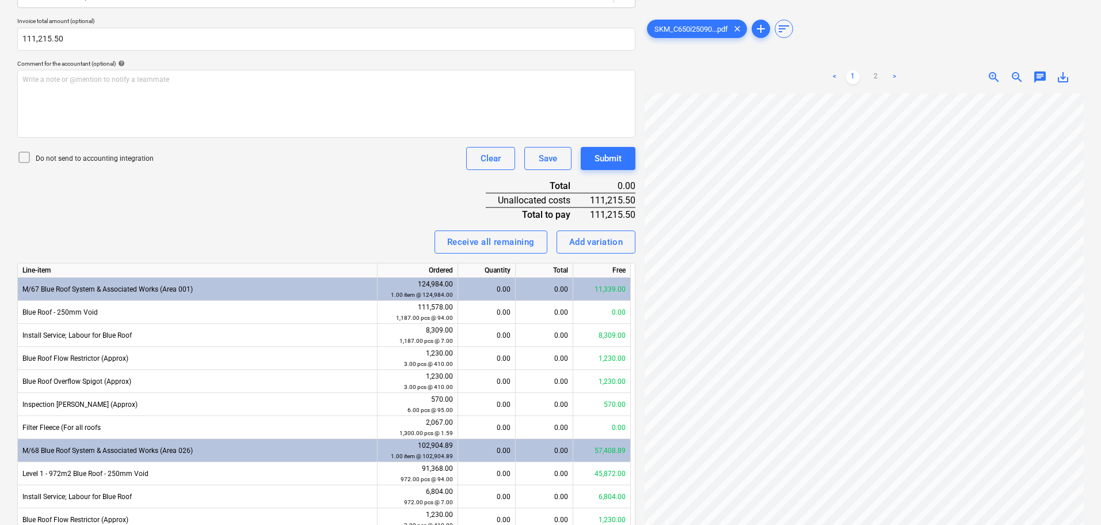
click at [428, 185] on div "Invoice name help INV-3574 Invoice number (optional) help INV-3574 Invoice date…" at bounding box center [326, 302] width 618 height 823
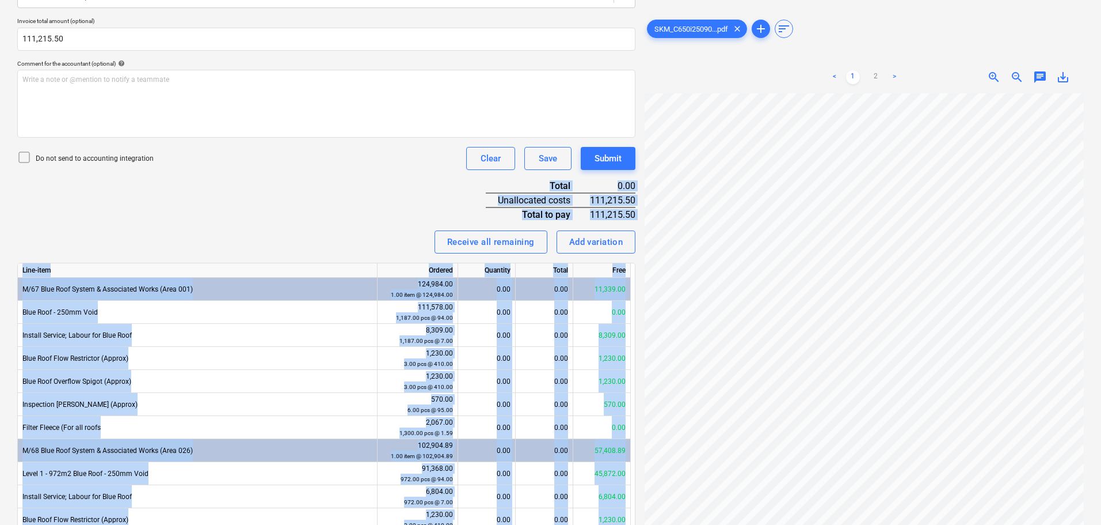
click at [736, 355] on div "Create new document Select company Green Roofers Ltd Add new company Select doc…" at bounding box center [551, 244] width 1076 height 949
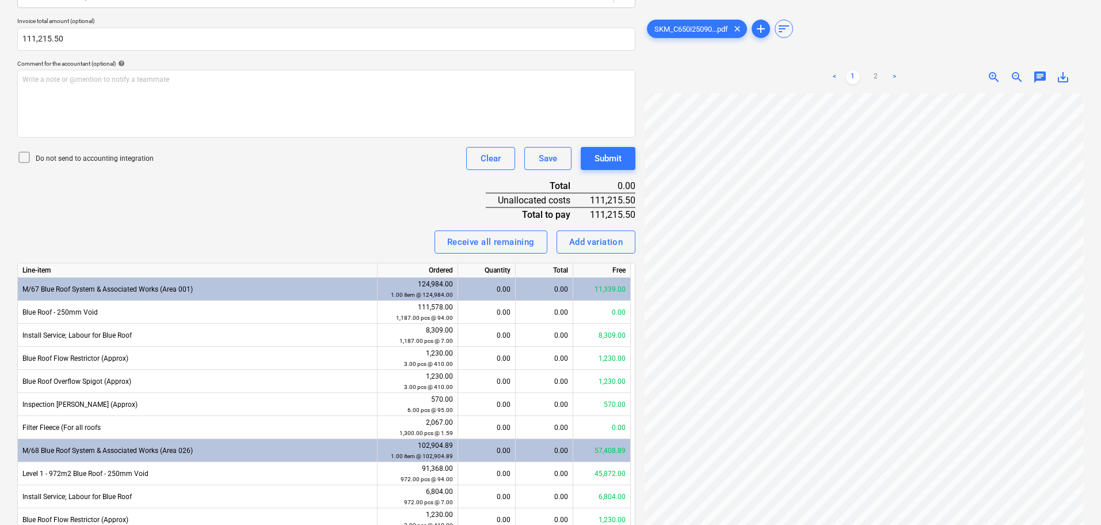
click at [383, 189] on div "Invoice name help INV-3574 Invoice number (optional) help INV-3574 Invoice date…" at bounding box center [326, 302] width 618 height 823
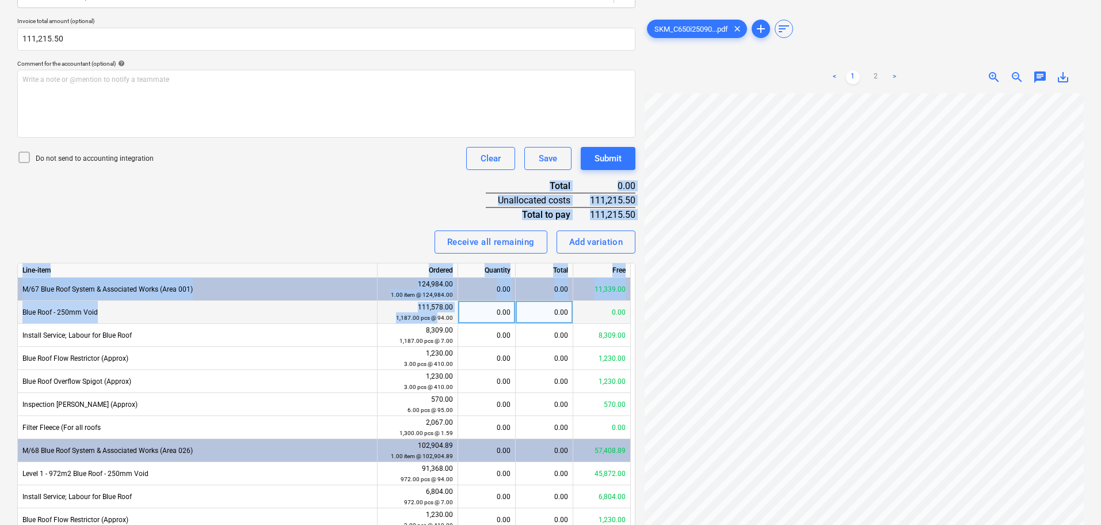
drag, startPoint x: 385, startPoint y: 162, endPoint x: 439, endPoint y: 316, distance: 162.8
click at [439, 316] on div "Invoice name help INV-3574 Invoice number (optional) help INV-3574 Invoice date…" at bounding box center [326, 302] width 618 height 823
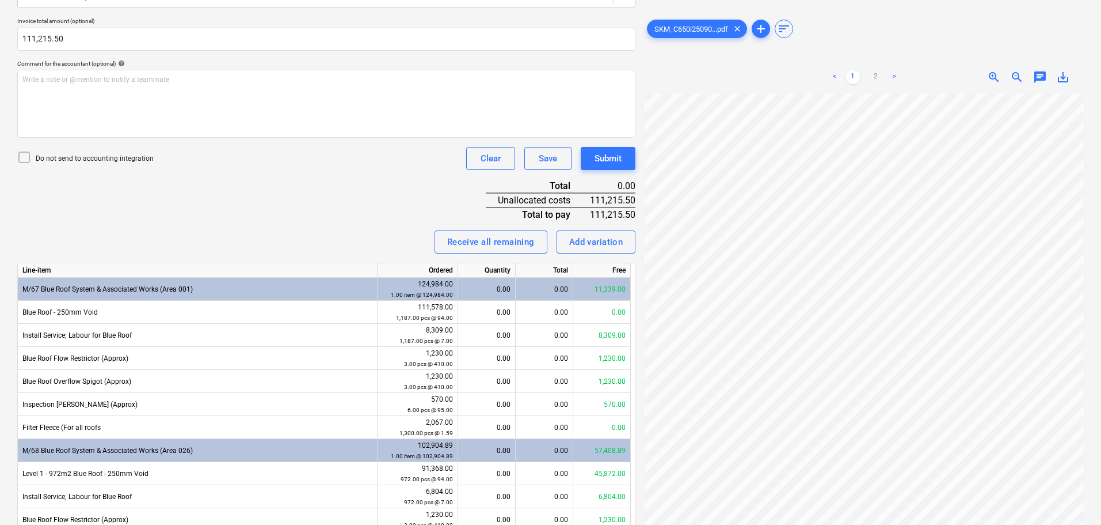
click at [298, 157] on div "Do not send to accounting integration Clear Save Submit" at bounding box center [326, 158] width 618 height 23
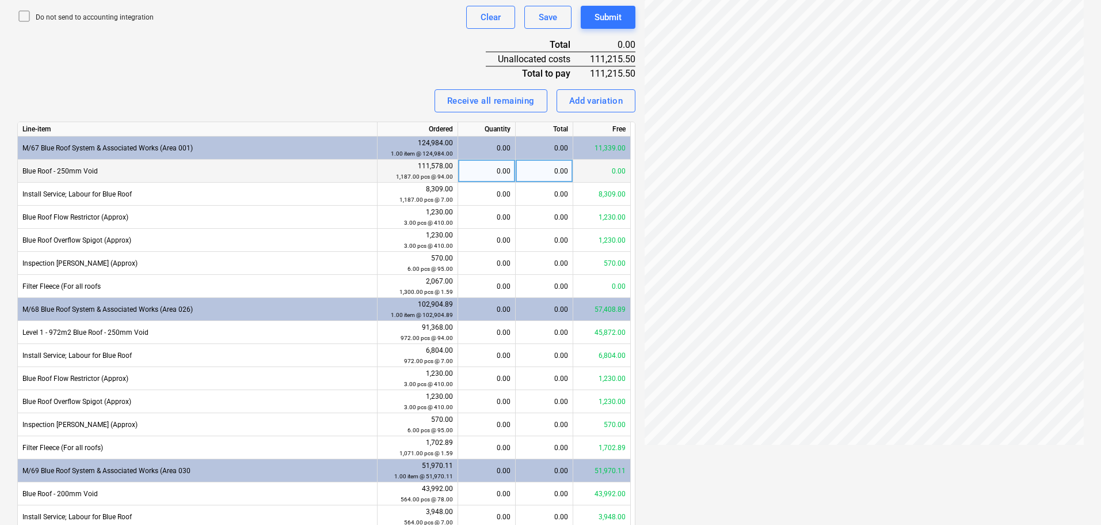
scroll to position [461, 0]
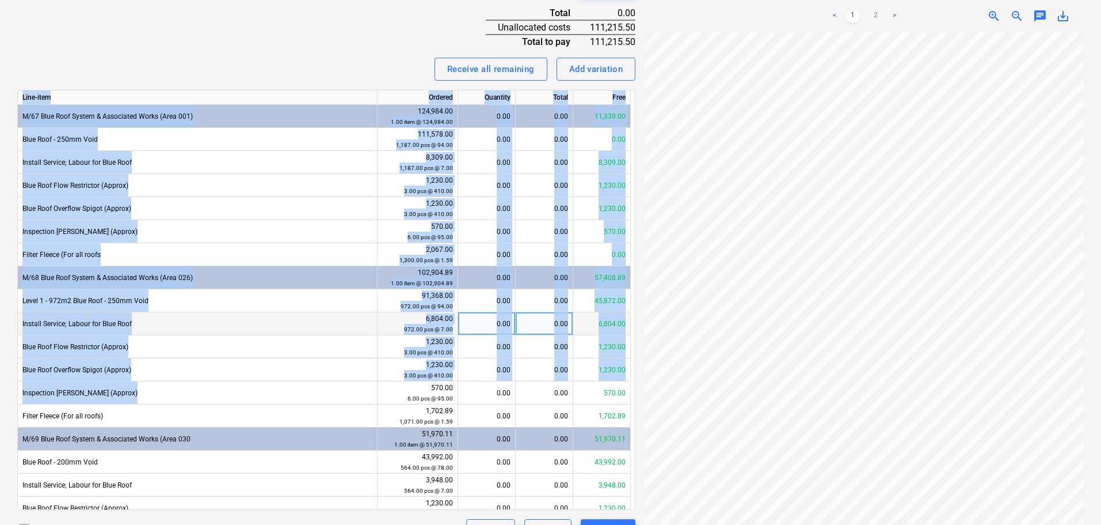
drag, startPoint x: 319, startPoint y: 46, endPoint x: 379, endPoint y: 313, distance: 273.8
click at [383, 391] on div "Invoice name help INV-3574 Invoice number (optional) help INV-3574 Invoice date…" at bounding box center [326, 129] width 618 height 823
click at [326, 44] on div "Invoice name help INV-3574 Invoice number (optional) help INV-3574 Invoice date…" at bounding box center [326, 129] width 618 height 823
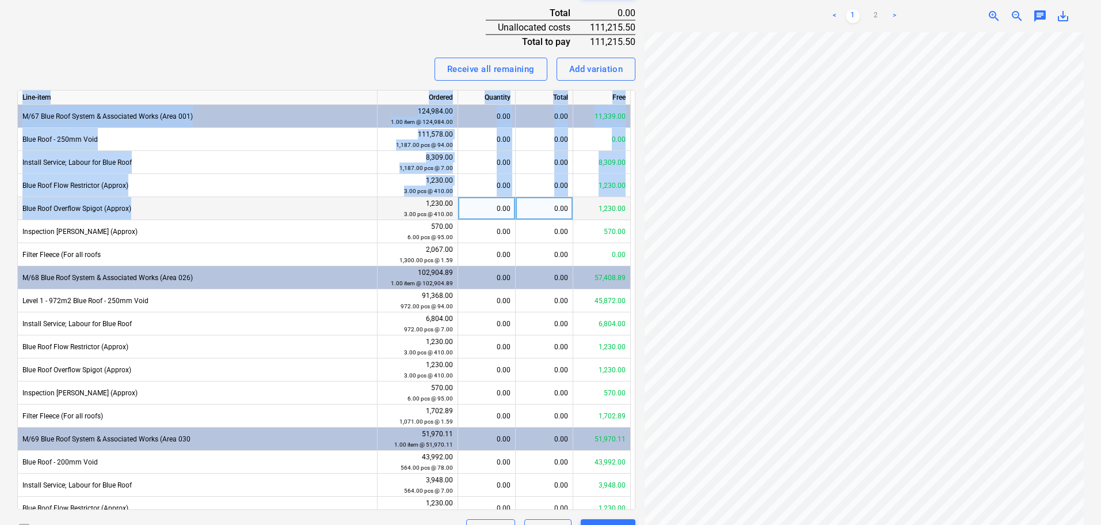
drag, startPoint x: 335, startPoint y: 32, endPoint x: 333, endPoint y: 207, distance: 175.0
click at [332, 212] on div "Invoice name help INV-3574 Invoice number (optional) help INV-3574 Invoice date…" at bounding box center [326, 129] width 618 height 823
click at [317, 72] on div "Receive all remaining Add variation" at bounding box center [326, 69] width 618 height 23
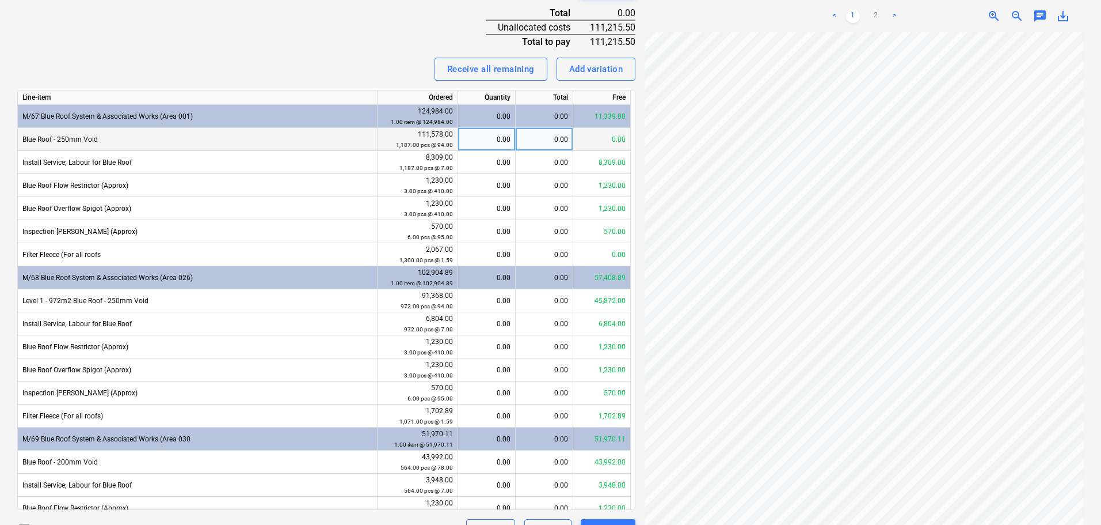
click at [547, 140] on div "0.00" at bounding box center [545, 139] width 58 height 23
click at [545, 165] on div "0.00" at bounding box center [545, 162] width 58 height 23
type input "6440"
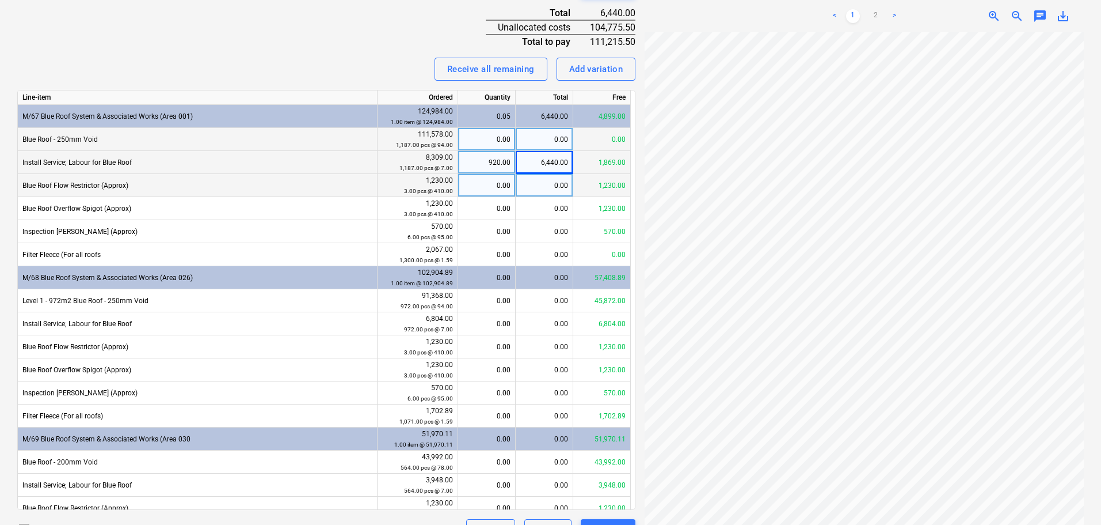
click at [541, 181] on div "0.00" at bounding box center [545, 185] width 58 height 23
type input "1230"
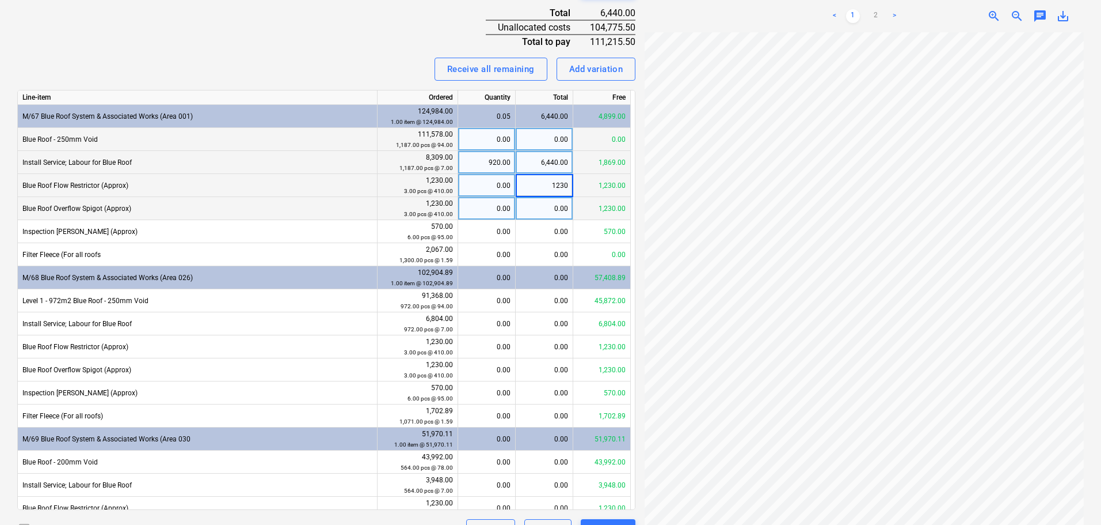
click at [545, 211] on div "0.00" at bounding box center [545, 208] width 58 height 23
type input "1230"
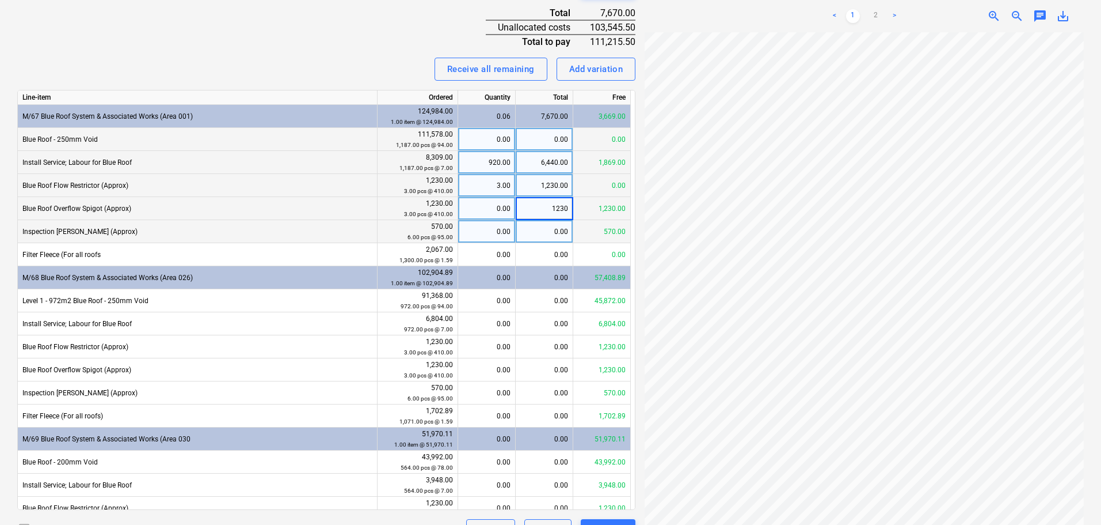
click at [541, 230] on div "0.00" at bounding box center [545, 231] width 58 height 23
type input "570"
click at [365, 52] on div "Invoice name help INV-3574 Invoice number (optional) help INV-3574 Invoice date…" at bounding box center [326, 129] width 618 height 823
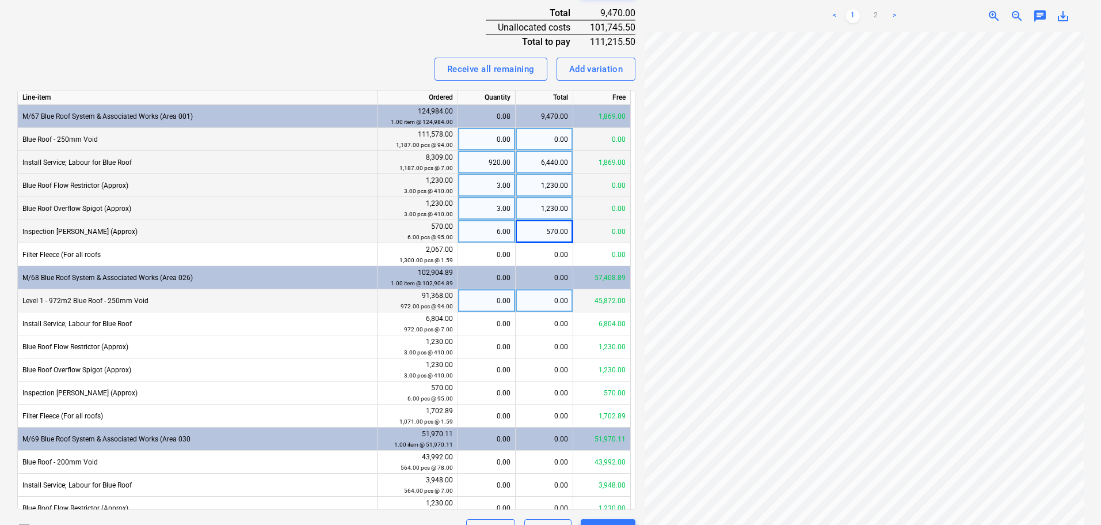
click at [527, 307] on div "0.00" at bounding box center [545, 300] width 58 height 23
type input "45872"
click at [381, 50] on div "Invoice name help INV-3574 Invoice number (optional) help INV-3574 Invoice date…" at bounding box center [326, 129] width 618 height 823
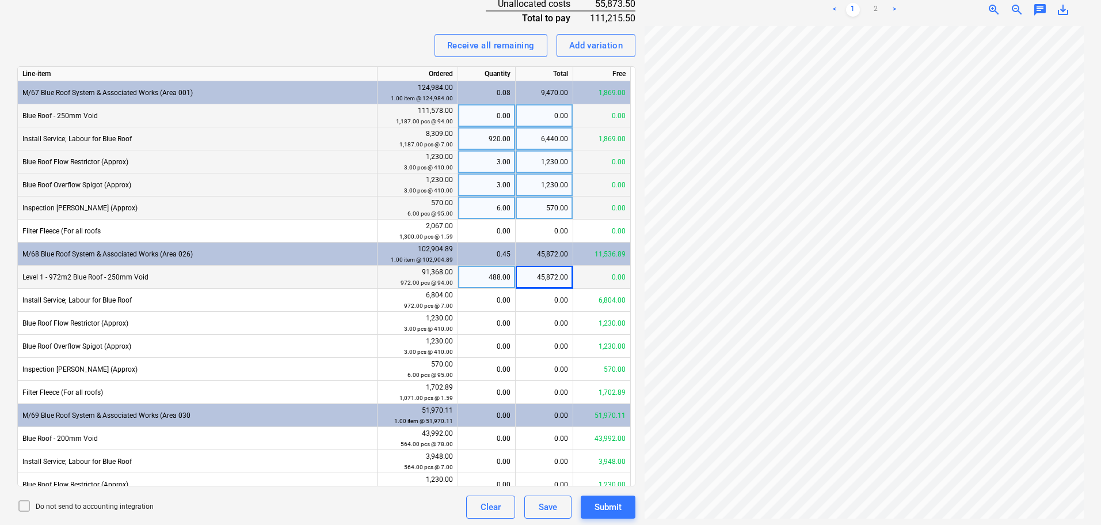
scroll to position [487, 0]
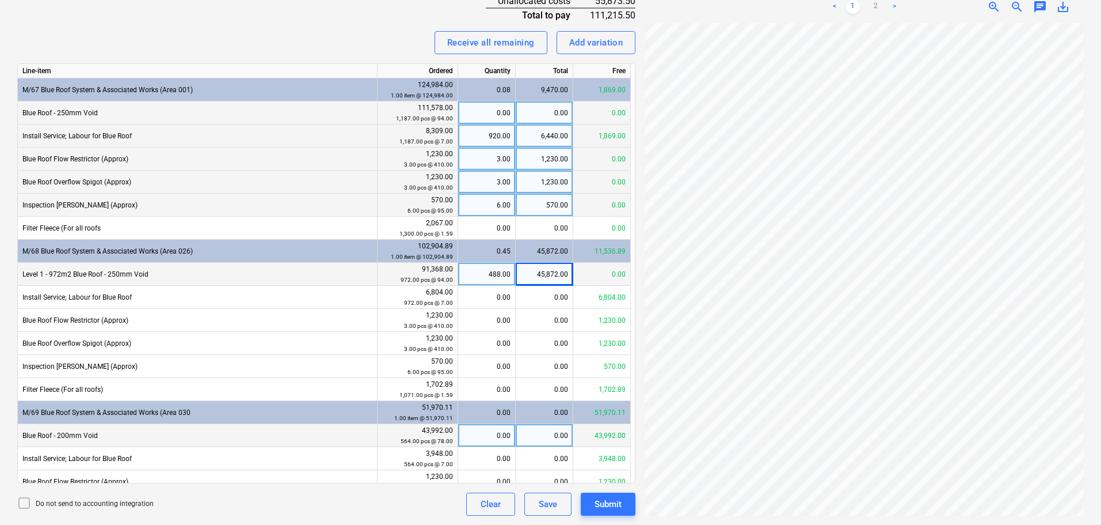
click at [546, 429] on div "0.00" at bounding box center [545, 435] width 58 height 23
type input "43992"
click at [382, 28] on div "Invoice name help INV-3574 Invoice number (optional) help INV-3574 Invoice date…" at bounding box center [326, 103] width 618 height 823
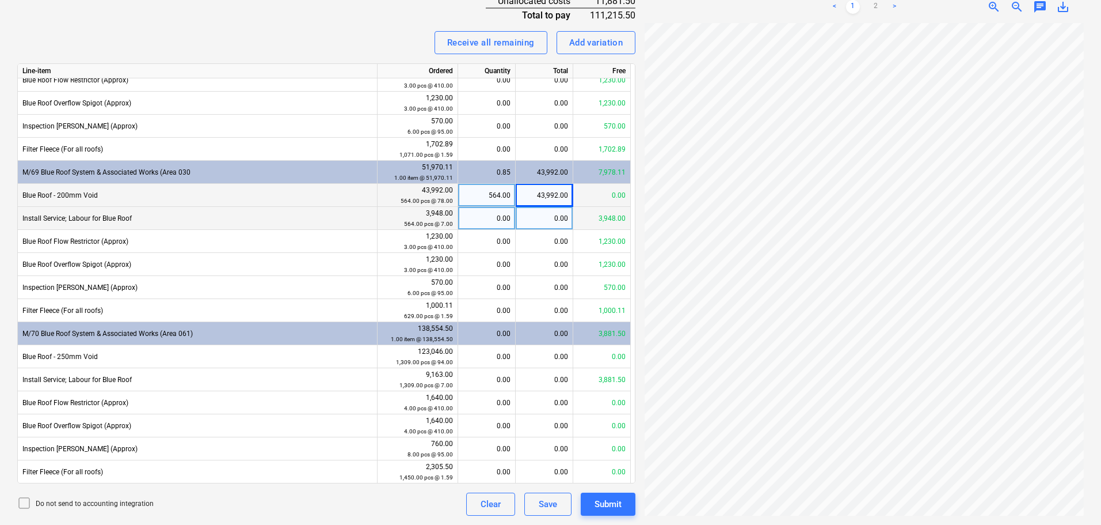
scroll to position [241, 0]
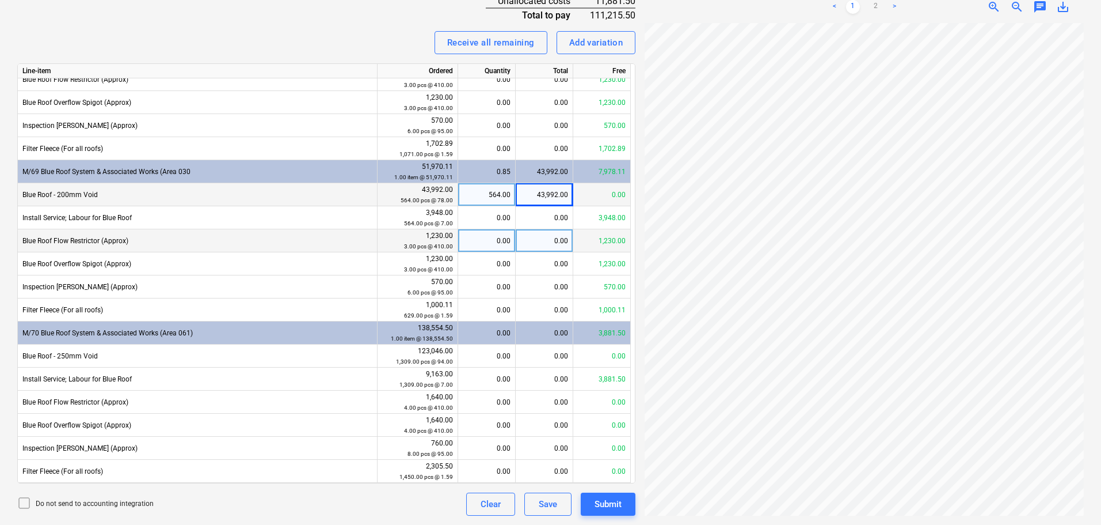
click at [547, 242] on div "0.00" at bounding box center [545, 240] width 58 height 23
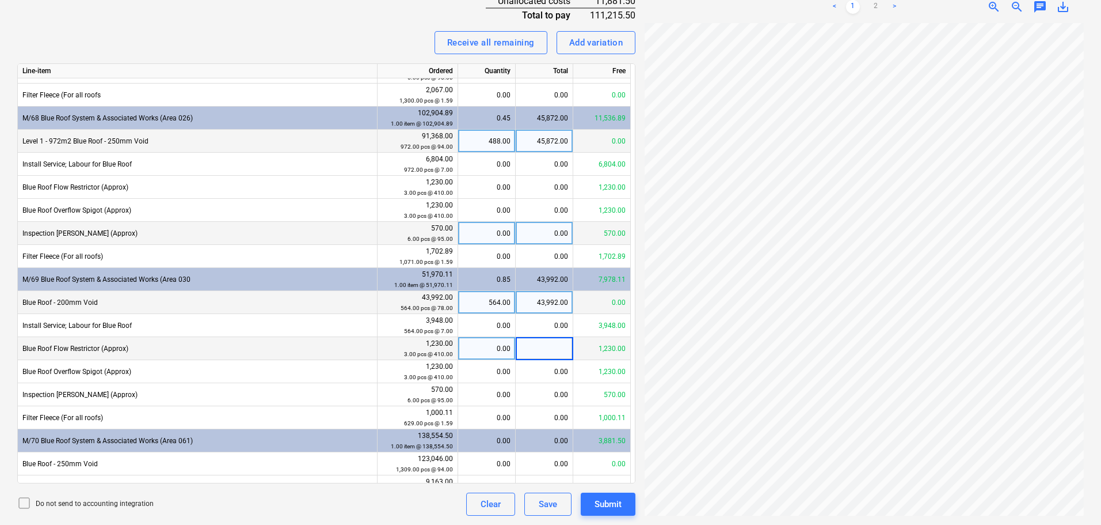
scroll to position [126, 0]
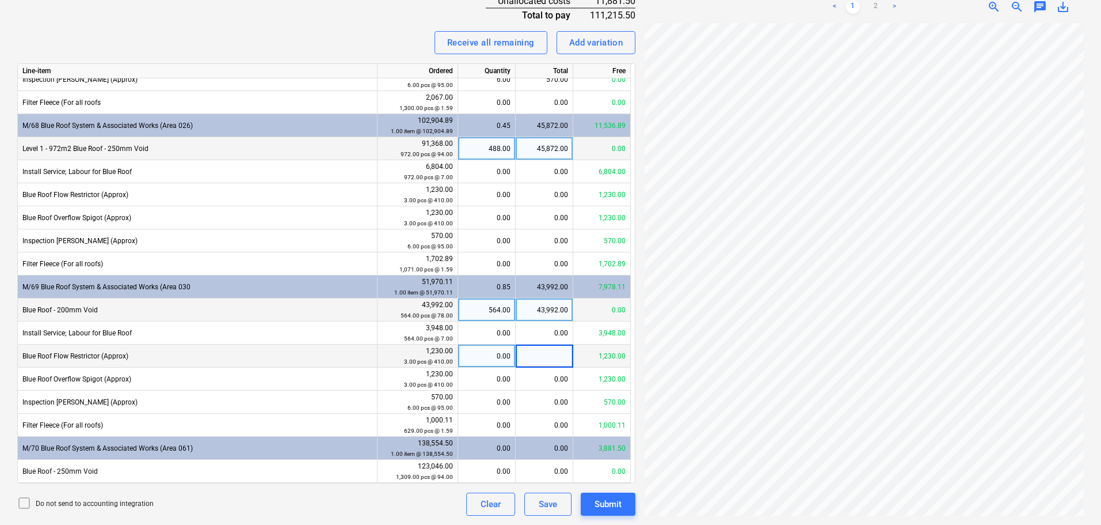
click at [341, 37] on div "Receive all remaining Add variation" at bounding box center [326, 42] width 618 height 23
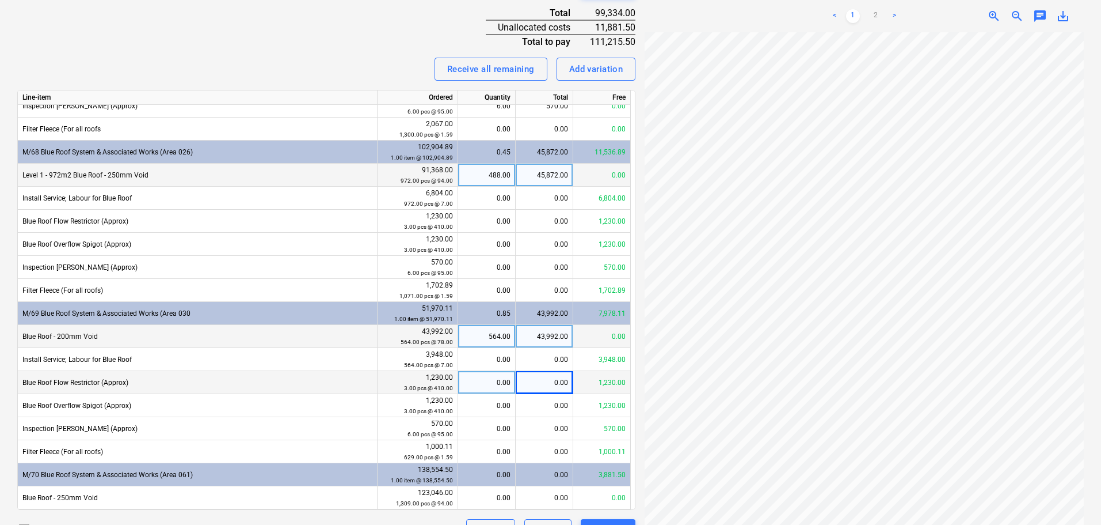
click at [196, 69] on div "Receive all remaining Add variation" at bounding box center [326, 69] width 618 height 23
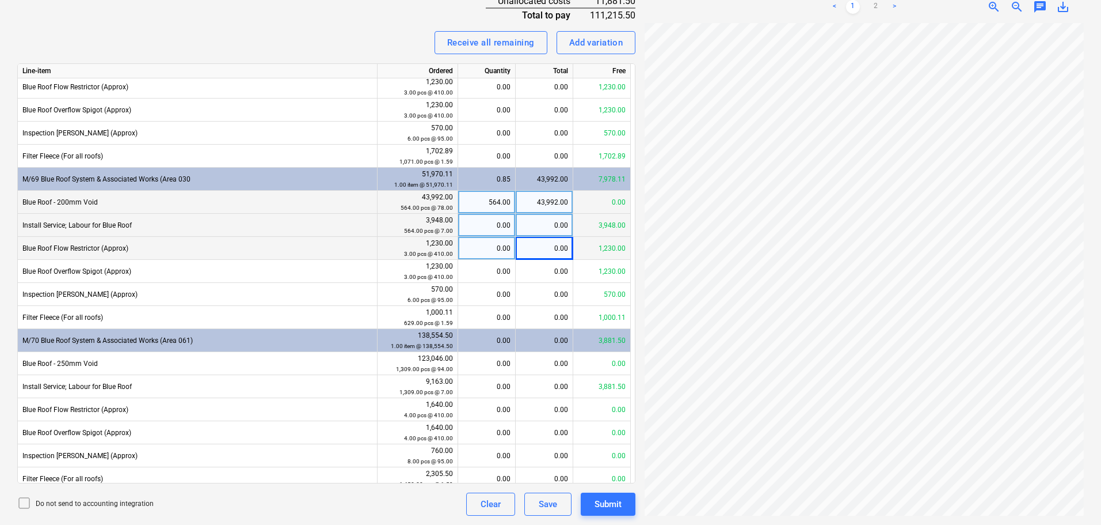
scroll to position [241, 0]
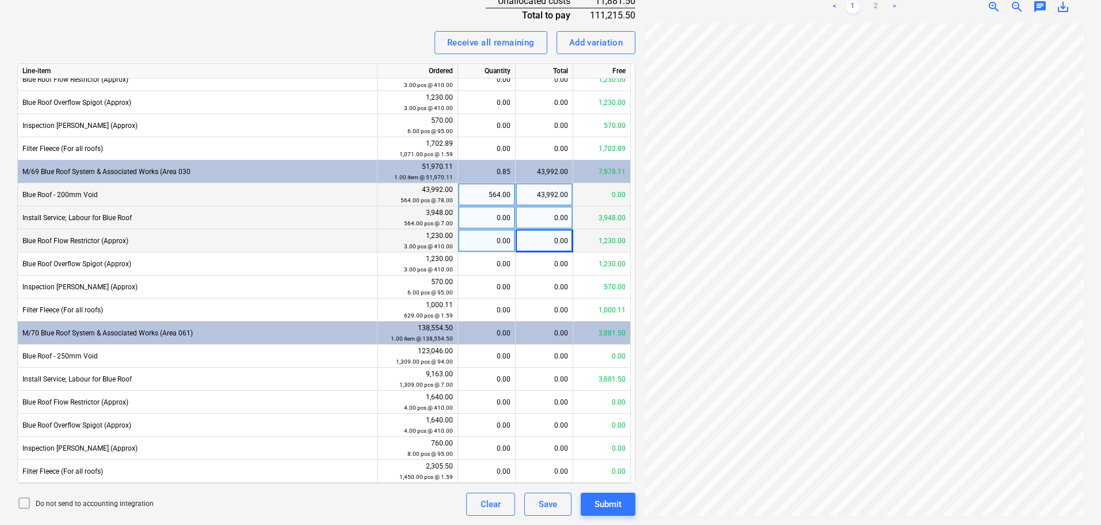
click at [542, 216] on div "0.00" at bounding box center [545, 217] width 58 height 23
click at [543, 240] on div "0.00" at bounding box center [545, 240] width 58 height 23
type input "1230"
click at [545, 373] on div "0.00" at bounding box center [545, 378] width 58 height 23
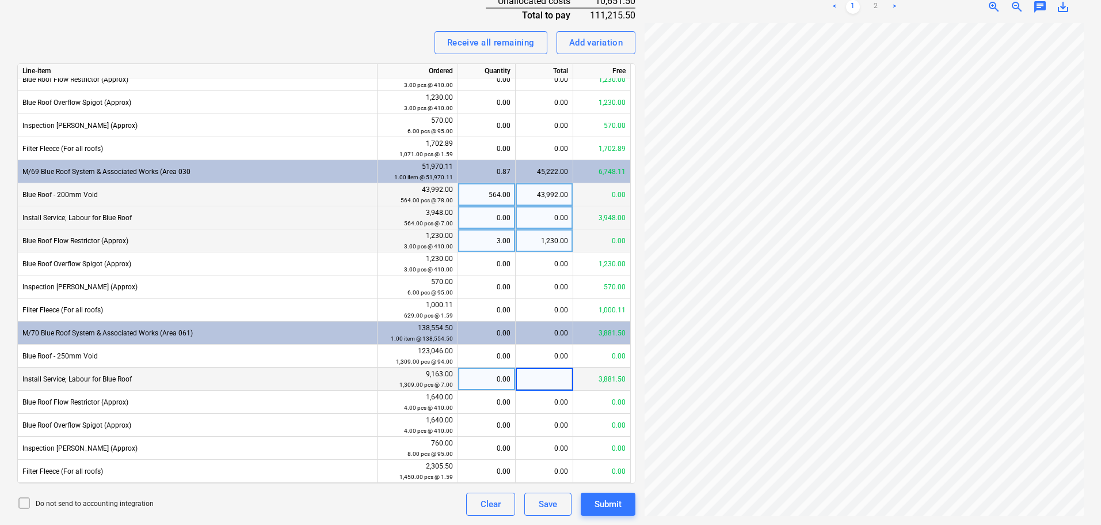
click at [549, 238] on div "1,230.00" at bounding box center [545, 240] width 58 height 23
click at [377, 45] on div "Receive all remaining Add variation" at bounding box center [326, 42] width 618 height 23
click at [536, 375] on div "0.00" at bounding box center [545, 378] width 58 height 23
type input "3118050"
click at [390, 41] on div "Receive all remaining Add variation" at bounding box center [326, 42] width 618 height 23
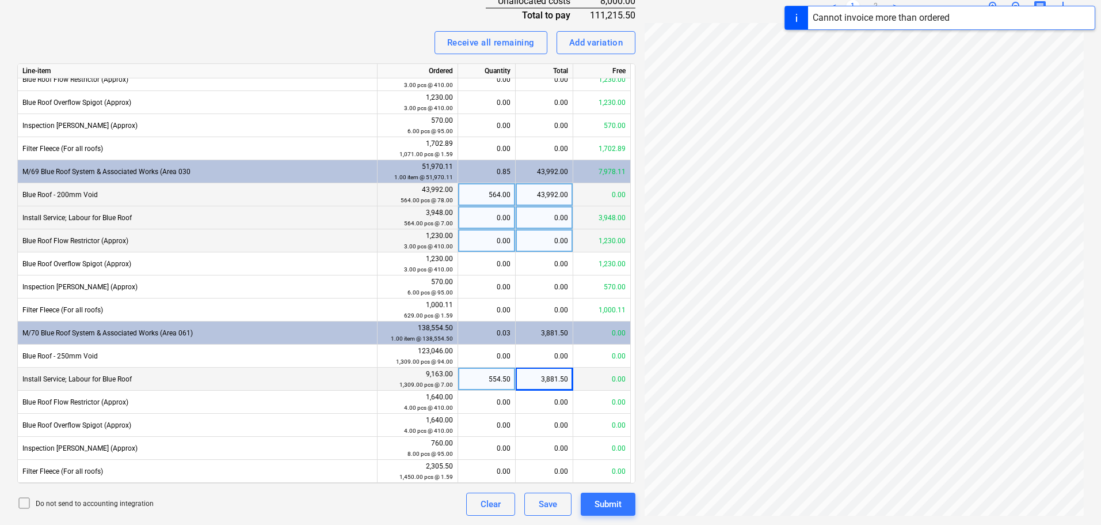
click at [551, 381] on div "3,881.50" at bounding box center [545, 378] width 58 height 23
type input "3118.50"
click at [378, 47] on div "Receive all remaining Add variation" at bounding box center [326, 42] width 618 height 23
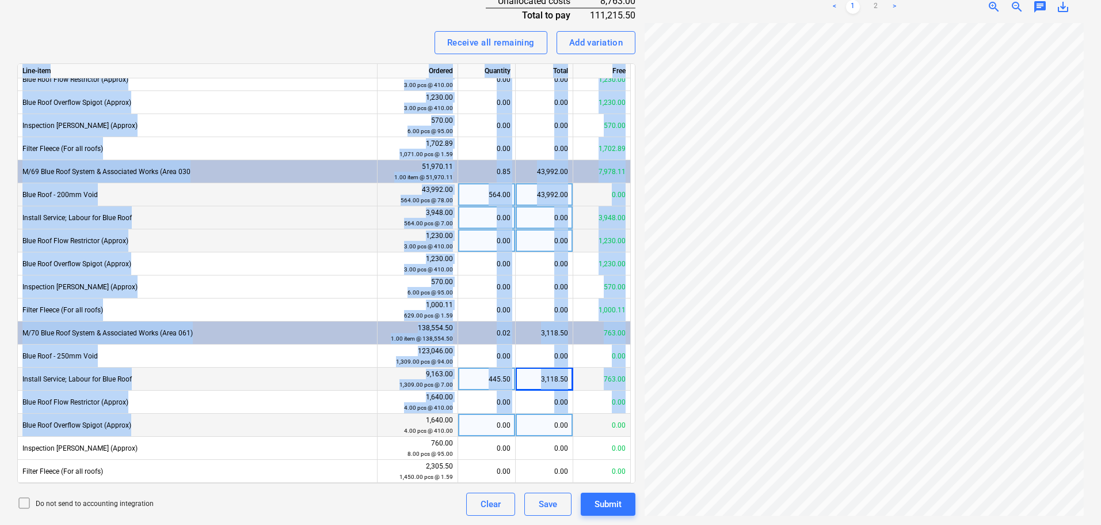
drag, startPoint x: 379, startPoint y: 39, endPoint x: 370, endPoint y: 432, distance: 392.8
click at [370, 432] on div "Invoice name help INV-3574 Invoice number (optional) help INV-3574 Invoice date…" at bounding box center [326, 103] width 618 height 823
click at [360, 58] on div "Invoice name help INV-3574 Invoice number (optional) help INV-3574 Invoice date…" at bounding box center [326, 103] width 618 height 823
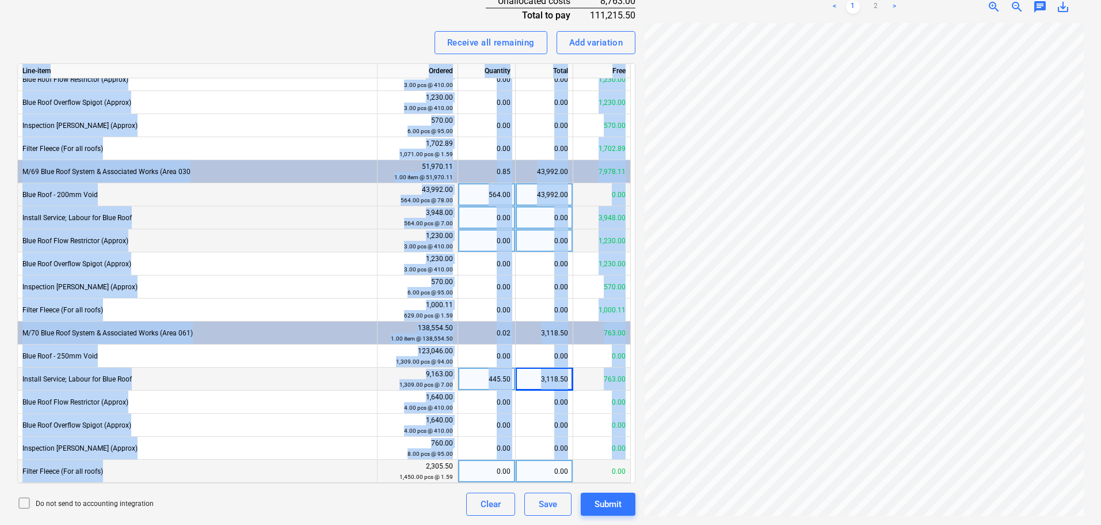
drag, startPoint x: 370, startPoint y: 44, endPoint x: 373, endPoint y: 478, distance: 434.7
click at [377, 467] on div "Invoice name help INV-3574 Invoice number (optional) help INV-3574 Invoice date…" at bounding box center [326, 103] width 618 height 823
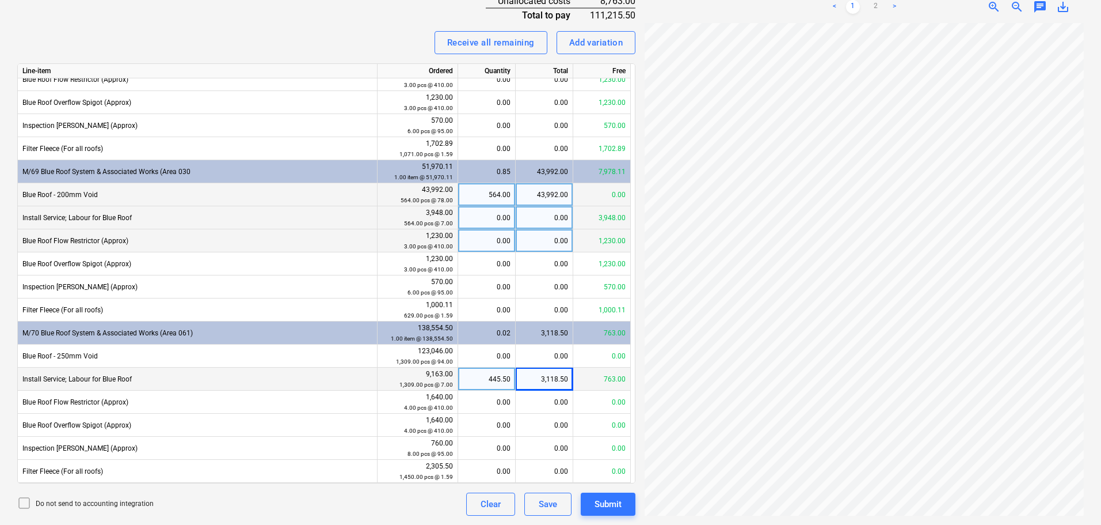
click at [371, 508] on div "Do not send to accounting integration Clear Save Submit" at bounding box center [326, 503] width 618 height 23
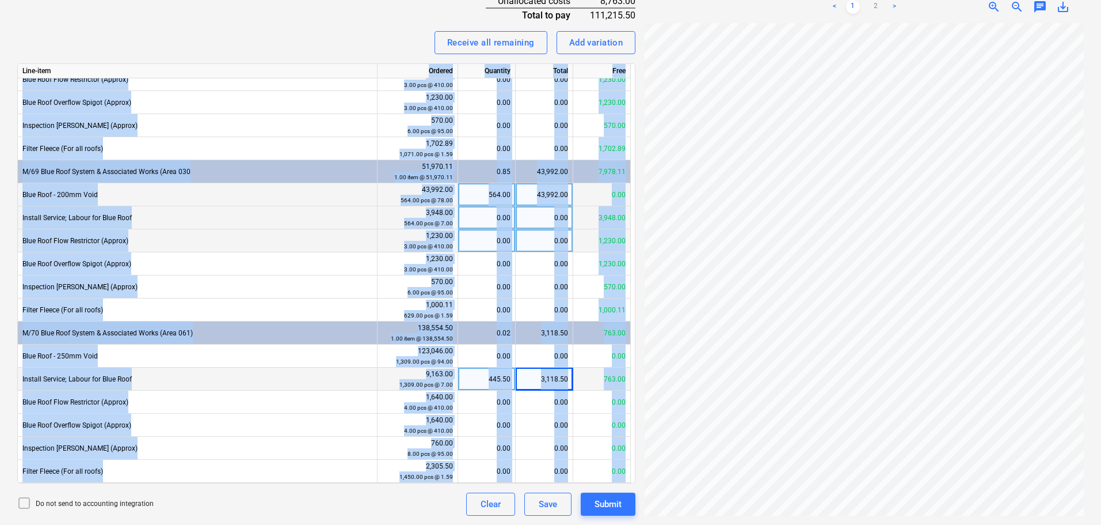
drag, startPoint x: 370, startPoint y: 508, endPoint x: 354, endPoint y: 53, distance: 455.8
click at [345, 66] on div "Invoice name help INV-3574 Invoice number (optional) help INV-3574 Invoice date…" at bounding box center [326, 103] width 618 height 823
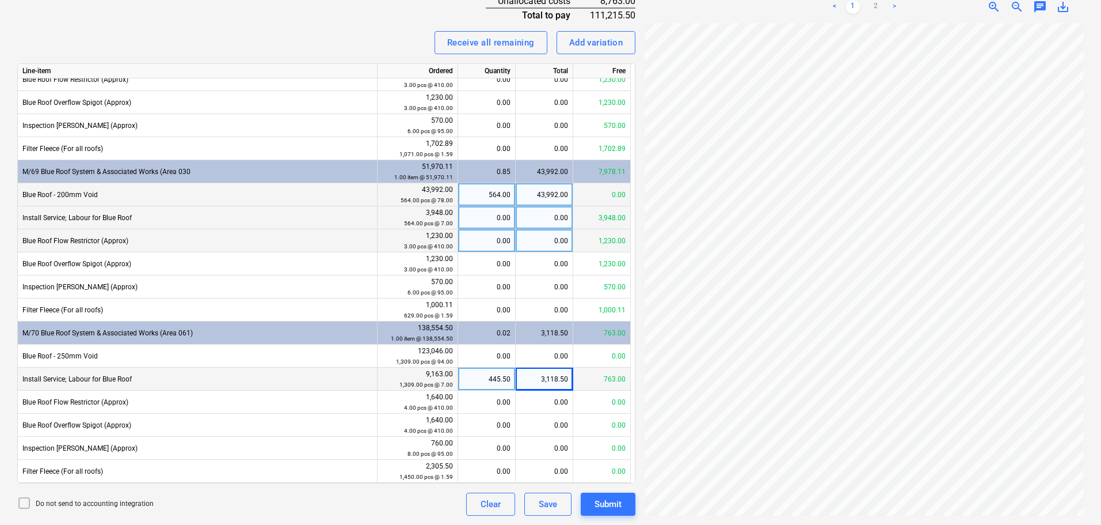
click at [357, 46] on div "Receive all remaining Add variation" at bounding box center [326, 42] width 618 height 23
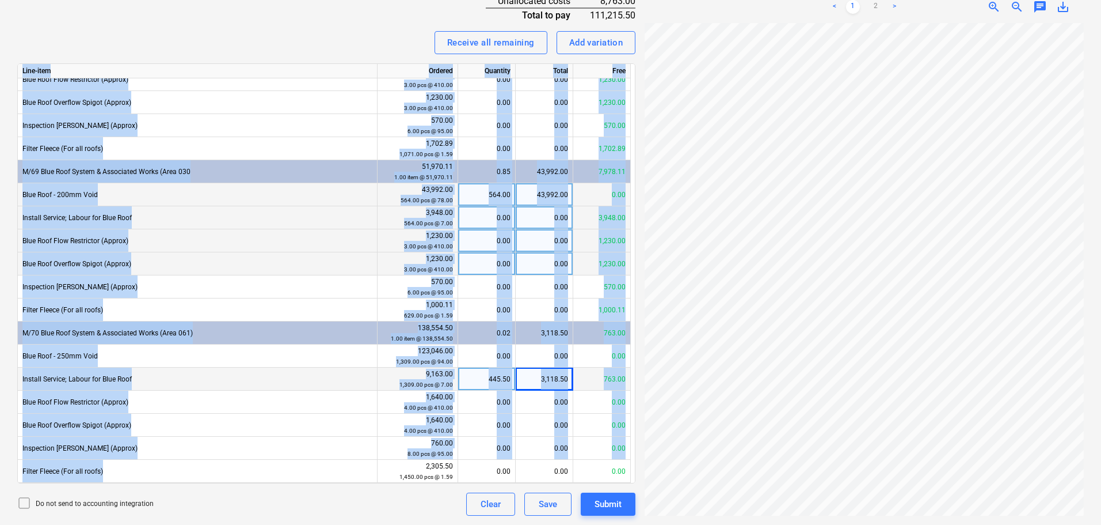
drag, startPoint x: 378, startPoint y: 25, endPoint x: 373, endPoint y: 271, distance: 245.9
click at [373, 470] on div "Invoice name help INV-3574 Invoice number (optional) help INV-3574 Invoice date…" at bounding box center [326, 103] width 618 height 823
click at [343, 14] on div "Invoice name help INV-3574 Invoice number (optional) help INV-3574 Invoice date…" at bounding box center [326, 103] width 618 height 823
drag, startPoint x: 343, startPoint y: 14, endPoint x: 366, endPoint y: 483, distance: 469.2
click at [366, 483] on div "Invoice name help INV-3574 Invoice number (optional) help INV-3574 Invoice date…" at bounding box center [326, 103] width 618 height 823
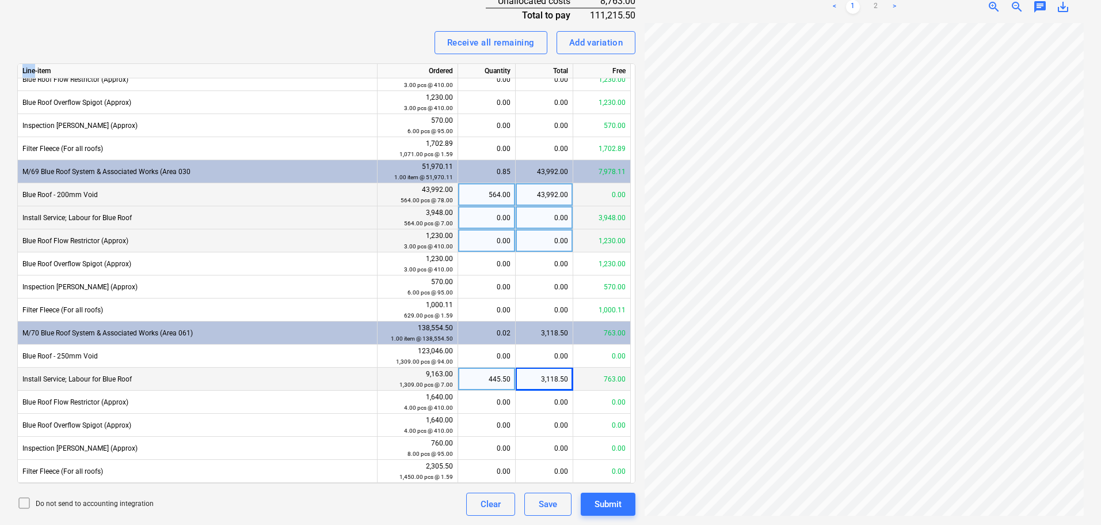
click at [356, 27] on div "Invoice name help INV-3574 Invoice number (optional) help INV-3574 Invoice date…" at bounding box center [326, 103] width 618 height 823
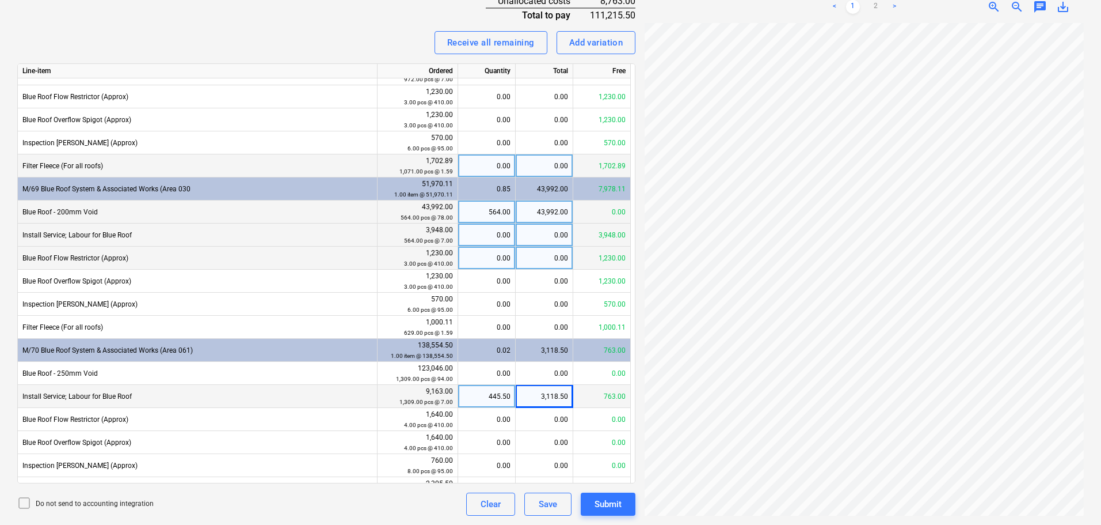
scroll to position [183, 0]
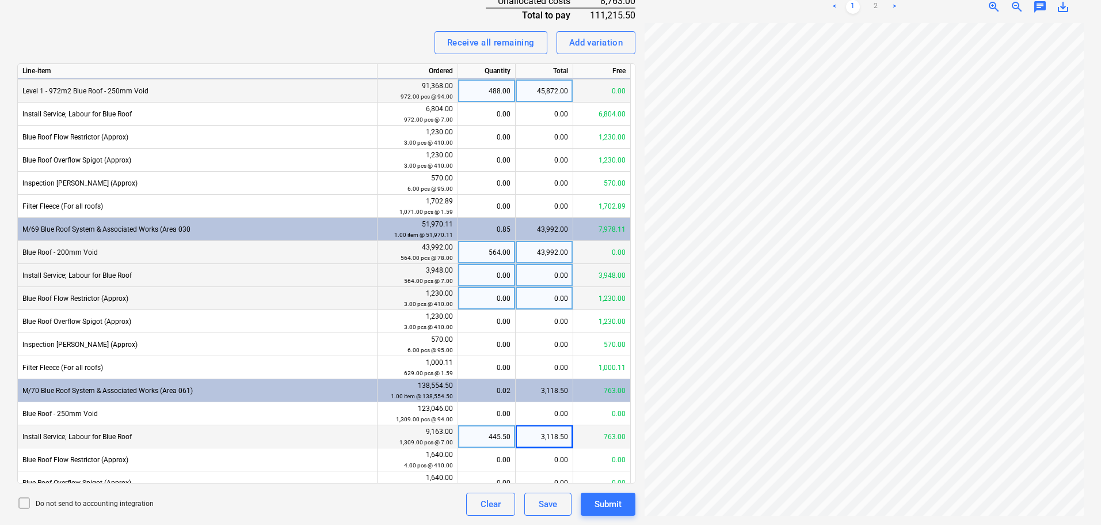
click at [383, 38] on div "Receive all remaining Add variation" at bounding box center [326, 42] width 618 height 23
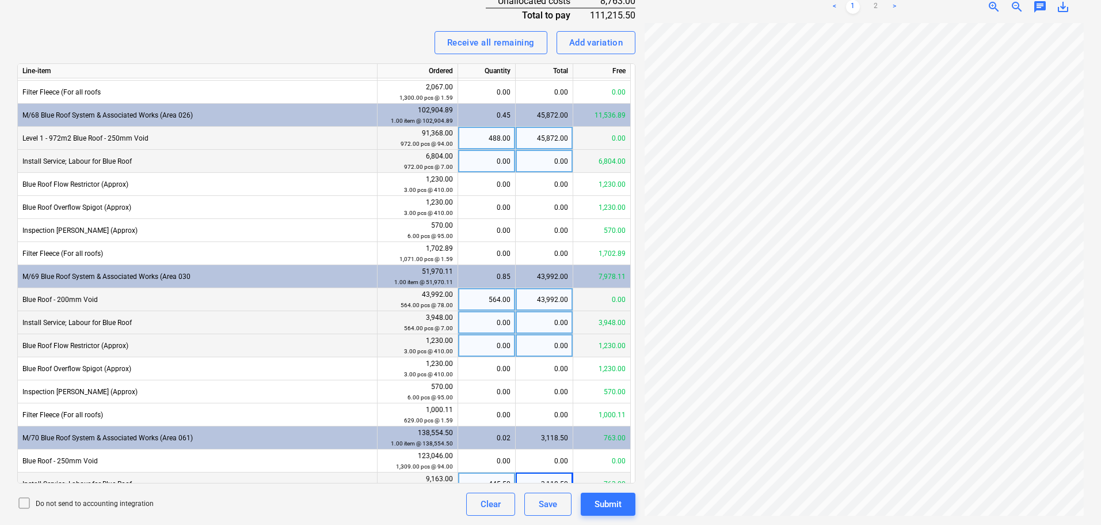
scroll to position [115, 0]
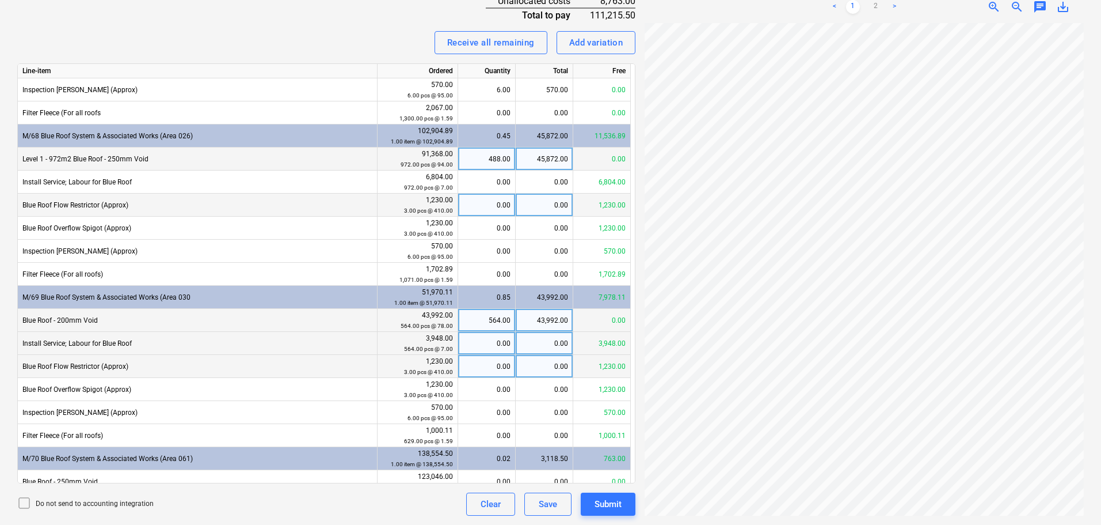
click at [545, 199] on div "0.00" at bounding box center [545, 204] width 58 height 23
type input "1230"
click at [556, 369] on div "0.00" at bounding box center [545, 366] width 58 height 23
click at [555, 368] on input "1260" at bounding box center [544, 366] width 57 height 22
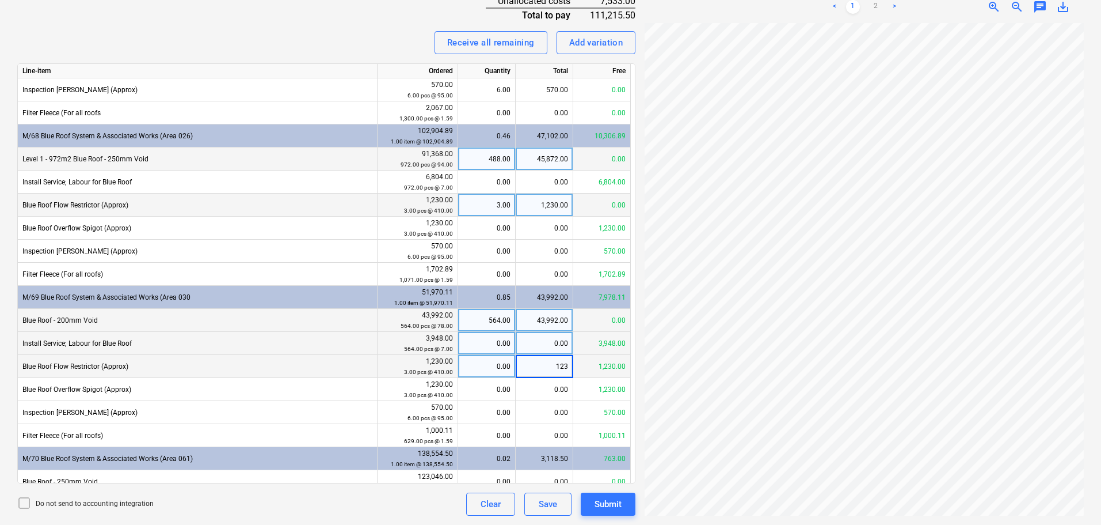
type input "1230"
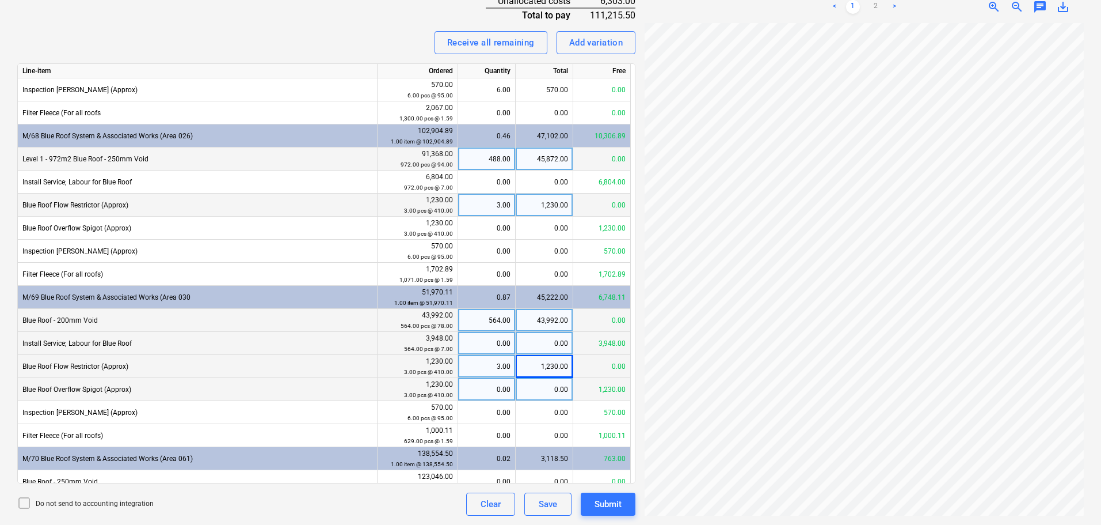
click at [541, 390] on div "0.00" at bounding box center [545, 389] width 58 height 23
type input "1230"
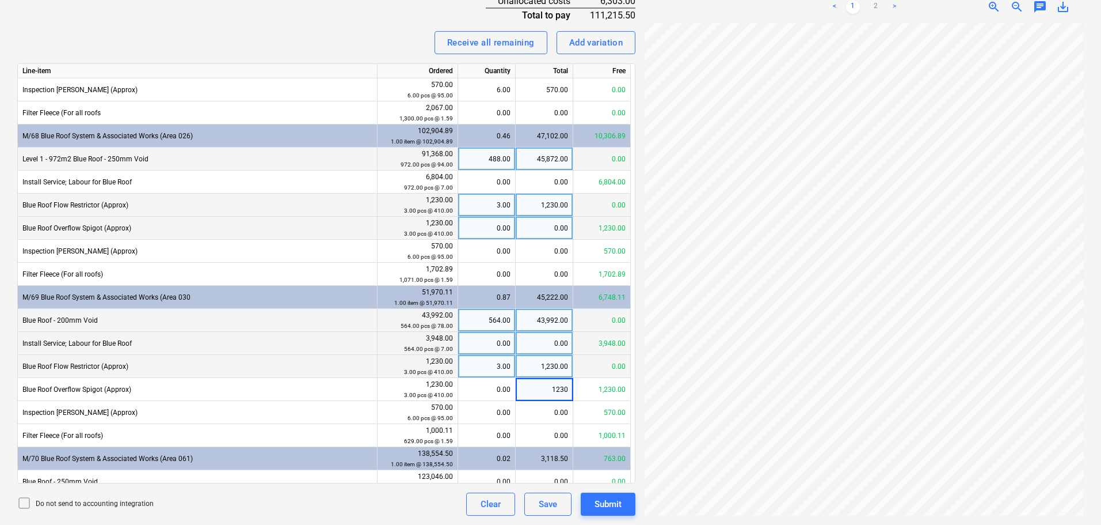
click at [540, 236] on div "0.00" at bounding box center [545, 227] width 58 height 23
type input "1230"
click at [376, 21] on div "Invoice name help INV-3574 Invoice number (optional) help INV-3574 Invoice date…" at bounding box center [326, 103] width 618 height 823
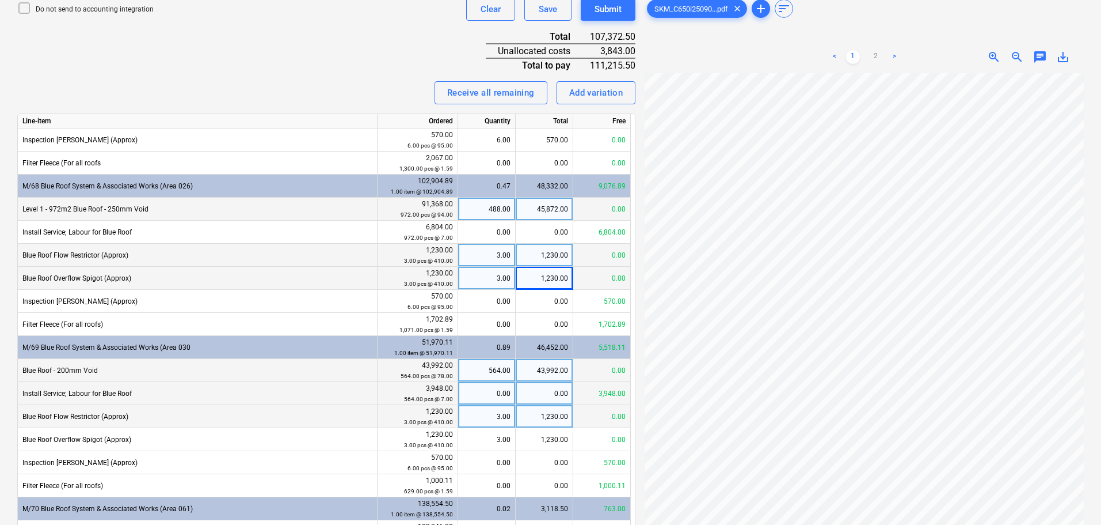
scroll to position [430, 0]
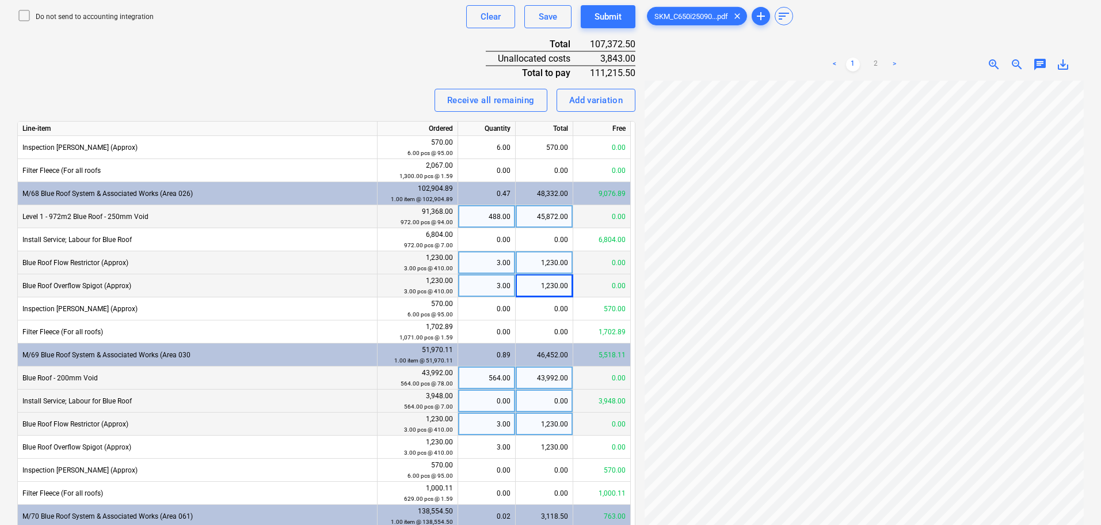
click at [381, 49] on div "Invoice name help INV-3574 Invoice number (optional) help INV-3574 Invoice date…" at bounding box center [326, 161] width 618 height 823
click at [381, 48] on div "Invoice name help INV-3574 Invoice number (optional) help INV-3574 Invoice date…" at bounding box center [326, 161] width 618 height 823
click at [374, 50] on div "Invoice name help INV-3574 Invoice number (optional) help INV-3574 Invoice date…" at bounding box center [326, 161] width 618 height 823
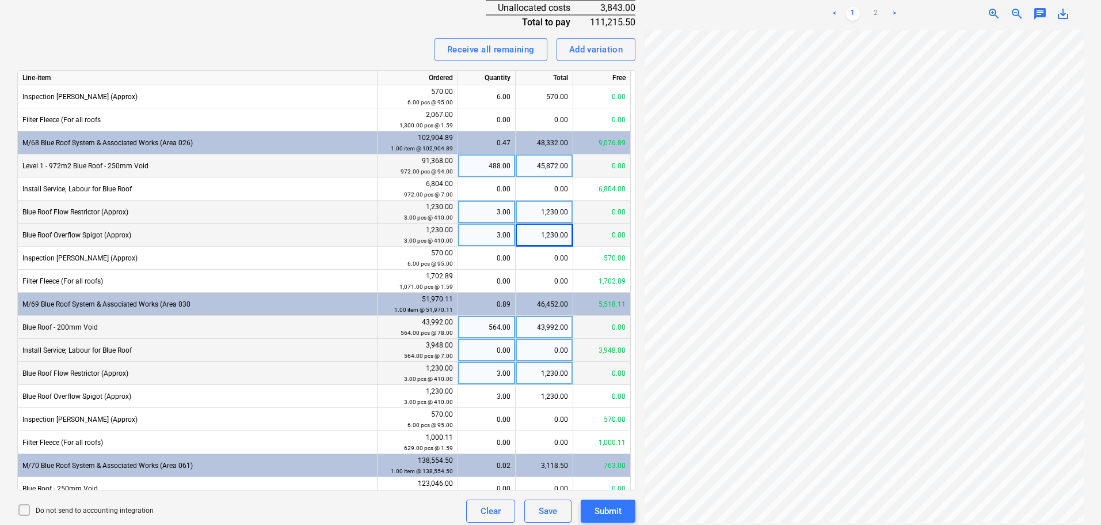
scroll to position [487, 0]
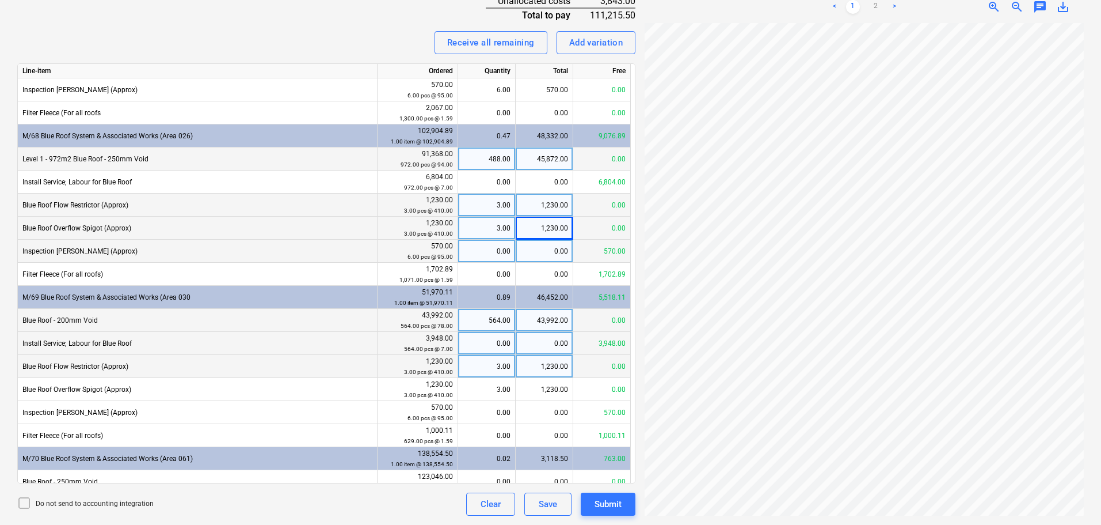
click at [521, 249] on div "0.00" at bounding box center [545, 251] width 58 height 23
type input "570"
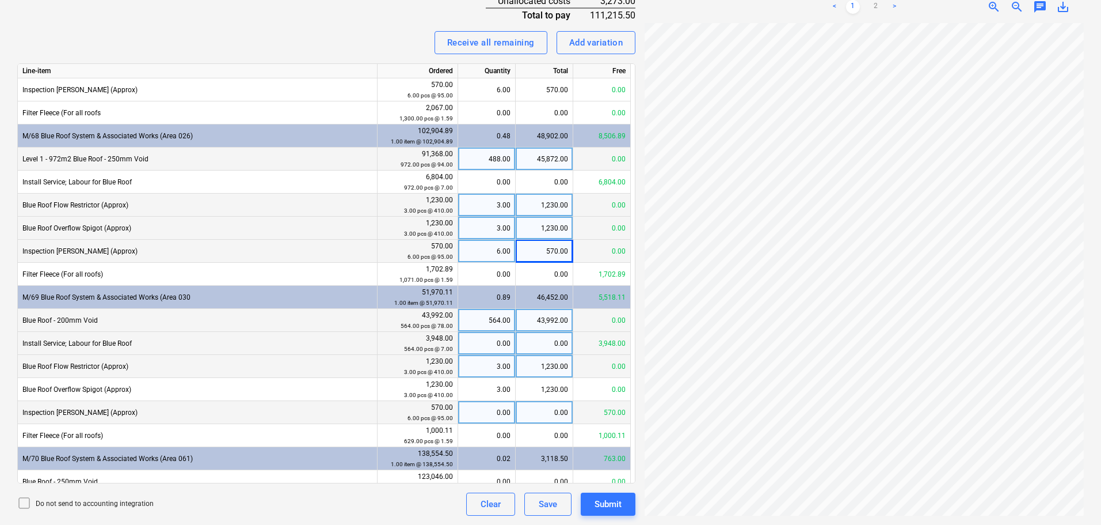
click at [549, 405] on div "0.00" at bounding box center [545, 412] width 58 height 23
type input "570"
click at [398, 25] on div "Invoice name help INV-3574 Invoice number (optional) help INV-3574 Invoice date…" at bounding box center [326, 103] width 618 height 823
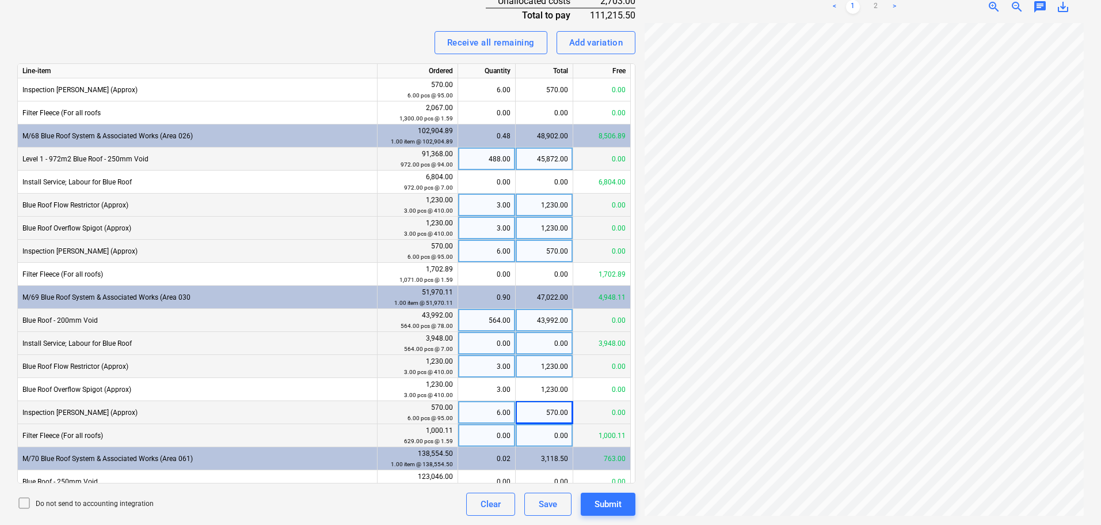
click at [537, 440] on div "0.00" at bounding box center [545, 435] width 58 height 23
type input "1000.11"
click at [409, 52] on div "Receive all remaining Add variation" at bounding box center [326, 42] width 618 height 23
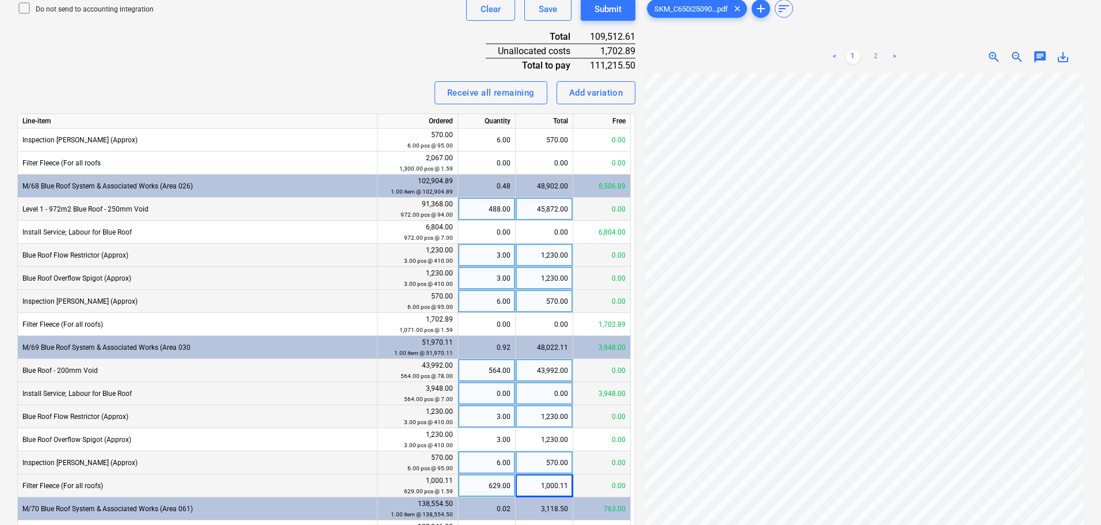
scroll to position [430, 0]
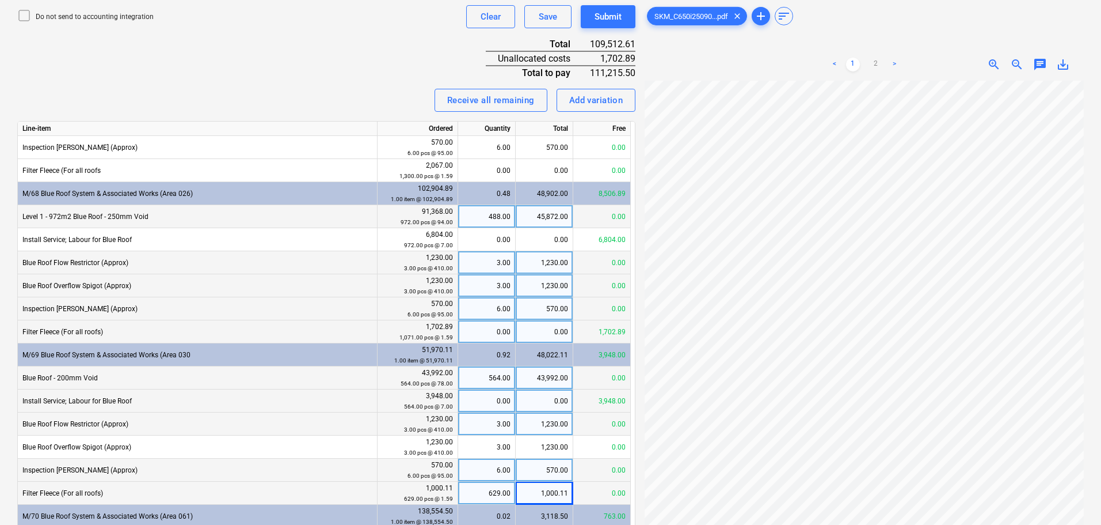
click at [550, 333] on div "0.00" at bounding box center [545, 331] width 58 height 23
type input "1702.89"
click at [383, 97] on div "Receive all remaining Add variation" at bounding box center [326, 100] width 618 height 23
click at [142, 20] on p "Do not send to accounting integration" at bounding box center [95, 17] width 118 height 10
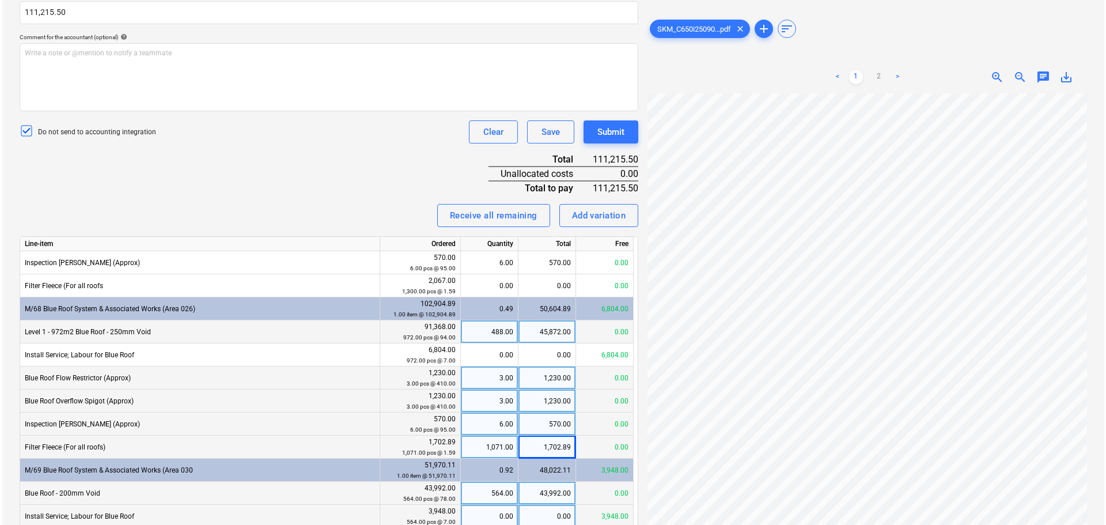
scroll to position [403, 0]
click at [118, 131] on p "Do not send to accounting integration" at bounding box center [95, 132] width 118 height 10
click at [624, 122] on button "Submit" at bounding box center [608, 131] width 55 height 23
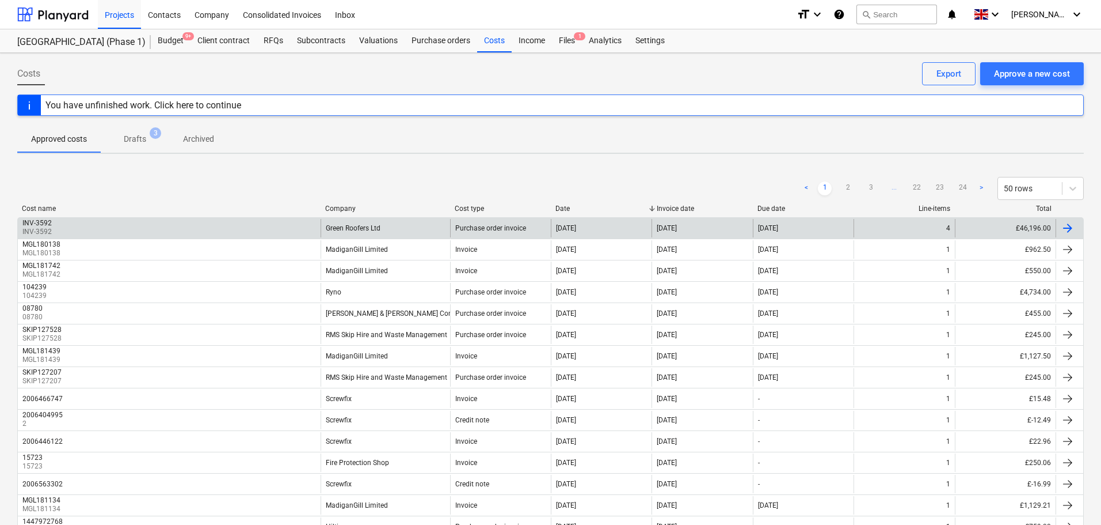
click at [400, 221] on div "Green Roofers Ltd" at bounding box center [386, 228] width 130 height 18
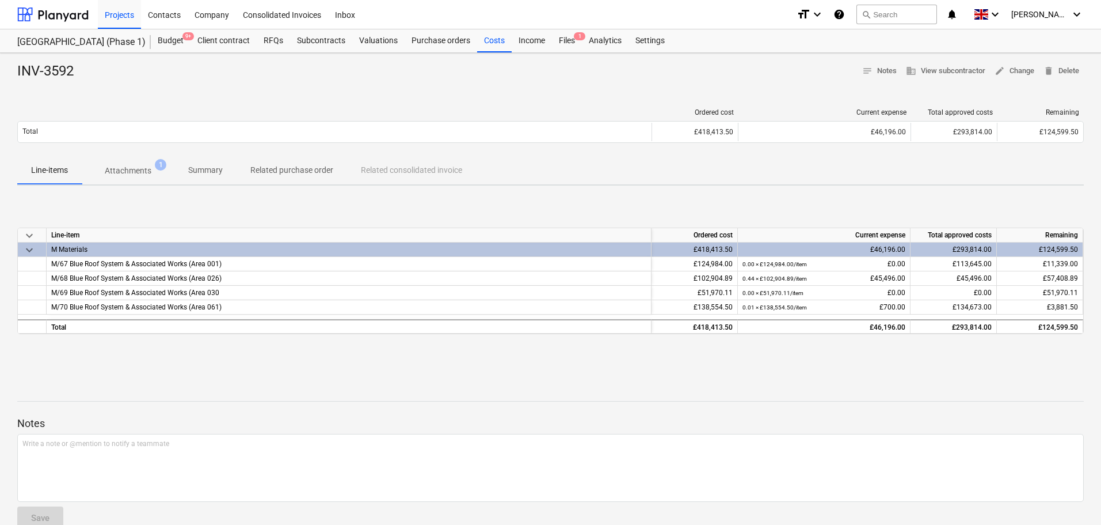
click at [117, 175] on p "Attachments" at bounding box center [128, 171] width 47 height 12
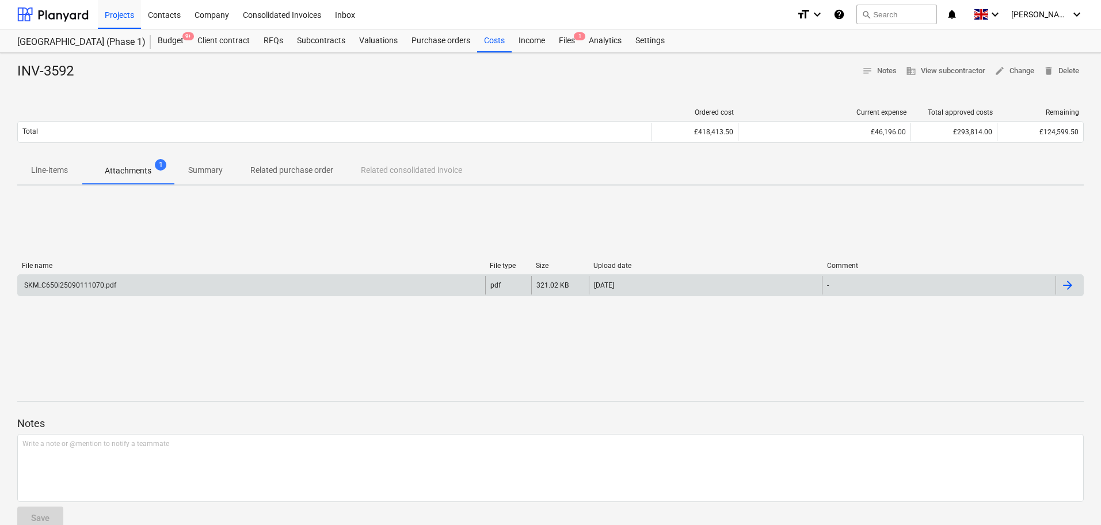
click at [169, 286] on div "SKM_C650i25090111070.pdf" at bounding box center [252, 285] width 468 height 18
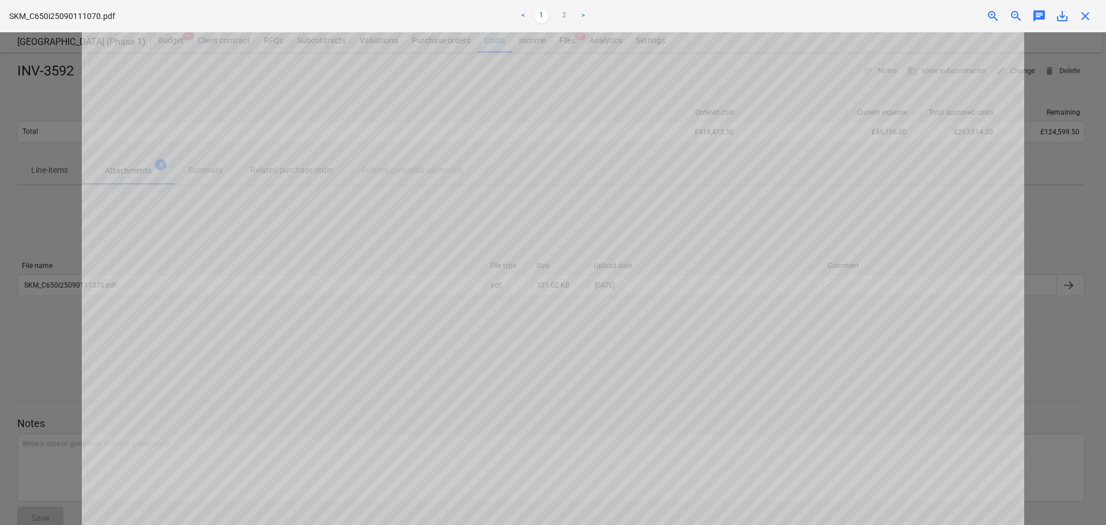
scroll to position [843, 0]
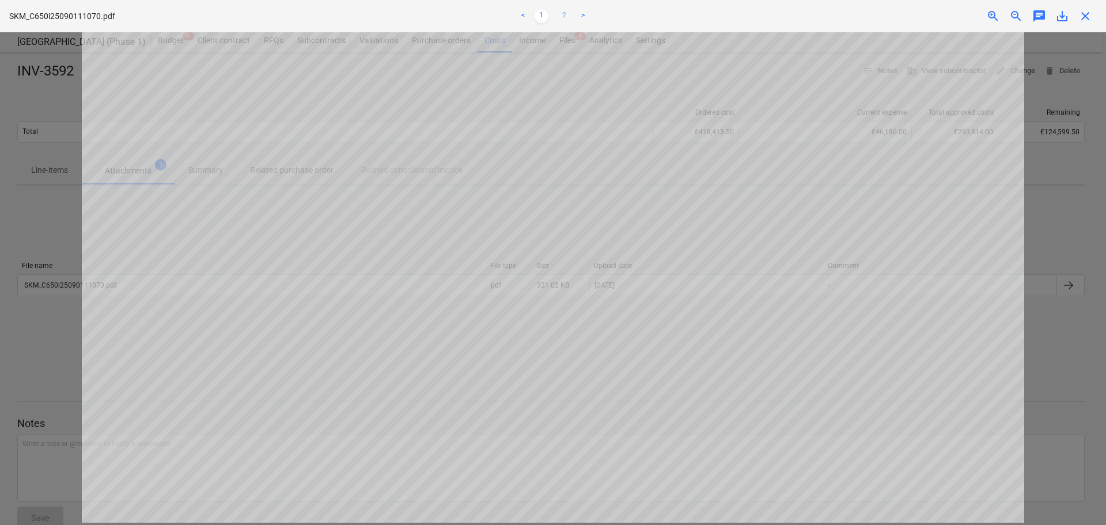
click at [563, 10] on link "2" at bounding box center [564, 16] width 14 height 14
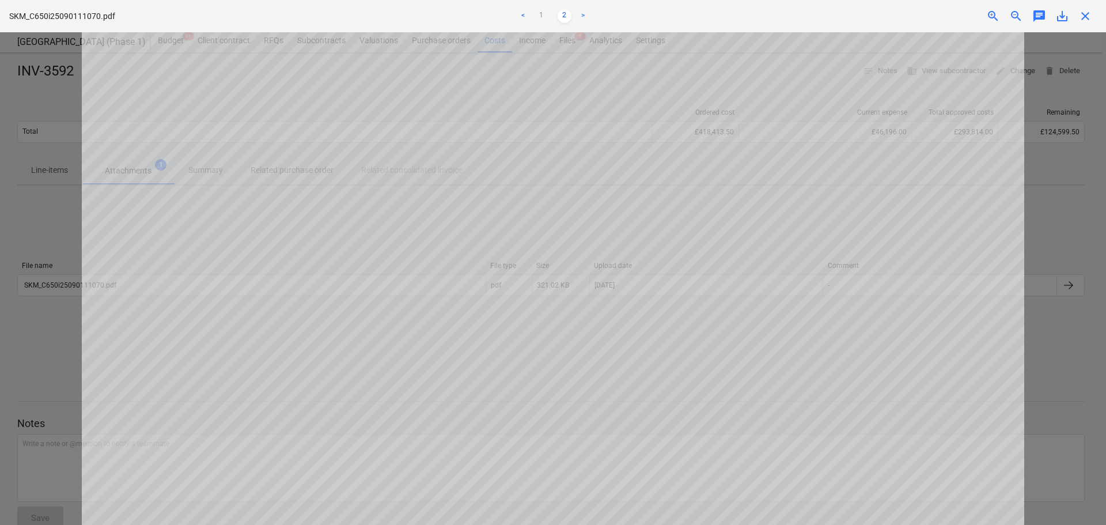
scroll to position [226, 0]
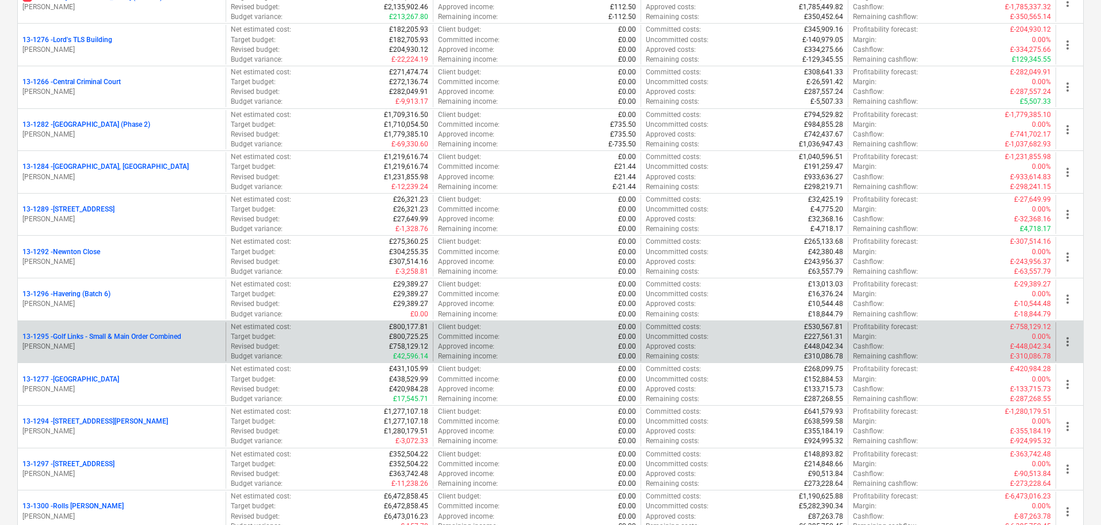
scroll to position [1555, 0]
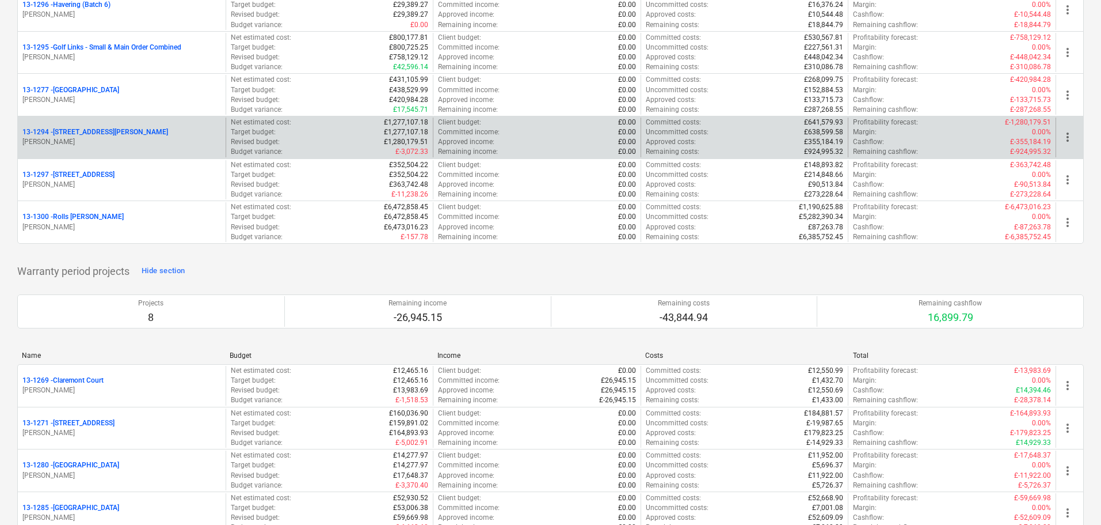
click at [145, 132] on div "13-1294 - 90 Monier Road" at bounding box center [121, 132] width 199 height 10
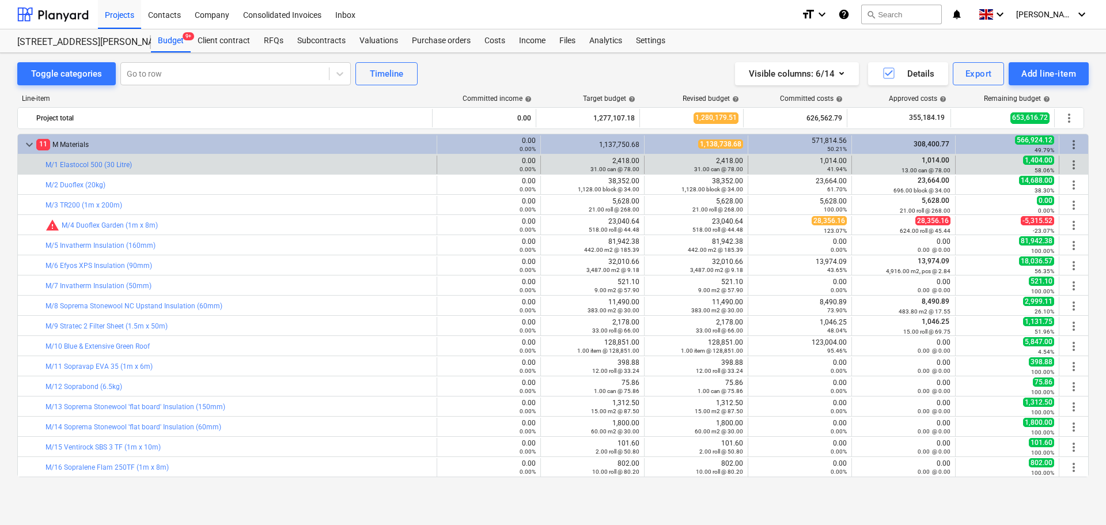
click at [39, 164] on div at bounding box center [39, 164] width 14 height 18
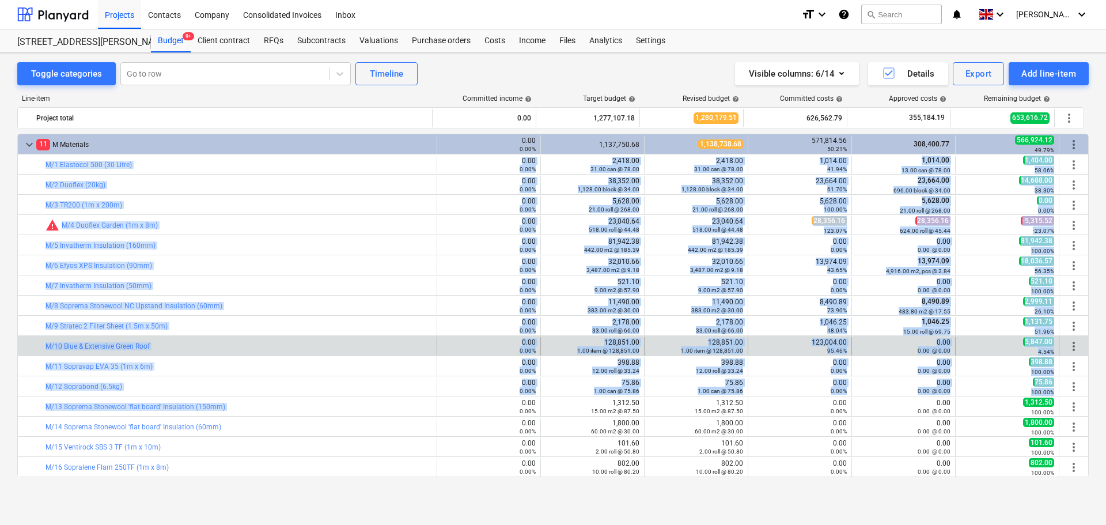
drag, startPoint x: 39, startPoint y: 164, endPoint x: 275, endPoint y: 352, distance: 301.6
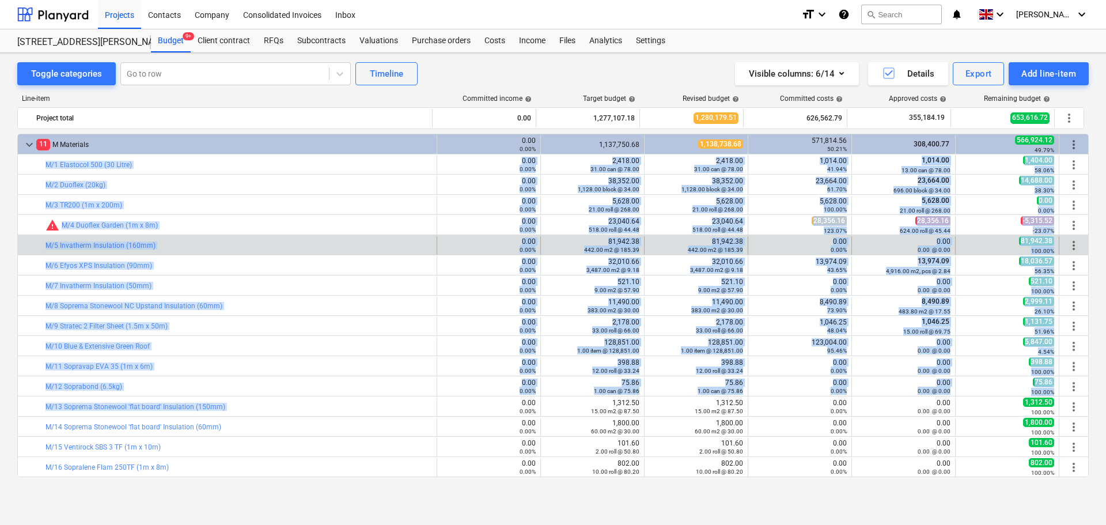
click at [256, 253] on div "bar_chart M/5 Invatherm Insulation (160mm)" at bounding box center [238, 245] width 386 height 18
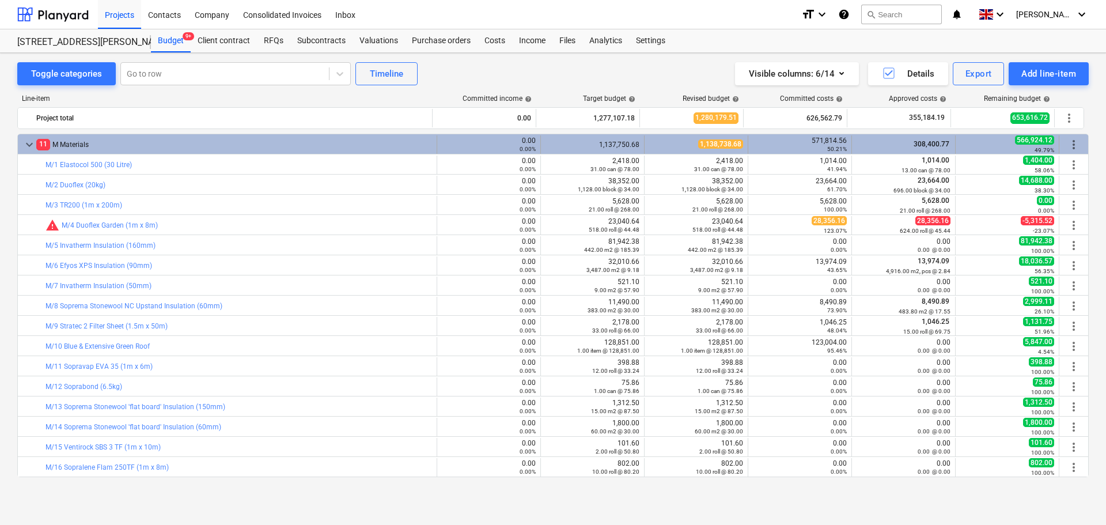
click at [240, 153] on div "11 M Materials" at bounding box center [234, 144] width 396 height 18
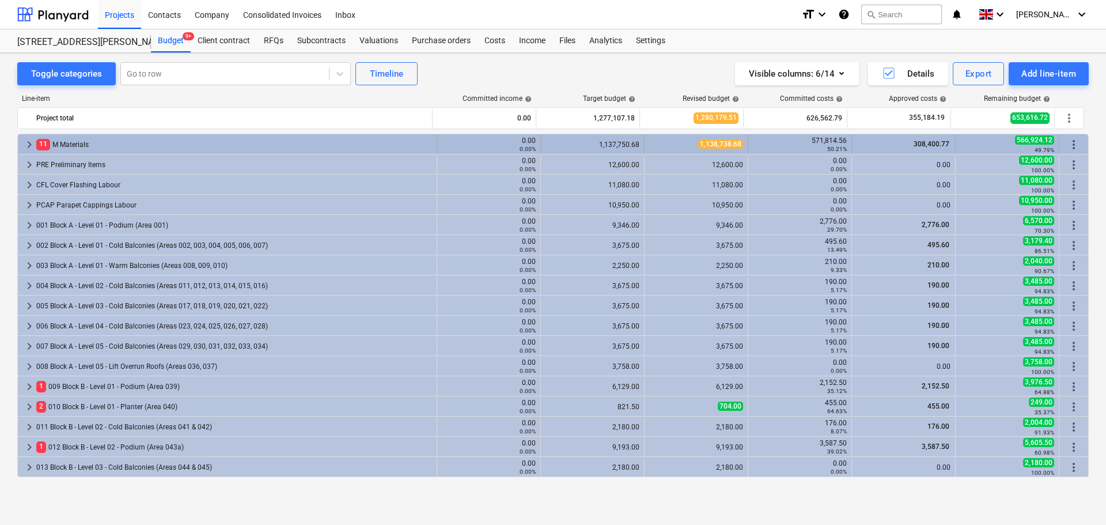
click at [173, 153] on div "11 M Materials" at bounding box center [234, 144] width 396 height 18
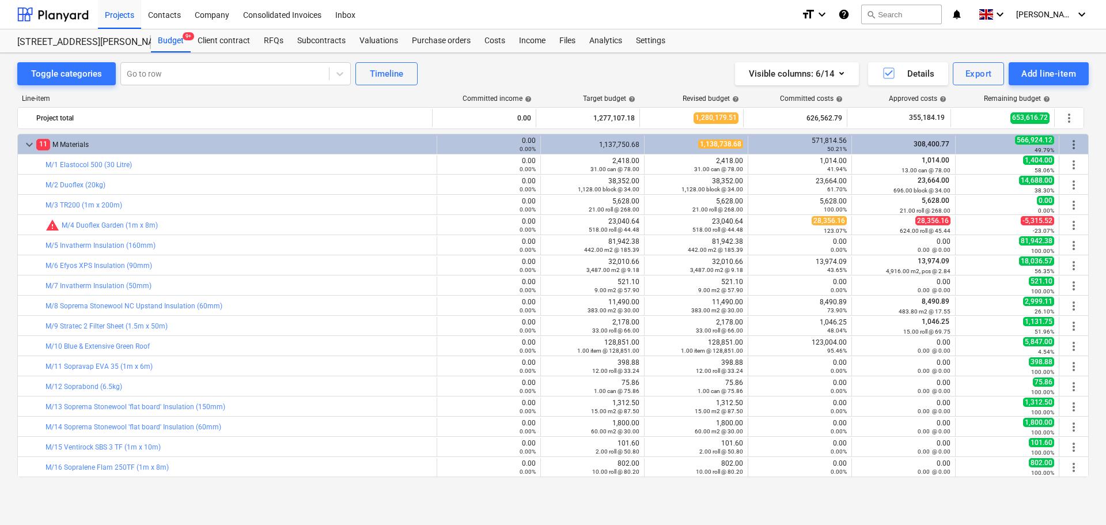
click at [12, 166] on div "Toggle categories Go to row Timeline Visible columns : 6/14 Details Export Add …" at bounding box center [553, 276] width 1106 height 447
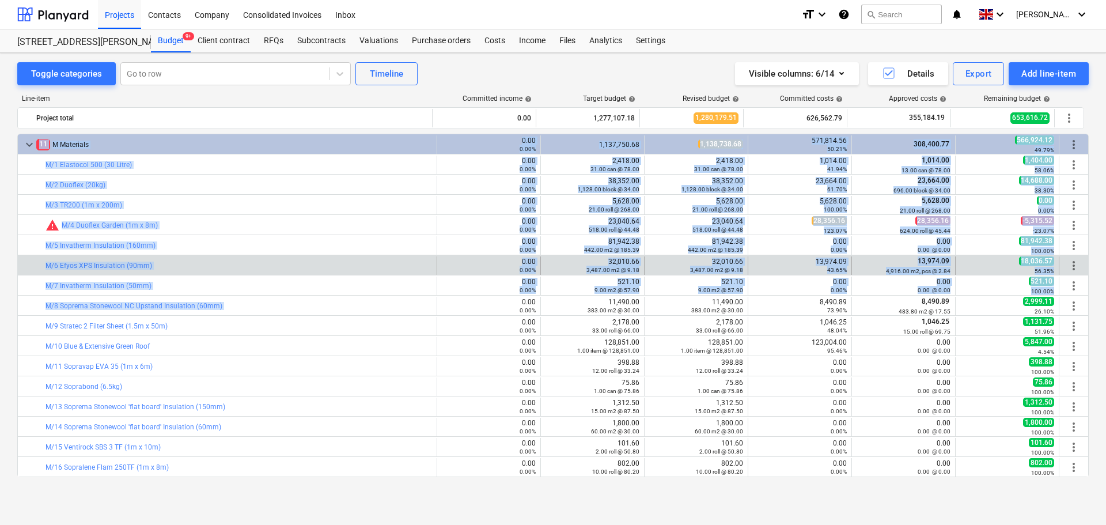
drag, startPoint x: 12, startPoint y: 166, endPoint x: 287, endPoint y: 256, distance: 289.1
click at [298, 300] on div "Toggle categories Go to row Timeline Visible columns : 6/14 Details Export Add …" at bounding box center [553, 276] width 1106 height 447
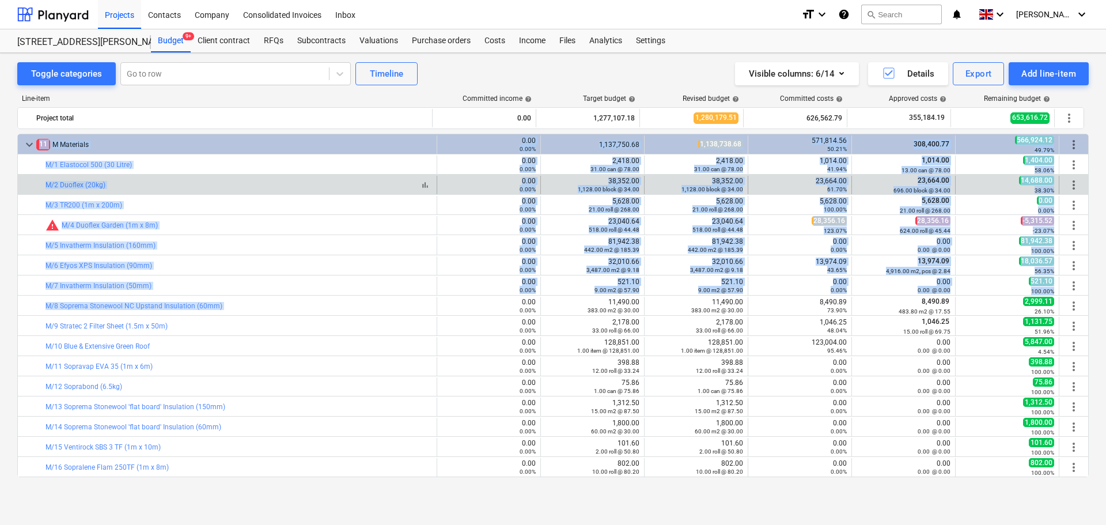
click at [256, 182] on div "bar_chart M/2 Duoflex (20kg)" at bounding box center [238, 185] width 386 height 8
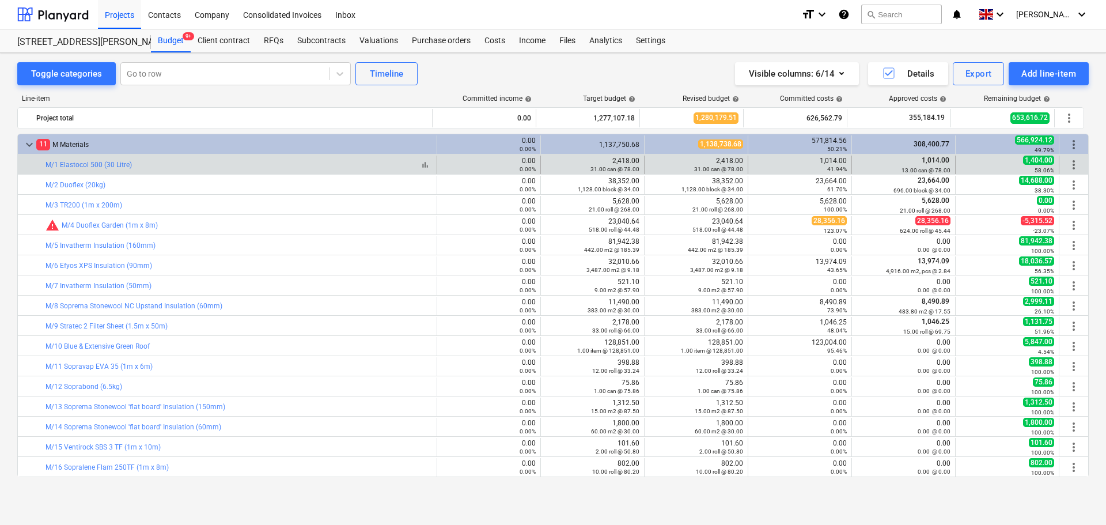
click at [268, 162] on div "bar_chart M/1 Elastocol 500 (30 Litre)" at bounding box center [238, 165] width 386 height 8
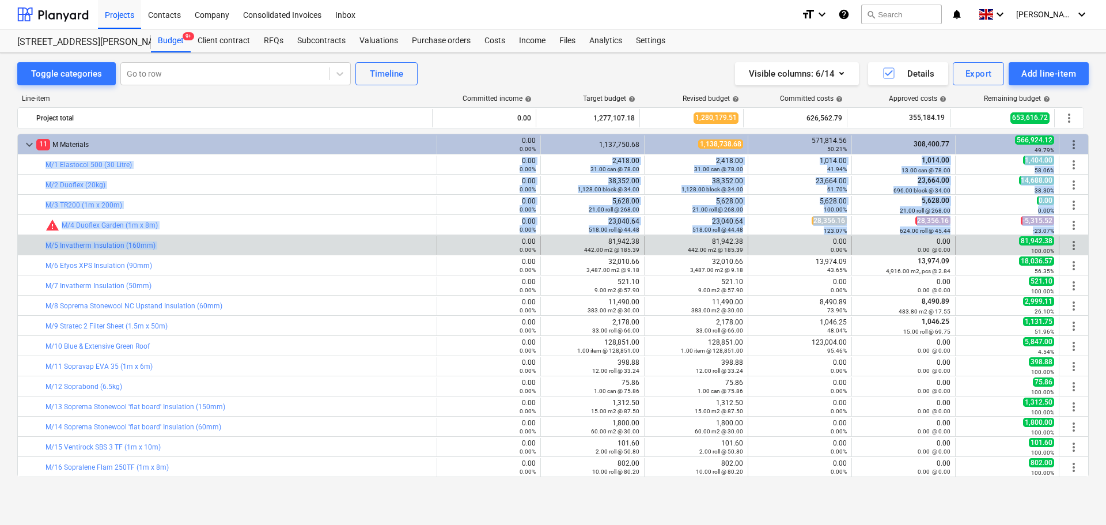
drag, startPoint x: 268, startPoint y: 162, endPoint x: 282, endPoint y: 253, distance: 92.0
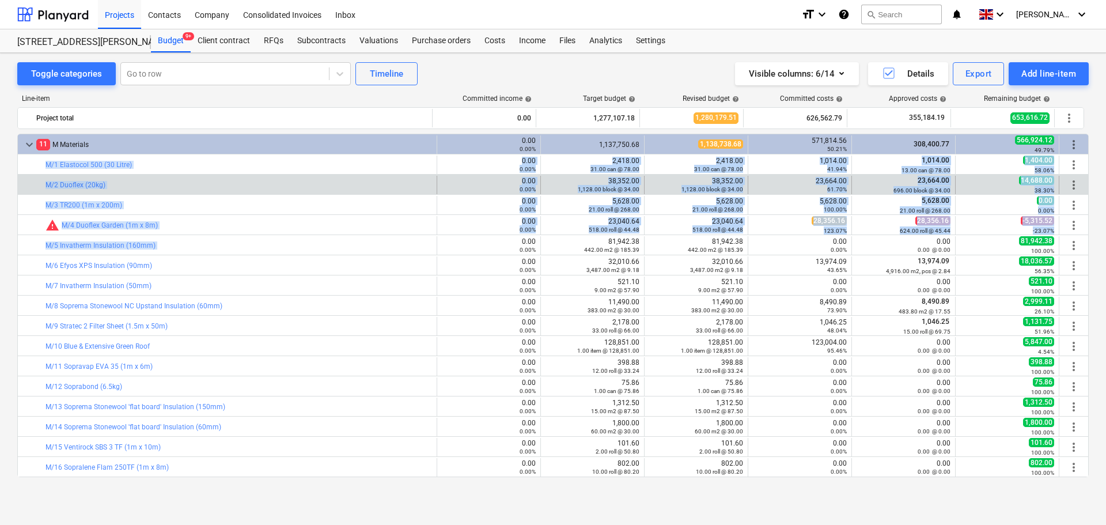
click at [287, 178] on div "bar_chart M/2 Duoflex (20kg)" at bounding box center [238, 185] width 386 height 18
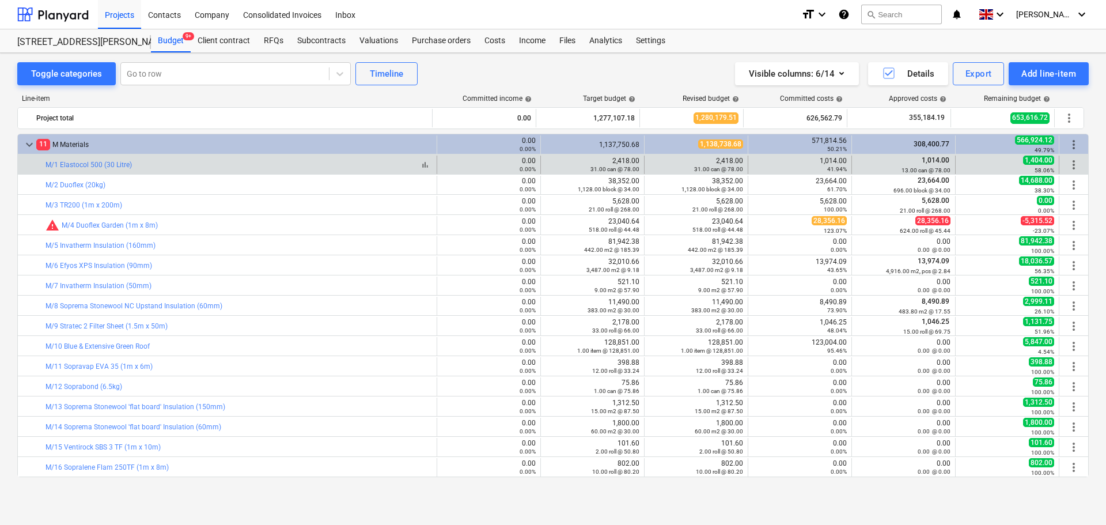
click at [298, 168] on div "bar_chart M/1 Elastocol 500 (30 Litre)" at bounding box center [238, 165] width 386 height 8
click at [300, 167] on div "bar_chart M/1 Elastocol 500 (30 Litre)" at bounding box center [238, 165] width 386 height 8
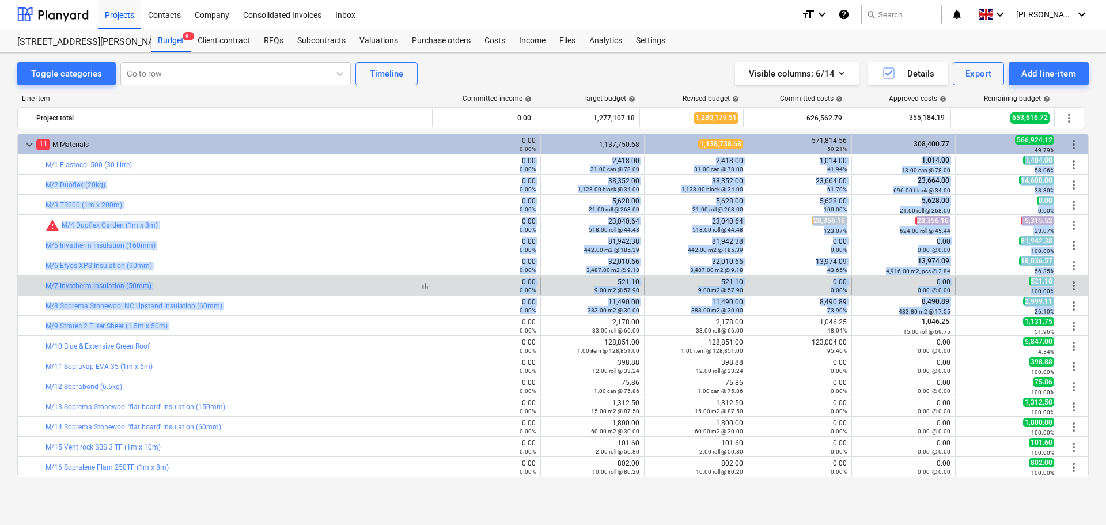
drag, startPoint x: 300, startPoint y: 167, endPoint x: 286, endPoint y: 282, distance: 116.0
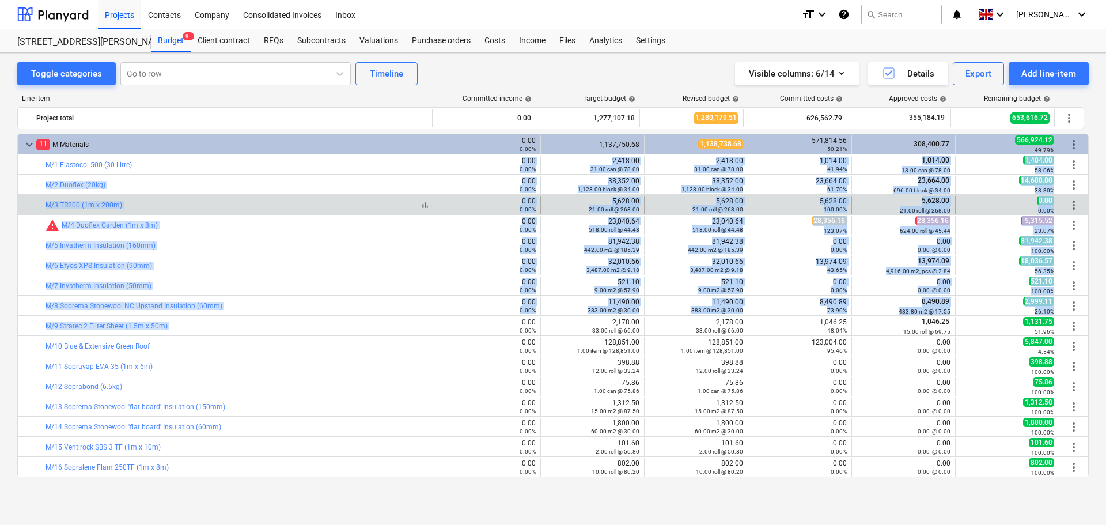
click at [269, 203] on div "bar_chart M/3 TR200 (1m x 200m)" at bounding box center [238, 205] width 386 height 8
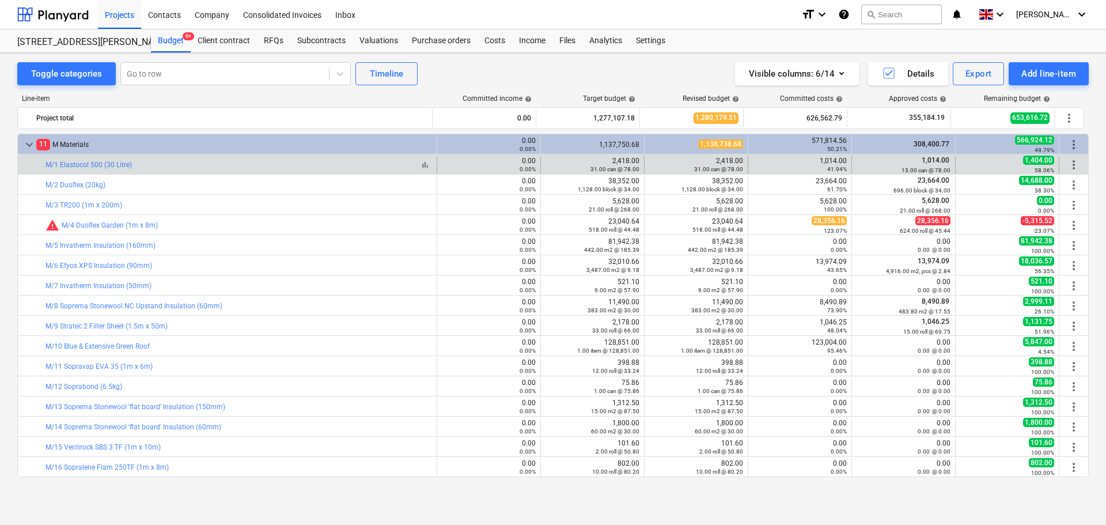
click at [199, 164] on div "bar_chart M/1 Elastocol 500 (30 Litre)" at bounding box center [238, 165] width 386 height 8
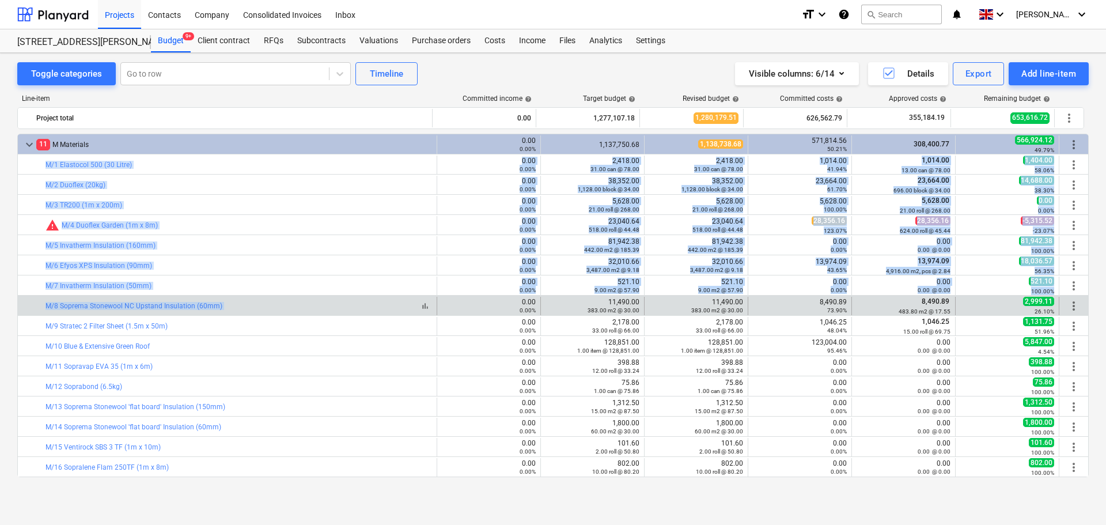
drag, startPoint x: 199, startPoint y: 164, endPoint x: 262, endPoint y: 306, distance: 155.2
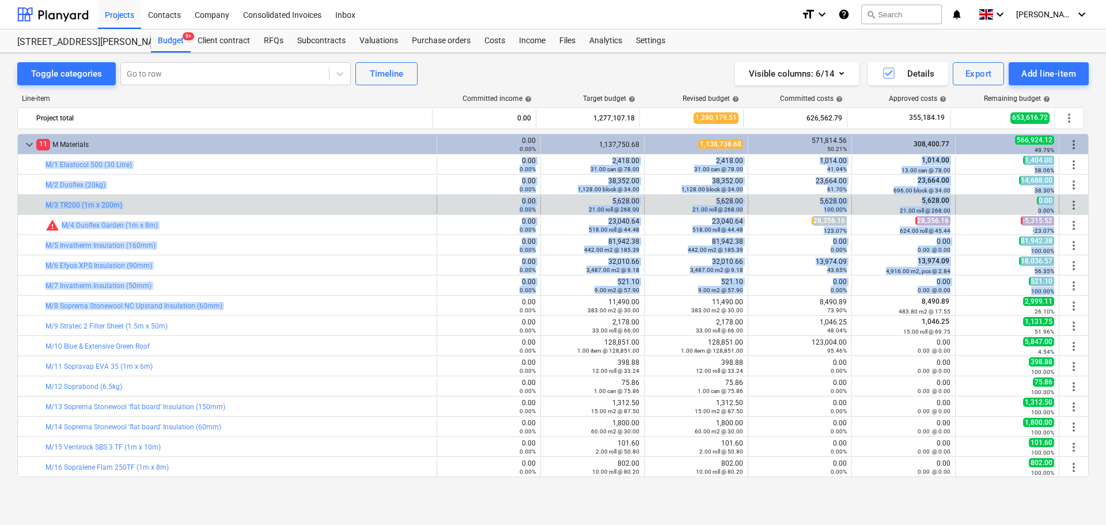
click at [263, 214] on div "bar_chart M/3 TR200 (1m x 200m)" at bounding box center [238, 205] width 386 height 18
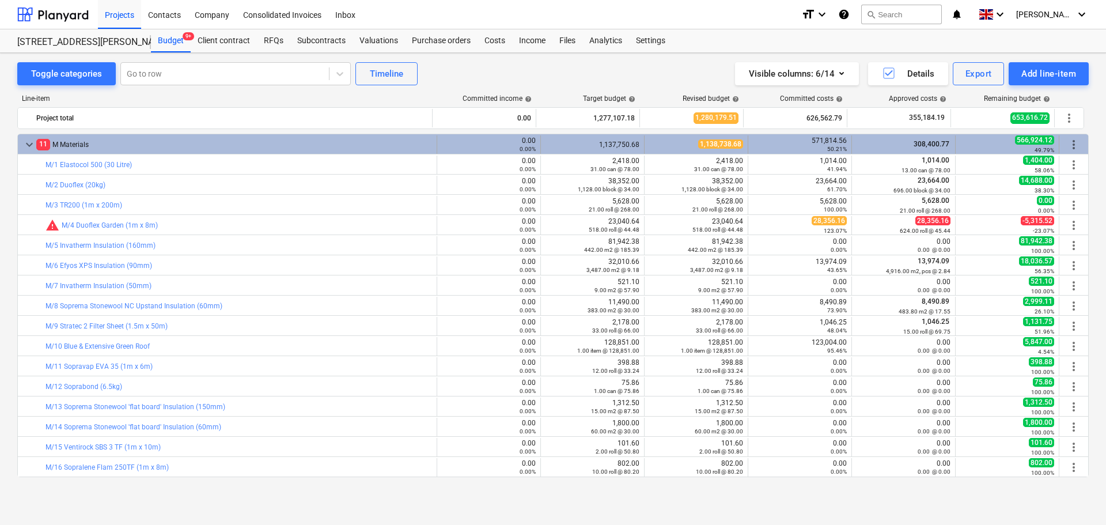
click at [189, 146] on div "11 M Materials" at bounding box center [234, 144] width 396 height 18
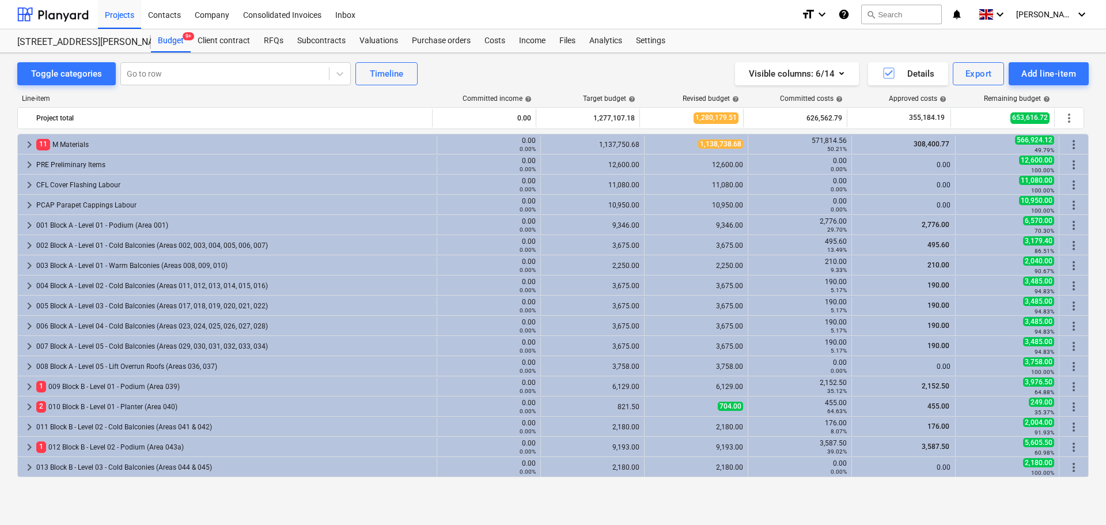
click at [189, 146] on div "11 M Materials" at bounding box center [234, 144] width 396 height 18
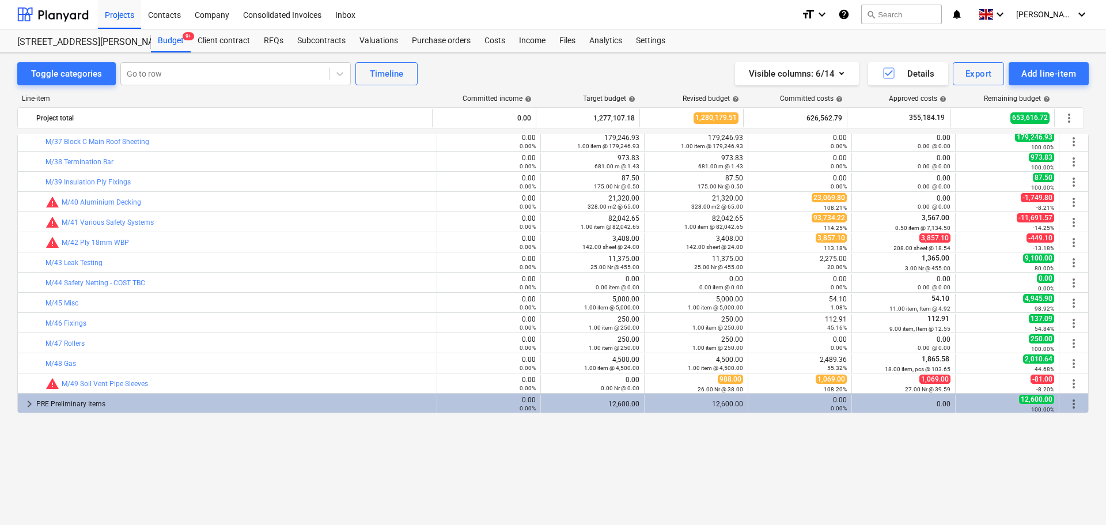
scroll to position [633, 0]
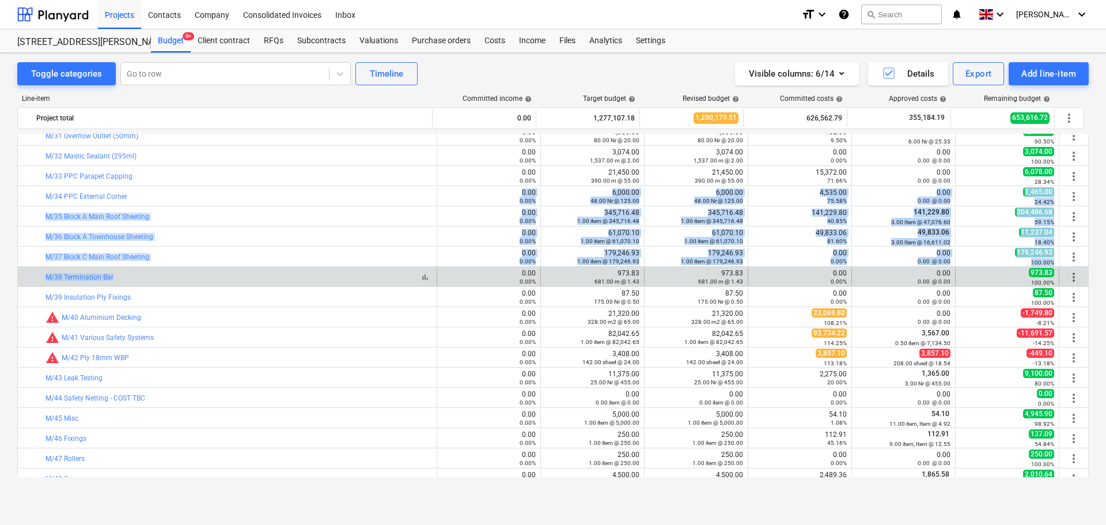
drag, startPoint x: 283, startPoint y: 196, endPoint x: 259, endPoint y: 274, distance: 81.4
click at [259, 274] on div "bar_chart M/11 Sopravap EVA 35 (1m x 6m) 0.00 0.00% edit 398.88 12.00 roll @ 33…" at bounding box center [552, 487] width 1071 height 1975
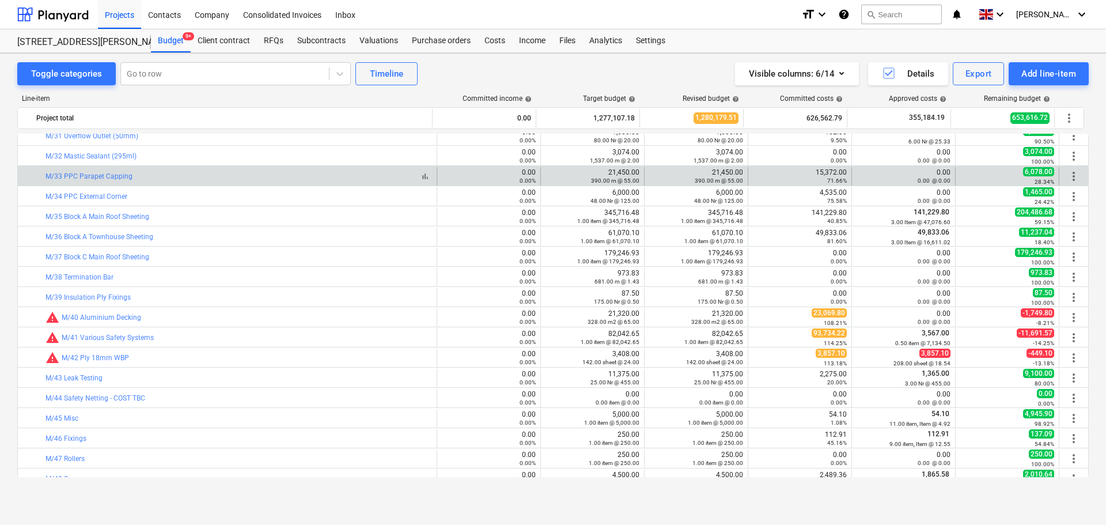
click at [259, 174] on div "bar_chart M/33 PPC Parapet Capping" at bounding box center [238, 176] width 386 height 8
click at [246, 178] on div "bar_chart M/33 PPC Parapet Capping" at bounding box center [238, 176] width 386 height 8
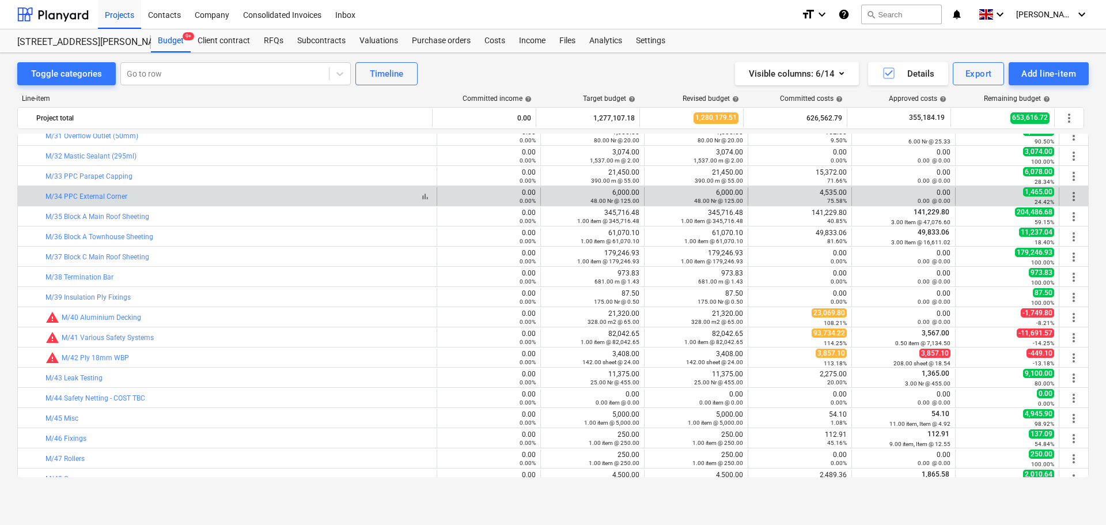
click at [236, 193] on div "bar_chart M/34 PPC External Corner" at bounding box center [238, 196] width 386 height 8
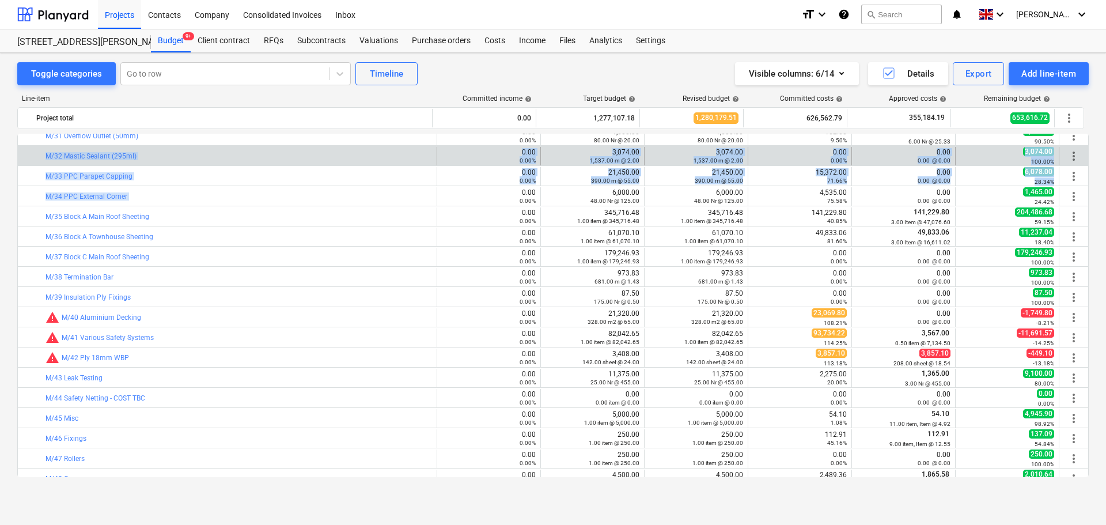
drag, startPoint x: 236, startPoint y: 193, endPoint x: 238, endPoint y: 150, distance: 43.8
click at [238, 150] on div "bar_chart M/11 Sopravap EVA 35 (1m x 6m) 0.00 0.00% edit 398.88 12.00 roll @ 33…" at bounding box center [552, 487] width 1071 height 1975
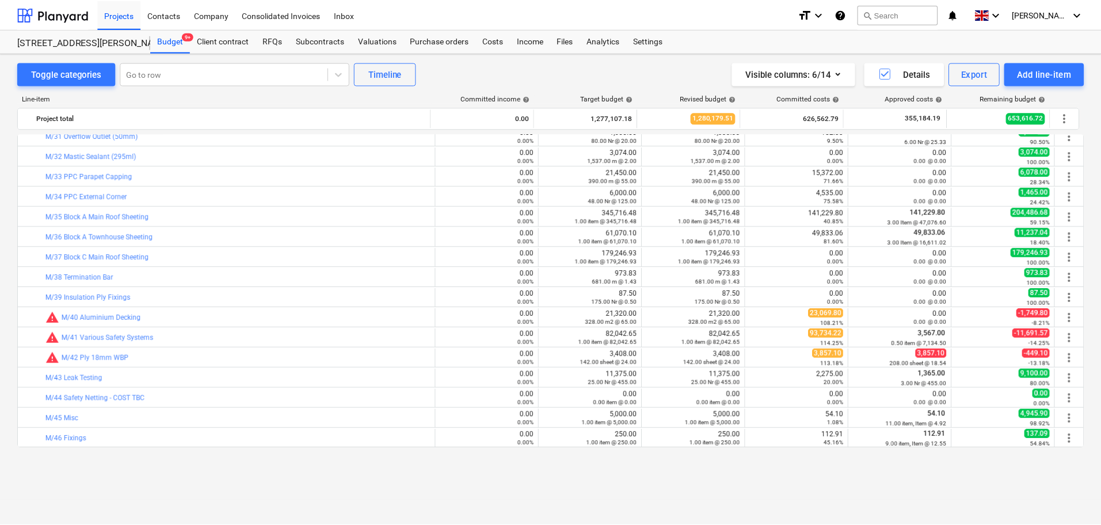
scroll to position [576, 0]
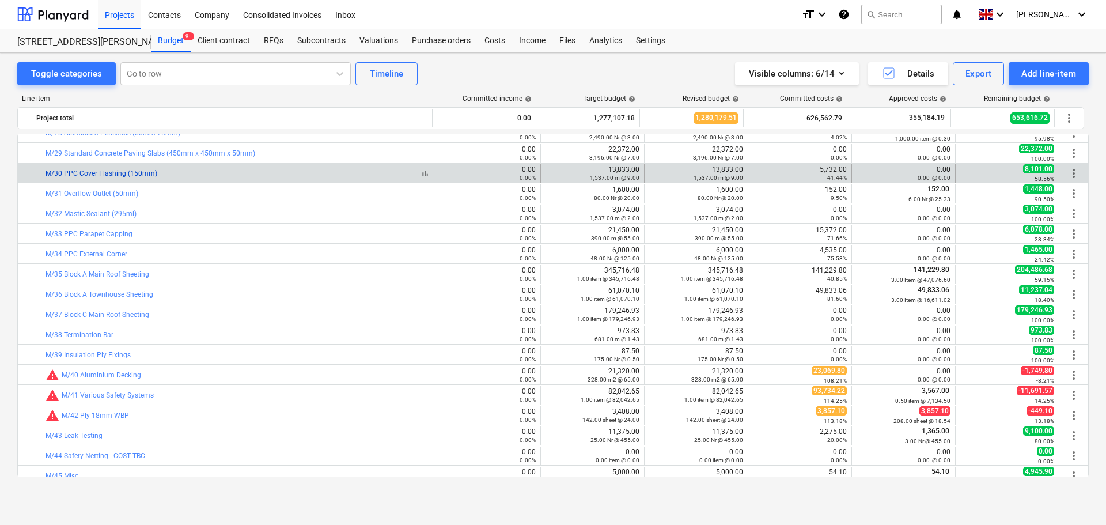
click at [135, 173] on link "M/30 PPC Cover Flashing (150mm)" at bounding box center [101, 173] width 112 height 8
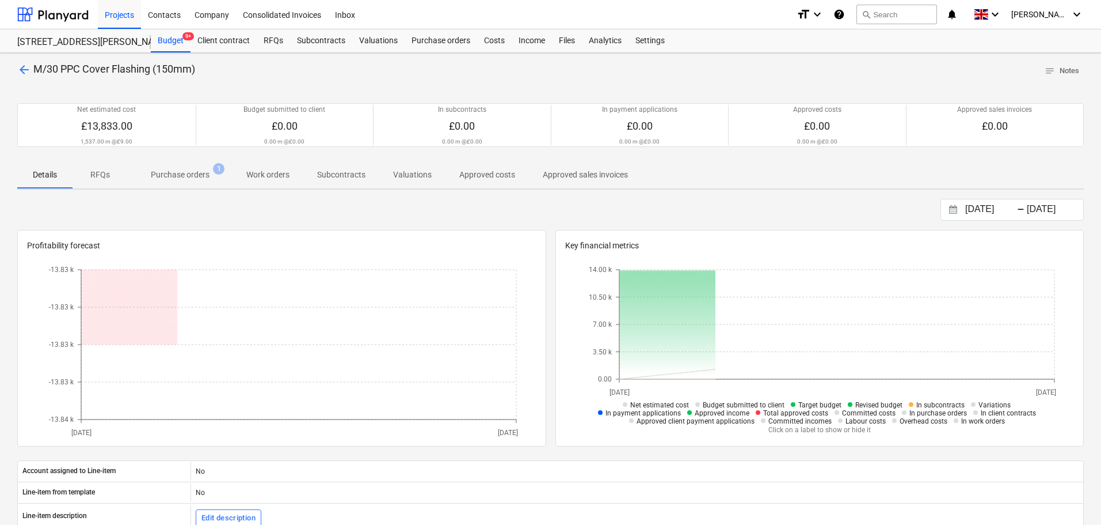
click at [176, 161] on button "Purchase orders 1" at bounding box center [180, 175] width 105 height 28
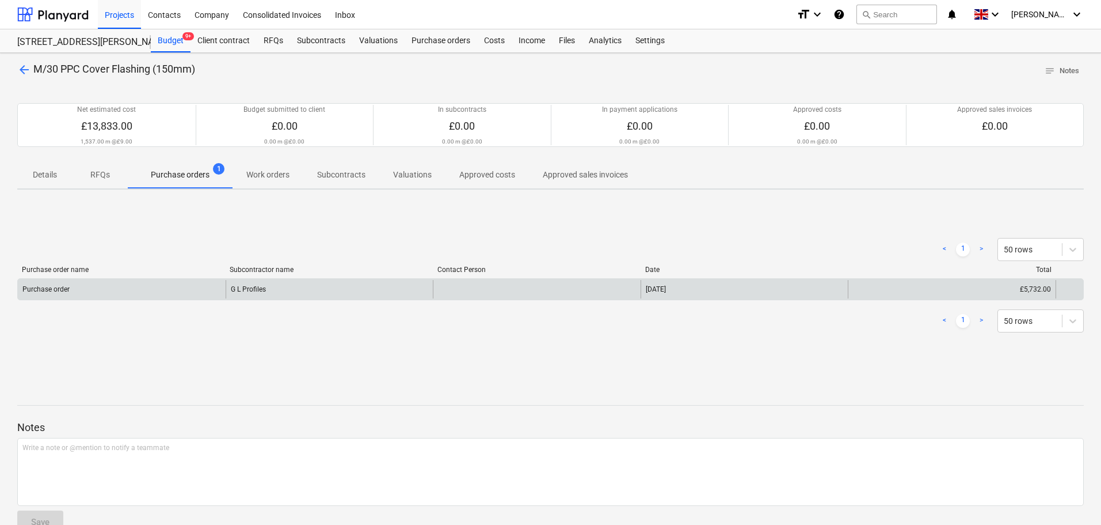
click at [182, 284] on div "Purchase order" at bounding box center [122, 289] width 208 height 18
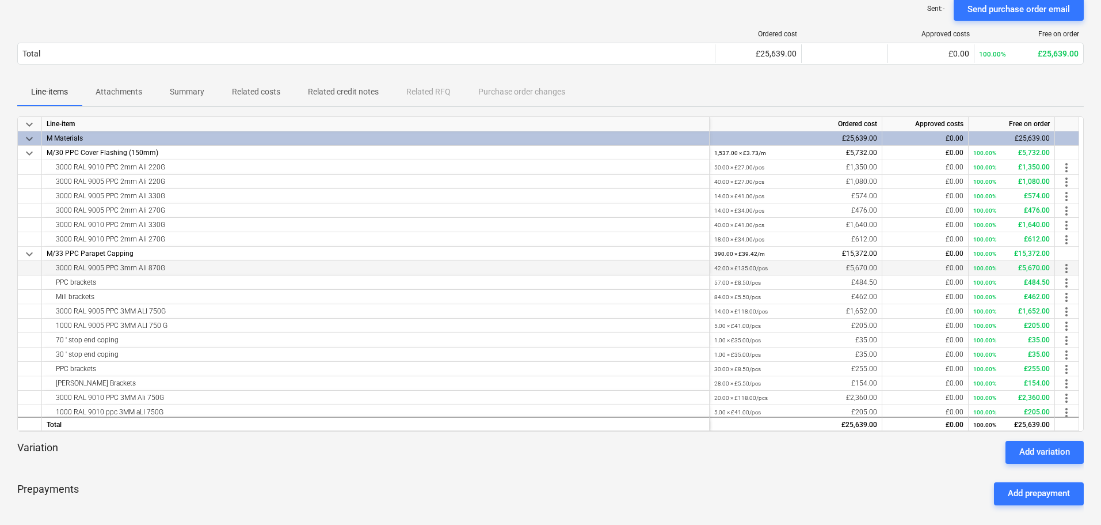
scroll to position [115, 0]
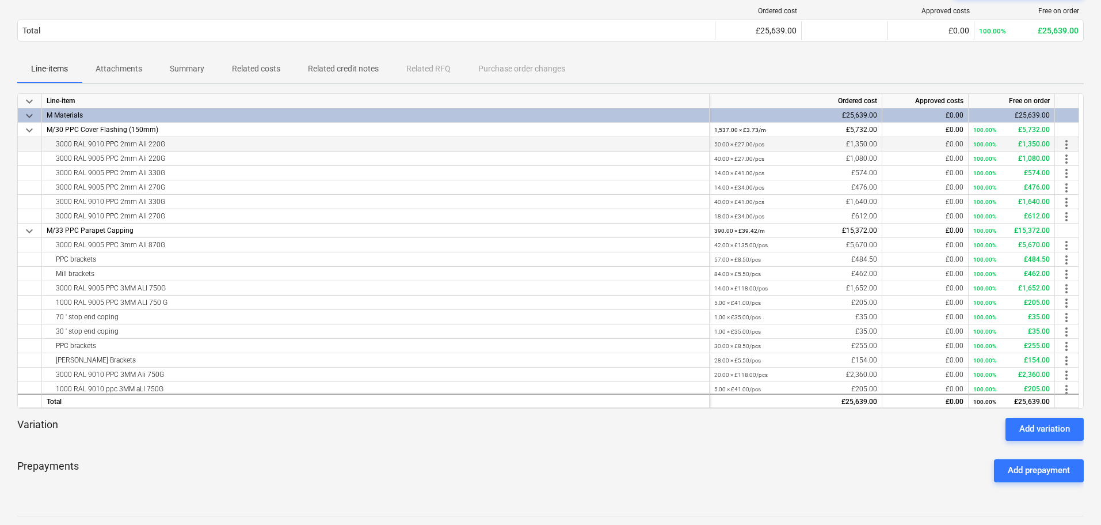
click at [261, 139] on div "3000 RAL 9010 PPC 2mm Ali 220G" at bounding box center [376, 144] width 658 height 14
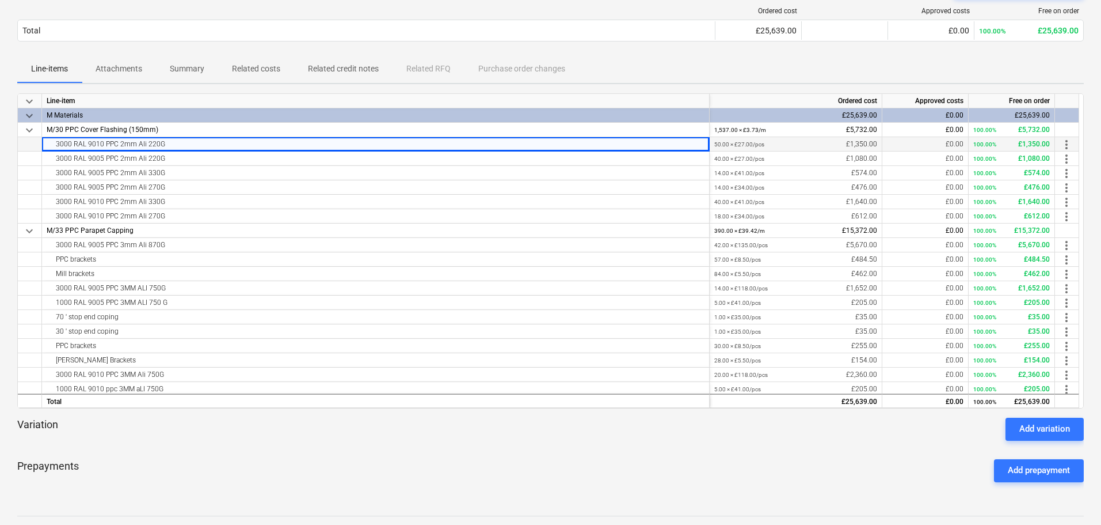
click at [261, 139] on div "3000 RAL 9010 PPC 2mm Ali 220G" at bounding box center [376, 144] width 658 height 14
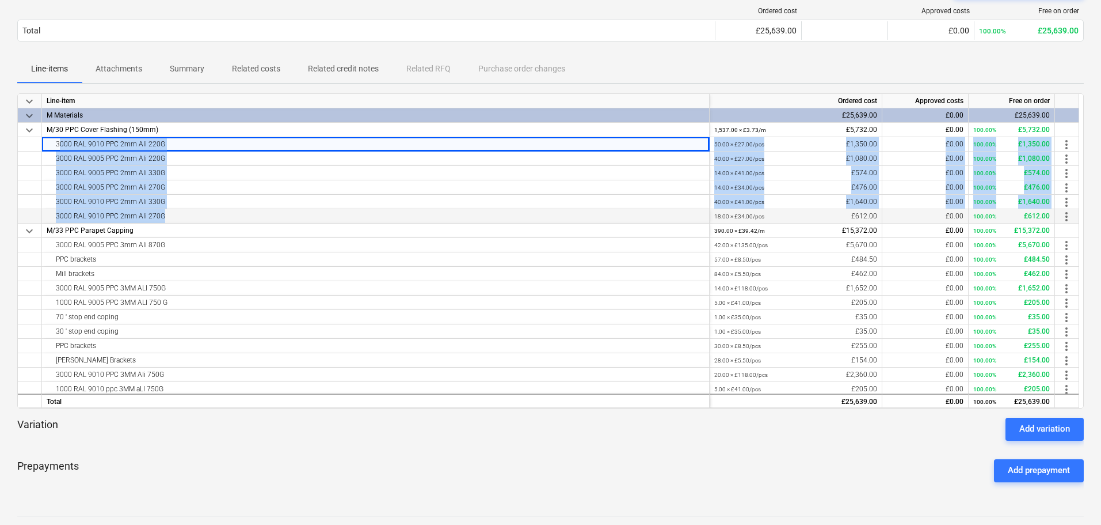
drag, startPoint x: 261, startPoint y: 139, endPoint x: 267, endPoint y: 216, distance: 77.4
click at [267, 216] on div "keyboard_arrow_down Line-item Ordered cost Approved costs Free on order keyboar…" at bounding box center [550, 250] width 1067 height 315
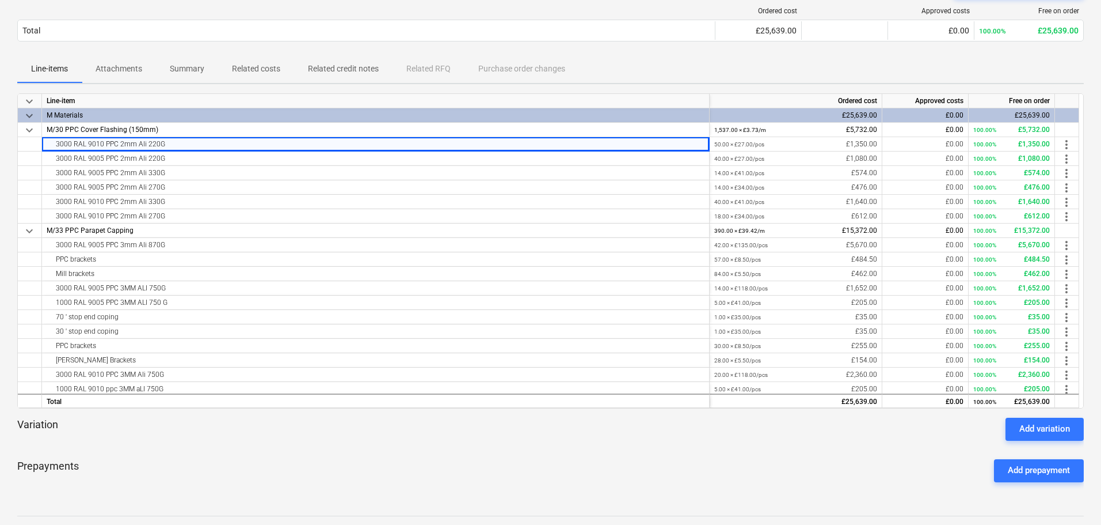
click at [655, 63] on div "Line-items Attachments Summary Related costs Related credit notes Related RFQ P…" at bounding box center [550, 69] width 1067 height 28
click at [757, 146] on small "50.00 × £27.00 / pcs" at bounding box center [740, 144] width 50 height 6
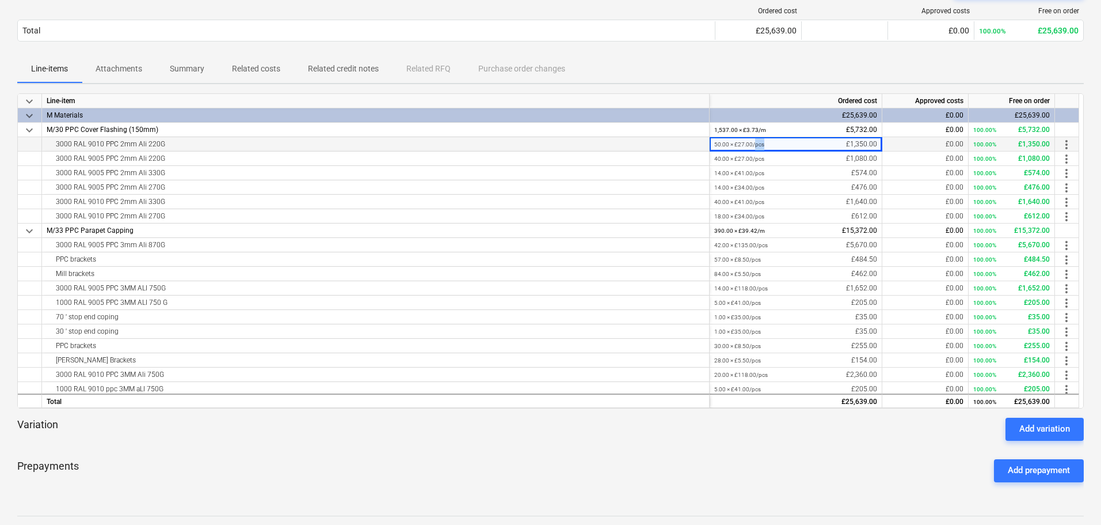
click at [757, 146] on small "50.00 × £27.00 / pcs" at bounding box center [740, 144] width 50 height 6
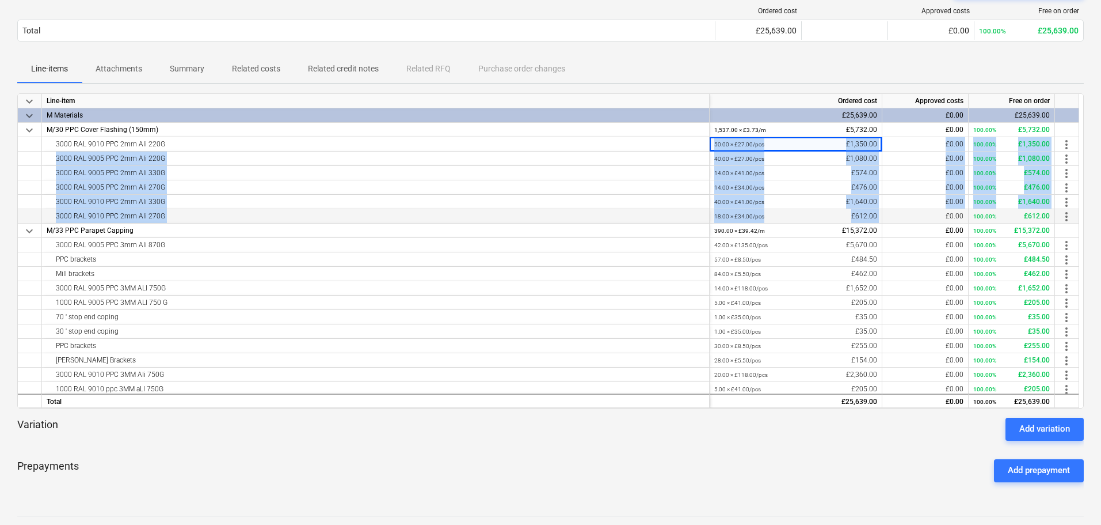
drag, startPoint x: 757, startPoint y: 146, endPoint x: 864, endPoint y: 212, distance: 125.9
click at [864, 212] on div "keyboard_arrow_down Line-item Ordered cost Approved costs Free on order keyboar…" at bounding box center [550, 250] width 1067 height 315
click at [864, 213] on div "18.00 × £34.00 / pcs £612.00" at bounding box center [796, 216] width 163 height 14
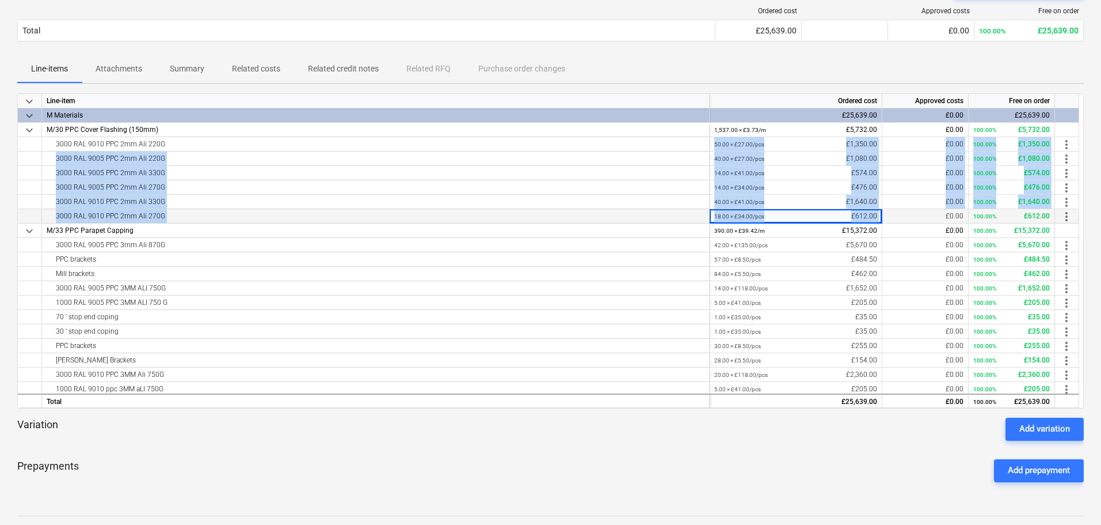
click at [864, 213] on div "18.00 × £34.00 / pcs £612.00" at bounding box center [796, 216] width 163 height 14
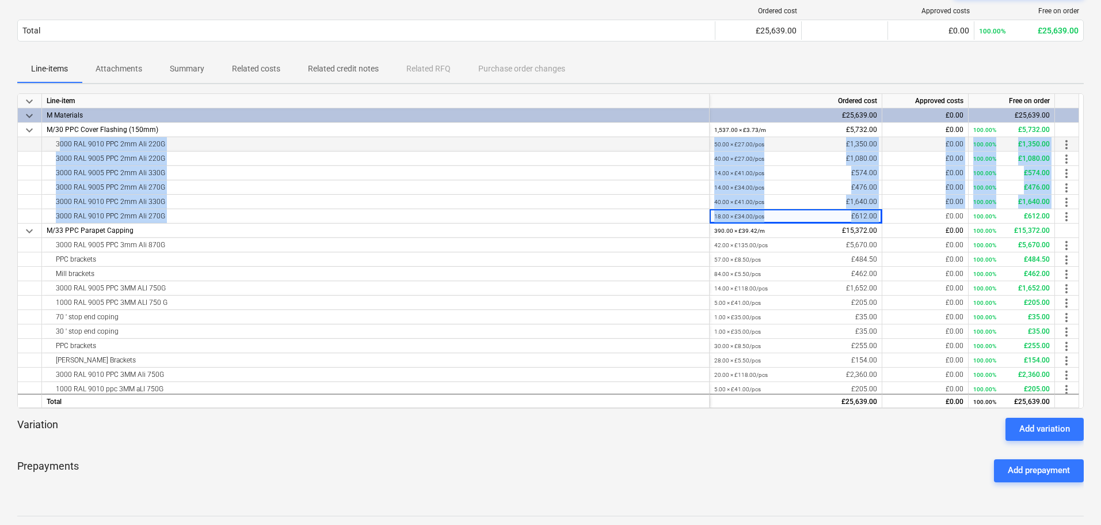
drag, startPoint x: 864, startPoint y: 213, endPoint x: 181, endPoint y: 147, distance: 685.5
click at [181, 147] on div "keyboard_arrow_down Line-item Ordered cost Approved costs Free on order keyboar…" at bounding box center [550, 250] width 1067 height 315
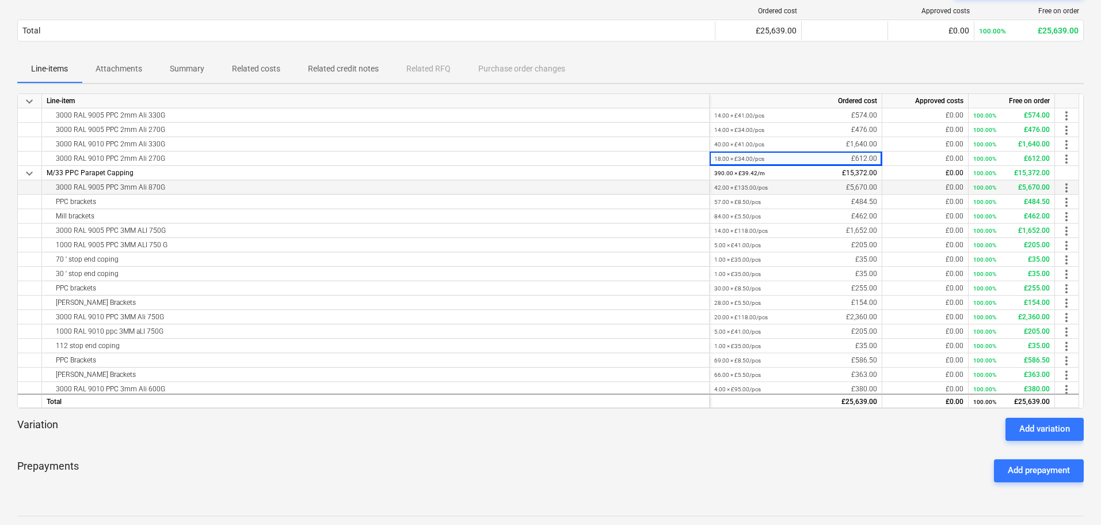
click at [221, 184] on div "3000 RAL 9005 PPC 3mm Ali 870G" at bounding box center [376, 187] width 658 height 14
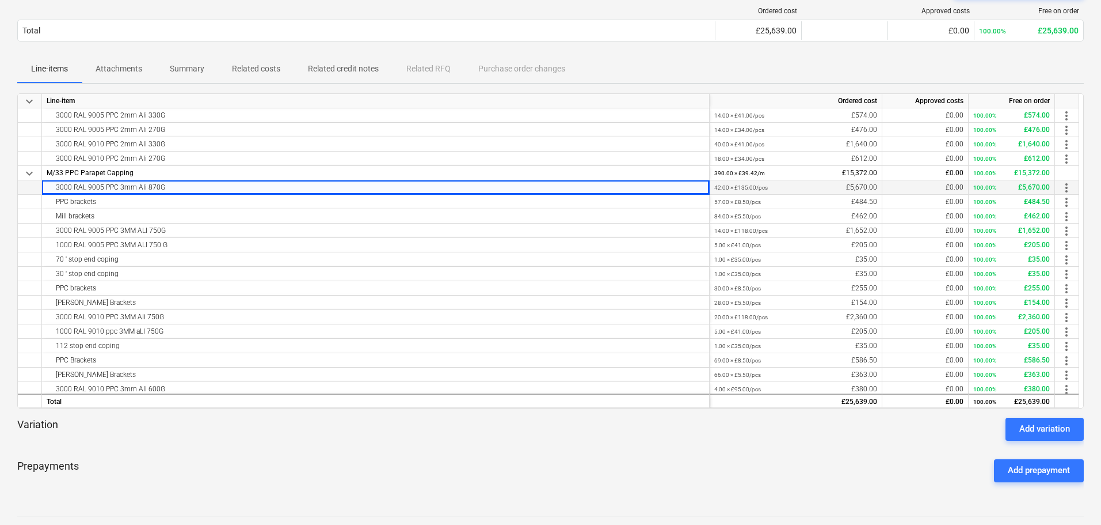
click at [221, 184] on div "3000 RAL 9005 PPC 3mm Ali 870G" at bounding box center [376, 187] width 658 height 14
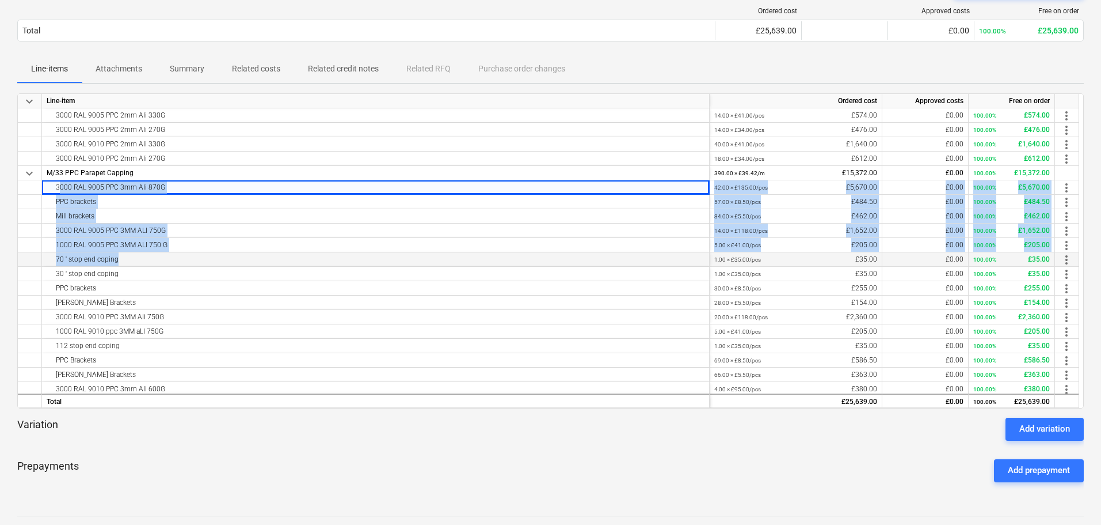
drag, startPoint x: 221, startPoint y: 184, endPoint x: 223, endPoint y: 256, distance: 71.4
click at [223, 256] on div "keyboard_arrow_down Line-item Ordered cost Approved costs Free on order keyboar…" at bounding box center [550, 250] width 1067 height 315
click at [237, 212] on div "Mill brackets" at bounding box center [376, 216] width 658 height 14
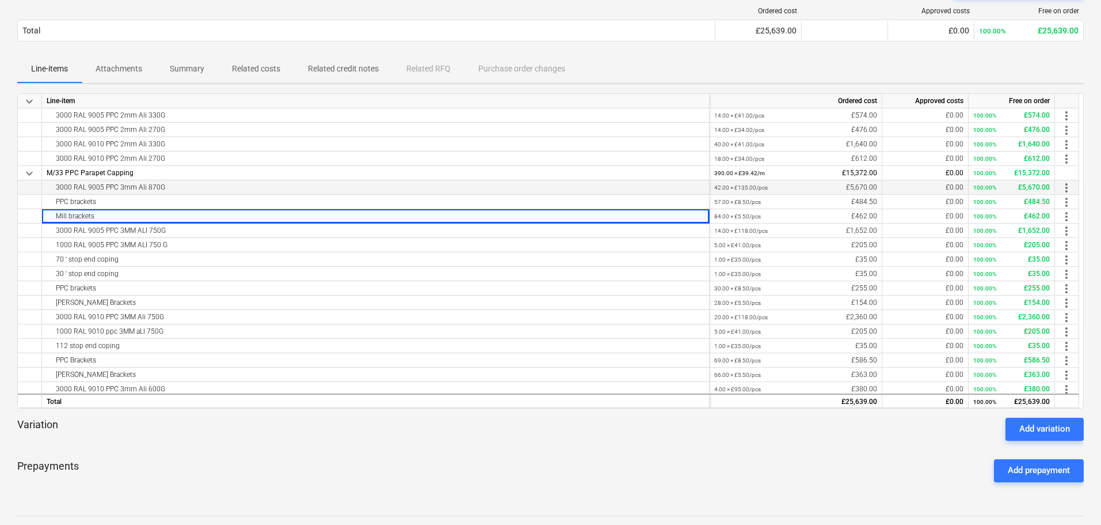
click at [236, 192] on div "3000 RAL 9005 PPC 3mm Ali 870G" at bounding box center [376, 187] width 658 height 14
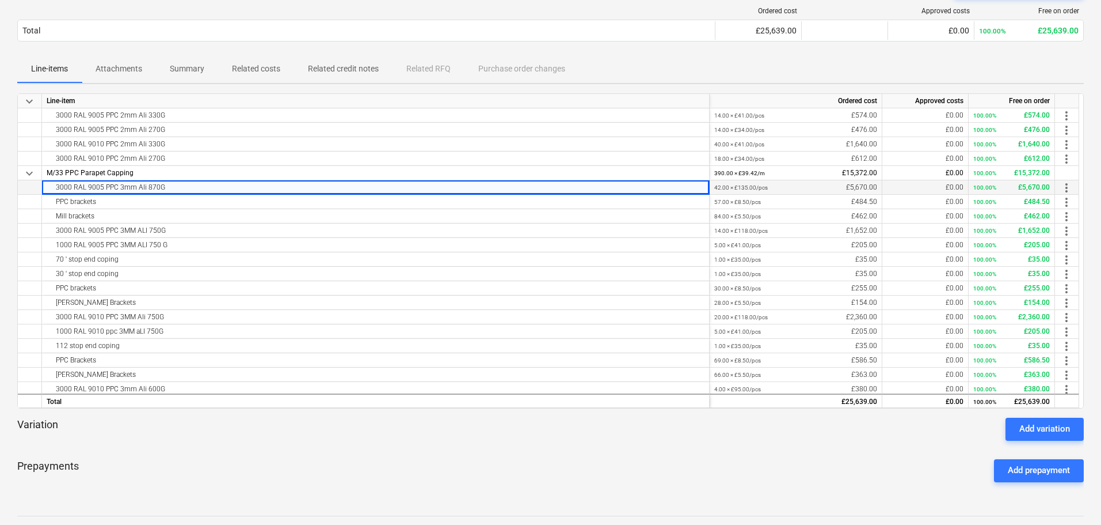
click at [236, 192] on div "3000 RAL 9005 PPC 3mm Ali 870G" at bounding box center [376, 187] width 658 height 14
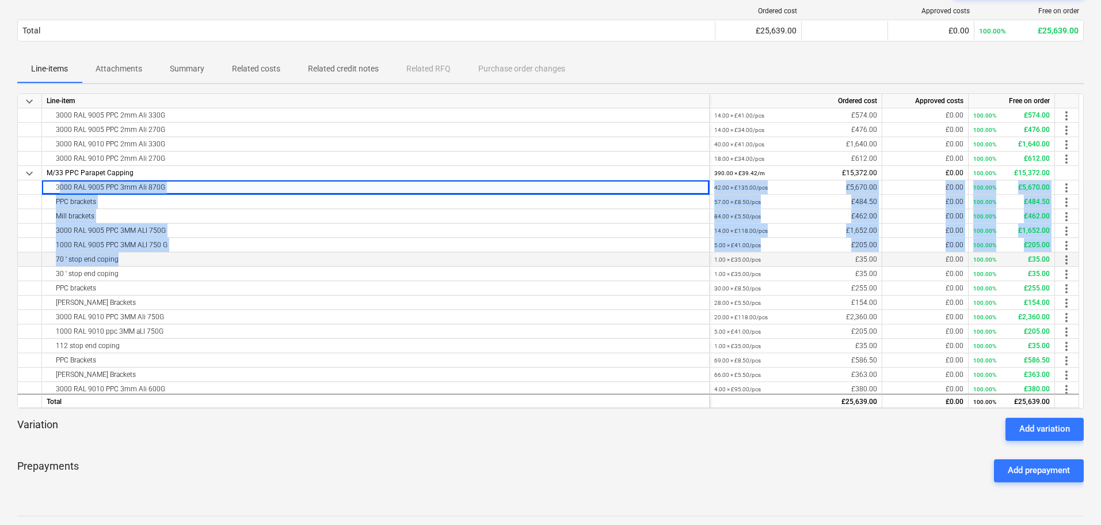
drag, startPoint x: 236, startPoint y: 192, endPoint x: 236, endPoint y: 262, distance: 70.2
click at [236, 262] on div "keyboard_arrow_down Line-item Ordered cost Approved costs Free on order keyboar…" at bounding box center [550, 250] width 1067 height 315
click at [241, 215] on div "Mill brackets" at bounding box center [376, 216] width 658 height 14
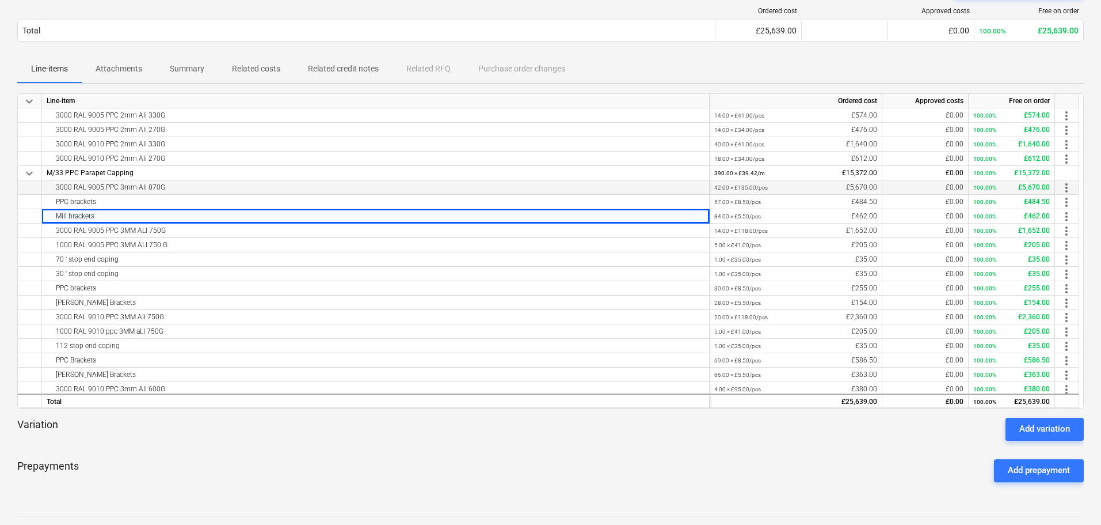
click at [258, 189] on div "3000 RAL 9005 PPC 3mm Ali 870G" at bounding box center [376, 187] width 658 height 14
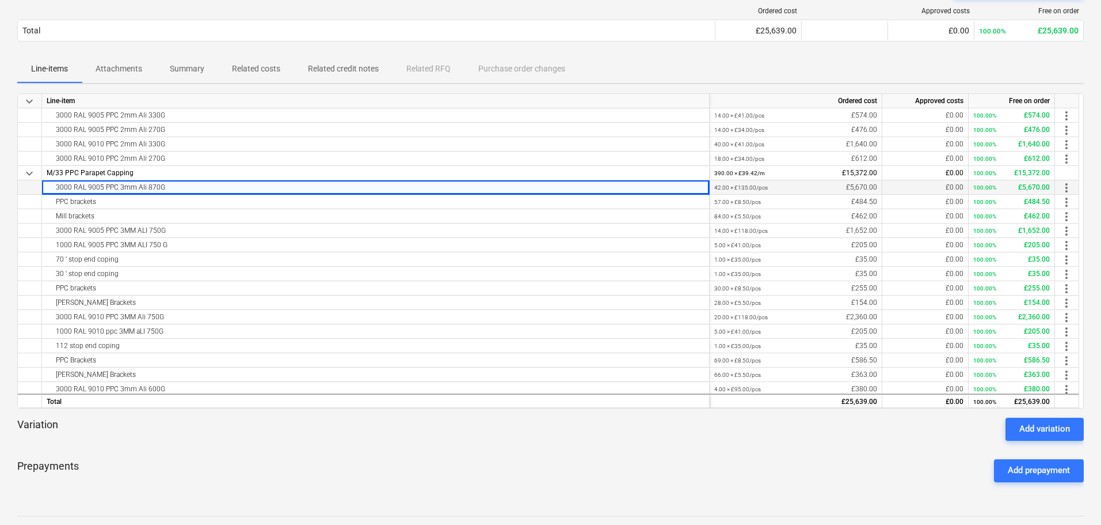
click at [258, 189] on div "3000 RAL 9005 PPC 3mm Ali 870G" at bounding box center [376, 187] width 658 height 14
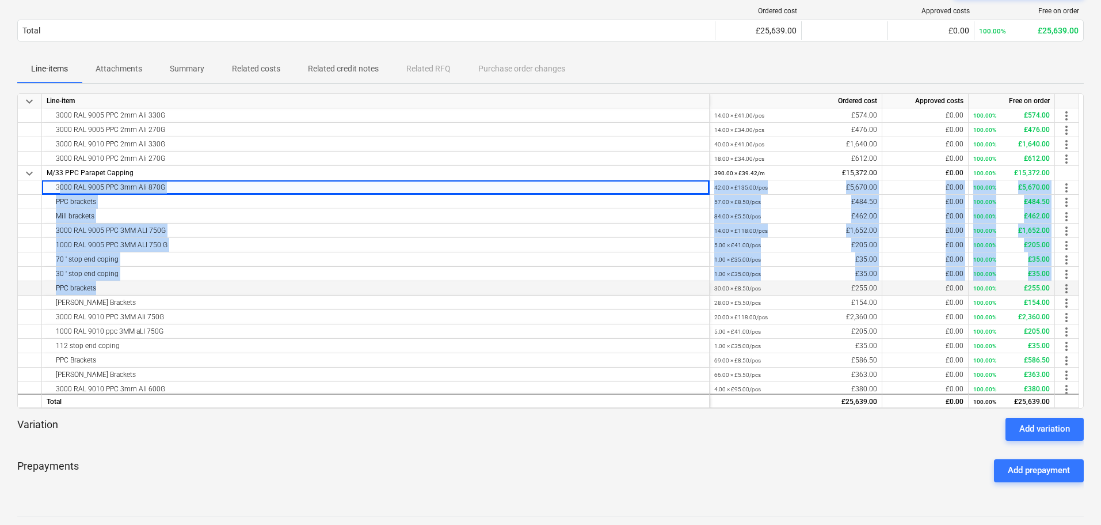
drag, startPoint x: 258, startPoint y: 189, endPoint x: 262, endPoint y: 295, distance: 105.4
click at [262, 295] on div "keyboard_arrow_down Line-item Ordered cost Approved costs Free on order keyboar…" at bounding box center [550, 250] width 1067 height 315
click at [275, 225] on div "3000 RAL 9005 PPC 3MM ALI 750G" at bounding box center [376, 230] width 658 height 14
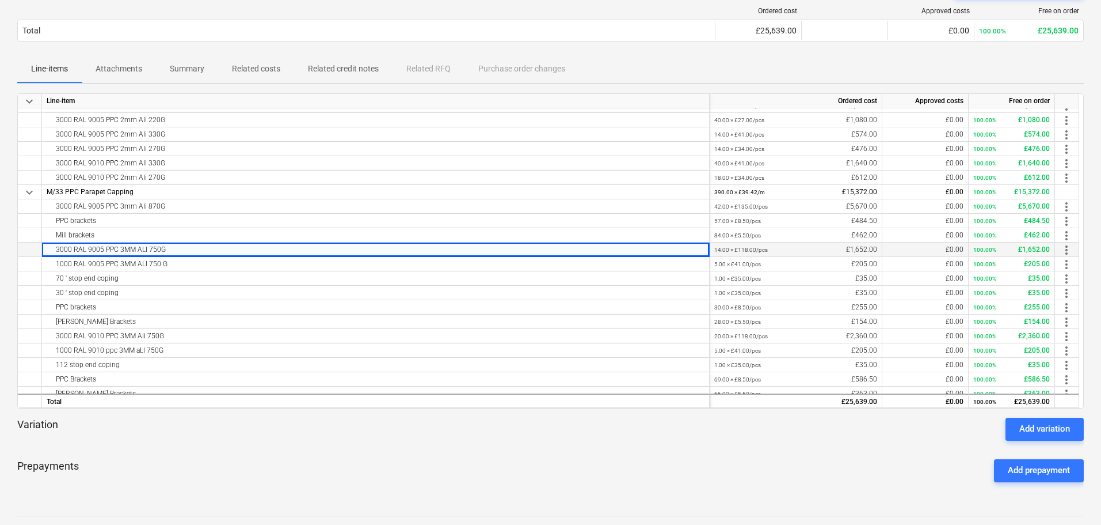
scroll to position [0, 0]
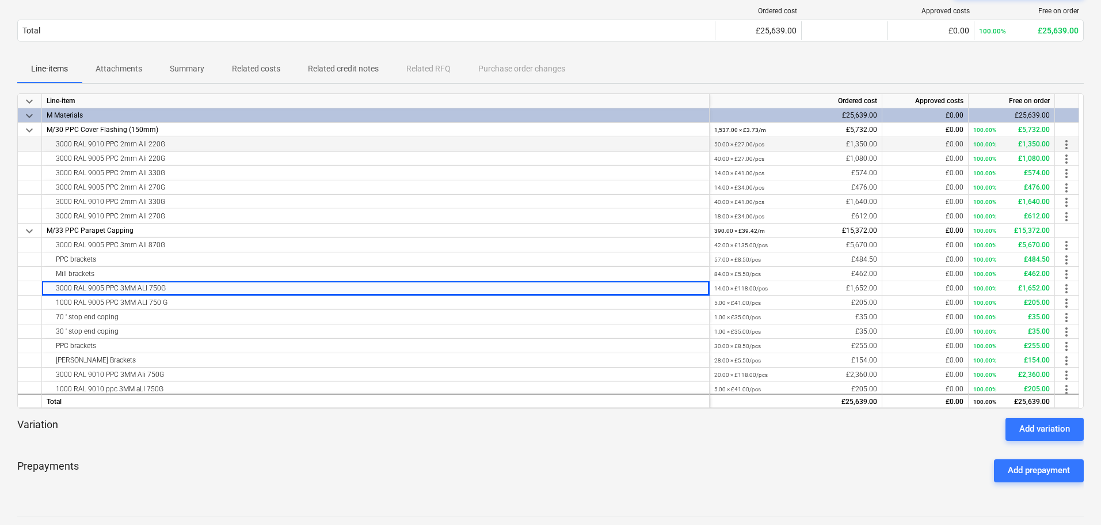
click at [112, 140] on div "3000 RAL 9010 PPC 2mm Ali 220G" at bounding box center [376, 144] width 658 height 14
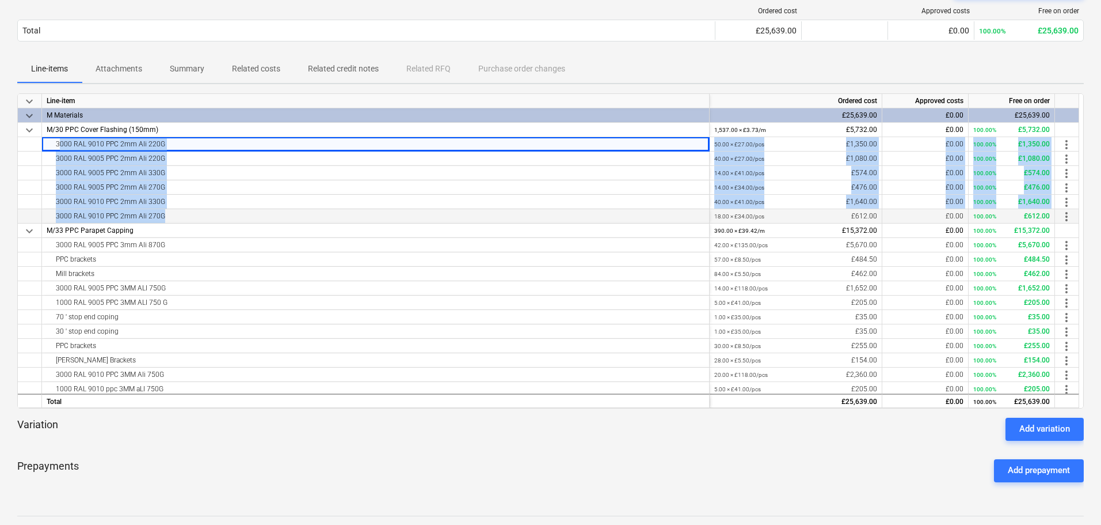
drag, startPoint x: 112, startPoint y: 140, endPoint x: 256, endPoint y: 214, distance: 161.7
click at [256, 214] on div "keyboard_arrow_down Line-item Ordered cost Approved costs Free on order keyboar…" at bounding box center [550, 250] width 1067 height 315
click at [256, 214] on div "3000 RAL 9010 PPC 2mm Ali 270G" at bounding box center [376, 216] width 658 height 14
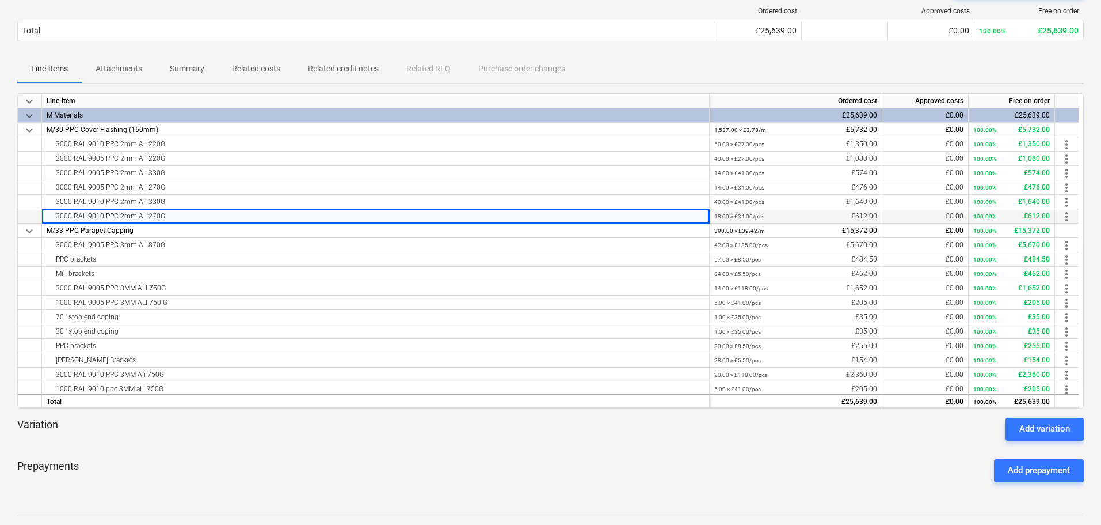
click at [256, 214] on div "3000 RAL 9010 PPC 2mm Ali 270G" at bounding box center [376, 216] width 658 height 14
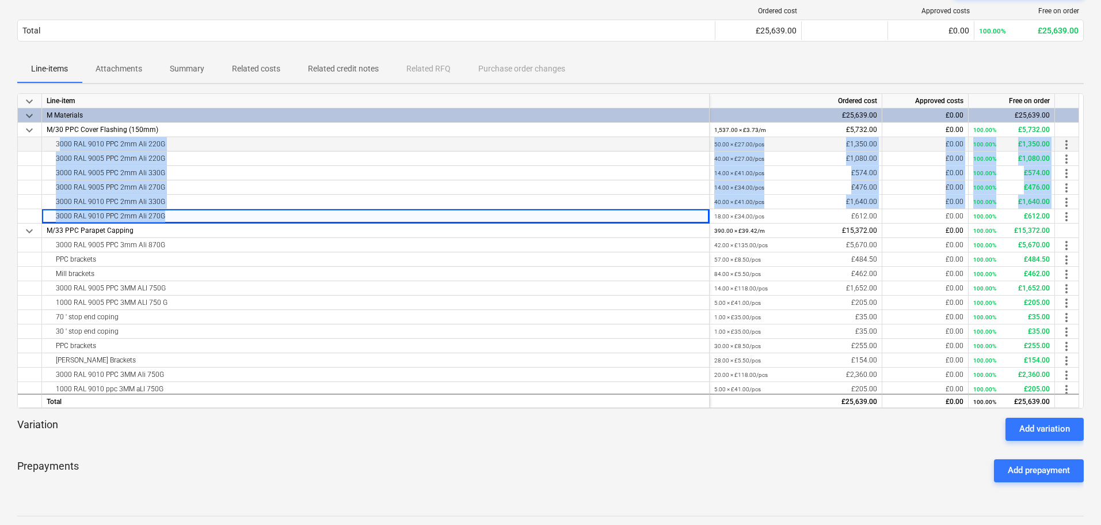
drag, startPoint x: 256, startPoint y: 214, endPoint x: 266, endPoint y: 148, distance: 66.4
click at [266, 148] on div "keyboard_arrow_down Line-item Ordered cost Approved costs Free on order keyboar…" at bounding box center [550, 250] width 1067 height 315
click at [267, 147] on div "3000 RAL 9010 PPC 2mm Ali 220G" at bounding box center [376, 144] width 658 height 14
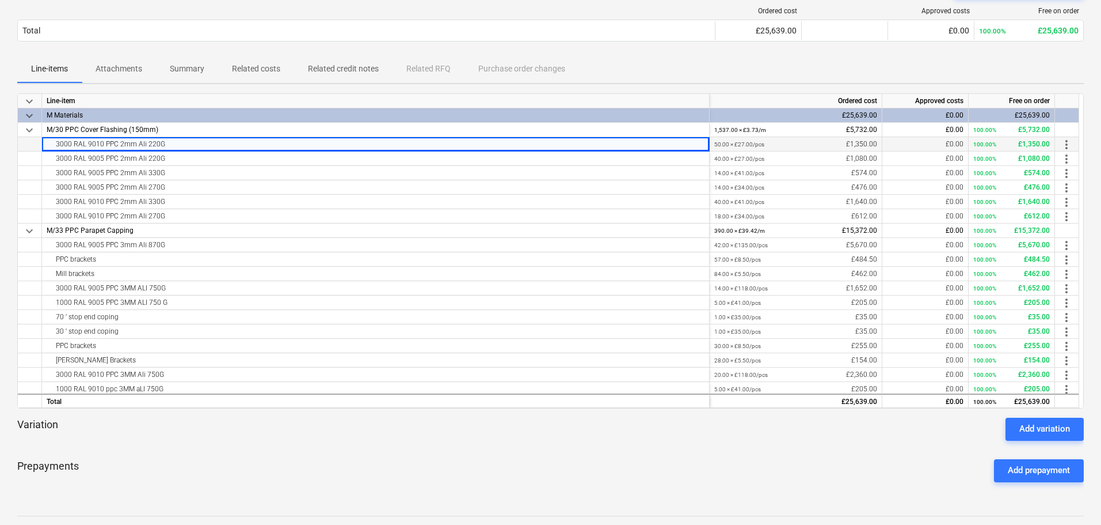
click at [267, 147] on div "3000 RAL 9010 PPC 2mm Ali 220G" at bounding box center [376, 144] width 658 height 14
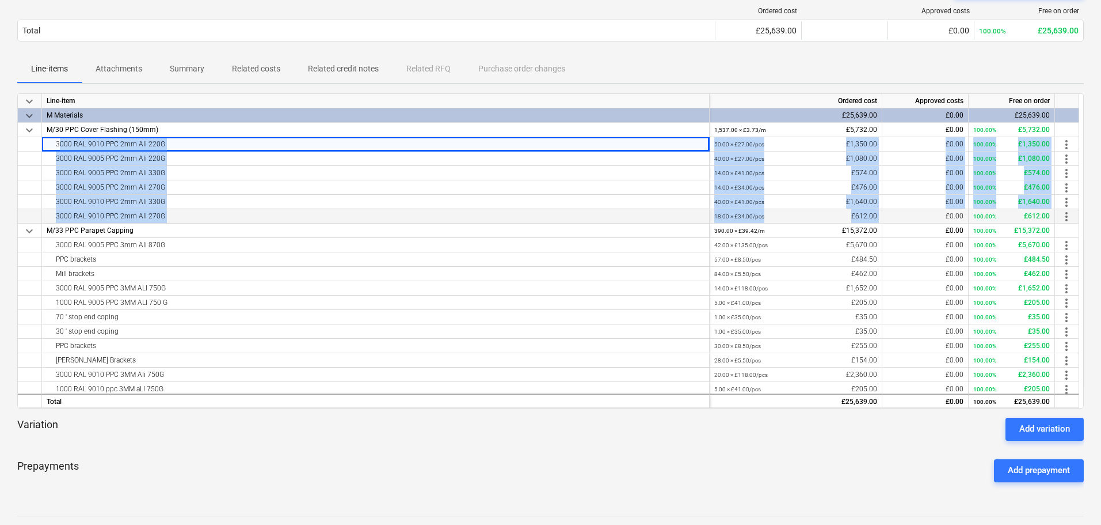
drag, startPoint x: 267, startPoint y: 147, endPoint x: 864, endPoint y: 219, distance: 601.4
click at [864, 219] on div "keyboard_arrow_down Line-item Ordered cost Approved costs Free on order keyboar…" at bounding box center [550, 250] width 1067 height 315
click at [864, 219] on div "18.00 × £34.00 / pcs £612.00" at bounding box center [796, 216] width 163 height 14
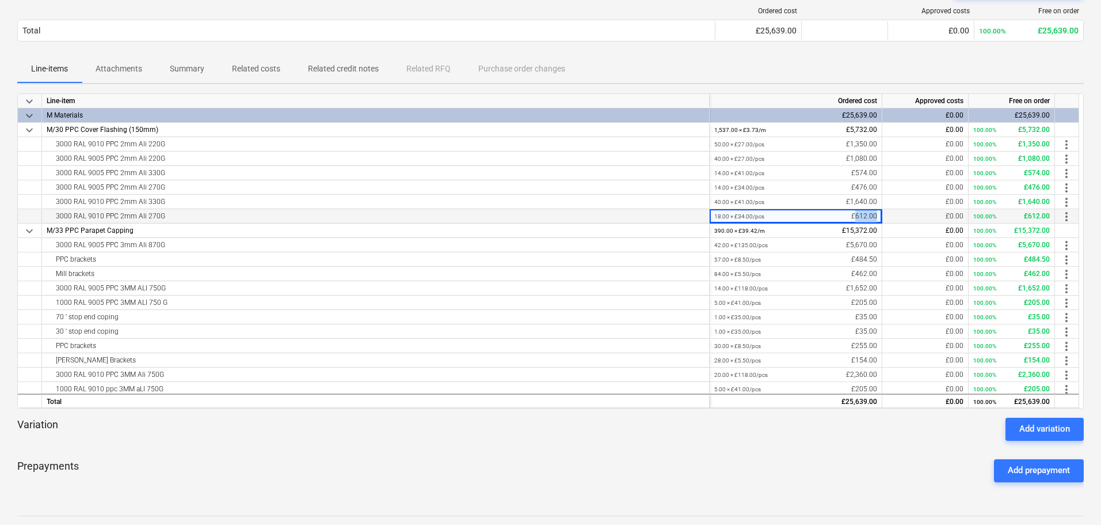
click at [864, 219] on div "18.00 × £34.00 / pcs £612.00" at bounding box center [796, 216] width 163 height 14
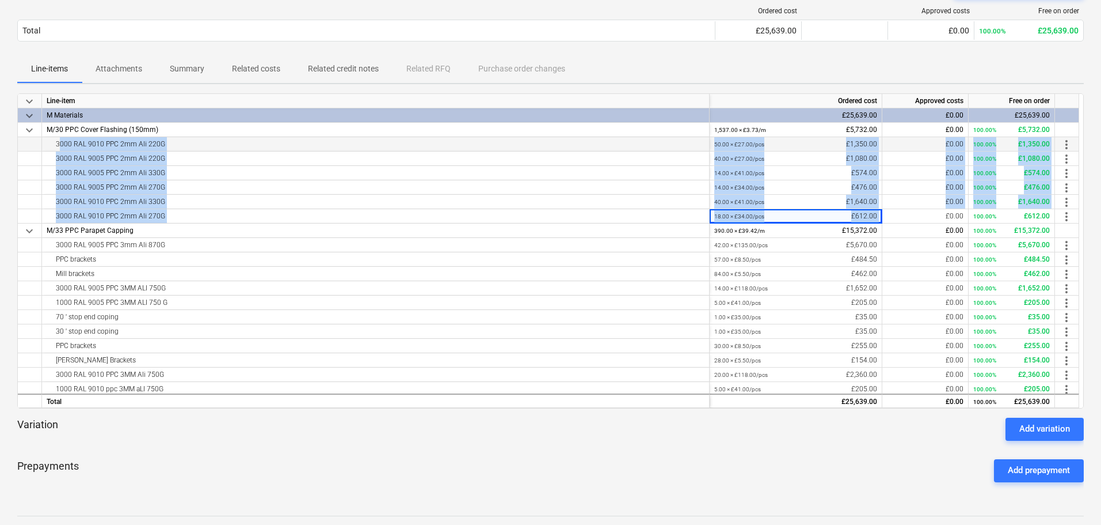
drag, startPoint x: 864, startPoint y: 219, endPoint x: 637, endPoint y: 142, distance: 238.9
click at [637, 142] on div "keyboard_arrow_down Line-item Ordered cost Approved costs Free on order keyboar…" at bounding box center [550, 250] width 1067 height 315
click at [637, 142] on div "3000 RAL 9010 PPC 2mm Ali 220G" at bounding box center [376, 144] width 658 height 14
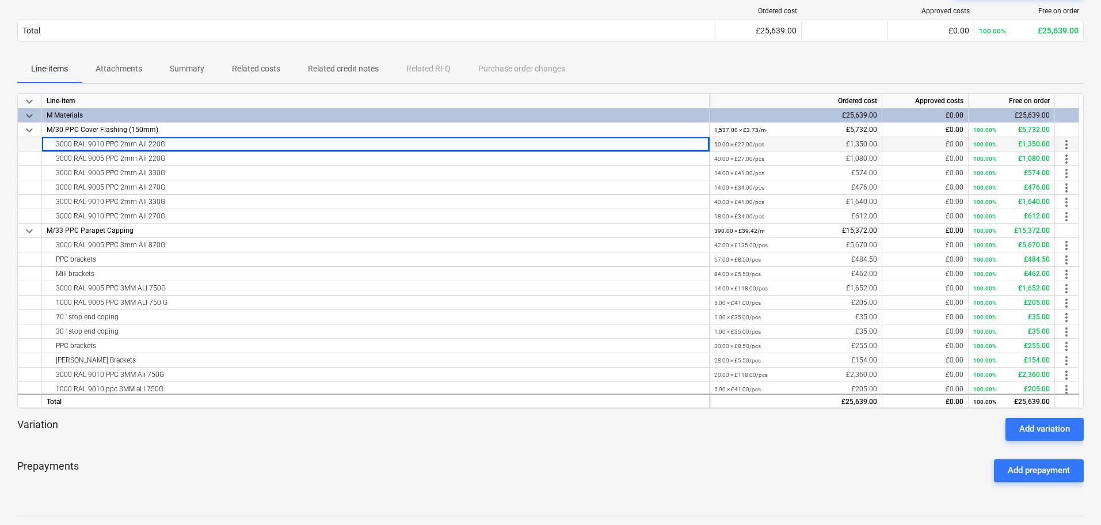
click at [637, 142] on div "3000 RAL 9010 PPC 2mm Ali 220G" at bounding box center [376, 144] width 658 height 14
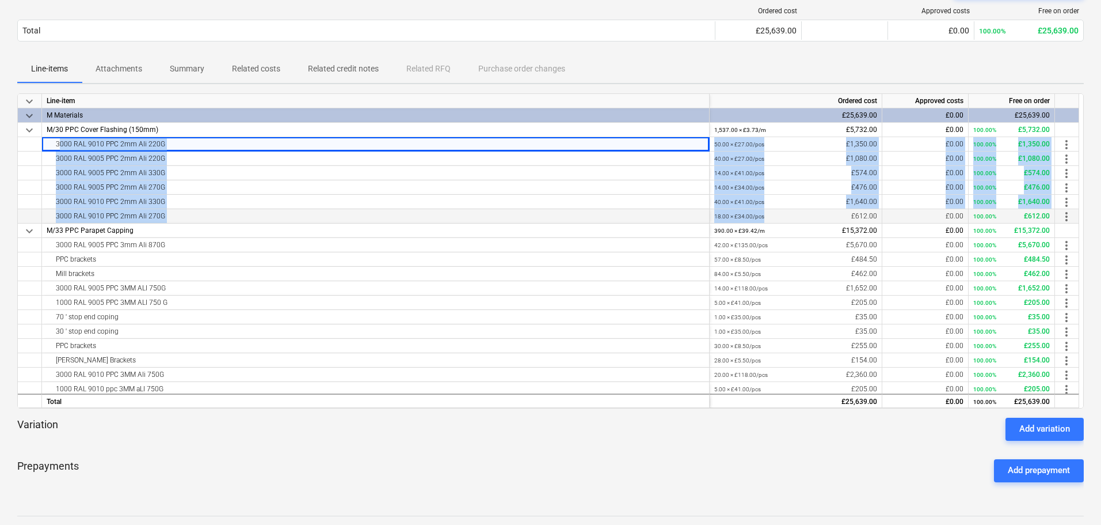
drag, startPoint x: 637, startPoint y: 142, endPoint x: 848, endPoint y: 210, distance: 220.9
click at [848, 210] on div "keyboard_arrow_down Line-item Ordered cost Approved costs Free on order keyboar…" at bounding box center [550, 250] width 1067 height 315
click at [757, 166] on div "14.00 × £41.00 / pcs" at bounding box center [740, 173] width 50 height 14
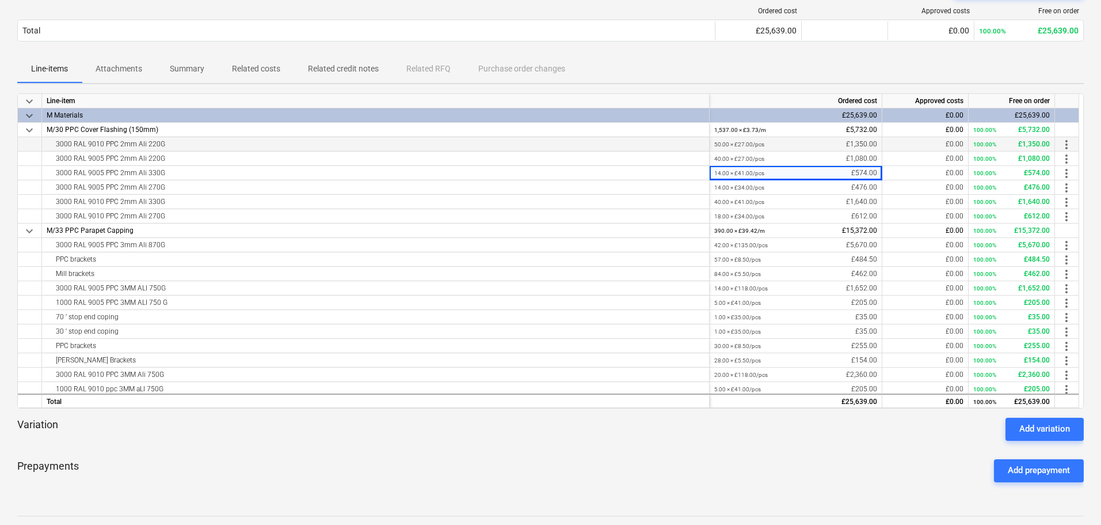
click at [803, 140] on div "50.00 × £27.00 / pcs £1,350.00" at bounding box center [796, 144] width 163 height 14
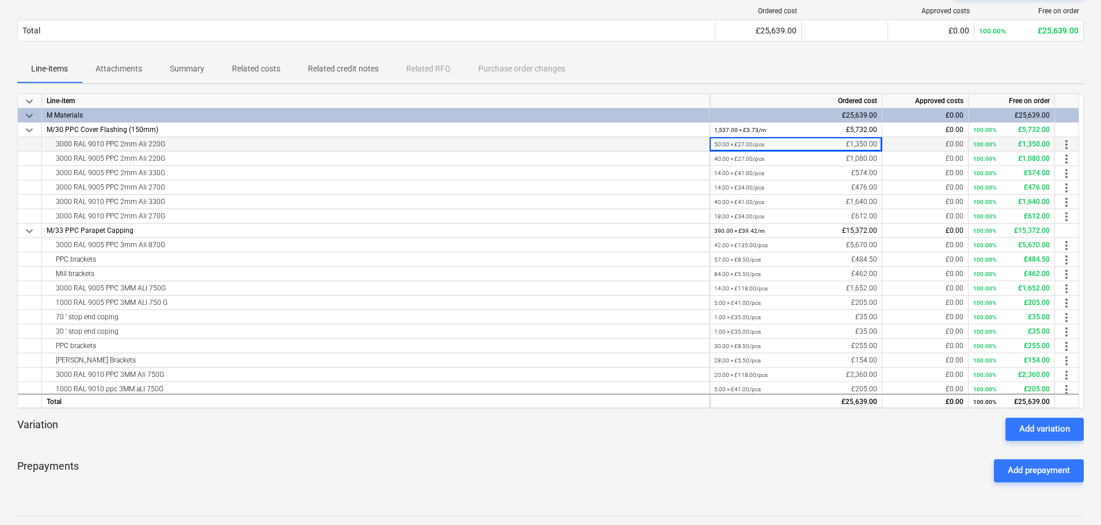
click at [803, 140] on div "50.00 × £27.00 / pcs £1,350.00" at bounding box center [796, 144] width 163 height 14
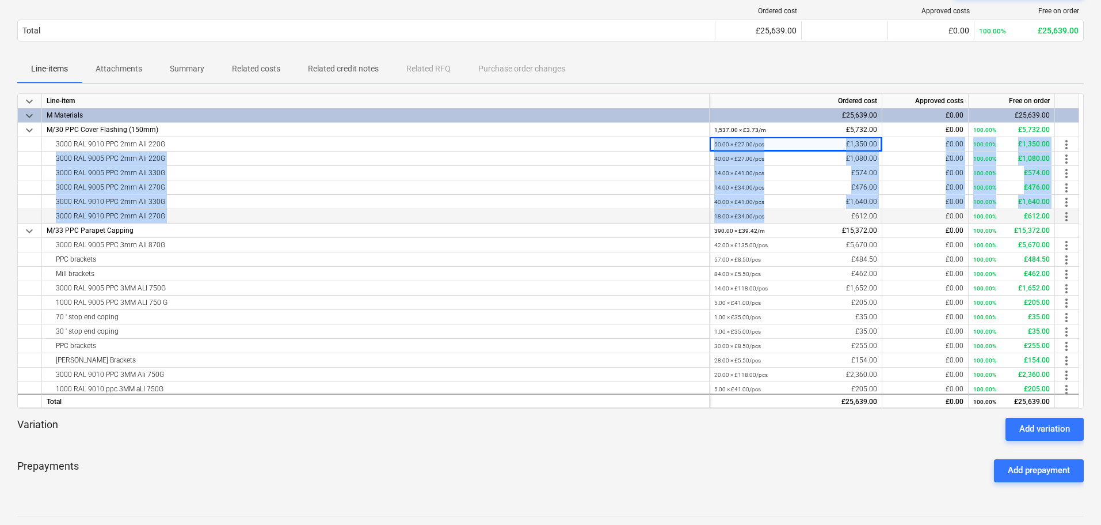
drag, startPoint x: 803, startPoint y: 140, endPoint x: 781, endPoint y: 218, distance: 81.3
click at [781, 218] on div "keyboard_arrow_down Line-item Ordered cost Approved costs Free on order keyboar…" at bounding box center [550, 250] width 1067 height 315
click at [781, 218] on div "18.00 × £34.00 / pcs £612.00" at bounding box center [796, 216] width 163 height 14
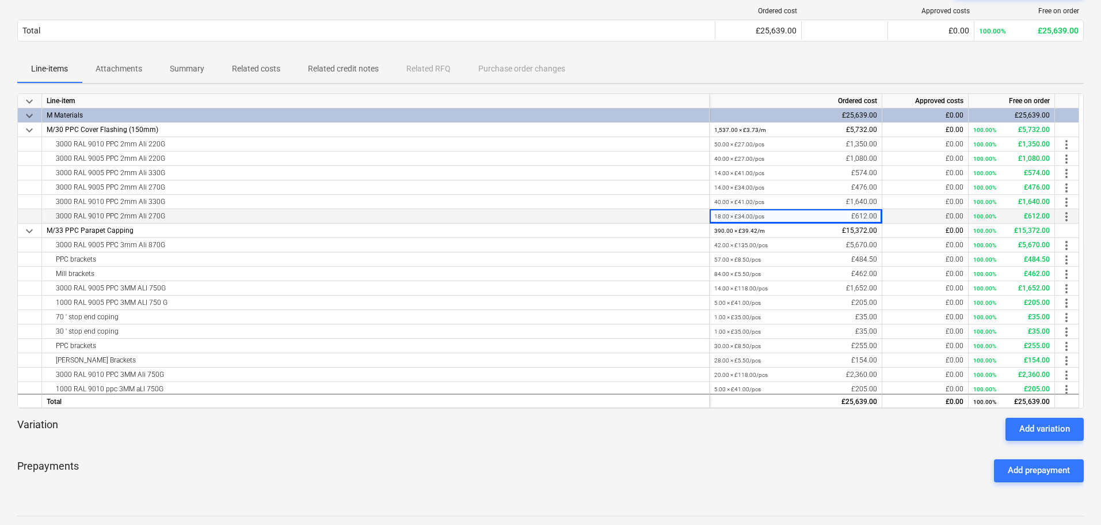
click at [781, 218] on div "18.00 × £34.00 / pcs £612.00" at bounding box center [796, 216] width 163 height 14
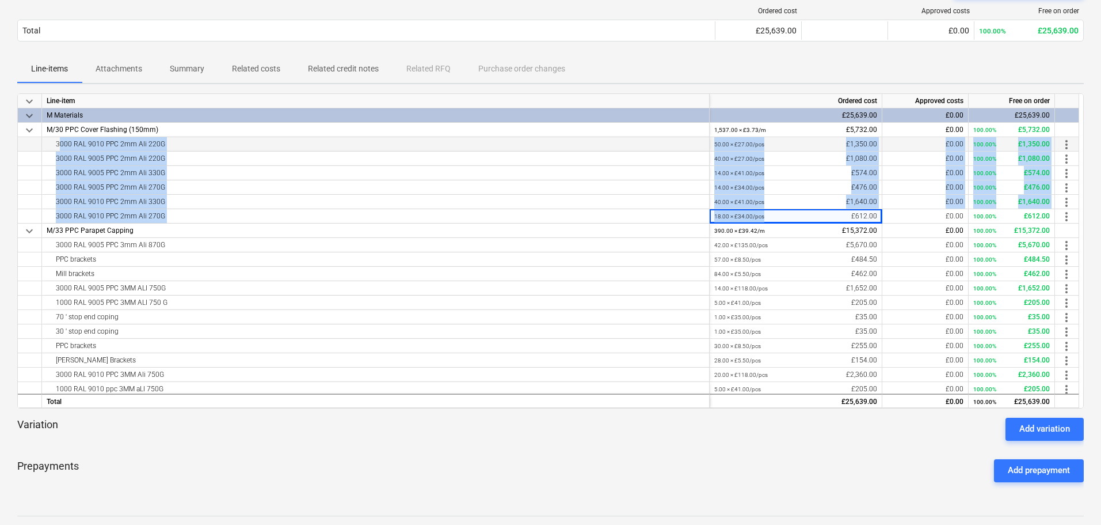
drag, startPoint x: 781, startPoint y: 218, endPoint x: 611, endPoint y: 145, distance: 184.9
click at [611, 145] on div "keyboard_arrow_down Line-item Ordered cost Approved costs Free on order keyboar…" at bounding box center [550, 250] width 1067 height 315
click at [611, 145] on div "3000 RAL 9010 PPC 2mm Ali 220G" at bounding box center [376, 144] width 658 height 14
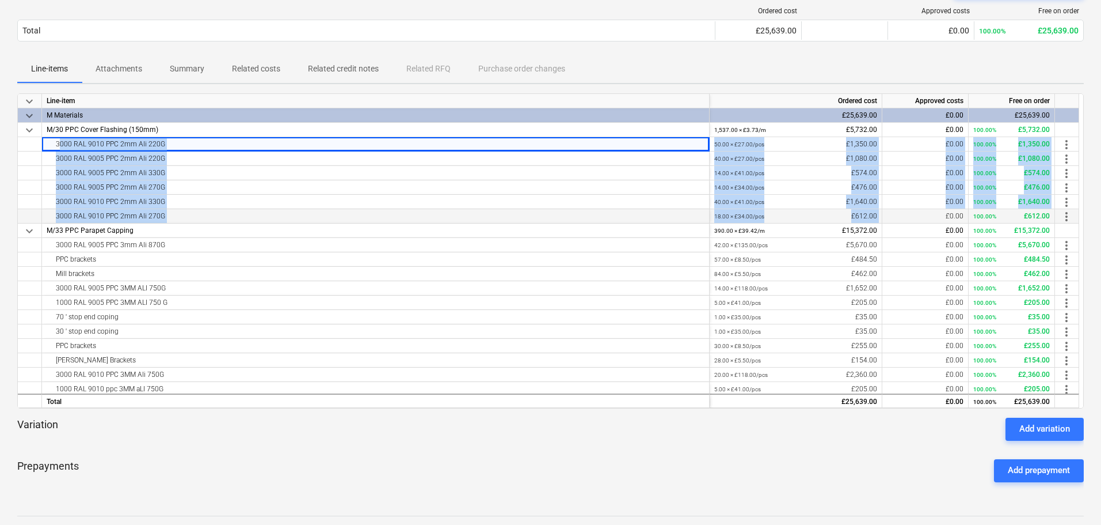
drag, startPoint x: 611, startPoint y: 145, endPoint x: 865, endPoint y: 212, distance: 262.7
click at [865, 212] on div "keyboard_arrow_down Line-item Ordered cost Approved costs Free on order keyboar…" at bounding box center [550, 250] width 1067 height 315
click at [865, 212] on div "18.00 × £34.00 / pcs £612.00" at bounding box center [796, 216] width 163 height 14
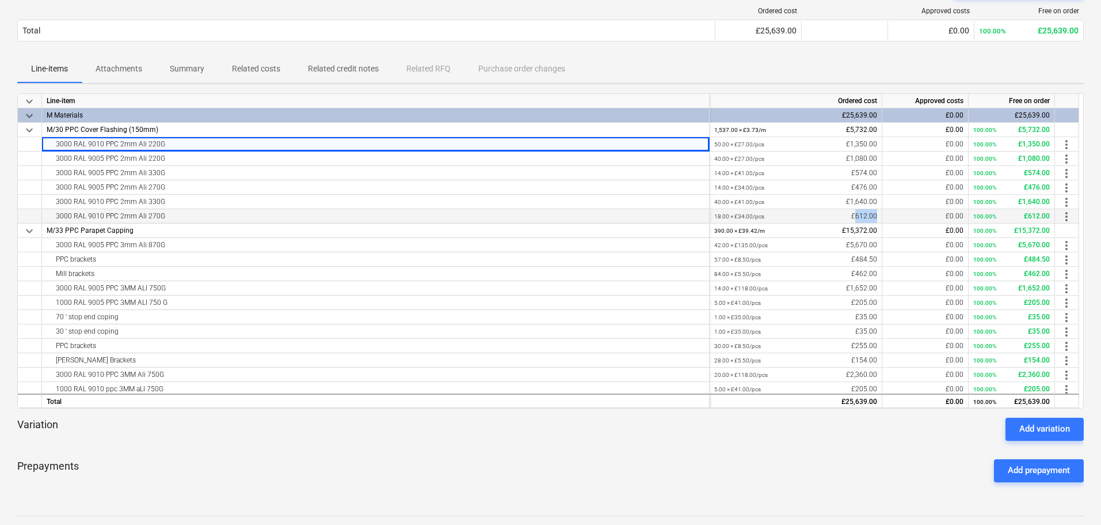
click at [865, 212] on div "18.00 × £34.00 / pcs £612.00" at bounding box center [796, 216] width 163 height 14
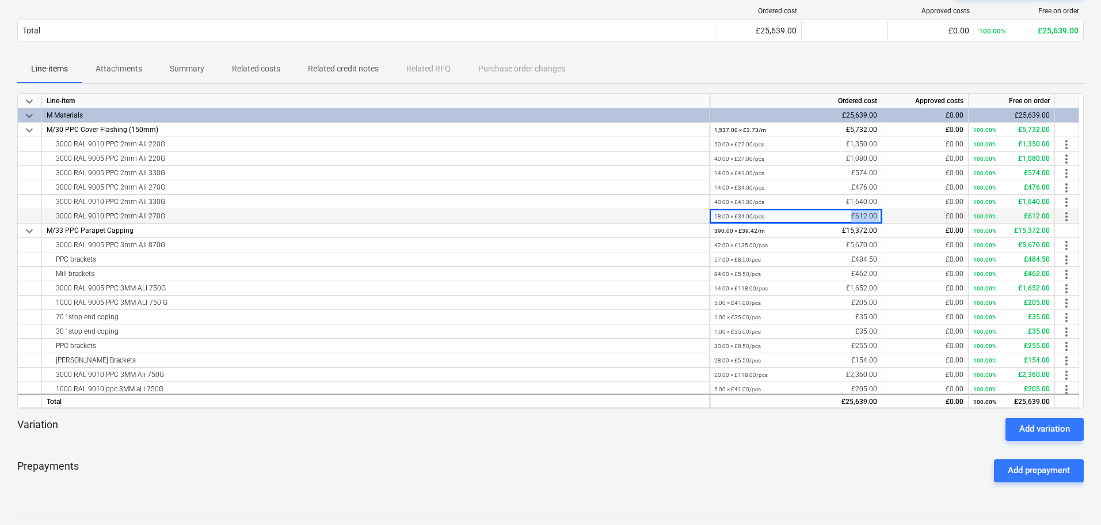
click at [865, 212] on div "18.00 × £34.00 / pcs £612.00" at bounding box center [796, 216] width 163 height 14
click at [852, 206] on div "40.00 × £41.00 / pcs £1,640.00" at bounding box center [796, 202] width 163 height 14
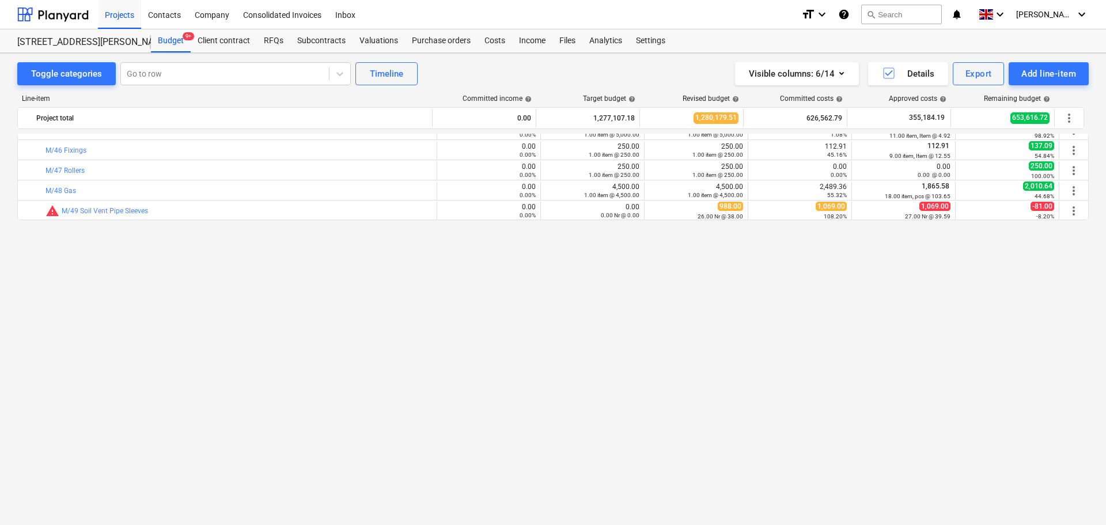
scroll to position [633, 0]
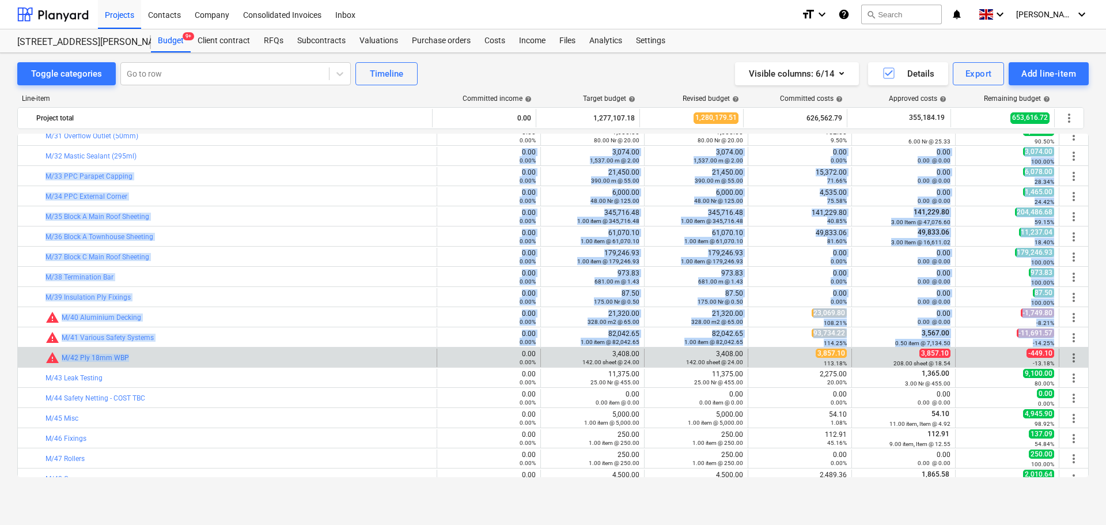
drag, startPoint x: 279, startPoint y: 155, endPoint x: 253, endPoint y: 349, distance: 195.2
click at [251, 359] on div "bar_chart M/11 Sopravap EVA 35 (1m x 6m) 0.00 0.00% edit 398.88 12.00 roll @ 33…" at bounding box center [552, 487] width 1071 height 1975
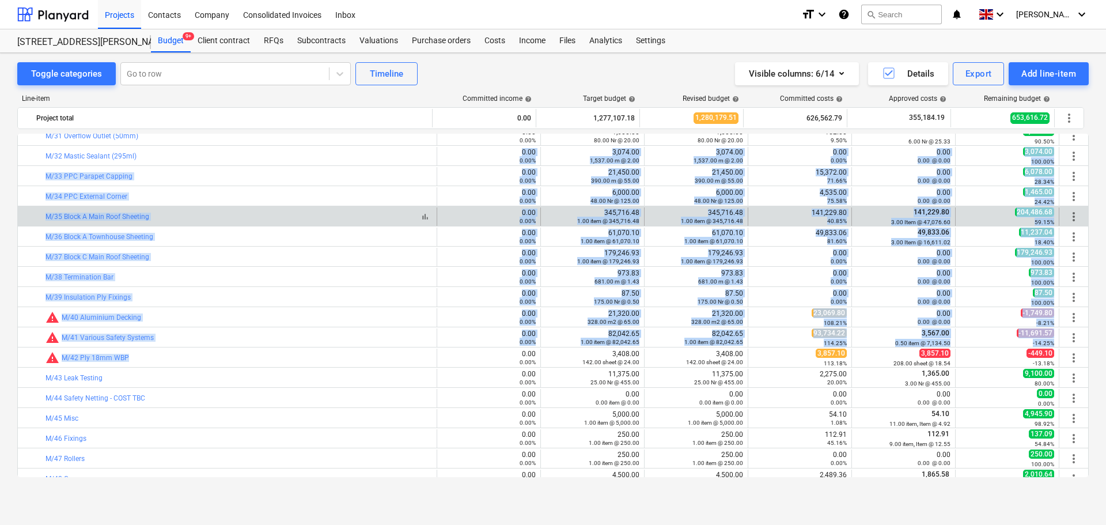
click at [264, 214] on div "bar_chart M/35 Block A Main Roof Sheeting" at bounding box center [238, 216] width 386 height 8
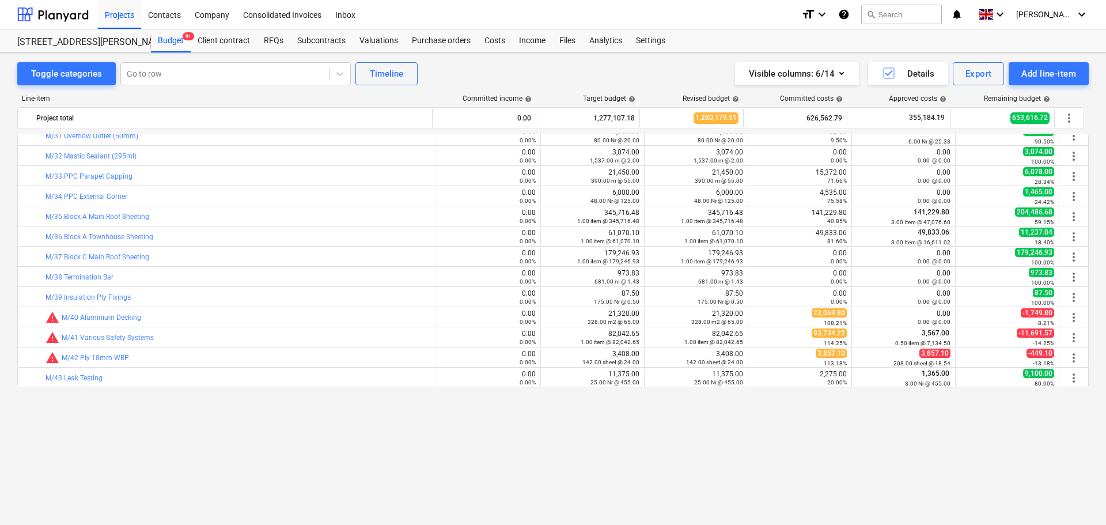
scroll to position [518, 0]
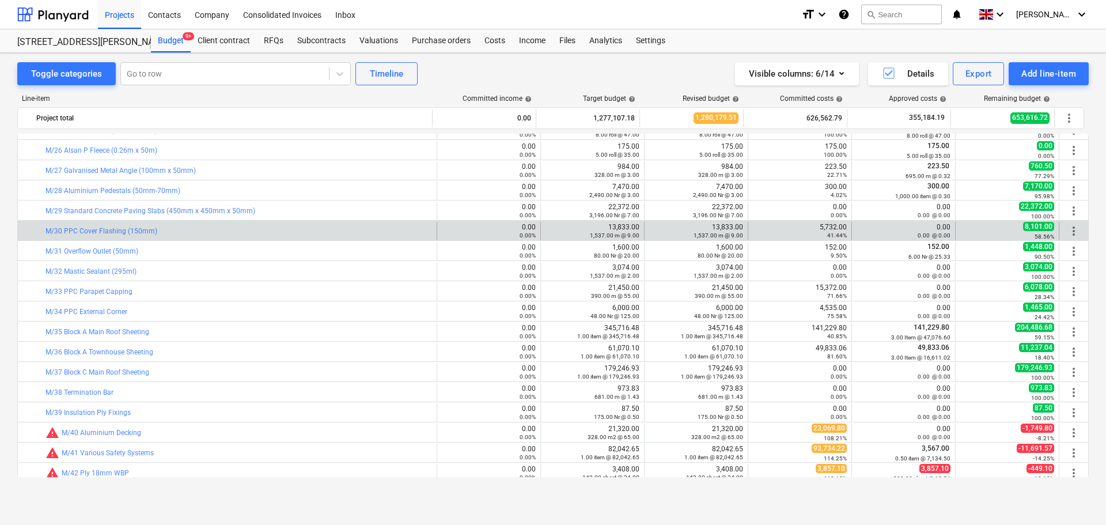
click at [279, 223] on div "bar_chart M/30 PPC Cover Flashing (150mm)" at bounding box center [238, 231] width 386 height 18
drag, startPoint x: 279, startPoint y: 223, endPoint x: 920, endPoint y: 233, distance: 640.9
click at [918, 234] on div "bar_chart M/30 PPC Cover Flashing (150mm) 0.00 0.00% edit 13,833.00 1,537.00 m …" at bounding box center [553, 231] width 1070 height 18
click at [920, 233] on small "0.00 @ 0.00" at bounding box center [933, 235] width 33 height 6
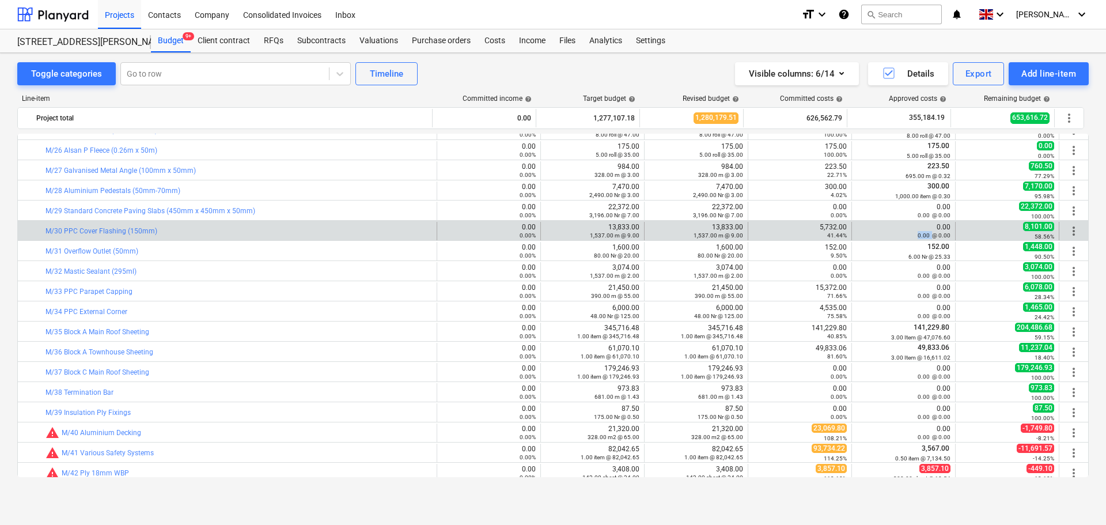
click at [920, 233] on small "0.00 @ 0.00" at bounding box center [933, 235] width 33 height 6
drag, startPoint x: 920, startPoint y: 233, endPoint x: 318, endPoint y: 233, distance: 601.7
click at [318, 233] on div "bar_chart M/30 PPC Cover Flashing (150mm) 0.00 0.00% edit 13,833.00 1,537.00 m …" at bounding box center [553, 231] width 1070 height 18
click at [318, 233] on div "bar_chart M/30 PPC Cover Flashing (150mm)" at bounding box center [238, 231] width 386 height 8
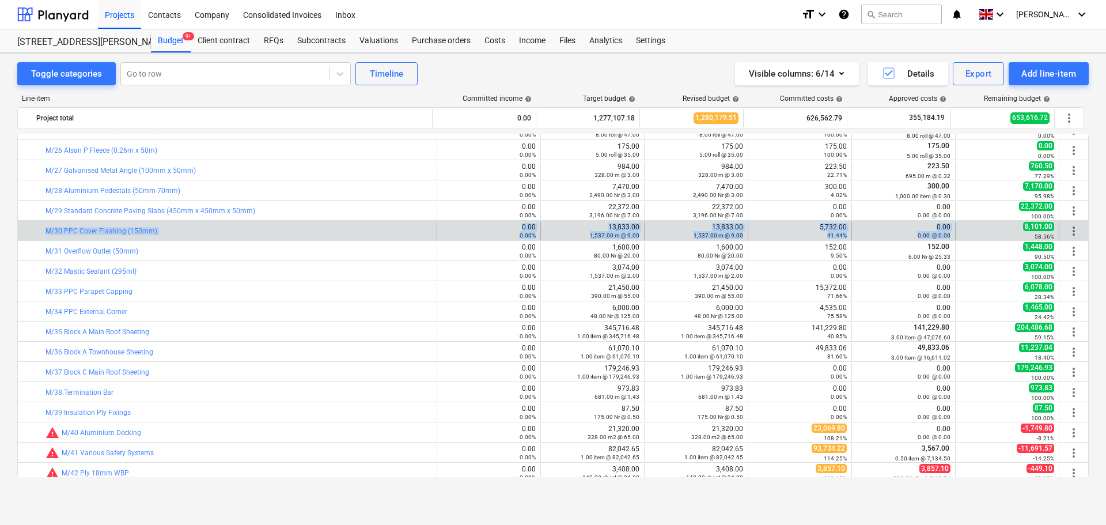
drag, startPoint x: 318, startPoint y: 233, endPoint x: 904, endPoint y: 236, distance: 586.2
click at [904, 236] on div "bar_chart M/30 PPC Cover Flashing (150mm) 0.00 0.00% edit 13,833.00 1,537.00 m …" at bounding box center [553, 231] width 1070 height 18
click at [904, 236] on div "0.00 @ 0.00" at bounding box center [903, 235] width 94 height 8
drag, startPoint x: 905, startPoint y: 236, endPoint x: 367, endPoint y: 230, distance: 537.2
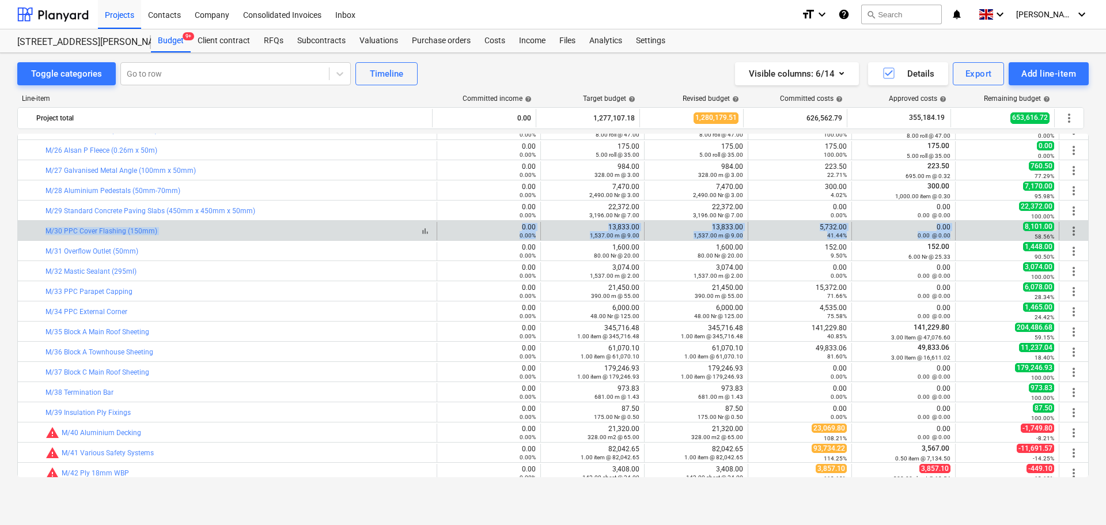
click at [369, 231] on div "bar_chart M/30 PPC Cover Flashing (150mm) 0.00 0.00% edit 13,833.00 1,537.00 m …" at bounding box center [553, 231] width 1070 height 18
click at [367, 230] on div "bar_chart M/30 PPC Cover Flashing (150mm)" at bounding box center [238, 231] width 386 height 8
drag, startPoint x: 367, startPoint y: 230, endPoint x: 891, endPoint y: 231, distance: 523.4
click at [891, 231] on div "bar_chart M/30 PPC Cover Flashing (150mm) 0.00 0.00% edit 13,833.00 1,537.00 m …" at bounding box center [553, 231] width 1070 height 18
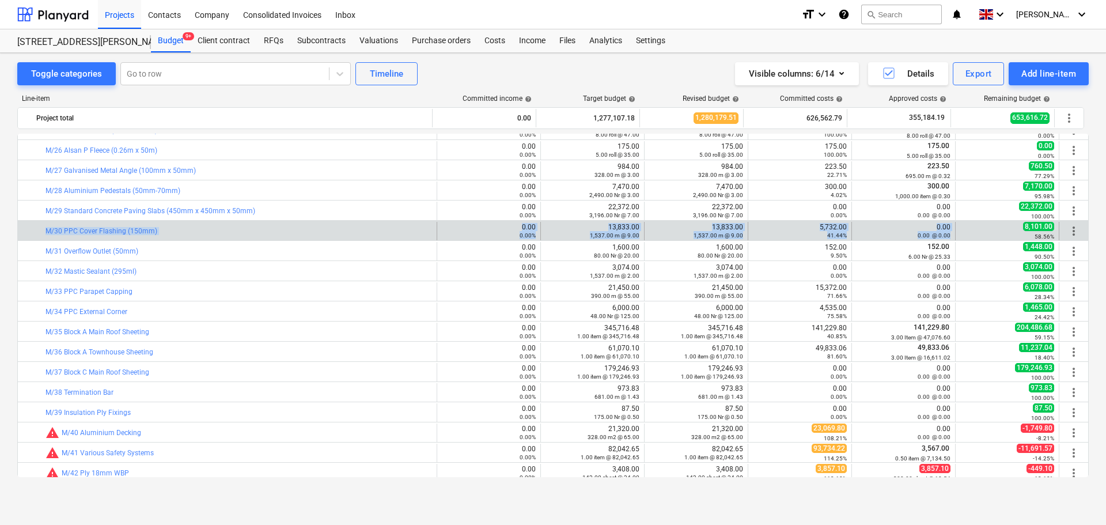
click at [911, 238] on div "0.00 @ 0.00" at bounding box center [903, 235] width 94 height 8
drag, startPoint x: 911, startPoint y: 238, endPoint x: 358, endPoint y: 230, distance: 553.4
click at [358, 230] on div "bar_chart M/30 PPC Cover Flashing (150mm) 0.00 0.00% edit 13,833.00 1,537.00 m …" at bounding box center [553, 231] width 1070 height 18
click at [358, 230] on div "bar_chart M/30 PPC Cover Flashing (150mm)" at bounding box center [238, 231] width 386 height 8
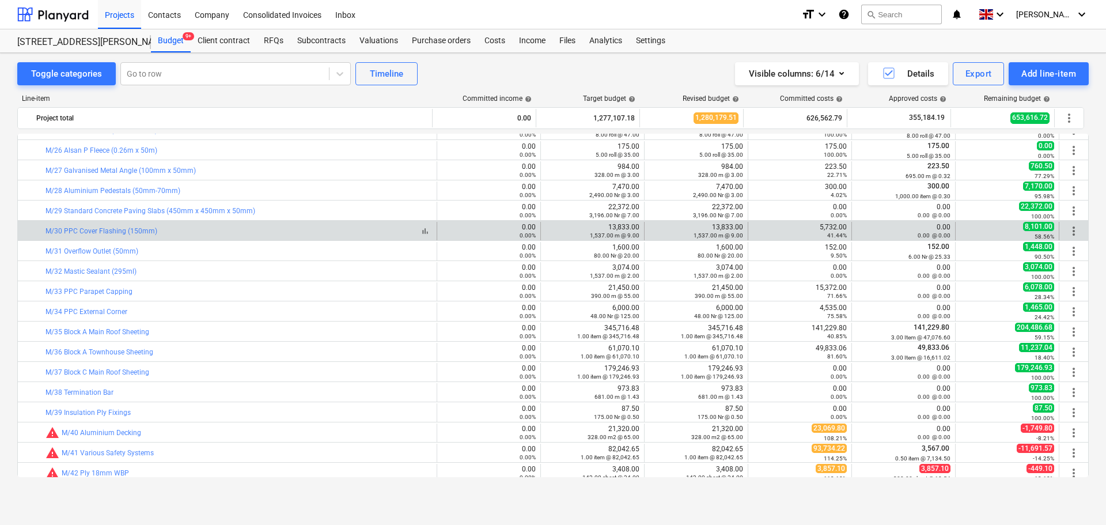
click at [358, 230] on div "bar_chart M/30 PPC Cover Flashing (150mm)" at bounding box center [238, 231] width 386 height 8
drag, startPoint x: 358, startPoint y: 230, endPoint x: 933, endPoint y: 234, distance: 575.2
click at [933, 234] on div "bar_chart M/30 PPC Cover Flashing (150mm) 0.00 0.00% edit 13,833.00 1,537.00 m …" at bounding box center [553, 231] width 1070 height 18
click at [933, 234] on small "0.00 @ 0.00" at bounding box center [933, 235] width 33 height 6
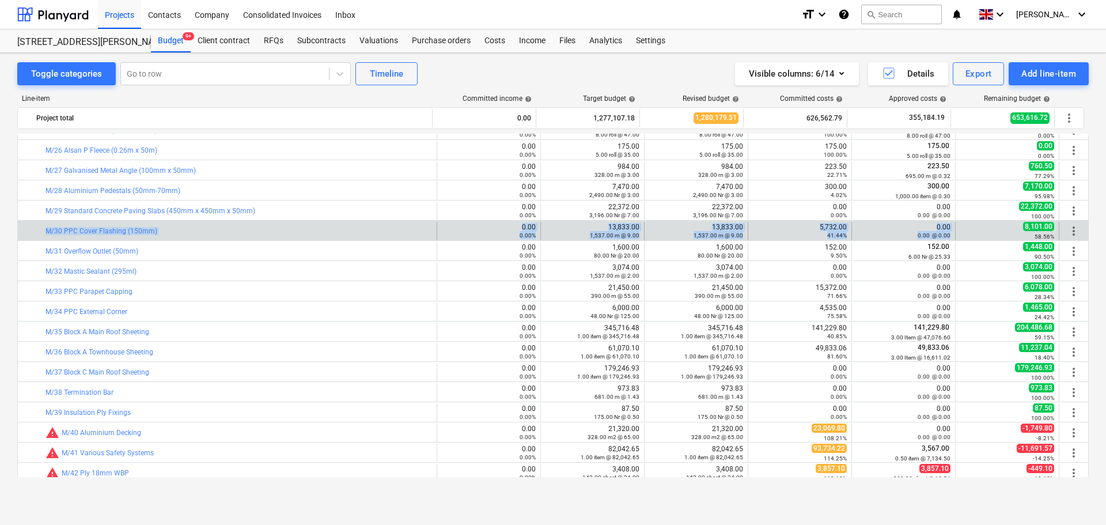
drag, startPoint x: 933, startPoint y: 234, endPoint x: 37, endPoint y: 227, distance: 896.0
click at [48, 229] on div "bar_chart M/30 PPC Cover Flashing (150mm) 0.00 0.00% edit 13,833.00 1,537.00 m …" at bounding box center [553, 231] width 1070 height 18
click at [35, 227] on div at bounding box center [39, 231] width 14 height 18
drag, startPoint x: 35, startPoint y: 227, endPoint x: 1041, endPoint y: 233, distance: 1006.5
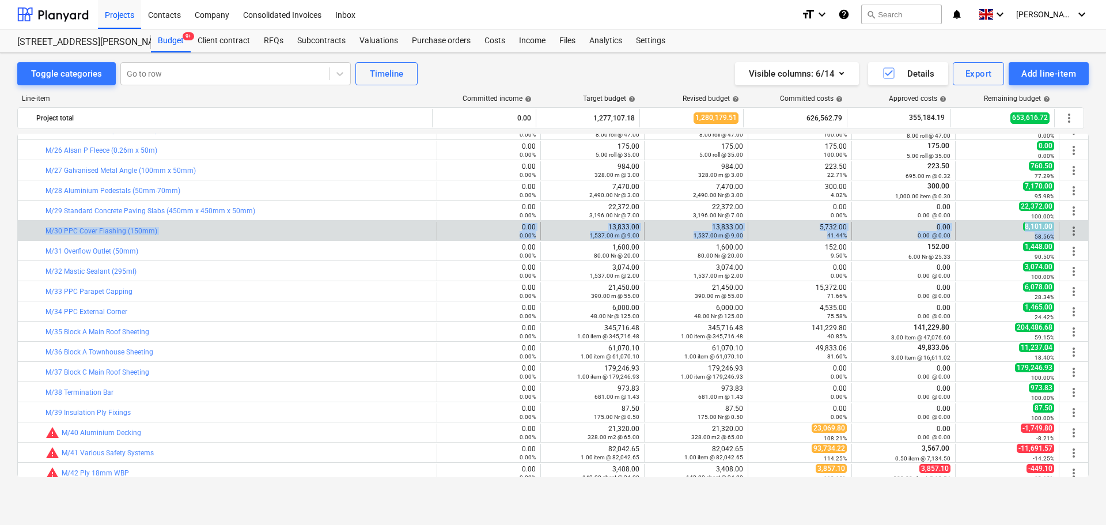
click at [1041, 233] on div "bar_chart M/30 PPC Cover Flashing (150mm) 0.00 0.00% edit 13,833.00 1,537.00 m …" at bounding box center [553, 231] width 1070 height 18
click at [1041, 233] on small "58.56%" at bounding box center [1044, 236] width 20 height 6
drag, startPoint x: 1041, startPoint y: 233, endPoint x: 292, endPoint y: 230, distance: 749.1
click at [293, 231] on div "bar_chart M/30 PPC Cover Flashing (150mm) 0.00 0.00% edit 13,833.00 1,537.00 m …" at bounding box center [553, 231] width 1070 height 18
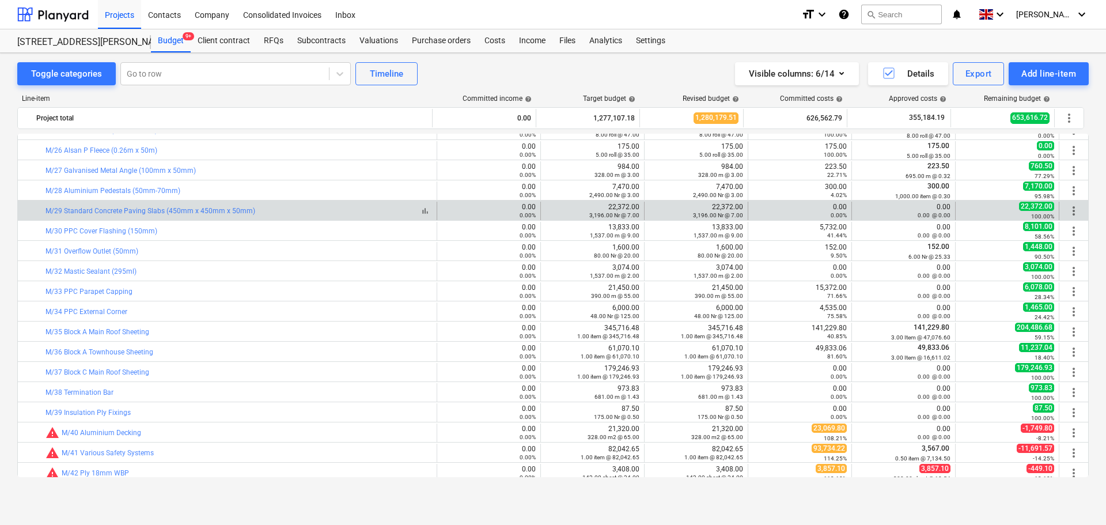
click at [299, 208] on div "bar_chart M/29 Standard Concrete Paving Slabs (450mm x 450mm x 50mm)" at bounding box center [238, 211] width 386 height 8
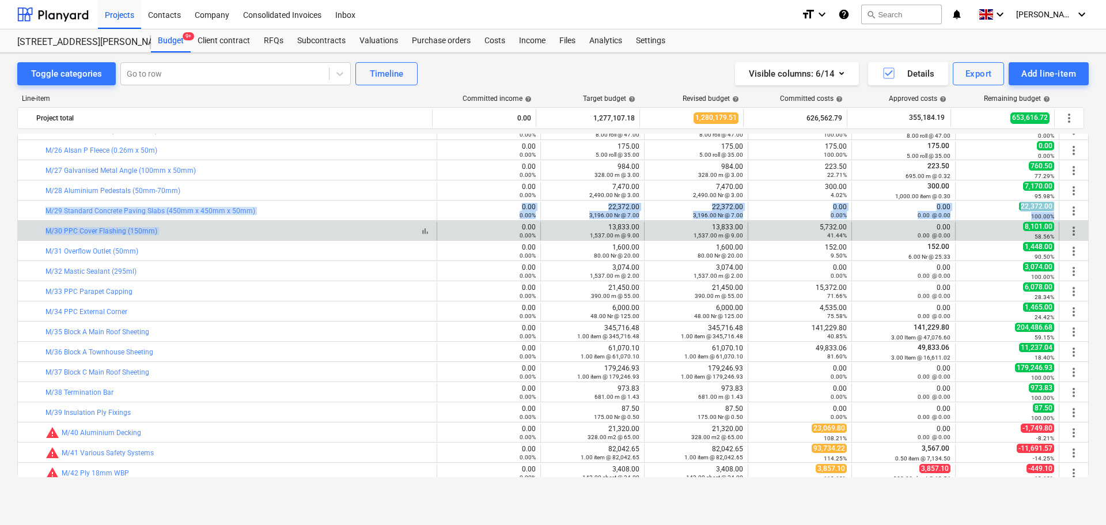
drag, startPoint x: 299, startPoint y: 208, endPoint x: 301, endPoint y: 229, distance: 20.2
click at [301, 229] on div "bar_chart M/30 PPC Cover Flashing (150mm)" at bounding box center [238, 231] width 386 height 8
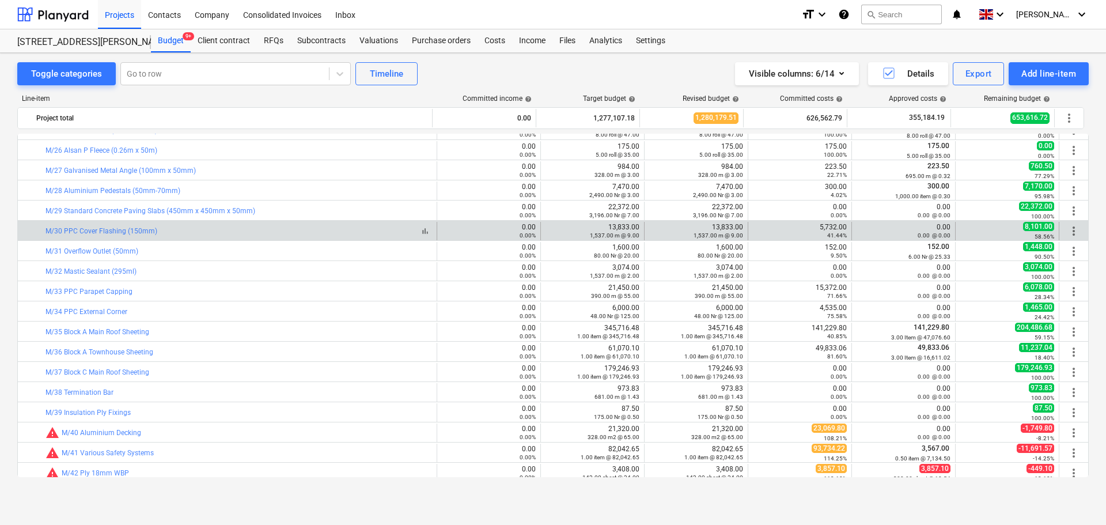
click at [301, 229] on div "bar_chart M/30 PPC Cover Flashing (150mm)" at bounding box center [238, 231] width 386 height 8
drag, startPoint x: 301, startPoint y: 229, endPoint x: 846, endPoint y: 224, distance: 545.3
click at [846, 224] on div "bar_chart M/30 PPC Cover Flashing (150mm) 0.00 0.00% edit 13,833.00 1,537.00 m …" at bounding box center [553, 231] width 1070 height 18
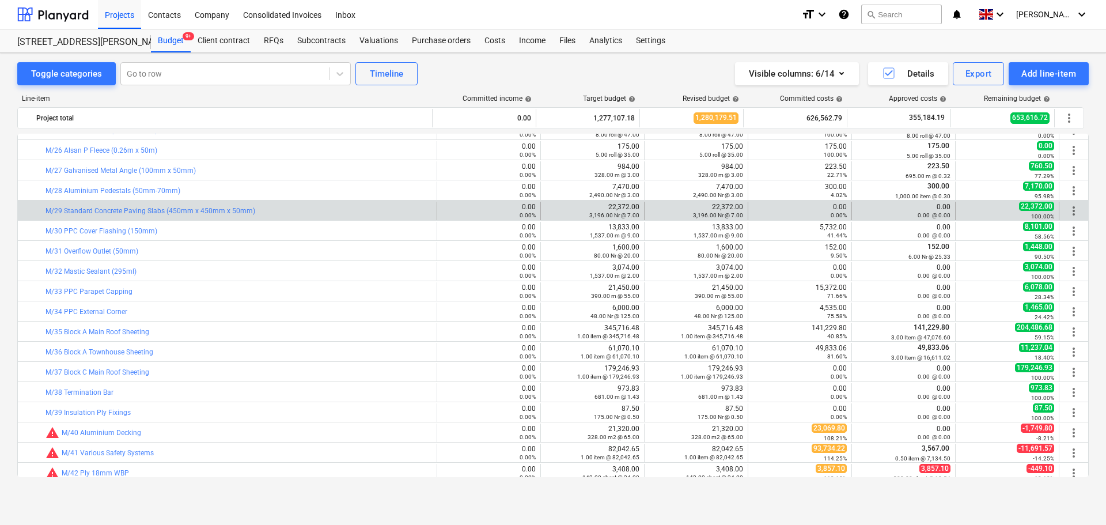
click at [583, 202] on div "edit 22,372.00 3,196.00 Nr @ 7.00" at bounding box center [592, 211] width 94 height 18
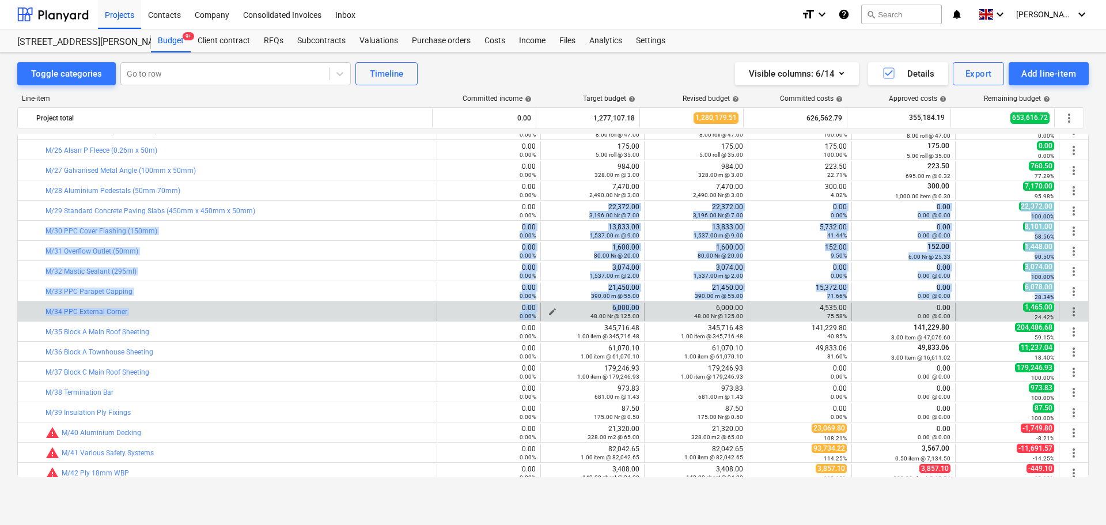
drag, startPoint x: 583, startPoint y: 202, endPoint x: 588, endPoint y: 308, distance: 106.0
click at [588, 308] on div "6,000.00 48.00 Nr @ 125.00" at bounding box center [592, 311] width 94 height 16
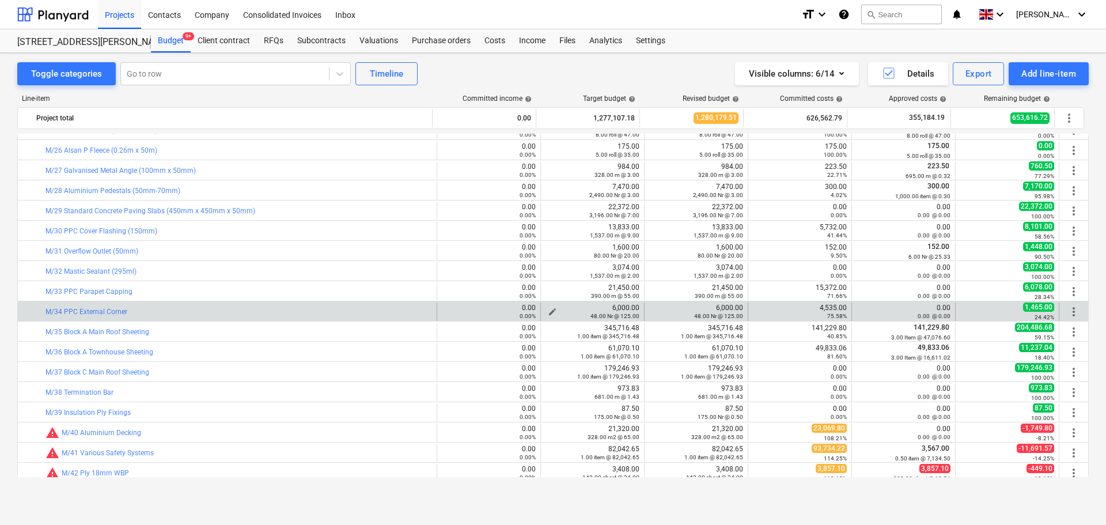
click at [588, 308] on div "6,000.00 48.00 Nr @ 125.00" at bounding box center [592, 311] width 94 height 16
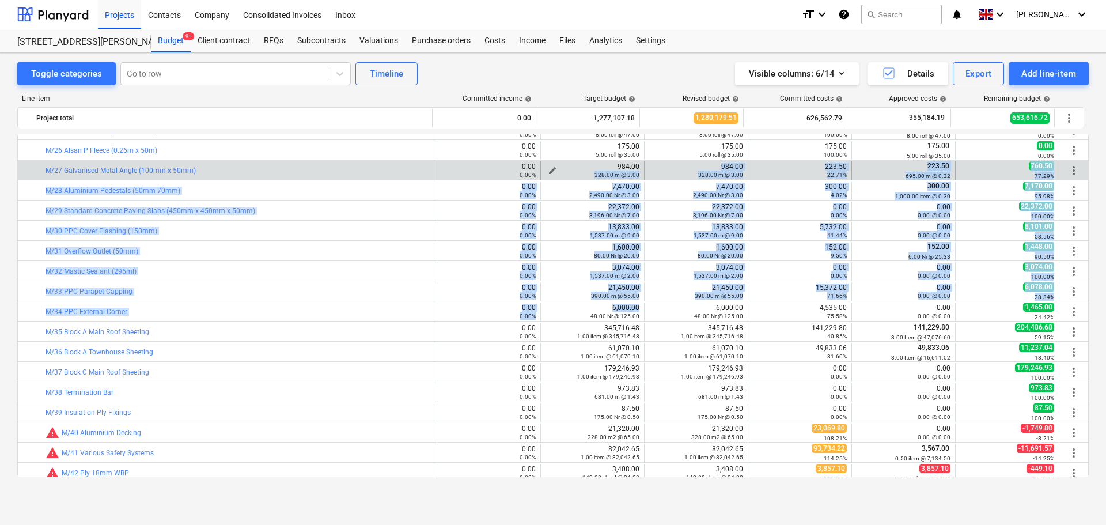
drag, startPoint x: 588, startPoint y: 308, endPoint x: 590, endPoint y: 170, distance: 137.6
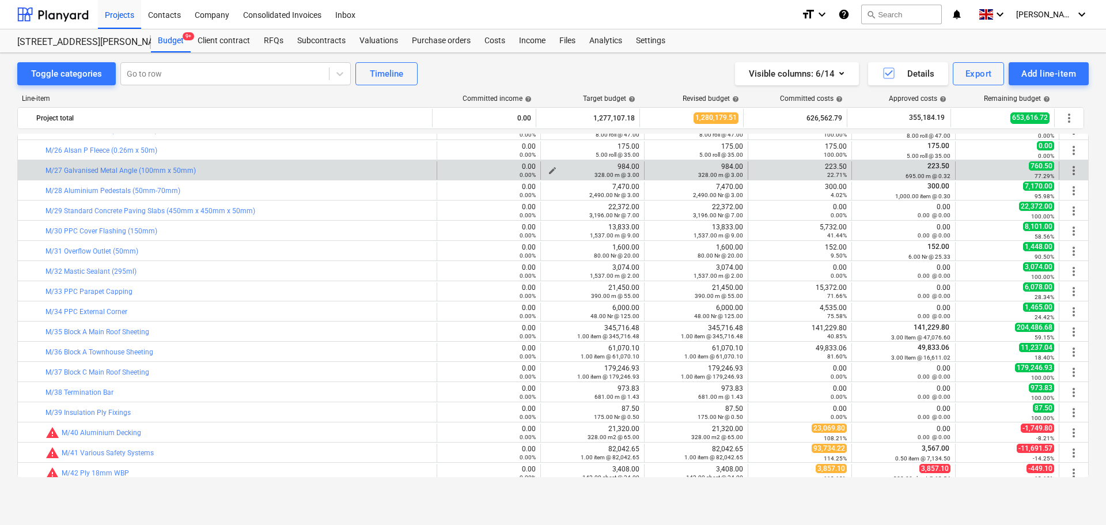
click at [588, 166] on div "984.00 328.00 m @ 3.00" at bounding box center [592, 170] width 94 height 16
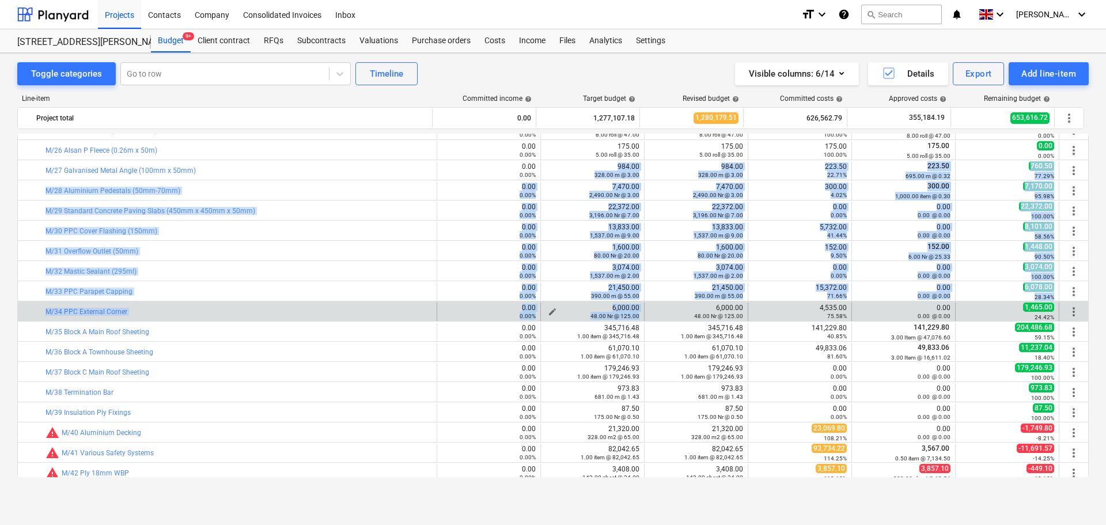
drag, startPoint x: 588, startPoint y: 166, endPoint x: 587, endPoint y: 313, distance: 147.4
click at [590, 313] on small "48.00 Nr @ 125.00" at bounding box center [614, 316] width 49 height 6
